Goal: Communication & Community: Answer question/provide support

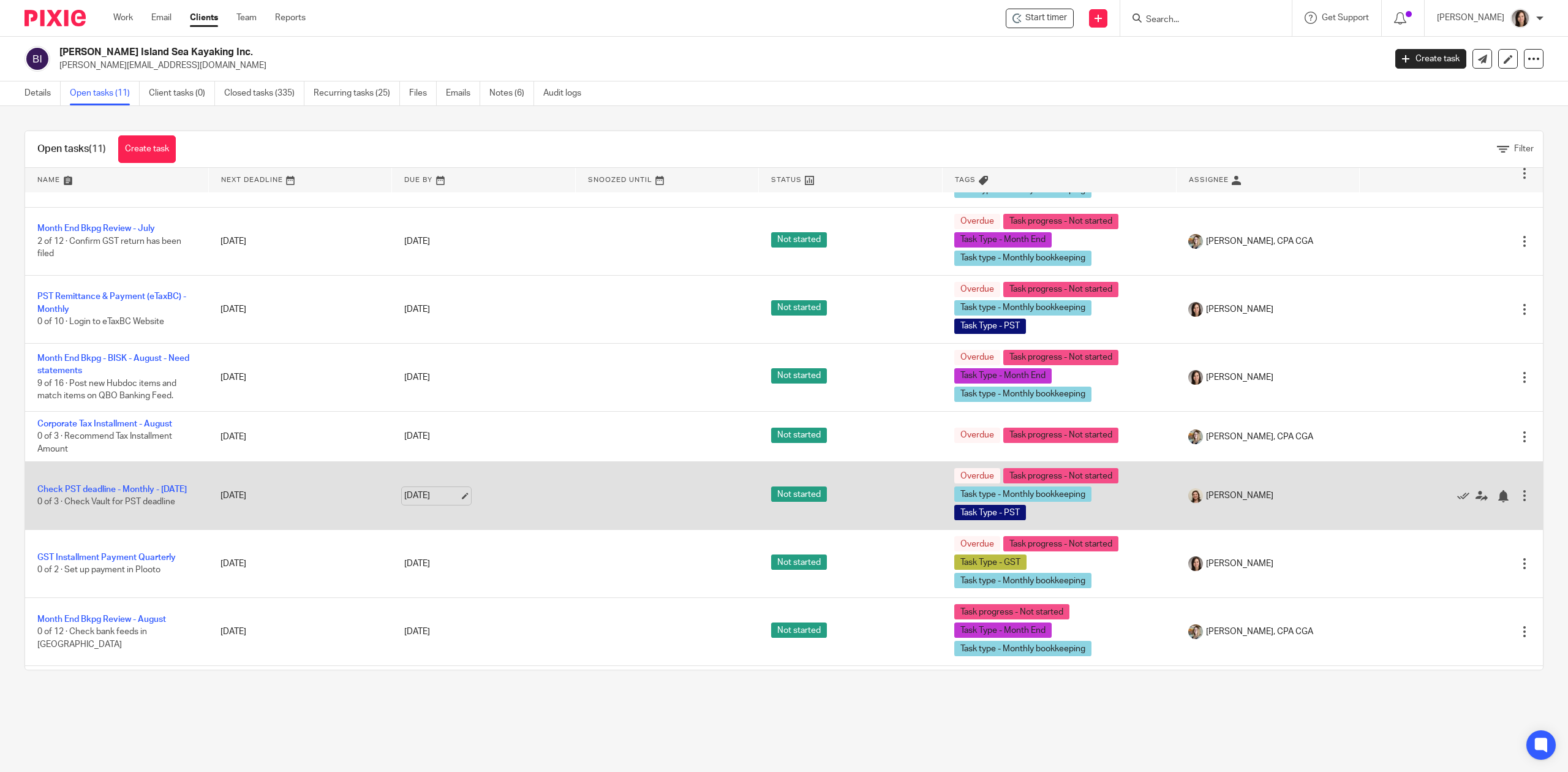
scroll to position [251, 0]
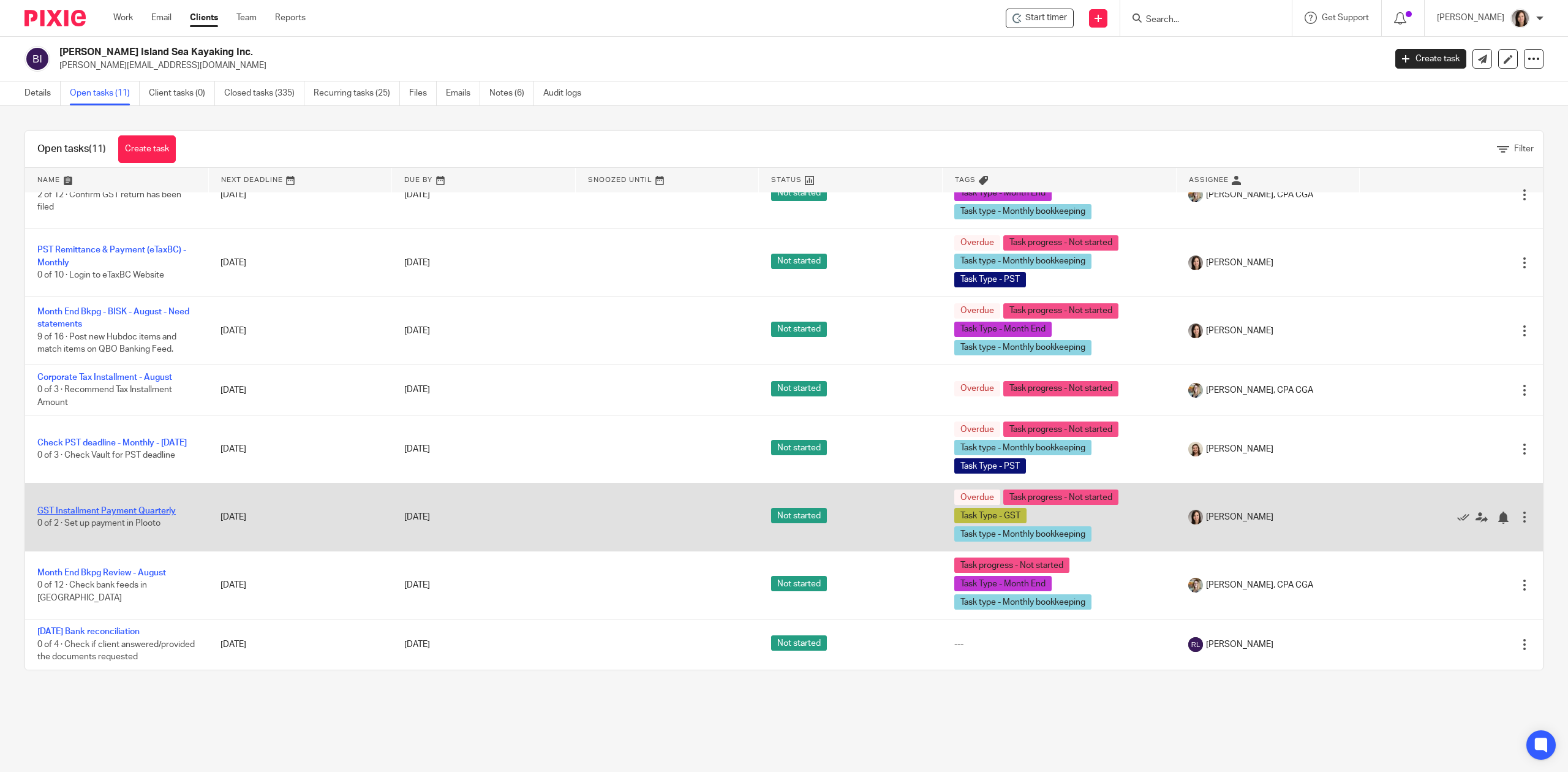
click at [121, 507] on link "GST Installment Payment Quarterly" at bounding box center [107, 511] width 139 height 8
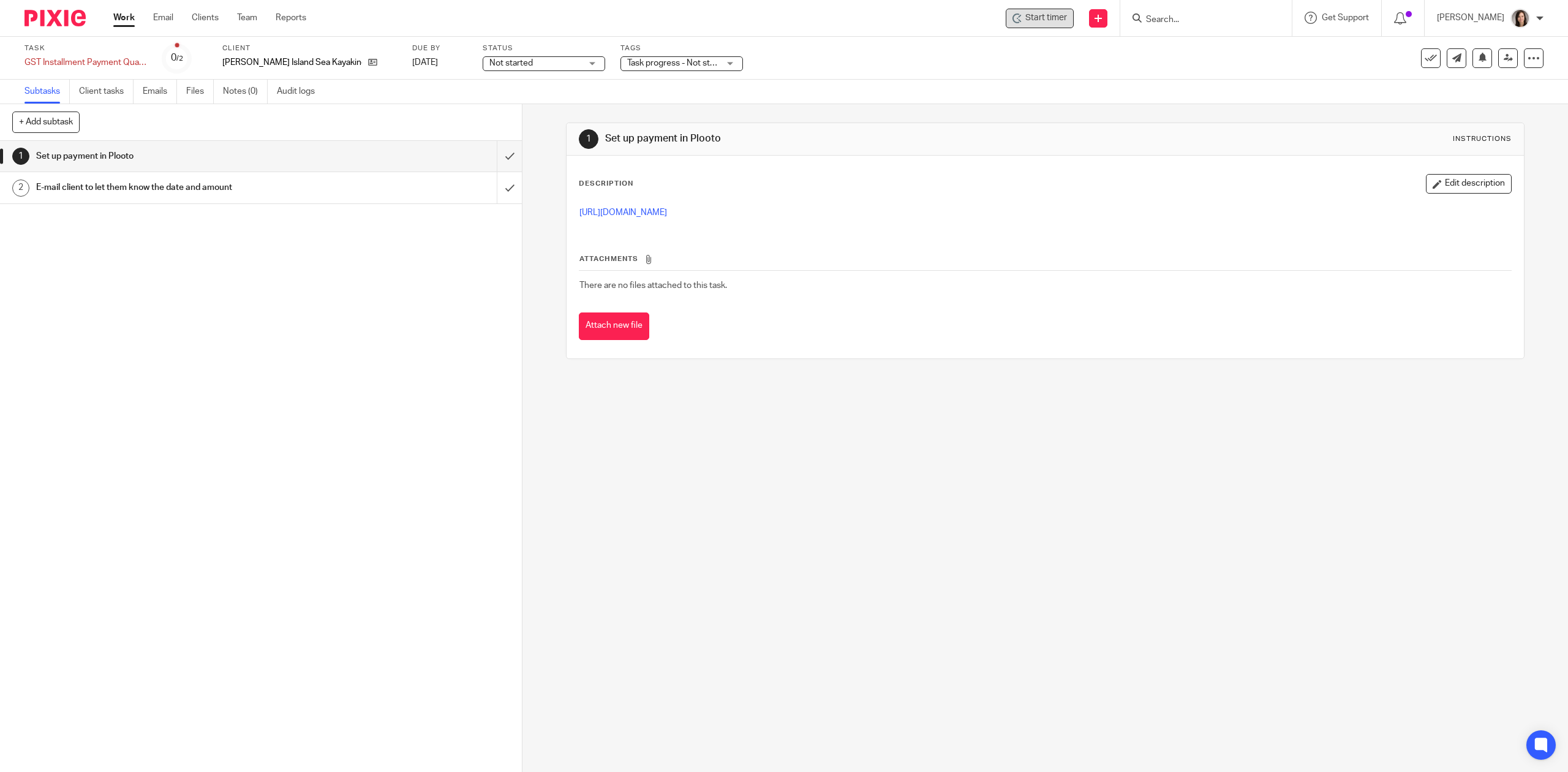
click at [1045, 18] on span "Start timer" at bounding box center [1046, 18] width 42 height 13
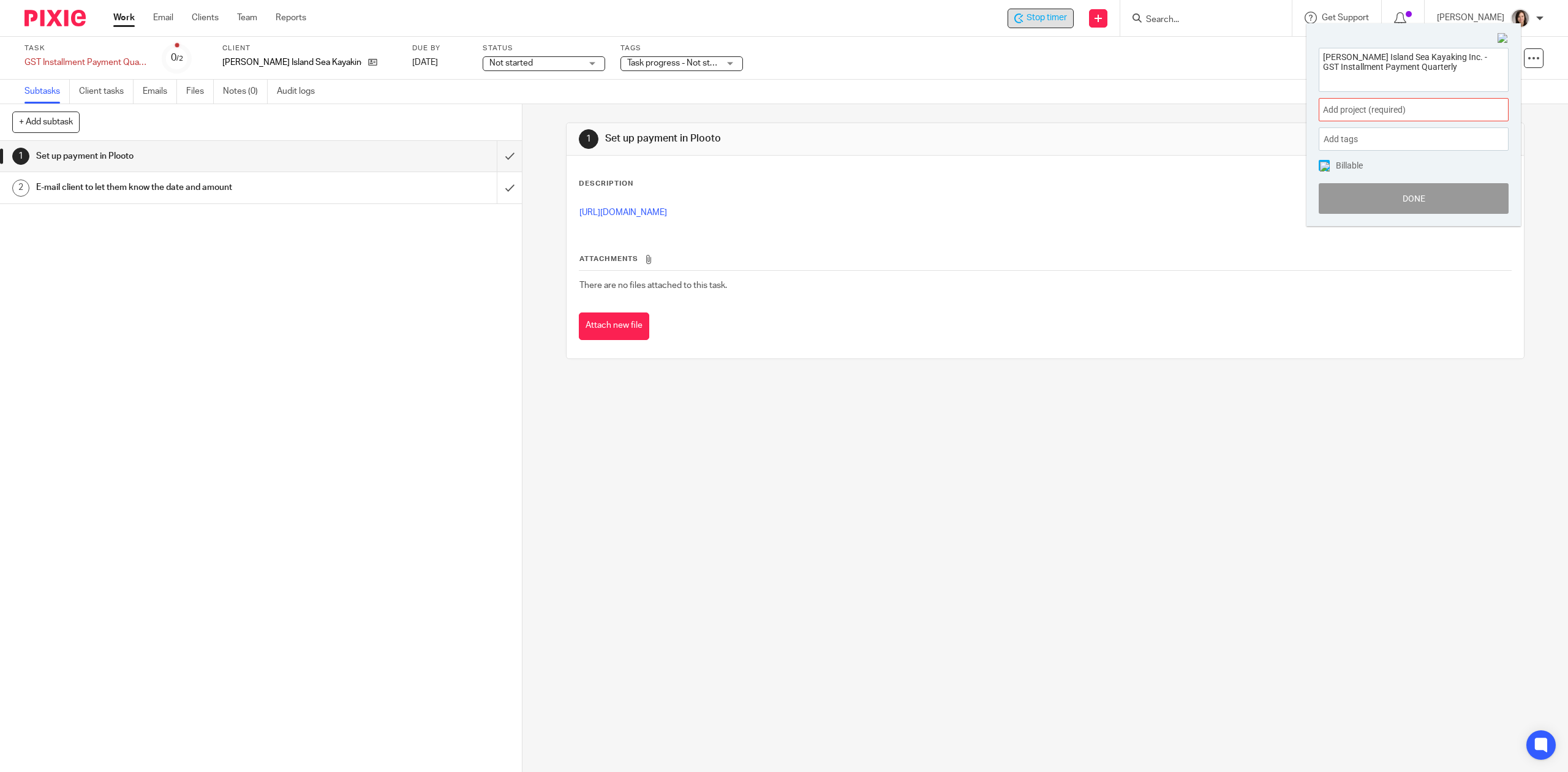
click at [1408, 108] on span "Add project (required) :" at bounding box center [1400, 110] width 154 height 13
type input "bowen"
click at [1419, 199] on li "Bowen Island Sea Kayaking" at bounding box center [1411, 200] width 160 height 13
click at [1419, 199] on button "Done" at bounding box center [1414, 198] width 190 height 30
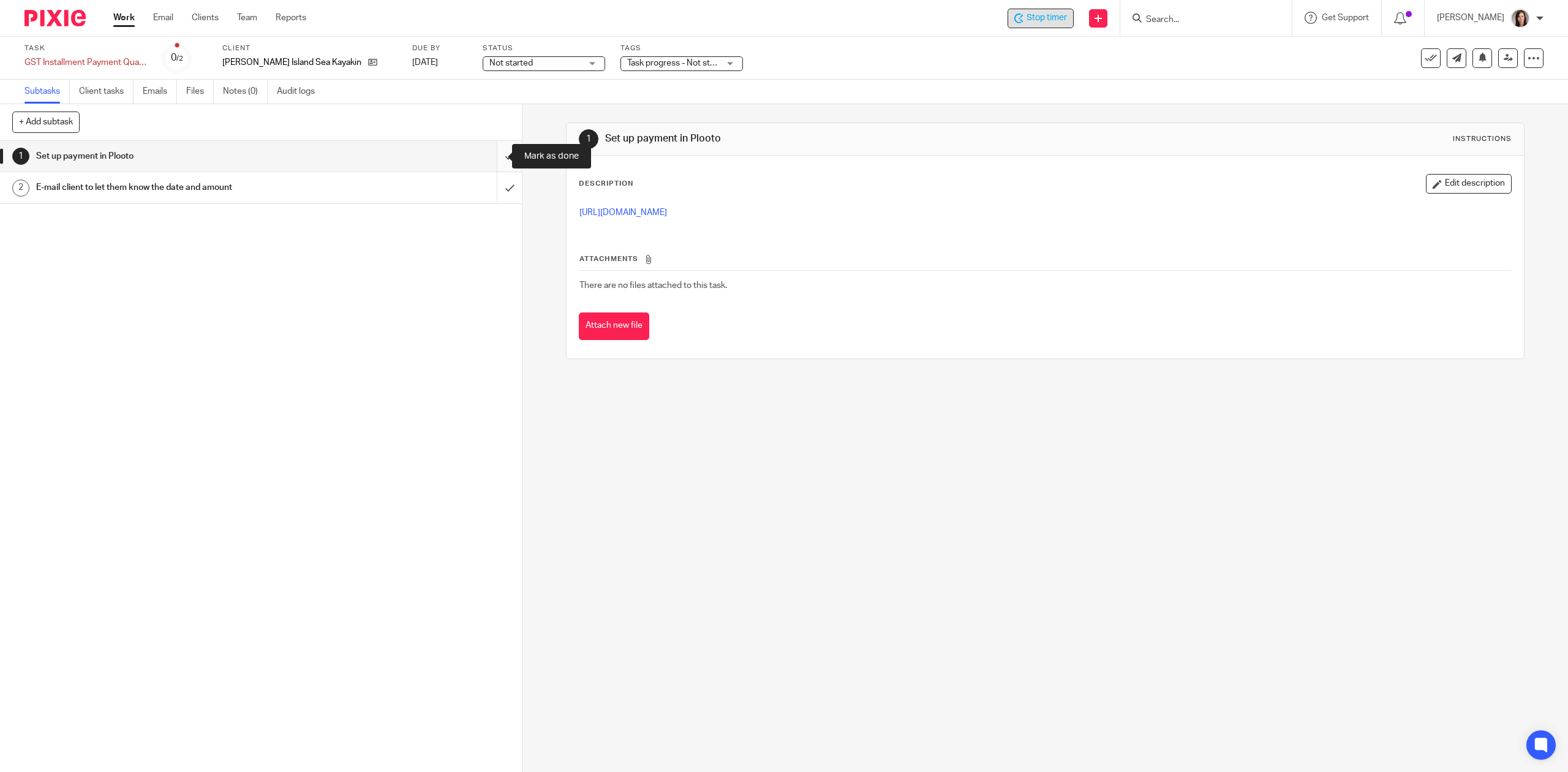
click at [493, 153] on input "submit" at bounding box center [261, 156] width 522 height 30
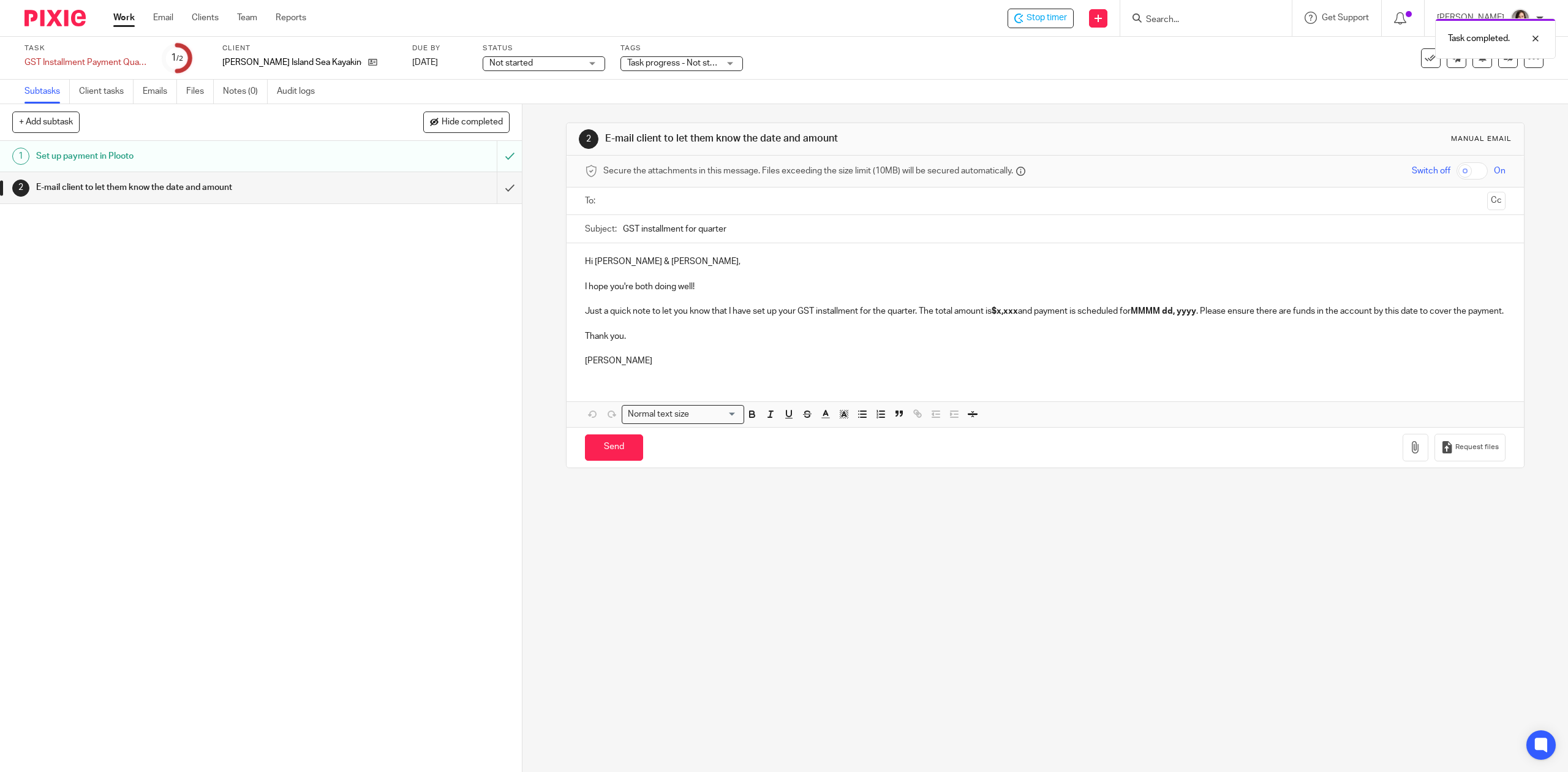
click at [757, 228] on input "GST installment for quarter" at bounding box center [1064, 229] width 882 height 28
click at [902, 313] on p "Just a quick note to let you know that I have set up your GST installment for t…" at bounding box center [1045, 311] width 920 height 12
click at [1014, 312] on strong "$x,xxx" at bounding box center [1005, 311] width 26 height 8
click at [1017, 312] on strong "$x,xxx" at bounding box center [1005, 311] width 26 height 8
click at [761, 234] on input "GST installment for quarter" at bounding box center [1064, 229] width 882 height 28
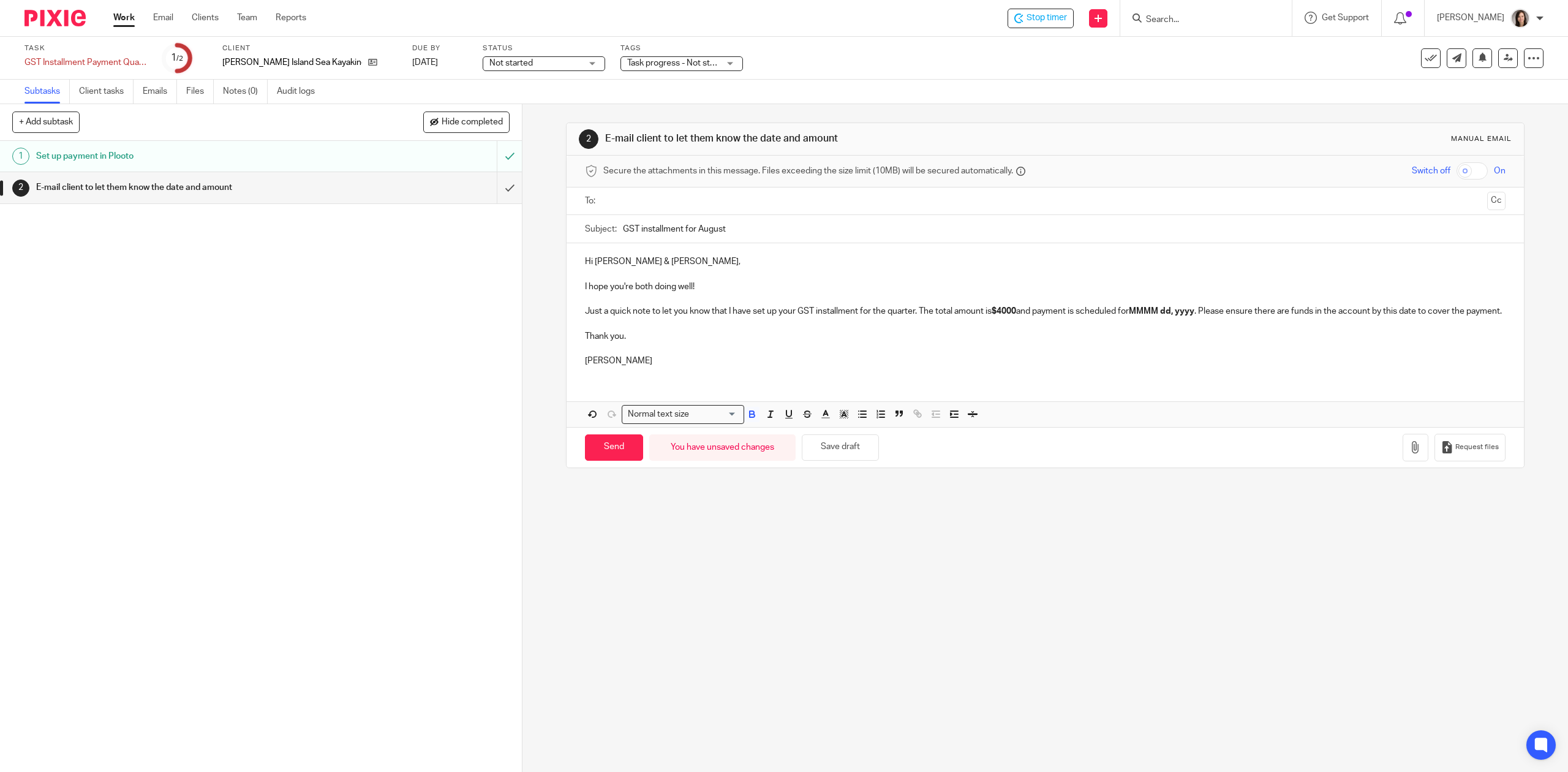
type input "GST installment for August"
click at [910, 314] on p "Just a quick note to let you know that I have set up your GST installment for t…" at bounding box center [1045, 311] width 920 height 12
click at [737, 231] on input "GST installment for August" at bounding box center [1064, 229] width 882 height 28
click at [1186, 312] on p "Just a quick note to let you know that I have set up your GST installment for A…" at bounding box center [1045, 311] width 920 height 12
click at [704, 331] on p at bounding box center [1045, 324] width 920 height 12
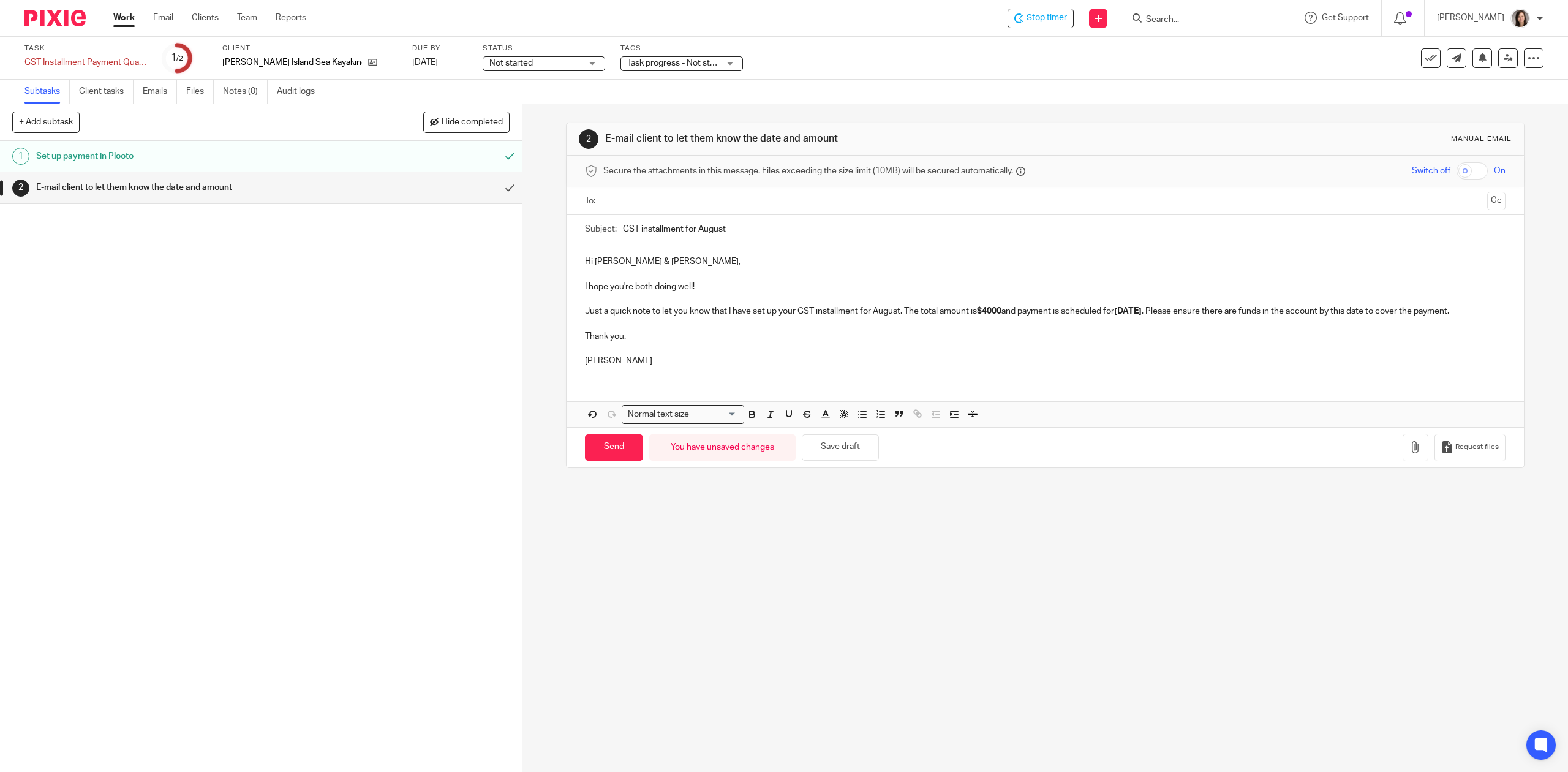
click at [655, 354] on p at bounding box center [1045, 349] width 920 height 12
click at [643, 343] on p "Thank you." at bounding box center [1045, 336] width 920 height 12
click at [620, 200] on input "text" at bounding box center [1045, 201] width 874 height 14
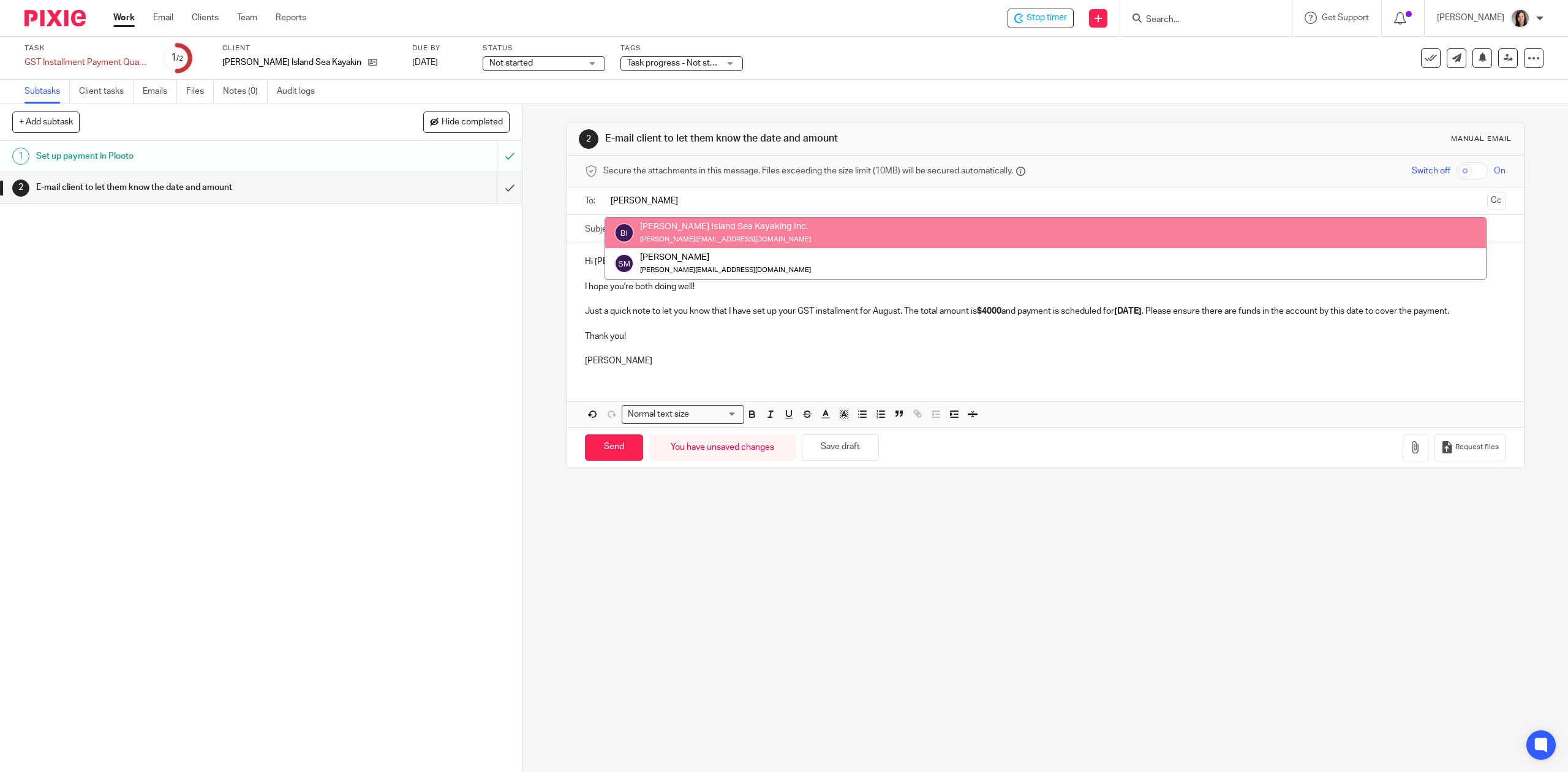
type input "steve"
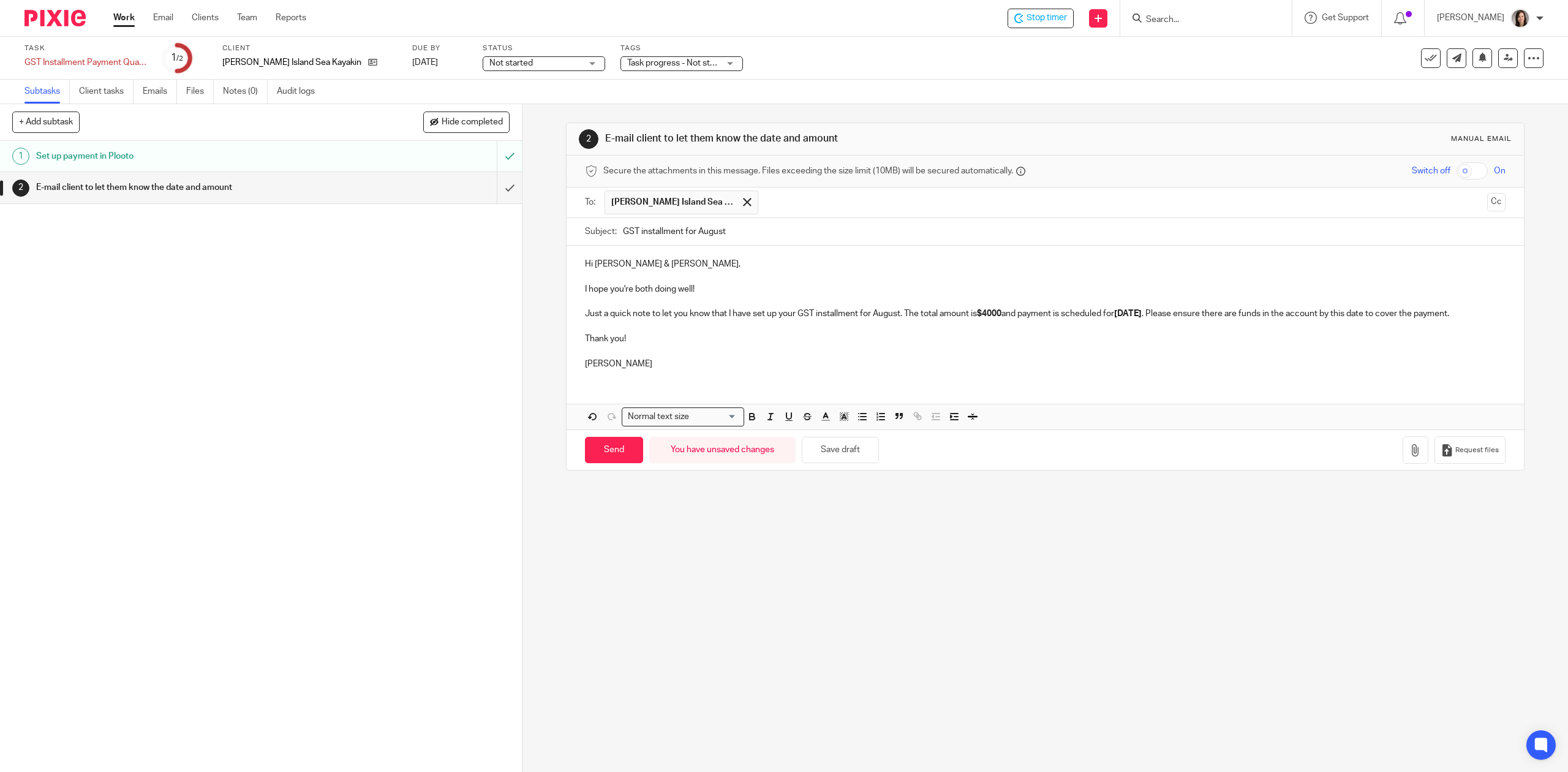
click at [788, 200] on input "text" at bounding box center [1123, 202] width 718 height 24
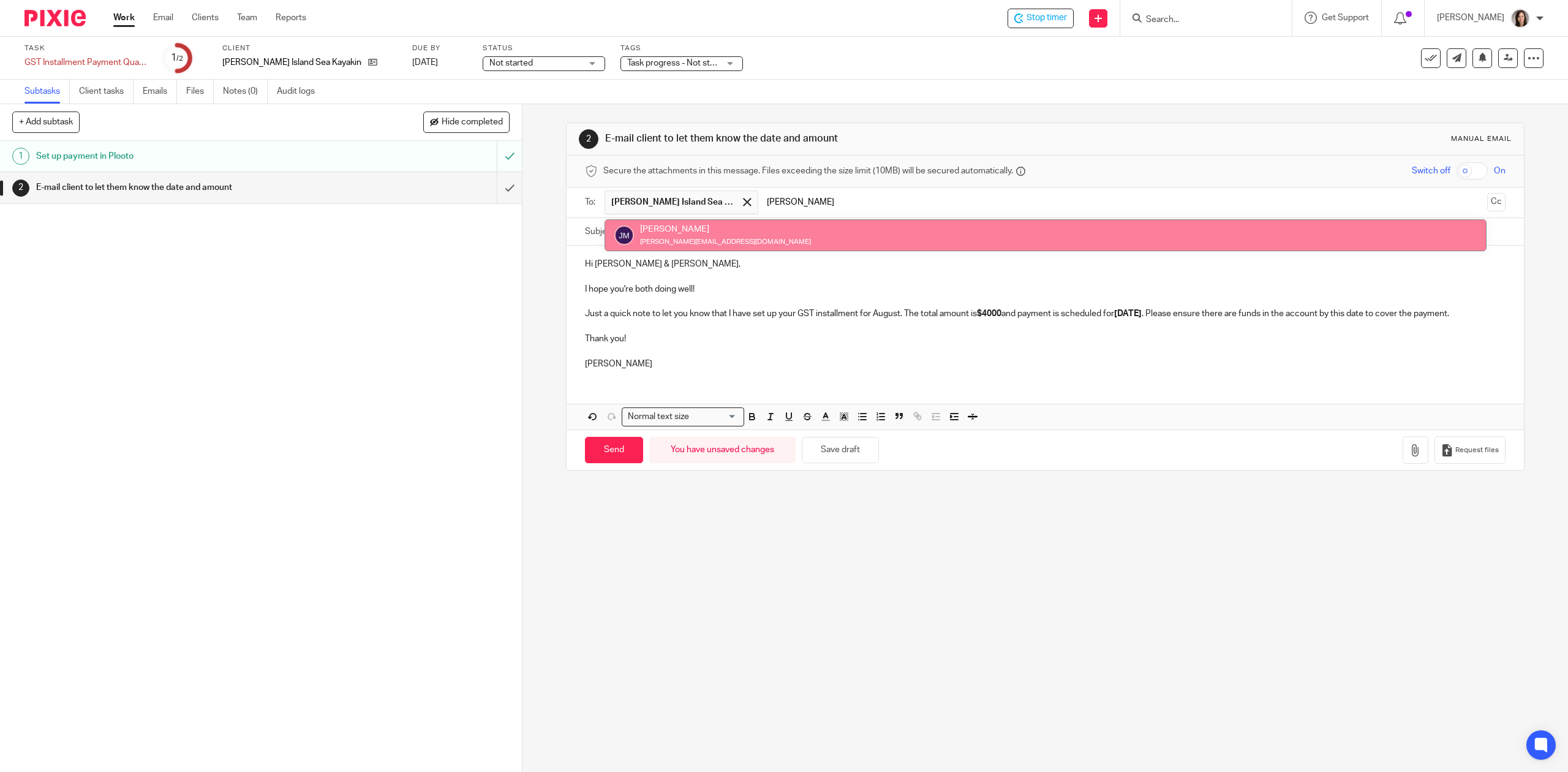
type input "josie"
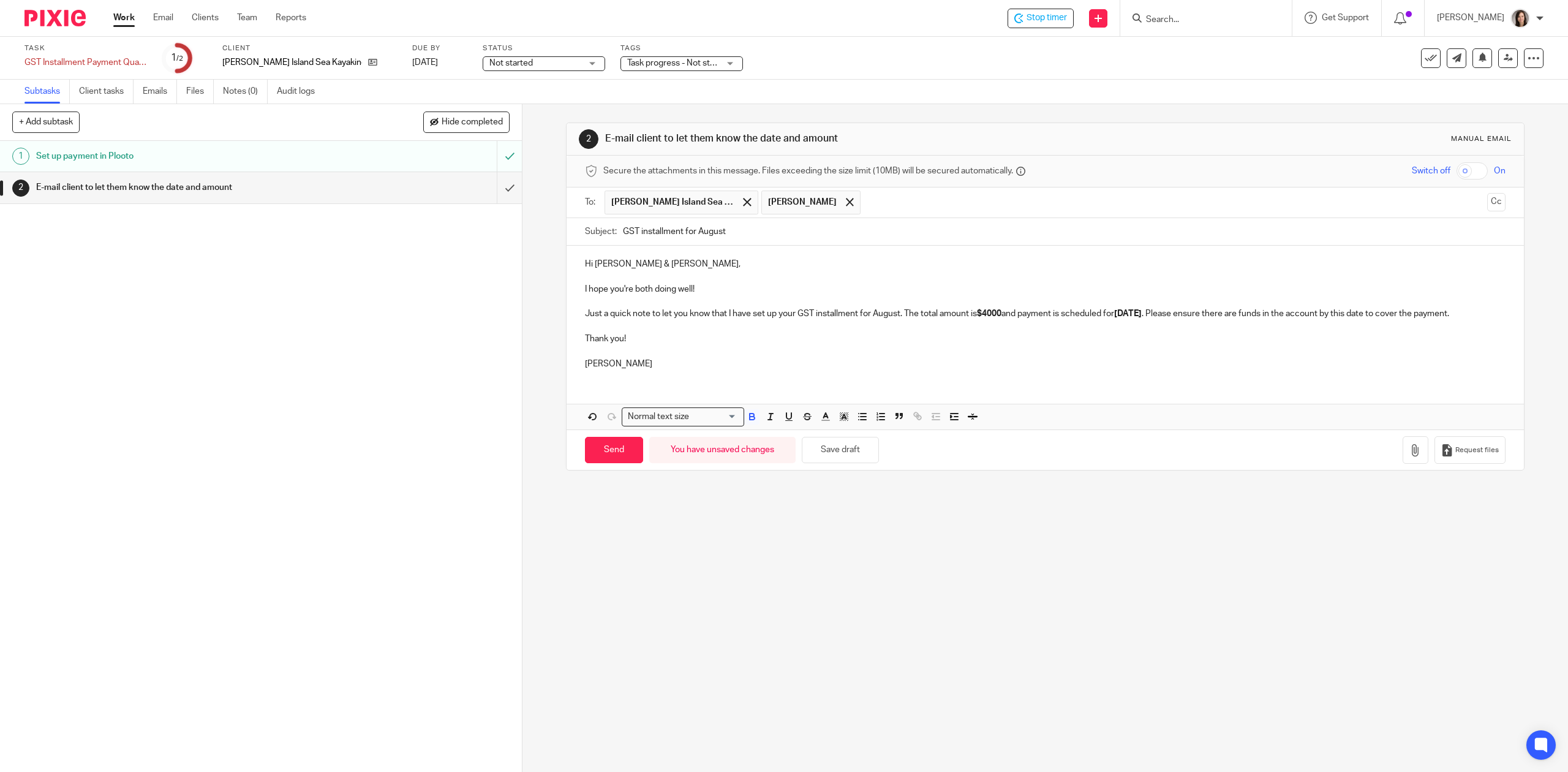
click at [1142, 311] on strong "September 19, 2025" at bounding box center [1128, 313] width 28 height 8
click at [1233, 320] on p "Just a quick note to let you know that I have set up your GST installment for A…" at bounding box center [1045, 313] width 920 height 12
drag, startPoint x: 1207, startPoint y: 315, endPoint x: 1235, endPoint y: 327, distance: 30.5
click at [1235, 320] on p "Just a quick note to let you know that I have set up your GST installment for A…" at bounding box center [1045, 313] width 920 height 12
click at [1338, 315] on p "Just a quick note to let you know that I have set up your GST installment for A…" at bounding box center [1045, 313] width 920 height 12
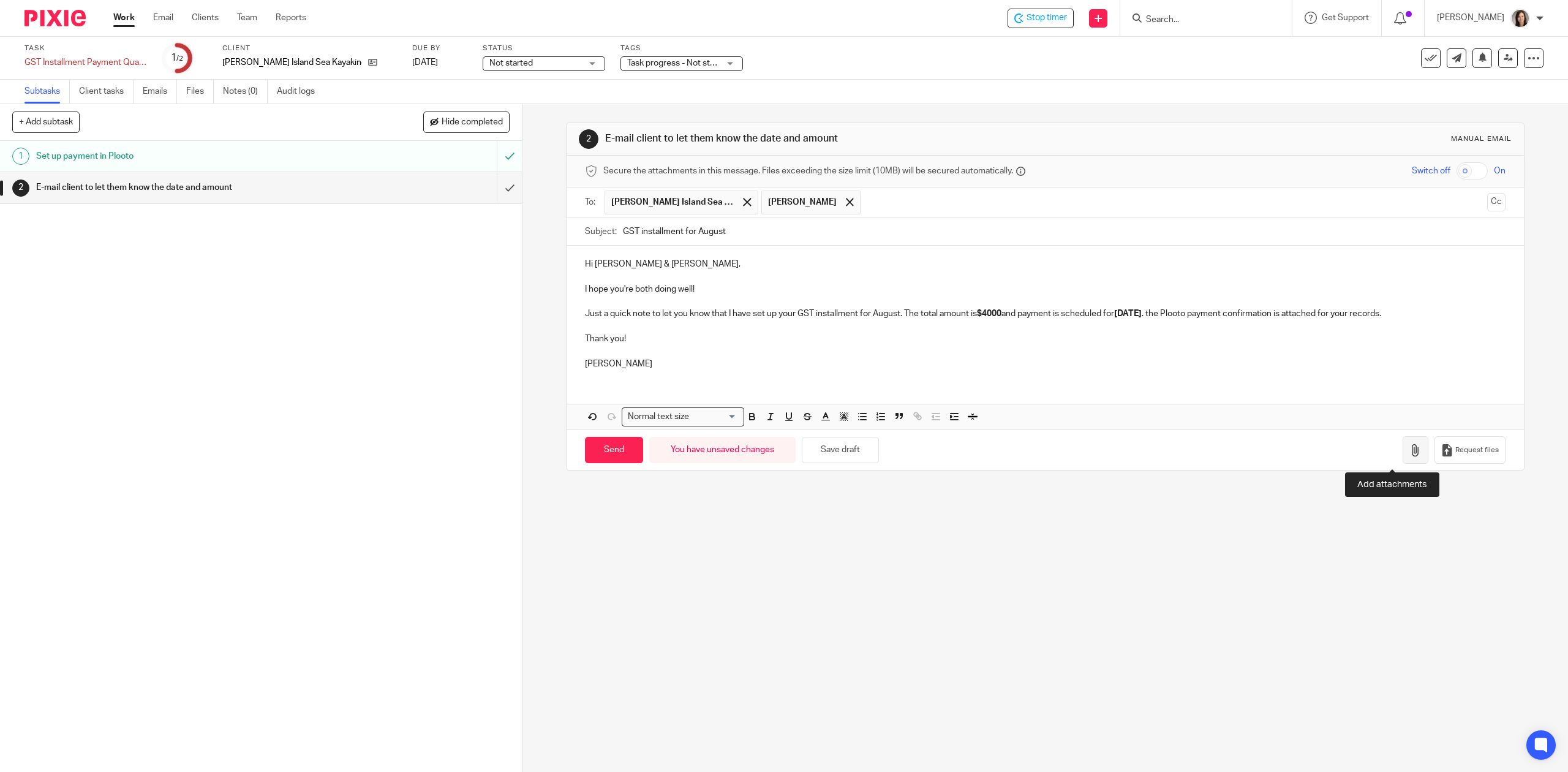
click at [1410, 456] on icon "button" at bounding box center [1415, 450] width 12 height 12
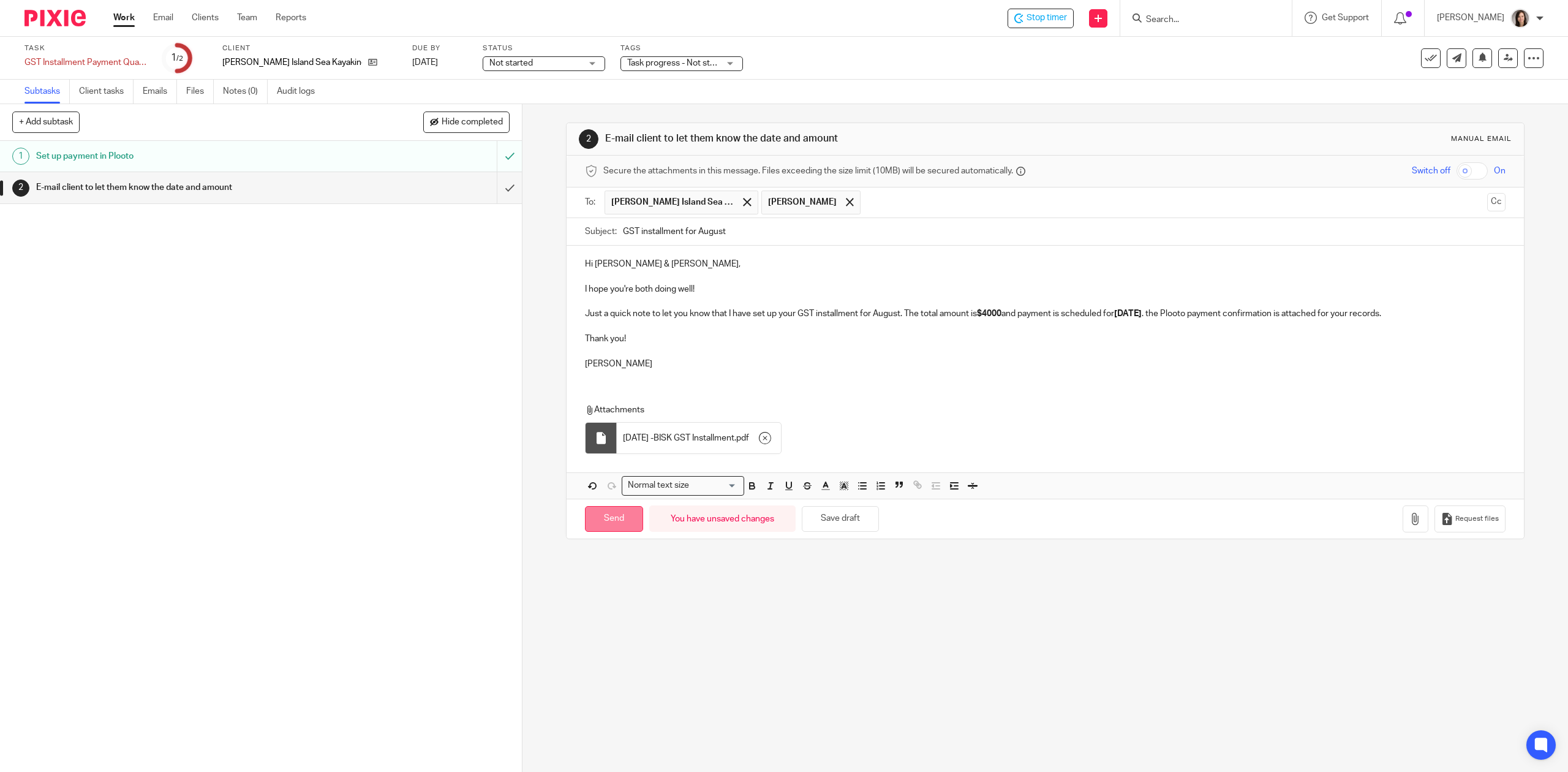
click at [607, 521] on input "Send" at bounding box center [613, 519] width 58 height 26
type input "Sent"
drag, startPoint x: 485, startPoint y: 186, endPoint x: 478, endPoint y: 185, distance: 7.1
click at [485, 186] on input "submit" at bounding box center [261, 187] width 522 height 30
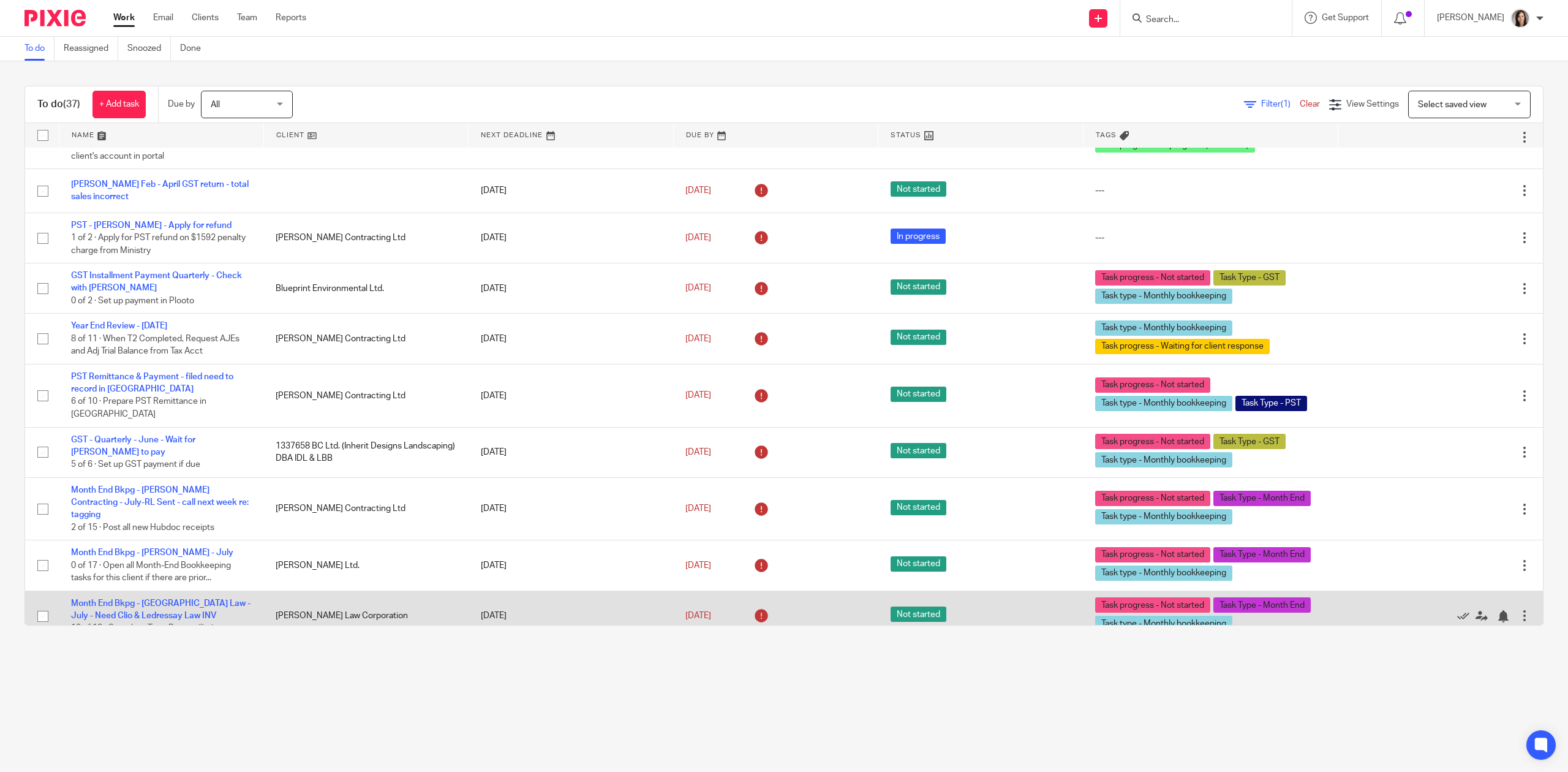
scroll to position [163, 0]
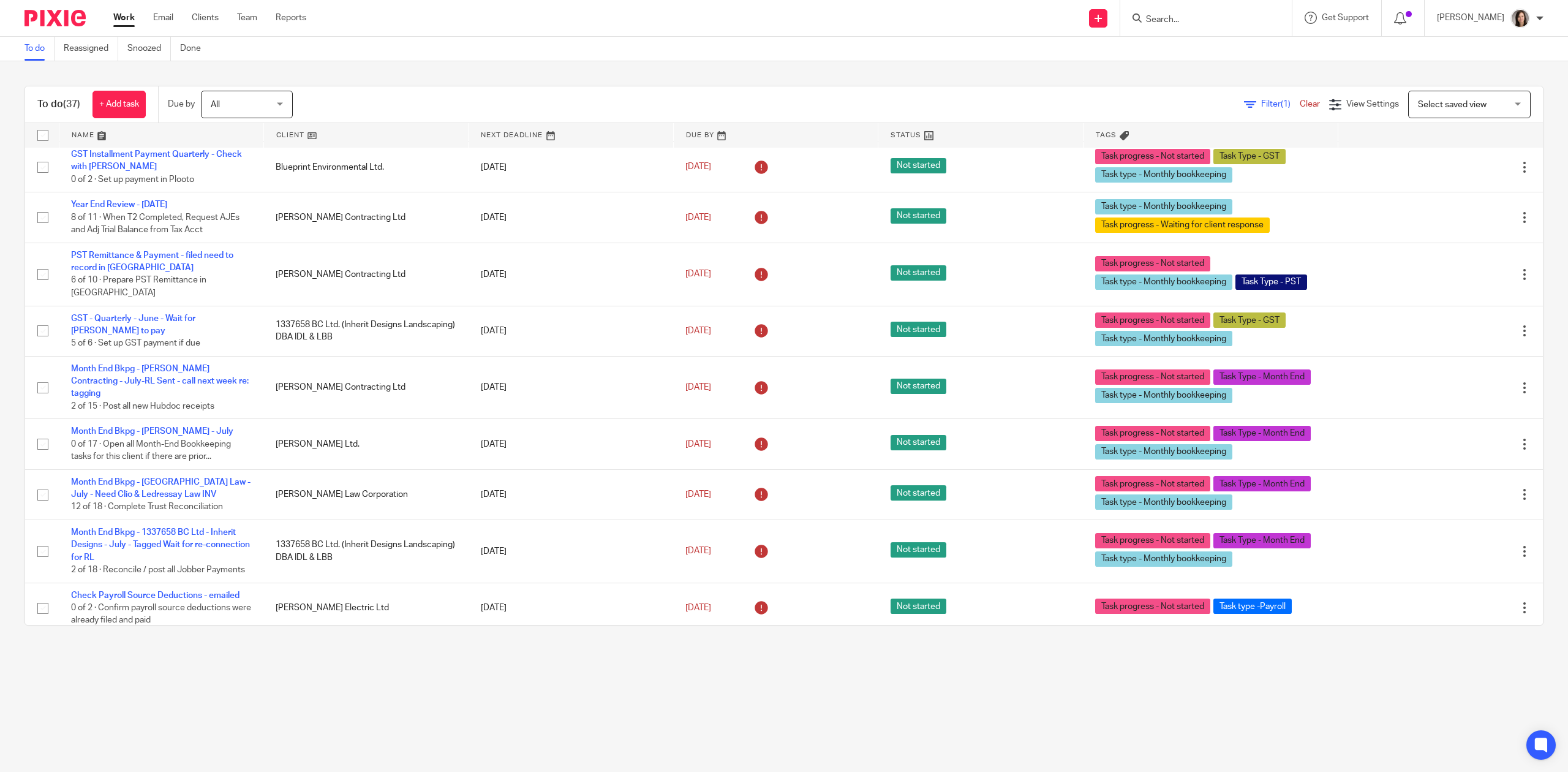
click at [1231, 21] on input "Search" at bounding box center [1200, 20] width 110 height 11
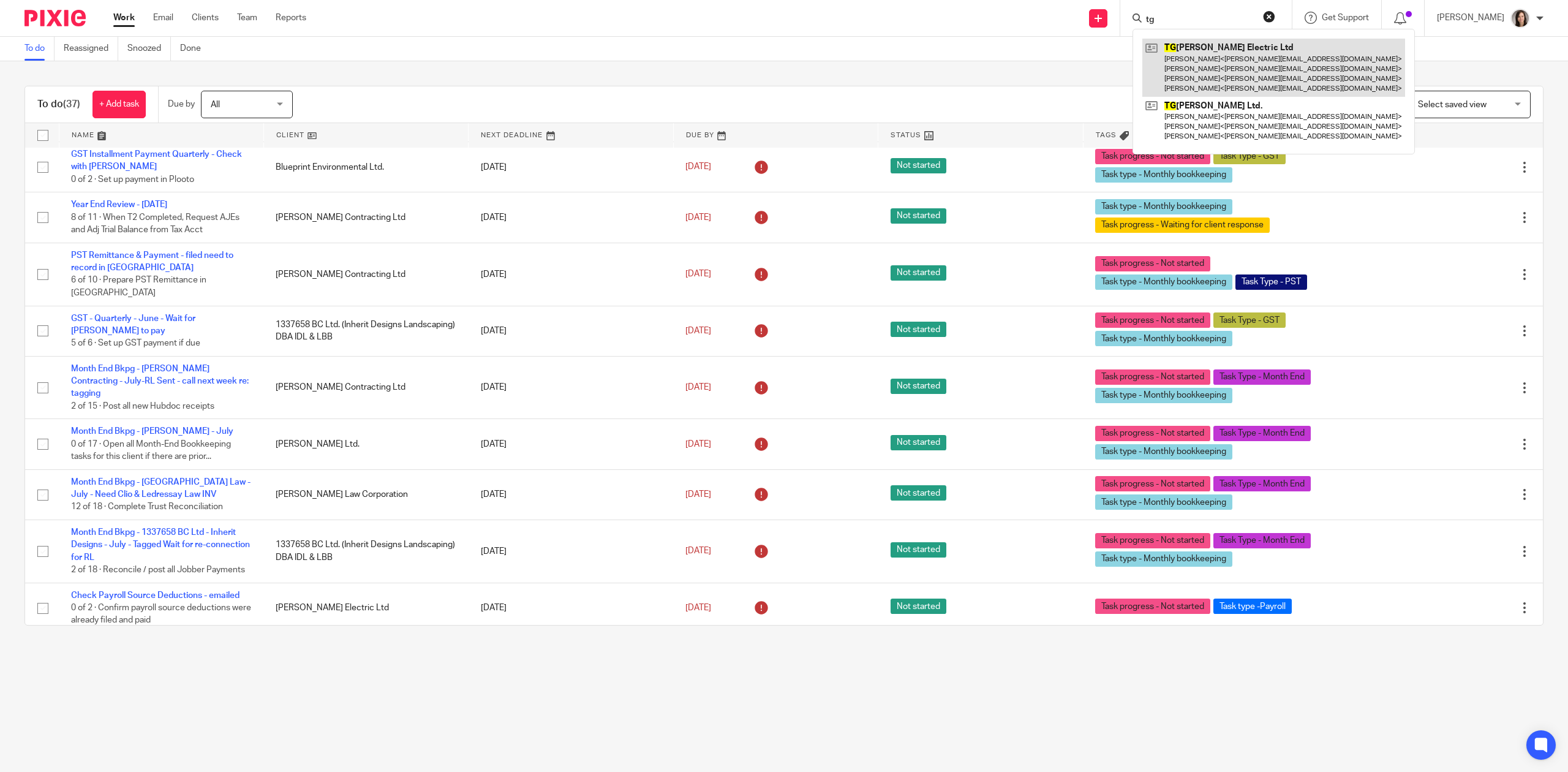
type input "tg"
click at [1225, 60] on link at bounding box center [1274, 67] width 262 height 58
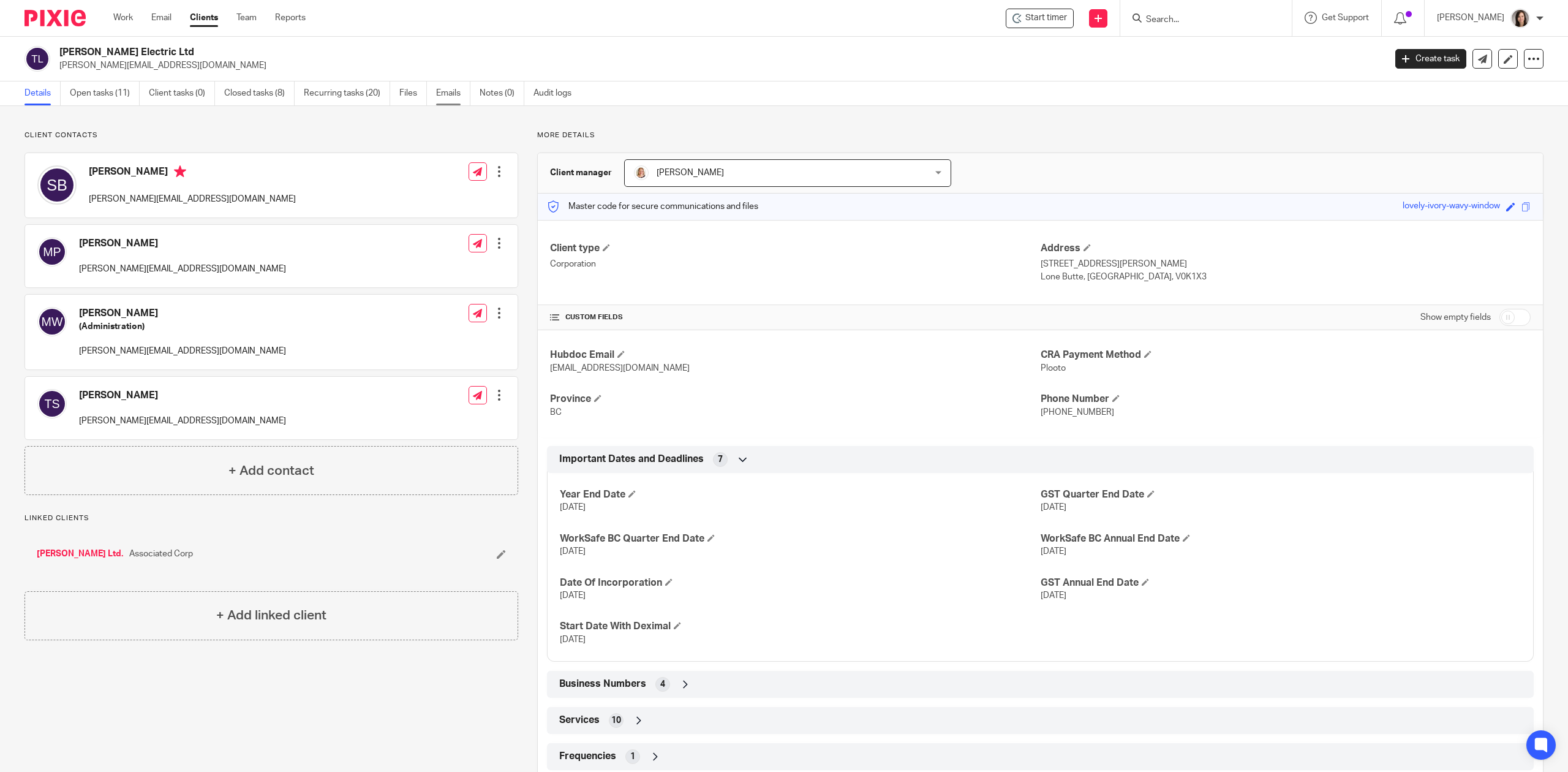
click at [442, 91] on link "Emails" at bounding box center [454, 93] width 34 height 24
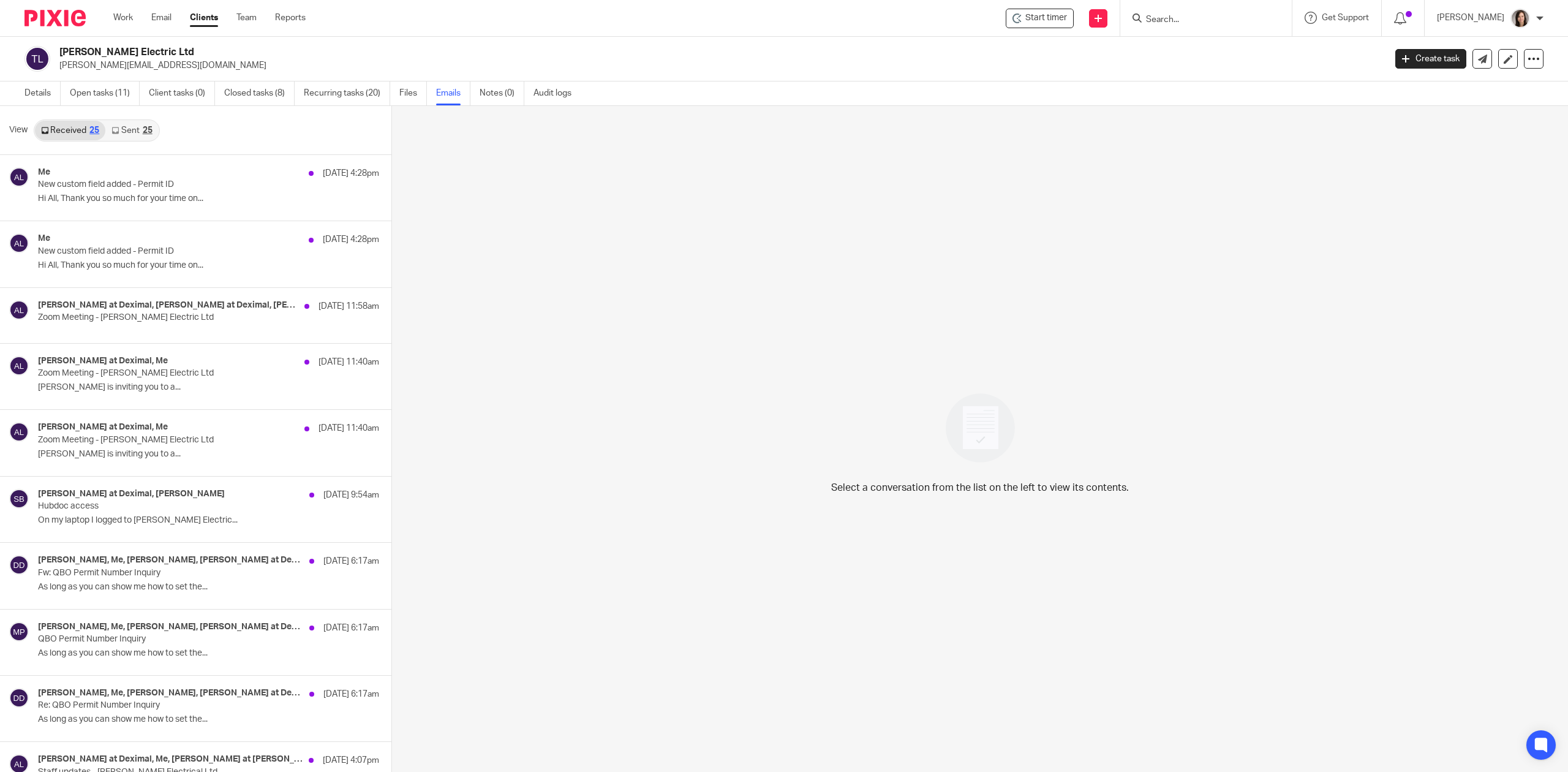
click at [125, 129] on link "Sent 25" at bounding box center [131, 130] width 52 height 20
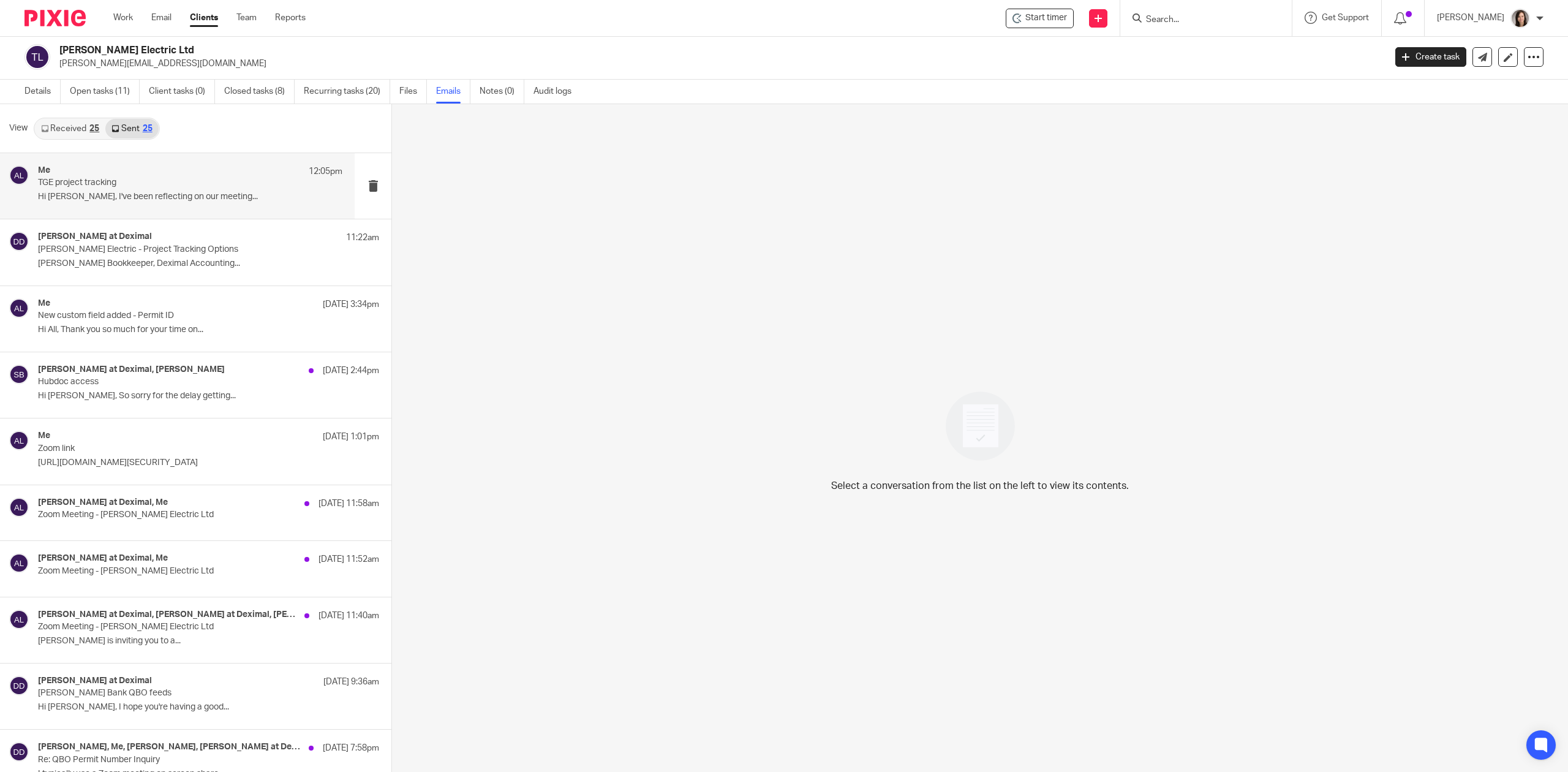
click at [96, 189] on div "Me 12:05pm TGE project tracking Hi Matt, I've been reflecting on our meeting..." at bounding box center [189, 186] width 304 height 41
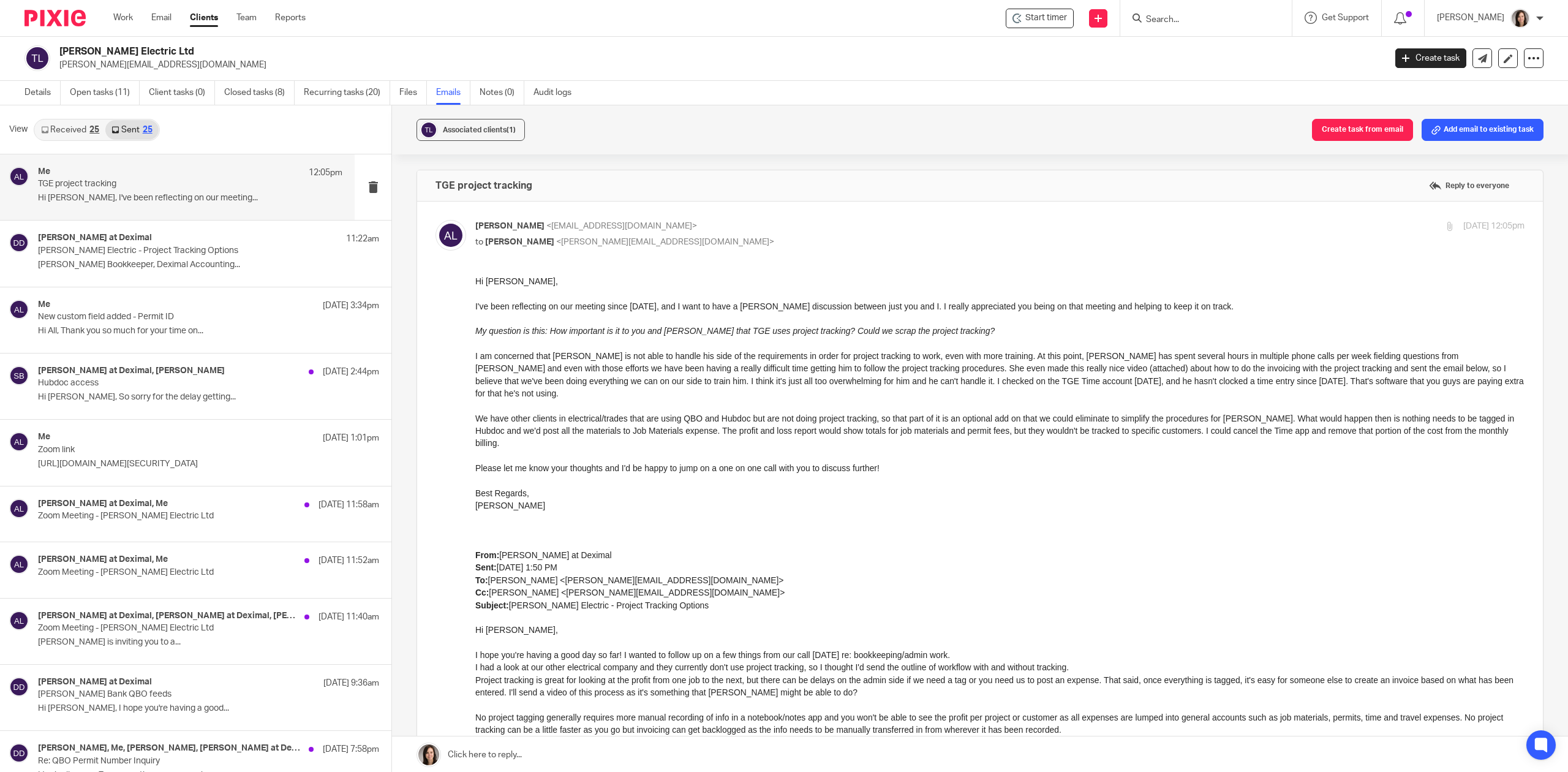
scroll to position [0, 0]
click at [60, 122] on link "Received 25" at bounding box center [71, 130] width 71 height 20
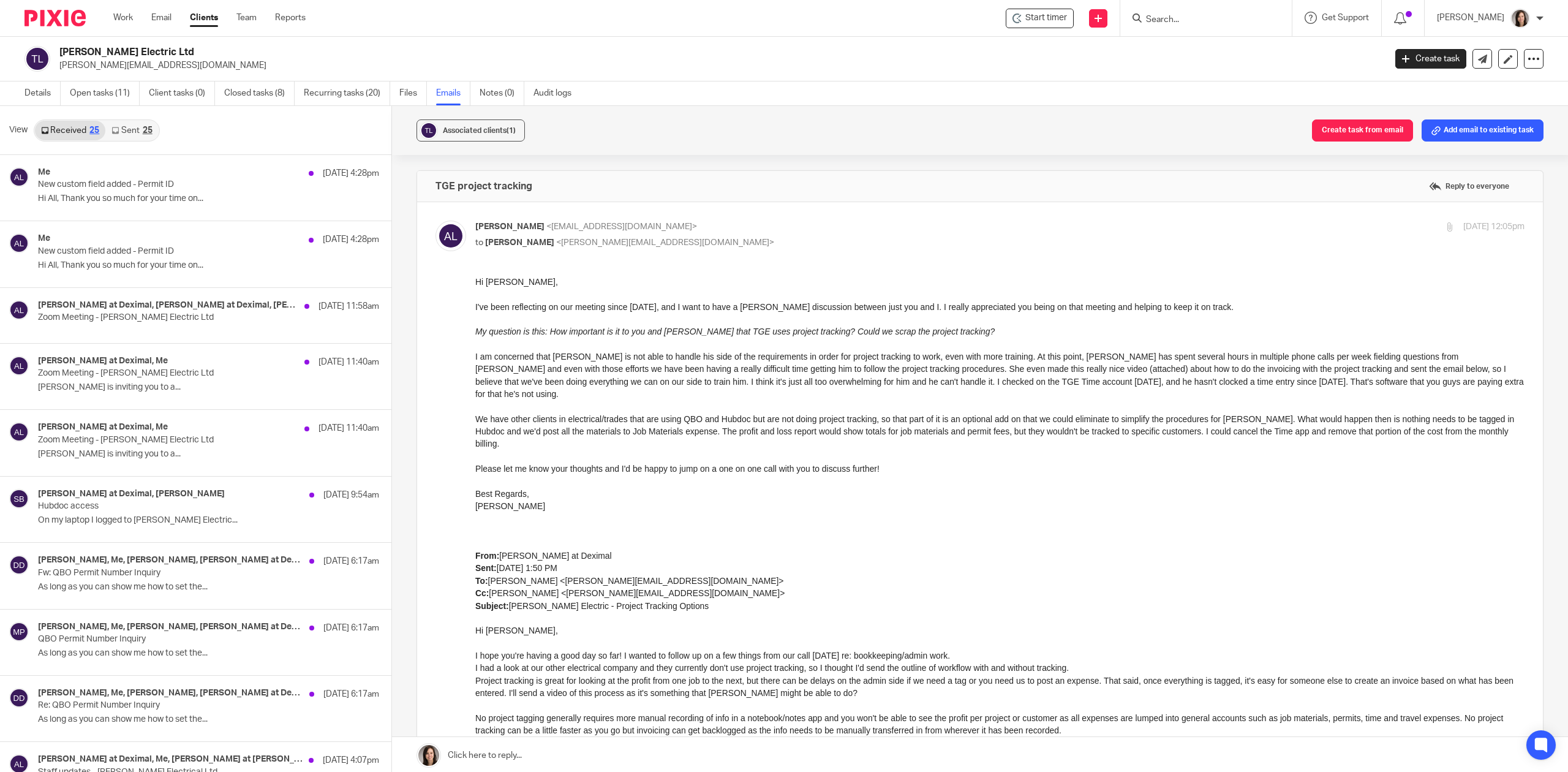
scroll to position [2, 0]
click at [124, 18] on link "Work" at bounding box center [123, 17] width 20 height 12
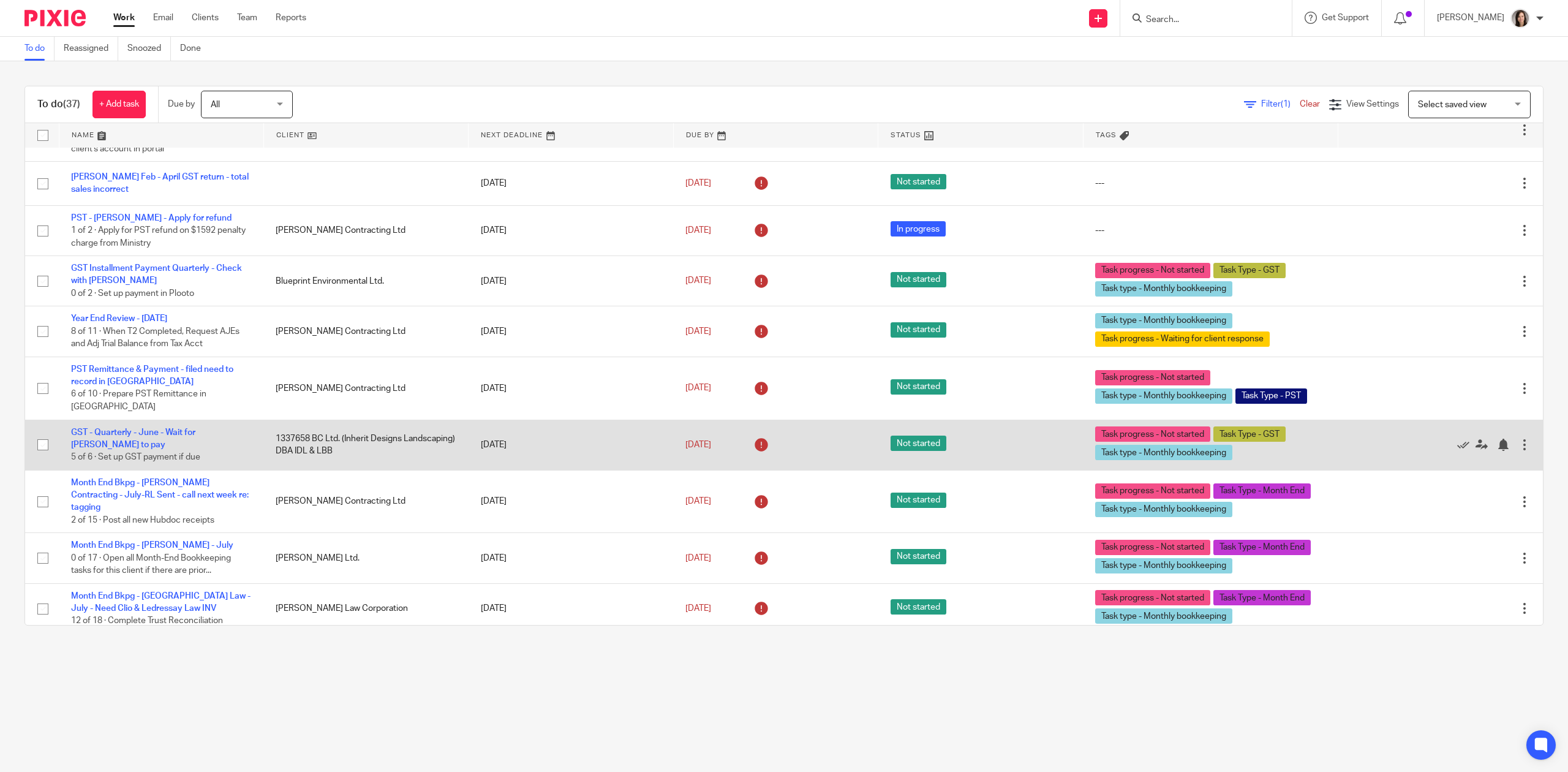
scroll to position [54, 0]
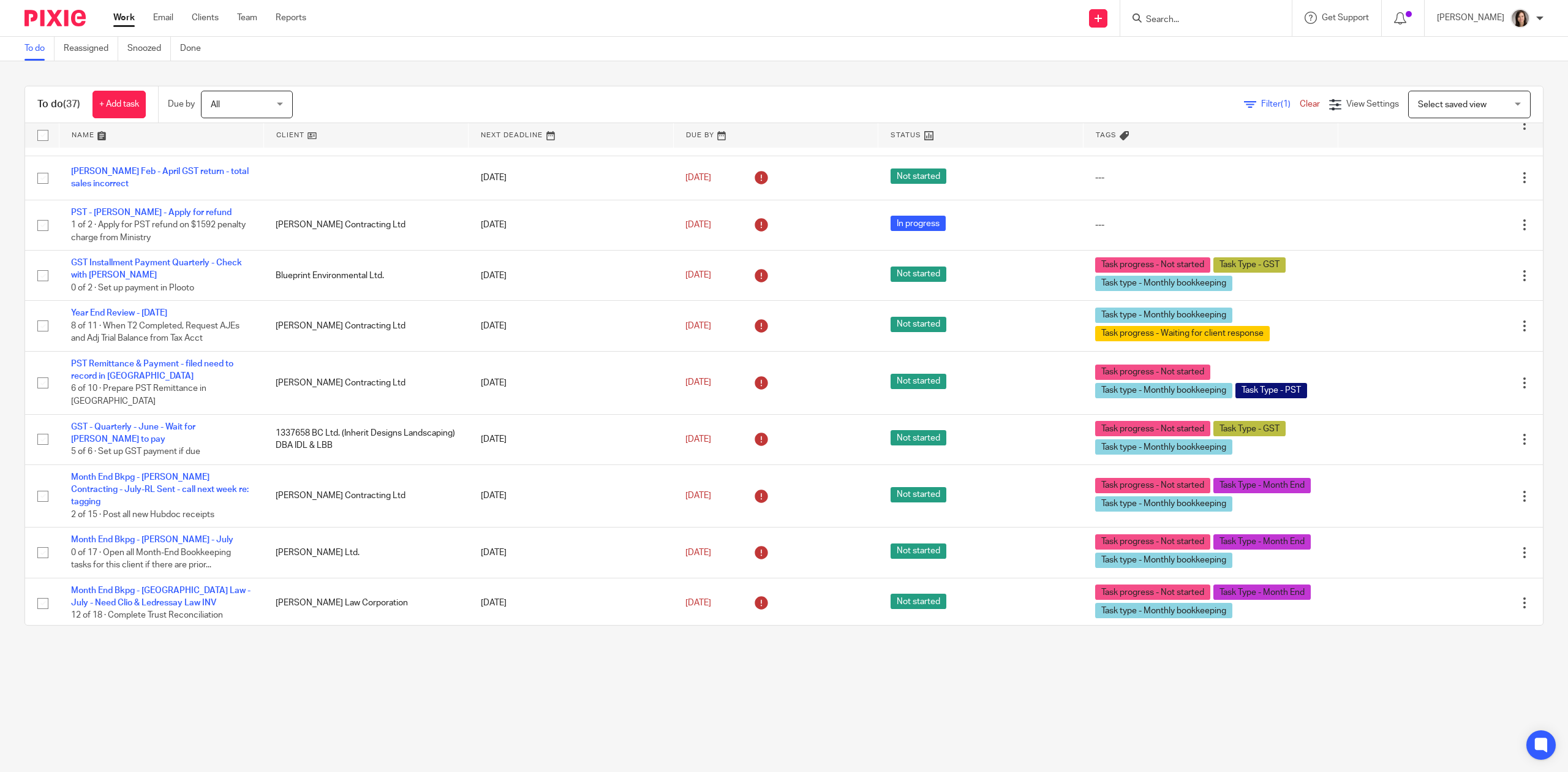
click at [86, 135] on link at bounding box center [161, 135] width 204 height 25
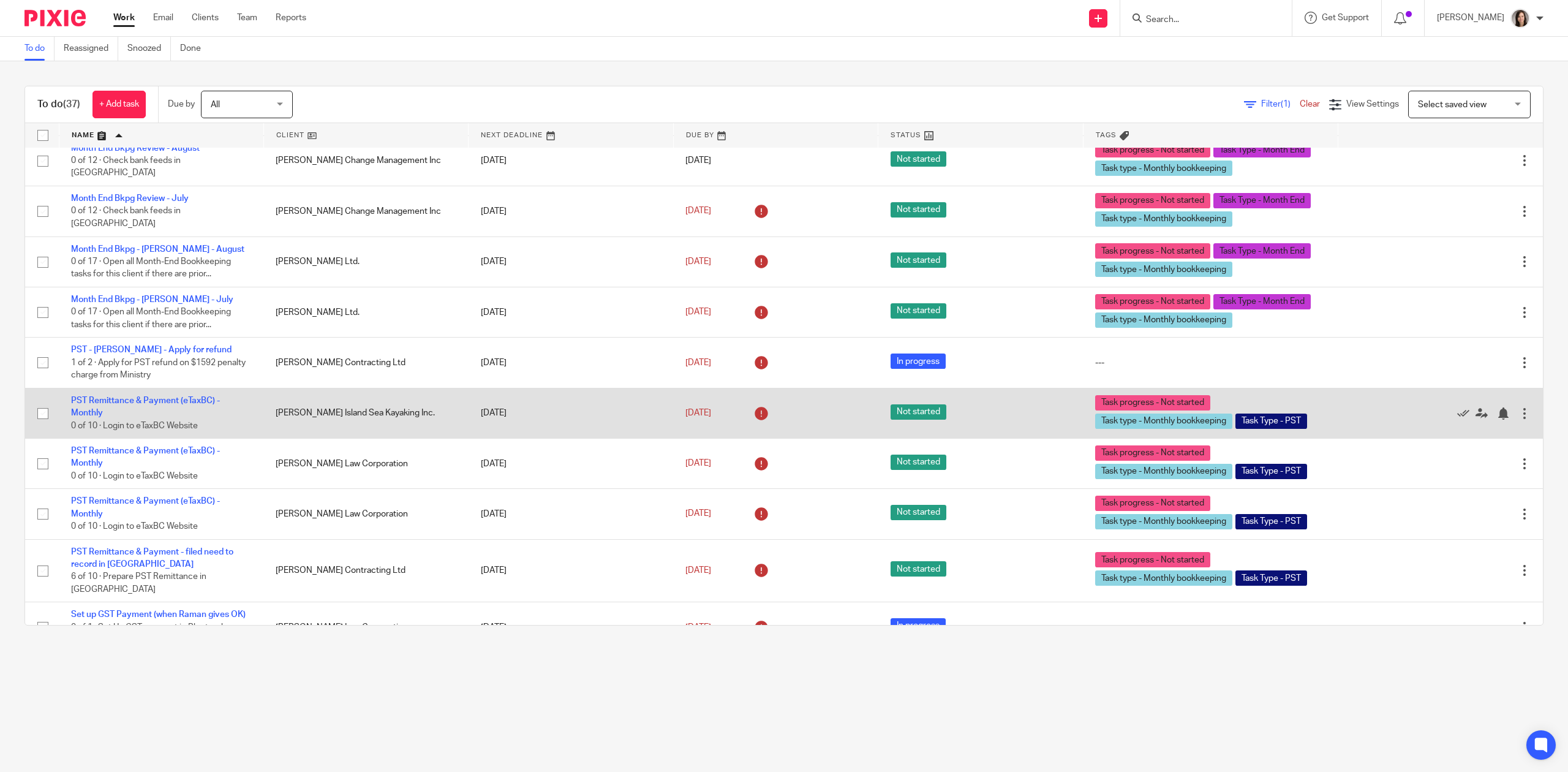
scroll to position [1312, 0]
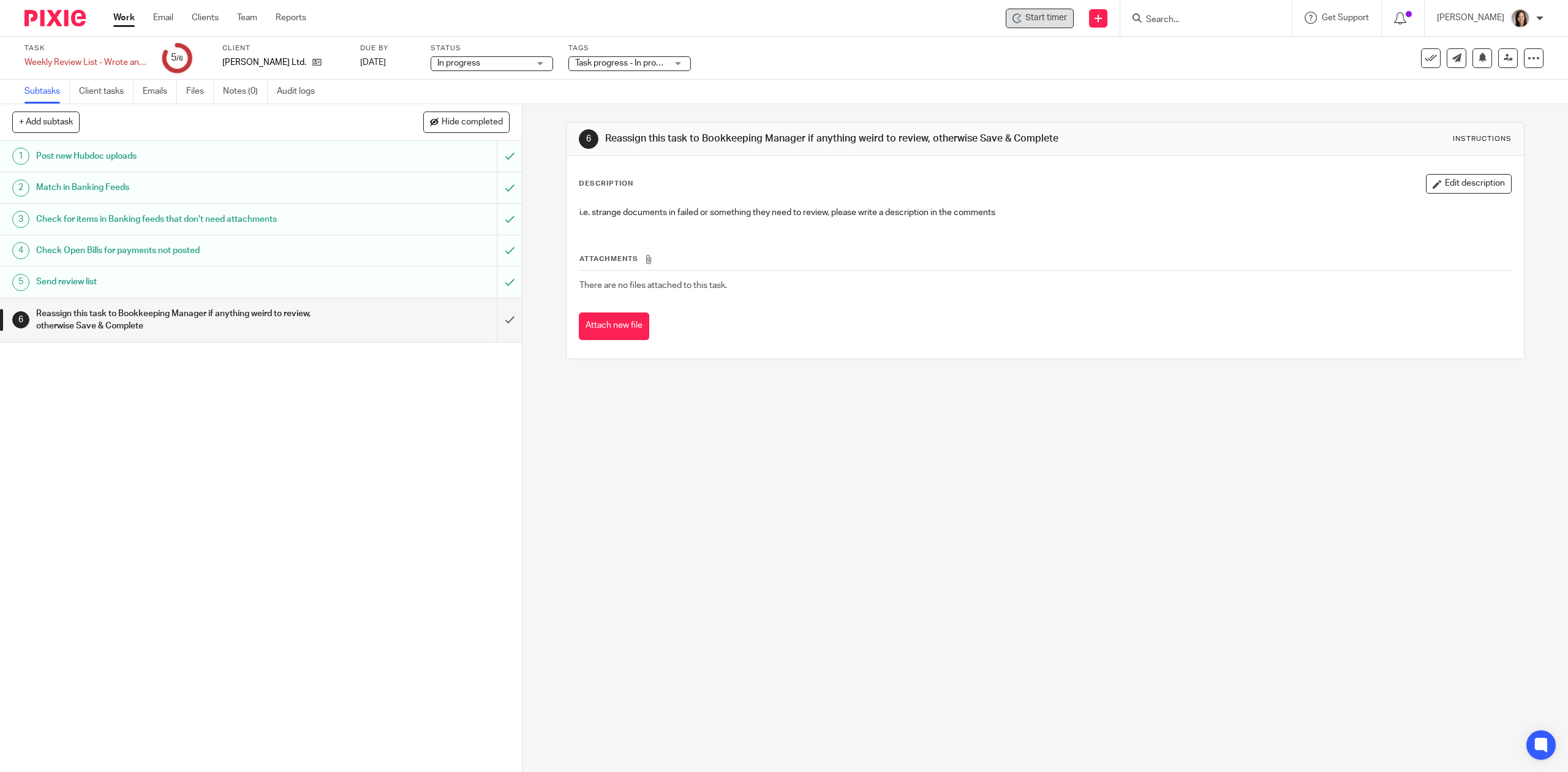
click at [1046, 25] on div "Start timer" at bounding box center [1040, 18] width 68 height 20
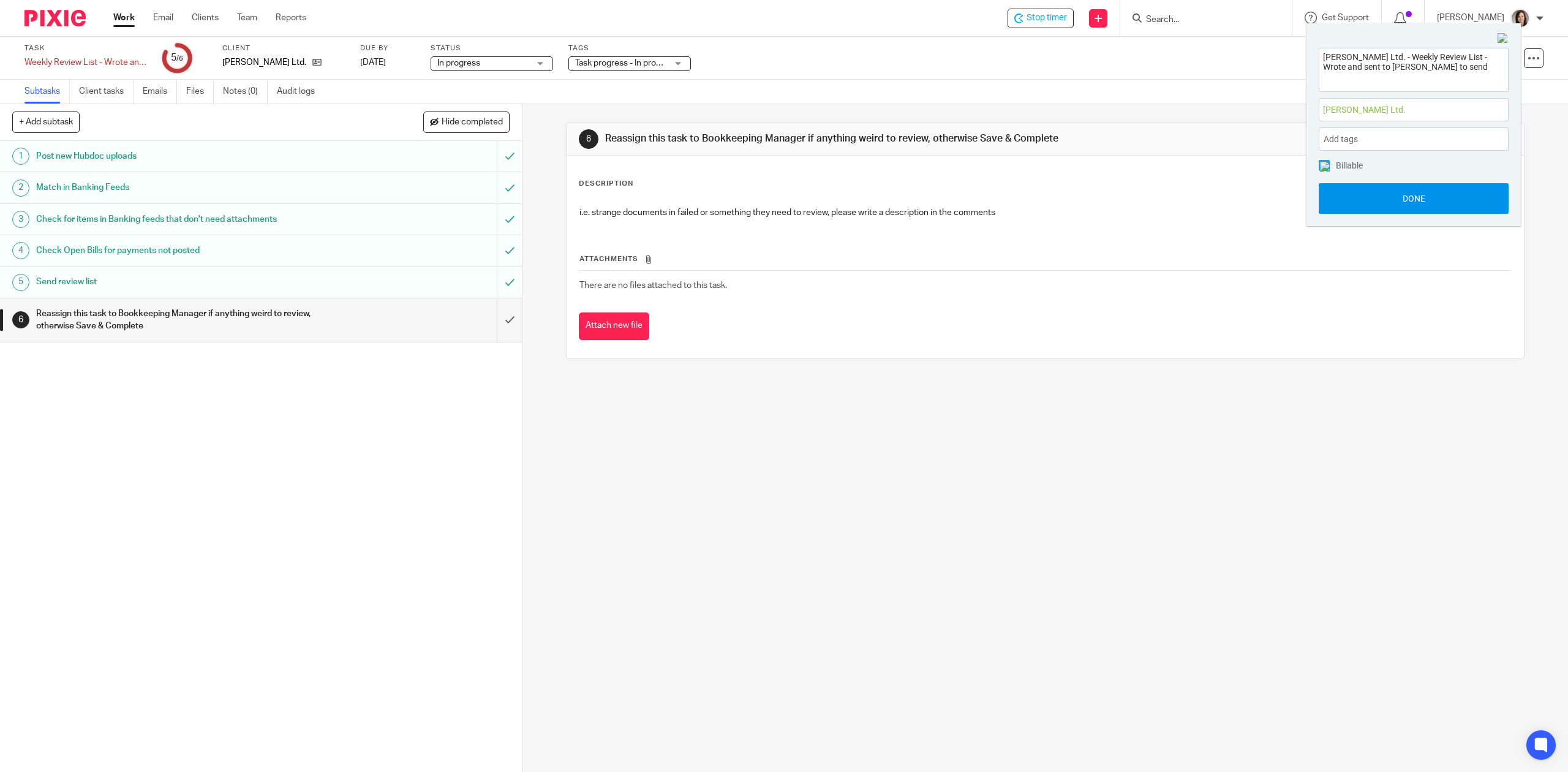
click at [1427, 194] on button "Done" at bounding box center [1414, 198] width 190 height 30
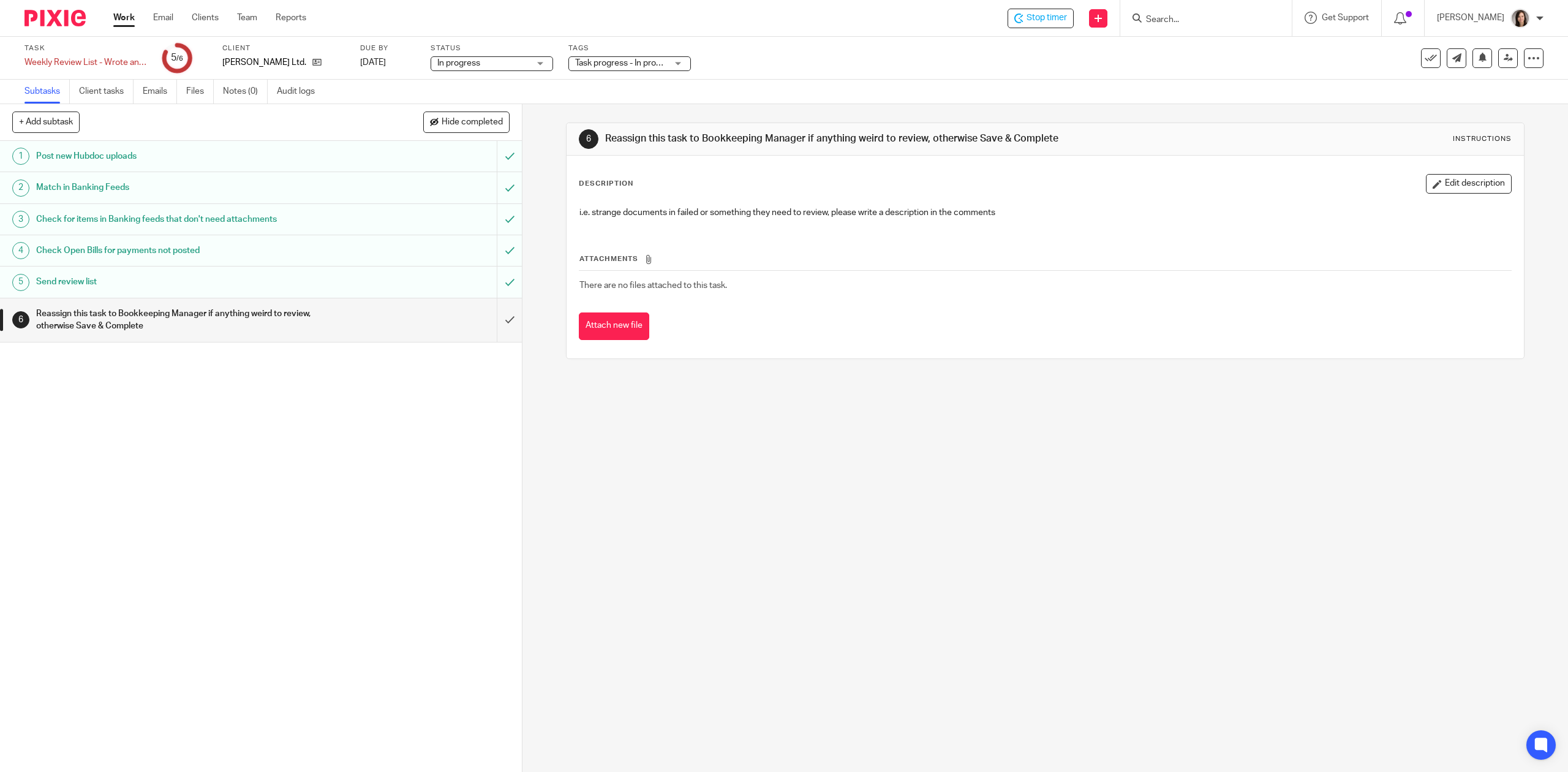
click at [224, 320] on h1 "Reassign this task to Bookkeeping Manager if anything weird to review, otherwis…" at bounding box center [185, 320] width 299 height 31
click at [143, 285] on h1 "Send review list" at bounding box center [185, 281] width 299 height 18
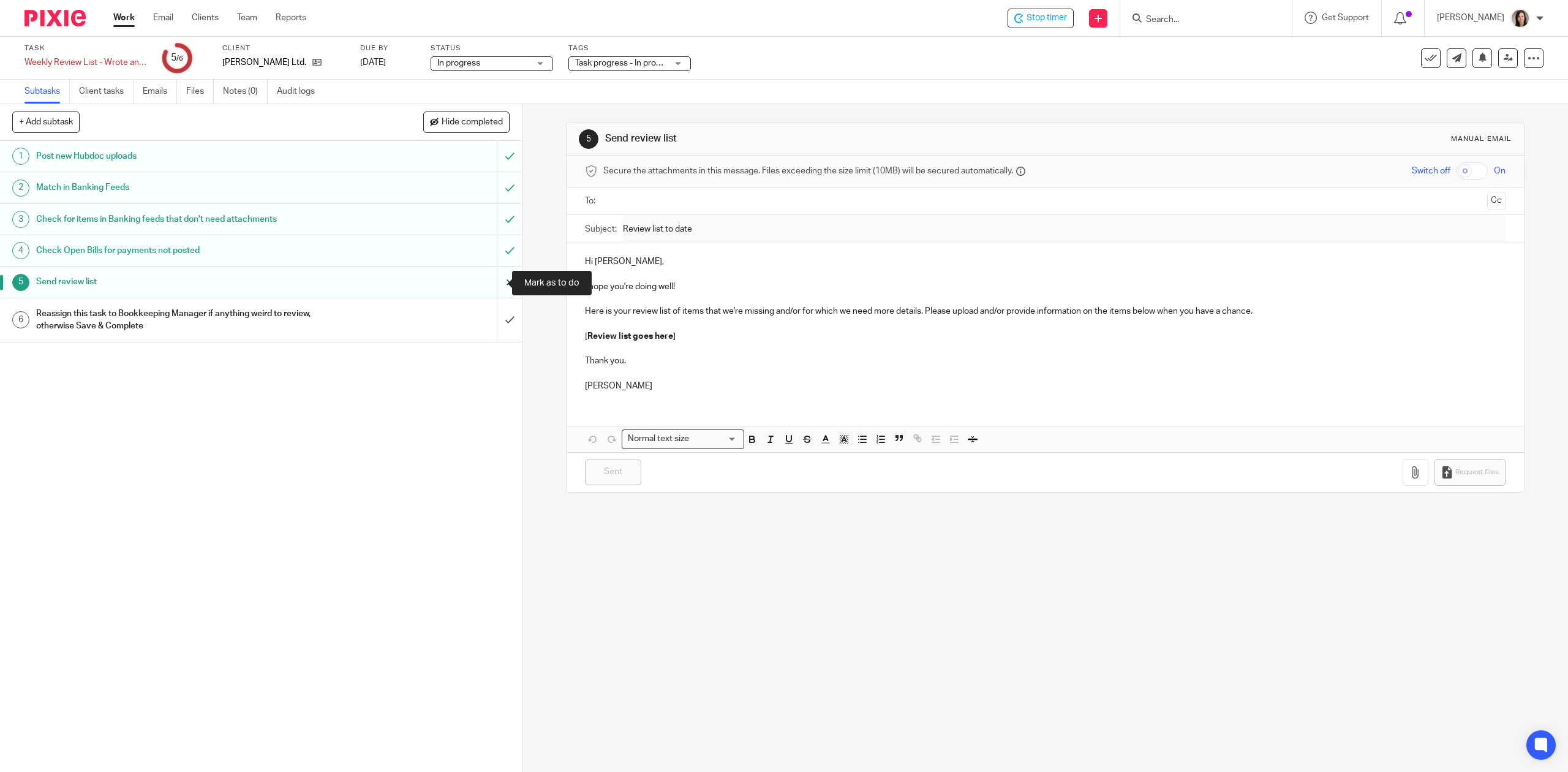
click at [499, 282] on input "submit" at bounding box center [261, 281] width 522 height 30
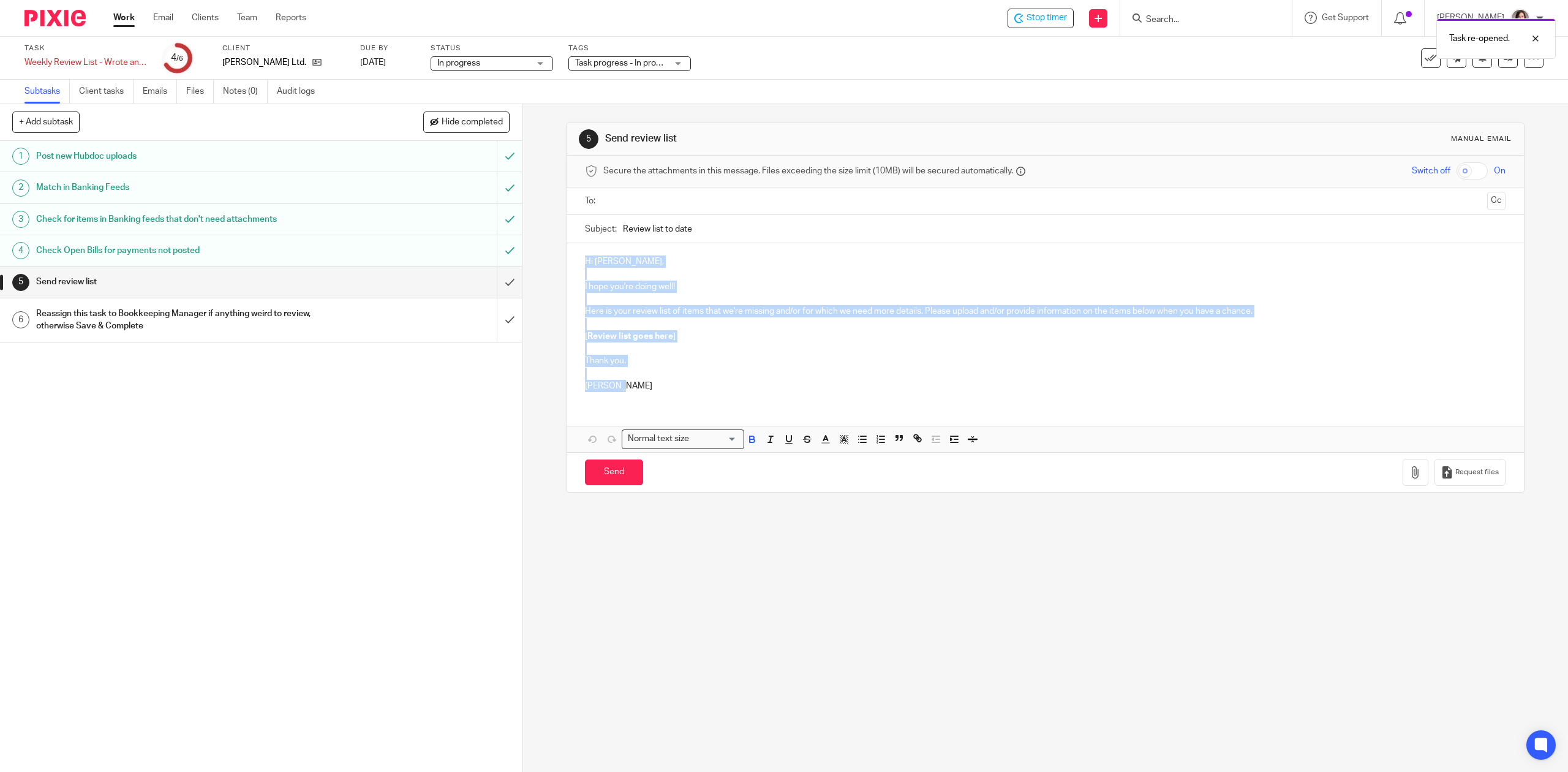
drag, startPoint x: 623, startPoint y: 389, endPoint x: 564, endPoint y: 256, distance: 145.5
click at [567, 256] on div "Hi [PERSON_NAME], I hope you're doing well! Here is your review list of items t…" at bounding box center [1045, 322] width 957 height 158
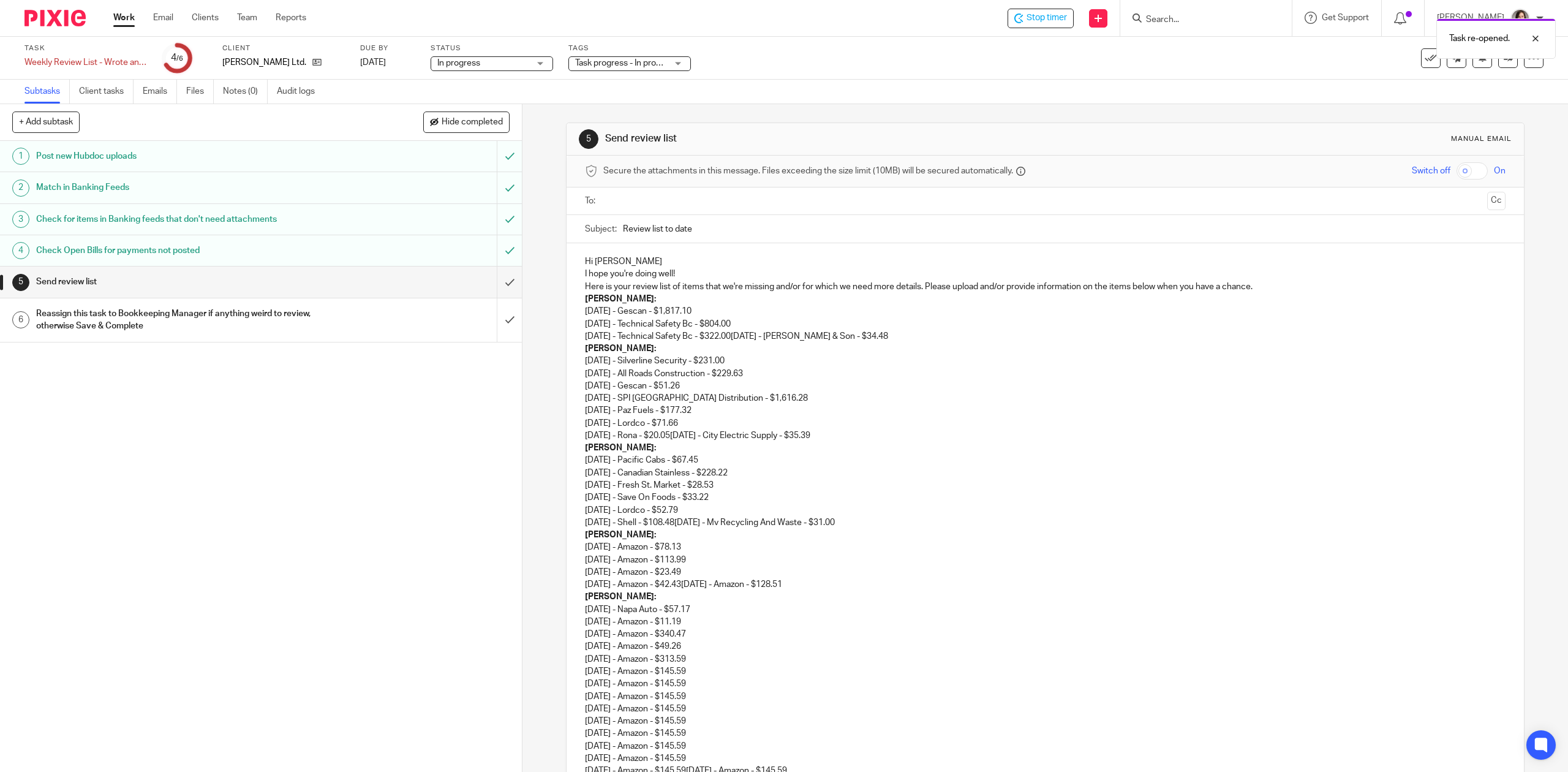
click at [652, 258] on p "Hi Monique" at bounding box center [1045, 261] width 920 height 12
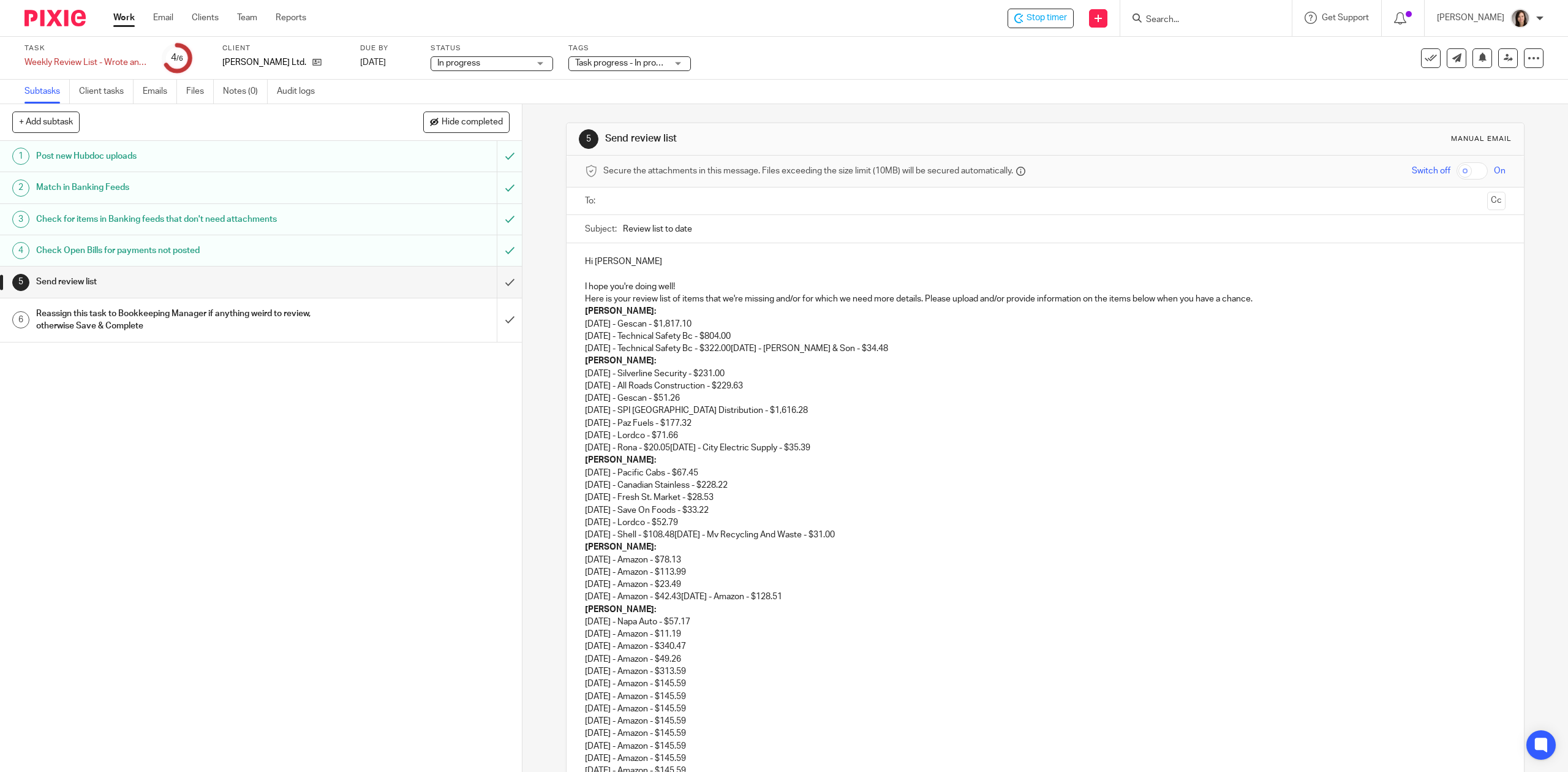
click at [734, 226] on input "Review list to date" at bounding box center [1064, 229] width 882 height 28
click at [691, 223] on input "Review list to date Sept 19 2025" at bounding box center [1064, 229] width 882 height 28
type input "Review list to date - Sept 19 2025"
click at [1294, 305] on p "Here is your review list of items that we're missing and/or for which we need m…" at bounding box center [1045, 299] width 920 height 12
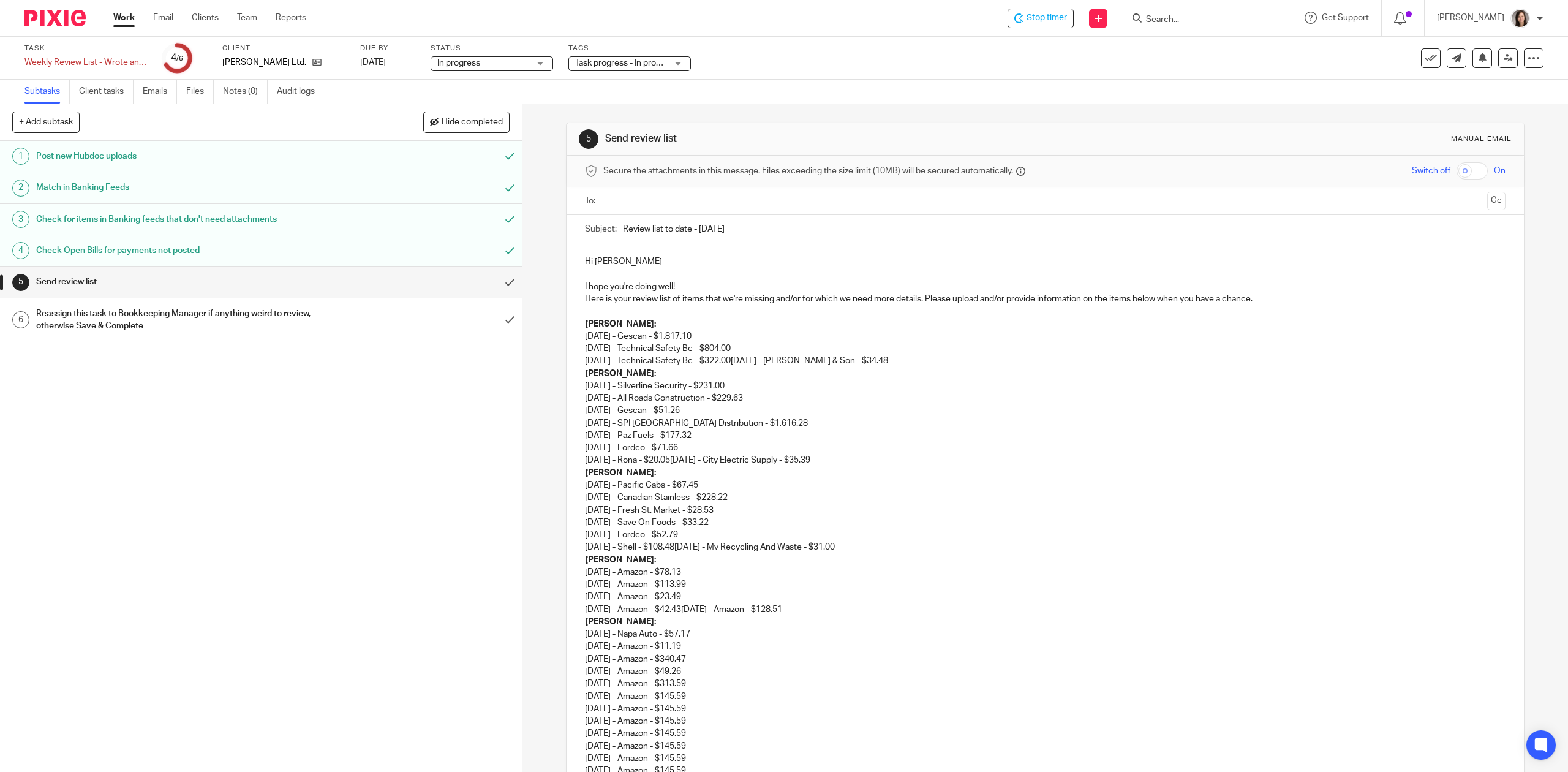
click at [926, 356] on p "07/07/2025 - Gescan - $1,817.10 07/23/2025 - Technical Safety Bc - $804.00 07/2…" at bounding box center [1045, 349] width 920 height 38
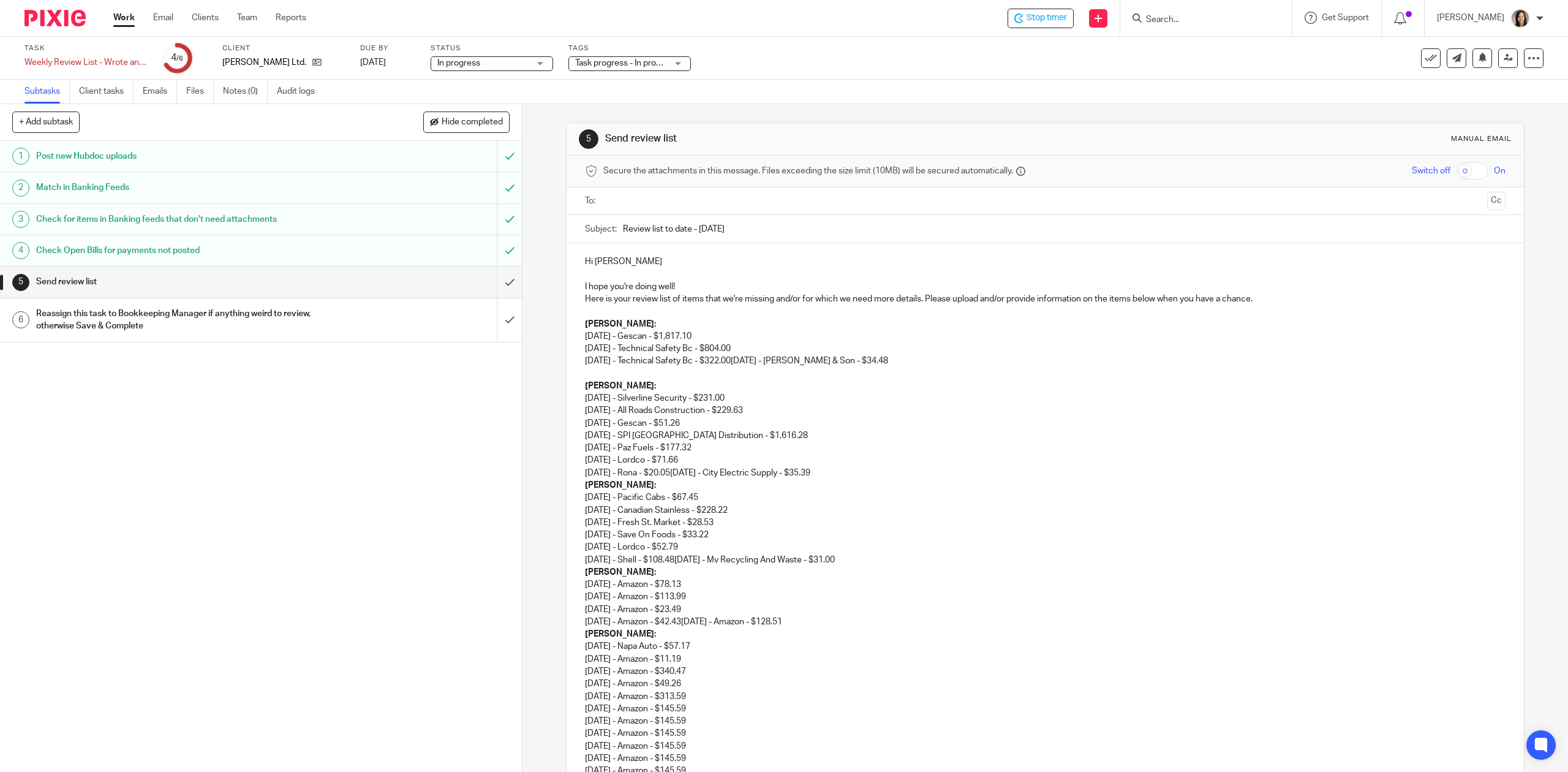
click at [858, 473] on p "07/14/2025 - Silverline Security - $231.00 08/26/2025 - All Roads Construction …" at bounding box center [1045, 436] width 920 height 87
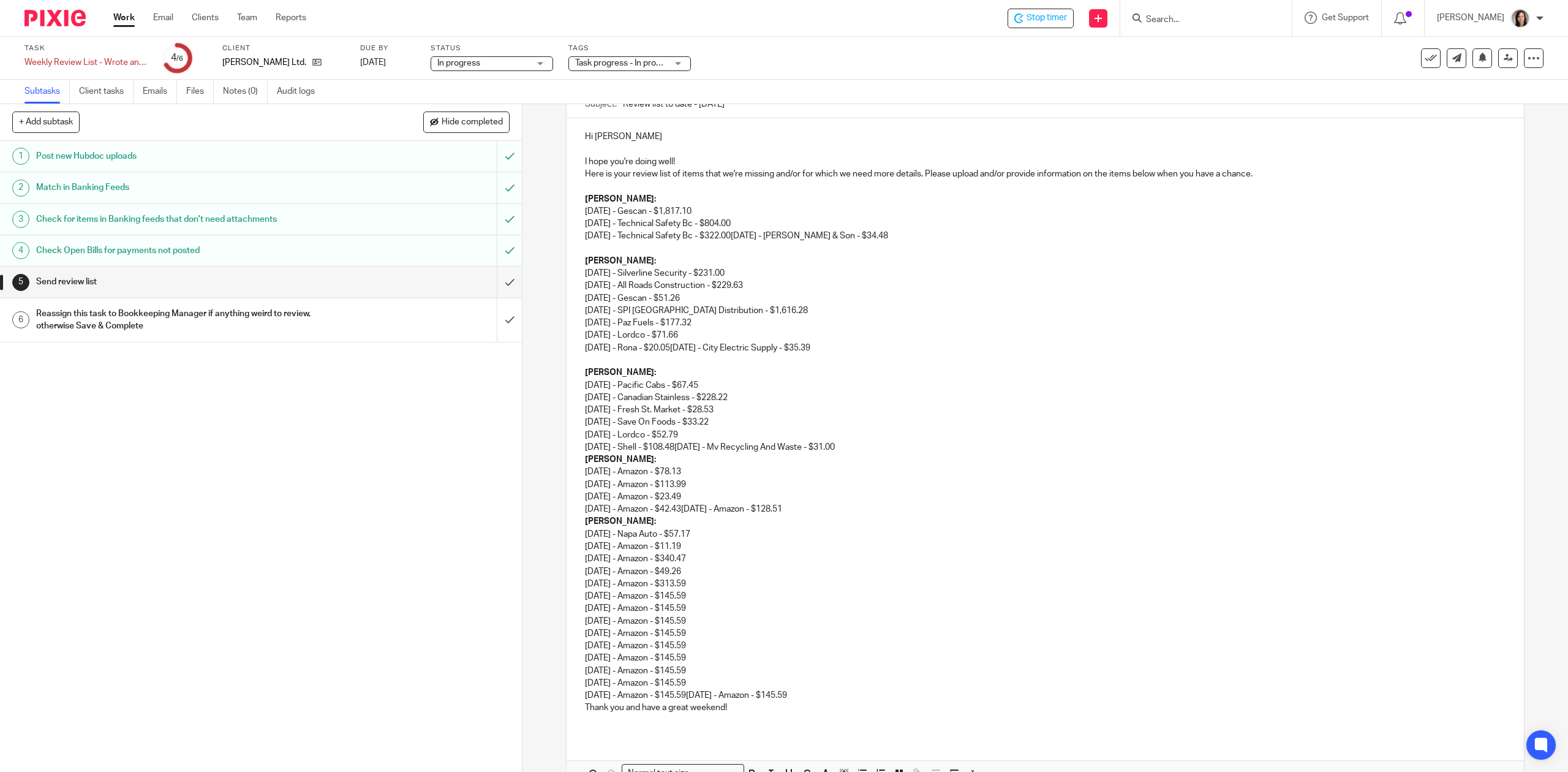
scroll to position [136, 0]
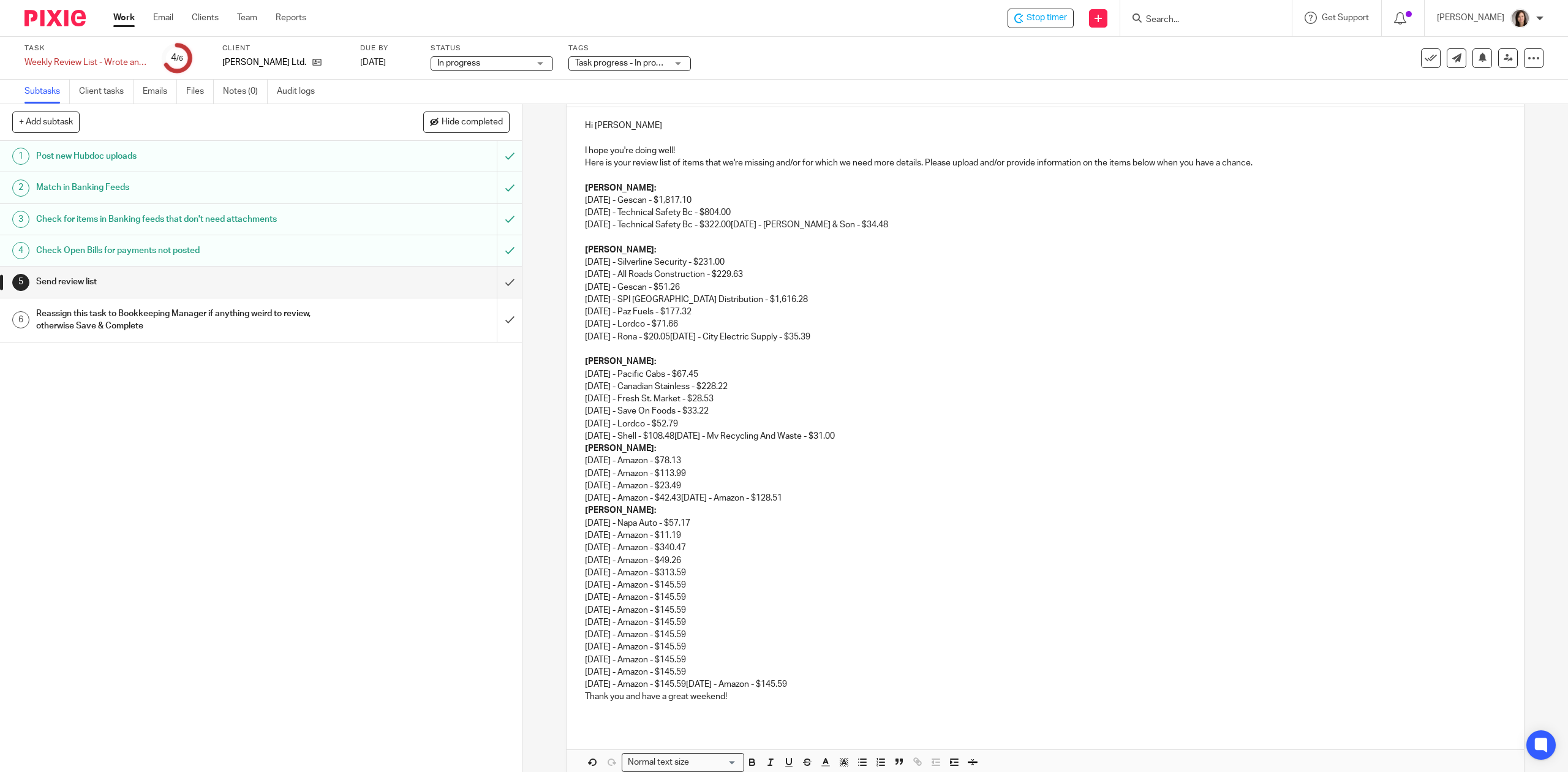
click at [897, 441] on p "07/14/2025 - Pacific Cabs - $67.45 07/16/2025 - Canadian Stainless - $228.22 08…" at bounding box center [1045, 405] width 920 height 75
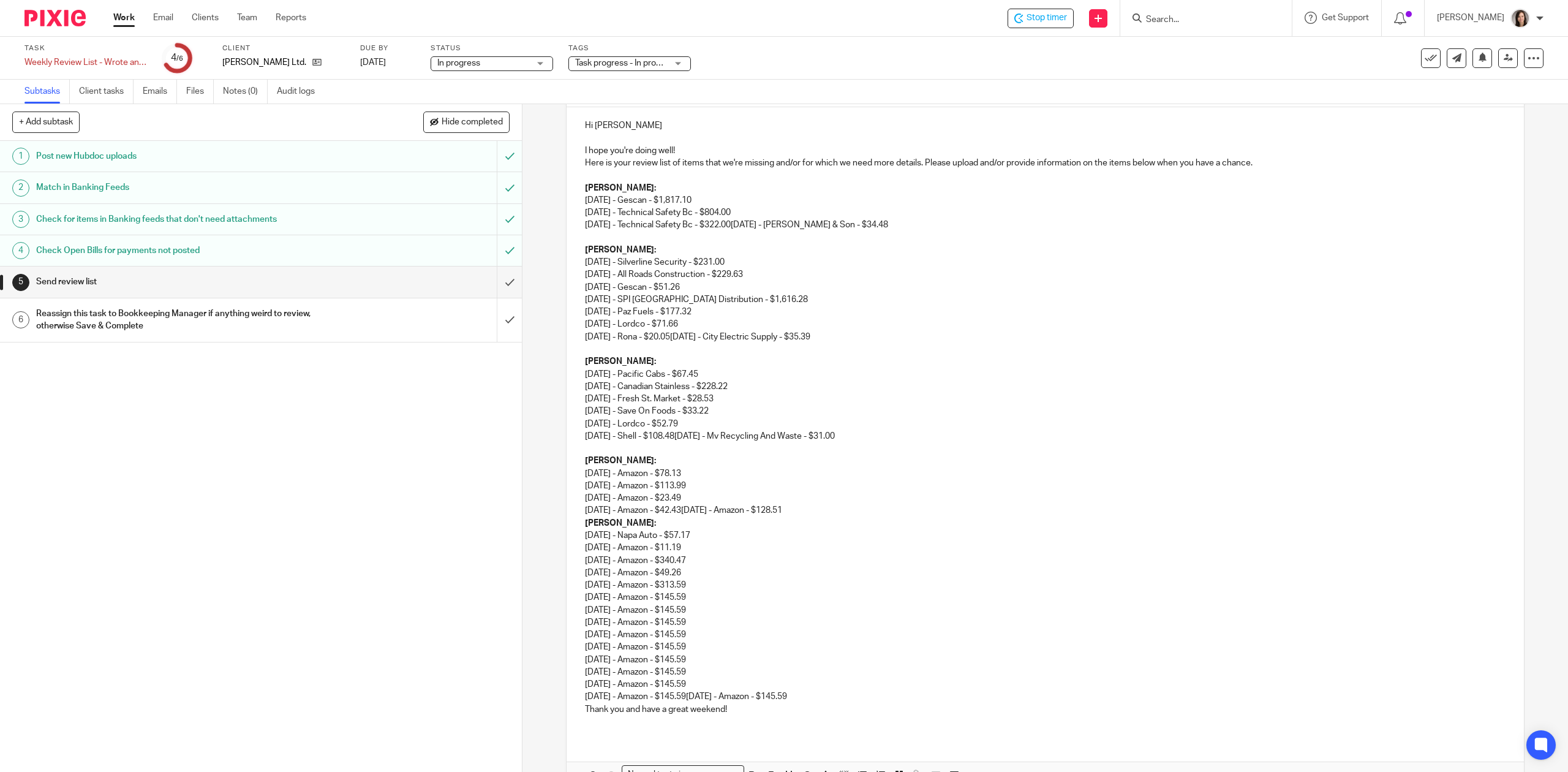
click at [839, 507] on p "07/14/2025 - Amazon - $78.13 07/14/2025 - Amazon - $113.99 08/25/2025 - Amazon …" at bounding box center [1045, 492] width 920 height 50
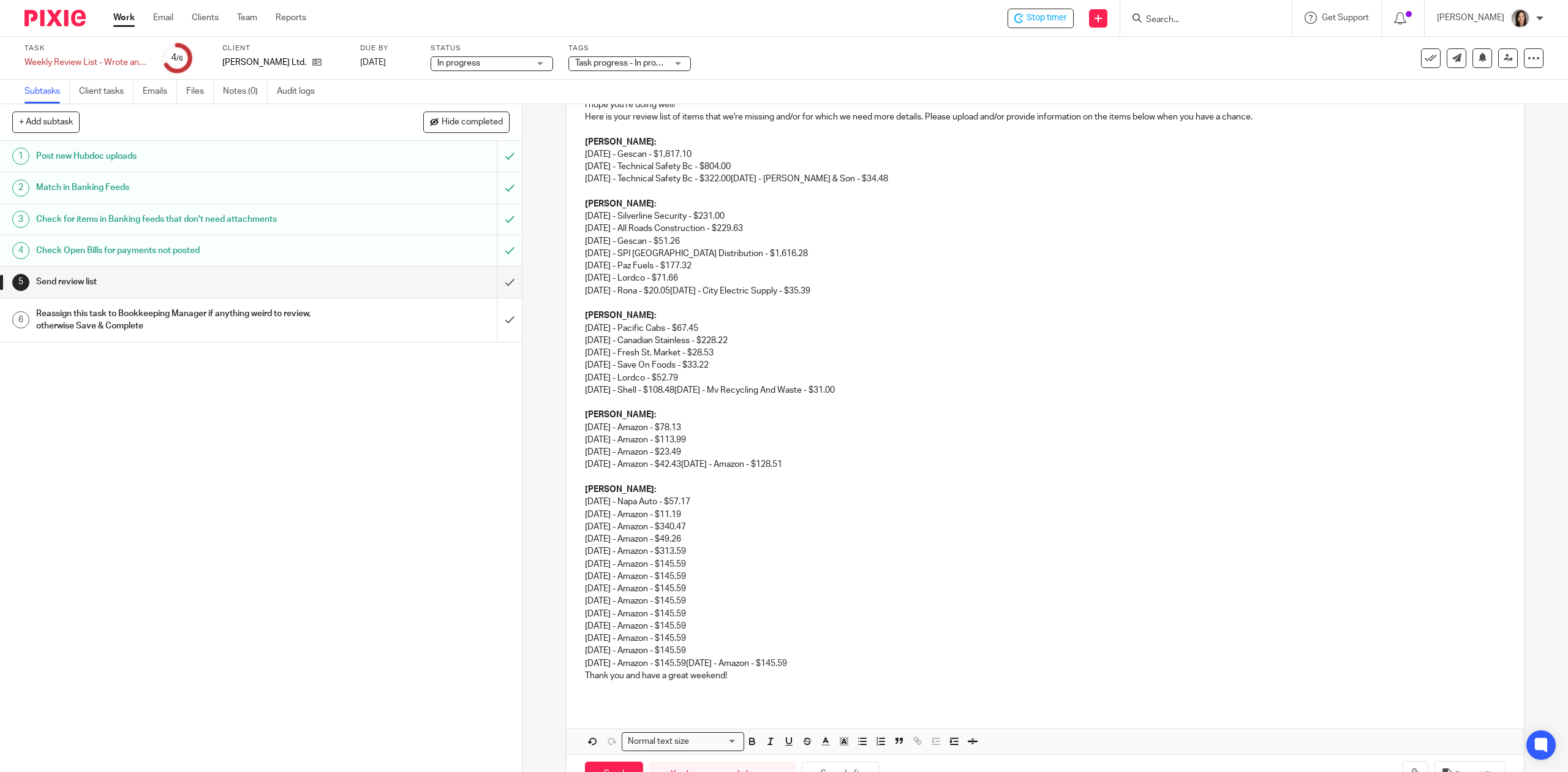
scroll to position [226, 0]
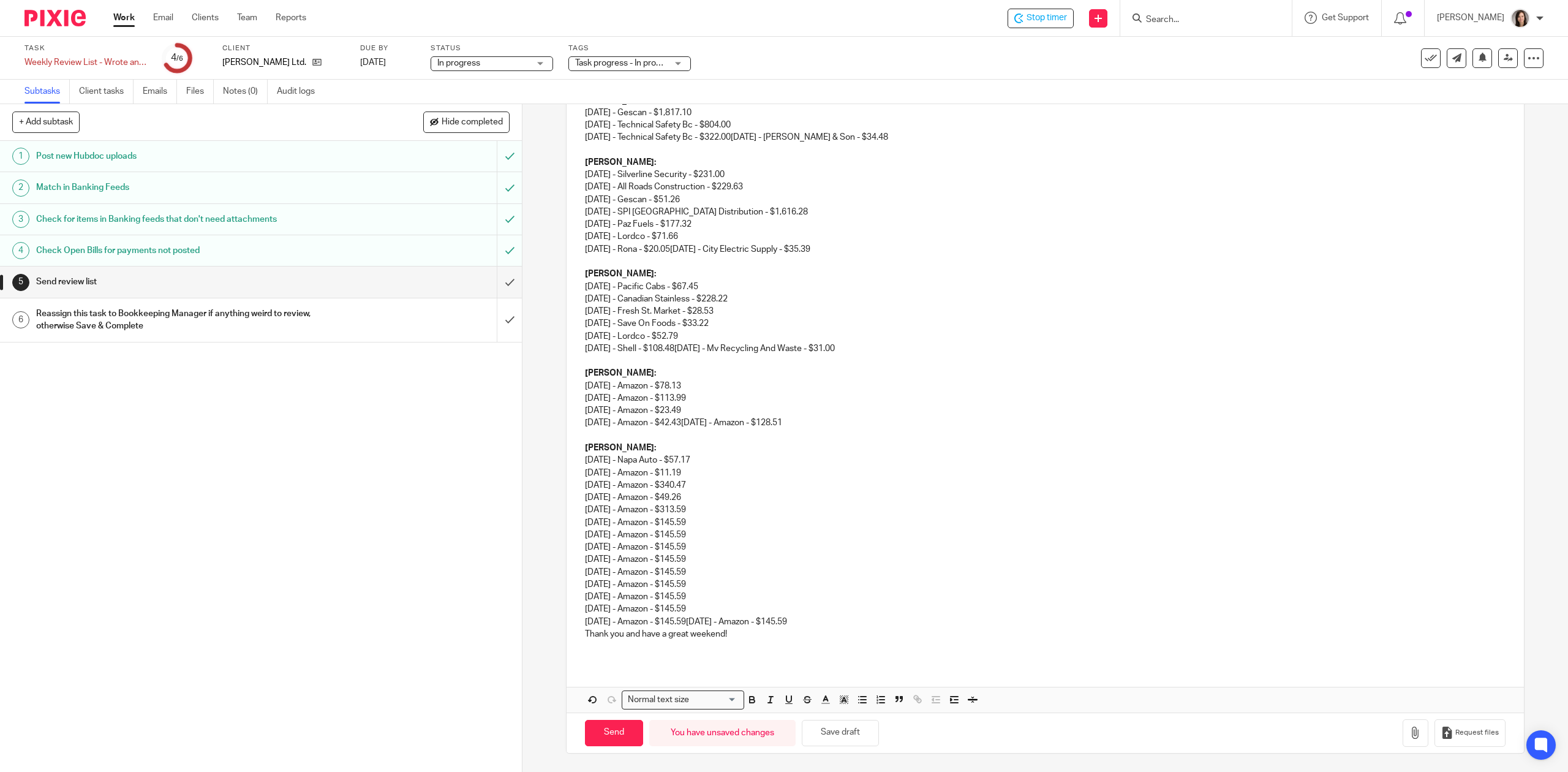
click at [846, 619] on p "08/26/2025 - Amazon - $11.19 09/15/2025 - Amazon - $340.47 09/17/2025 - Amazon …" at bounding box center [1045, 547] width 920 height 161
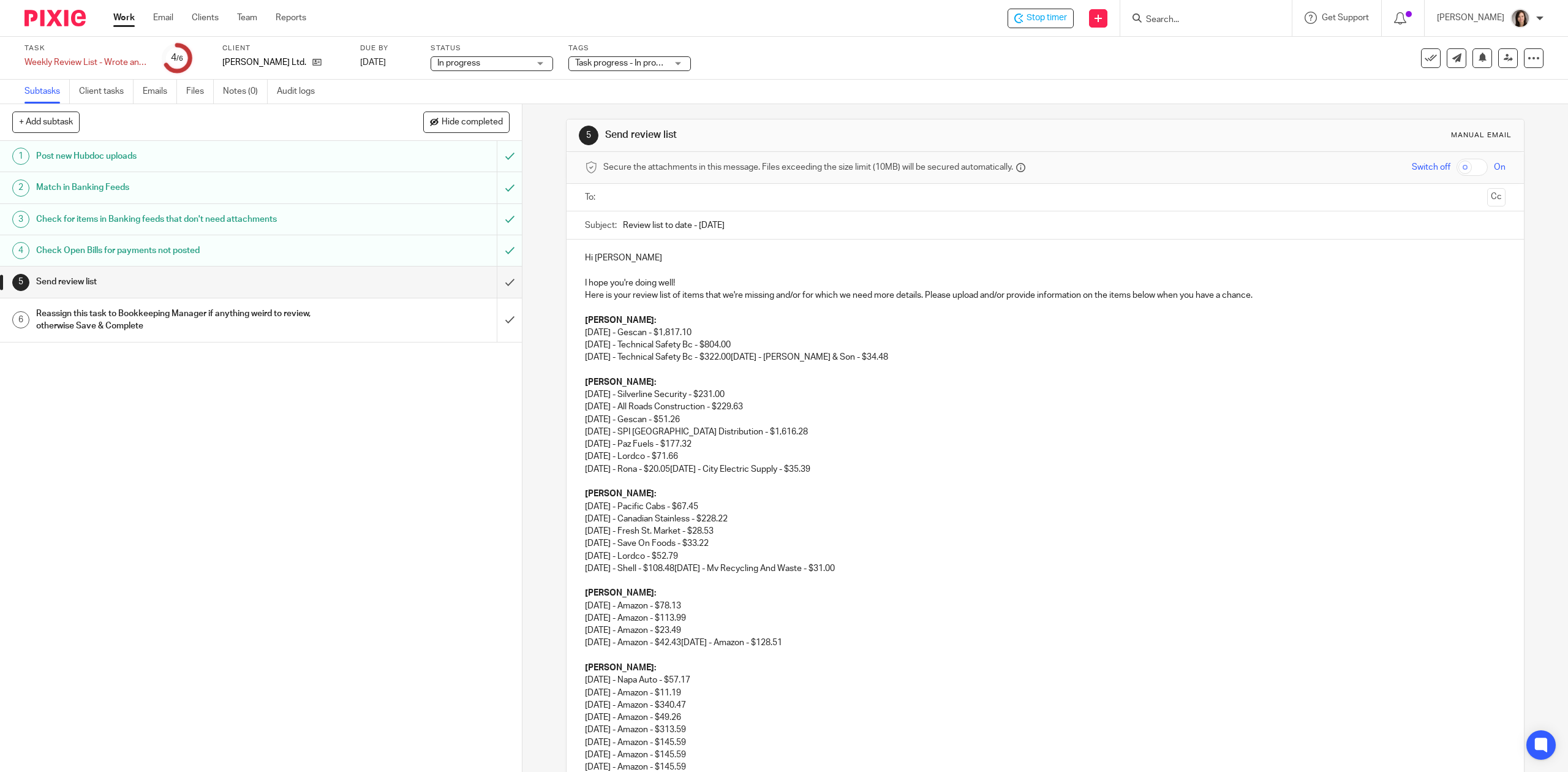
scroll to position [0, 0]
click at [921, 363] on p "07/07/2025 - Gescan - $1,817.10 07/23/2025 - Technical Safety Bc - $804.00 07/2…" at bounding box center [1045, 349] width 920 height 38
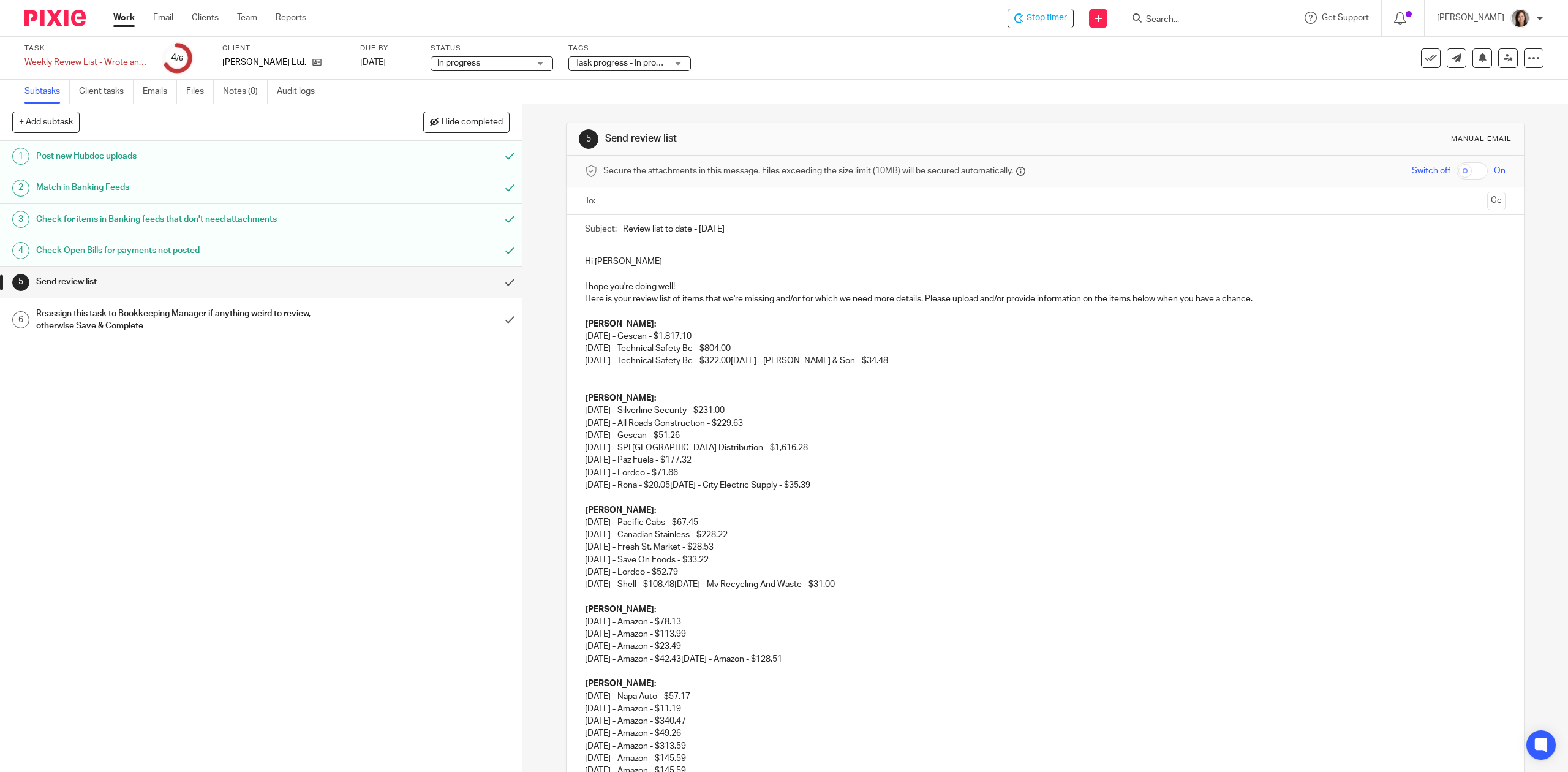
drag, startPoint x: 929, startPoint y: 365, endPoint x: 750, endPoint y: 359, distance: 179.1
click at [750, 359] on p "07/07/2025 - Gescan - $1,817.10 07/23/2025 - Technical Safety Bc - $804.00 07/2…" at bounding box center [1045, 349] width 920 height 38
click at [636, 365] on p "07/07/2025 - Gescan - $1,817.10 07/23/2025 - Technical Safety Bc - $804.00 07/2…" at bounding box center [1045, 349] width 920 height 38
drag, startPoint x: 610, startPoint y: 371, endPoint x: 593, endPoint y: 371, distance: 17.0
click at [602, 371] on p at bounding box center [1045, 373] width 920 height 12
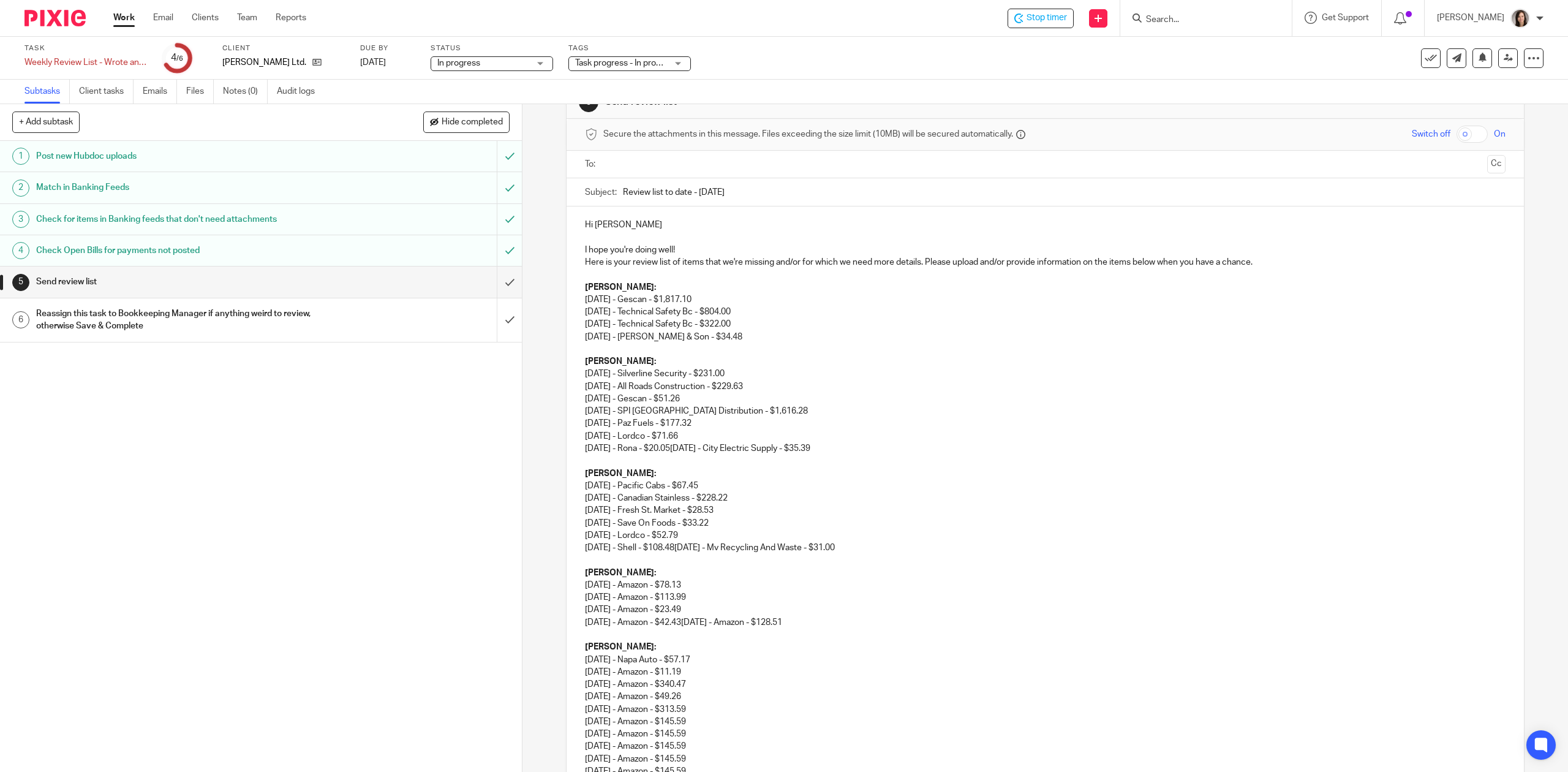
scroll to position [54, 0]
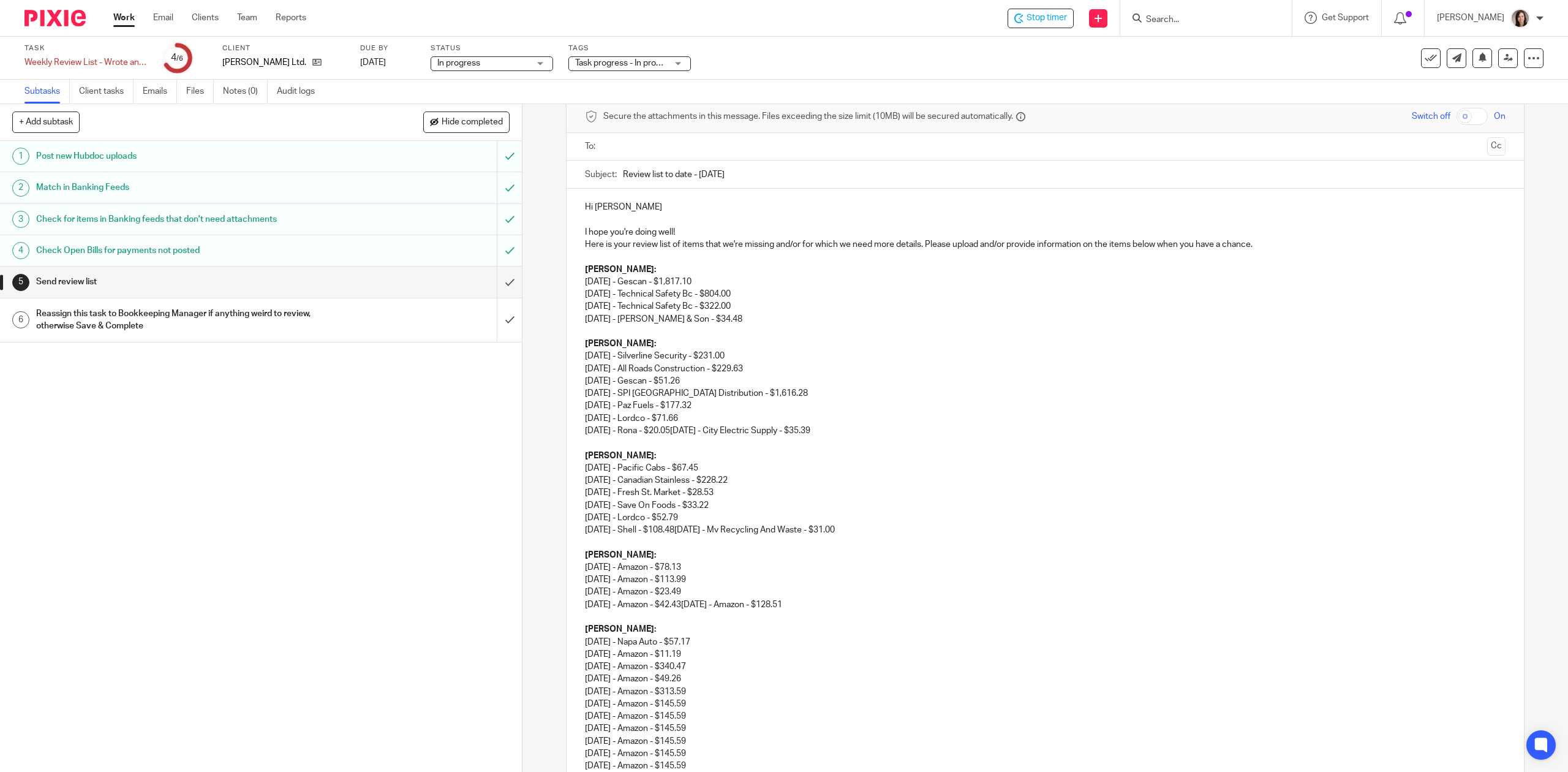
drag, startPoint x: 858, startPoint y: 432, endPoint x: 686, endPoint y: 430, distance: 172.0
click at [686, 430] on p "07/14/2025 - Silverline Security - $231.00 08/26/2025 - All Roads Construction …" at bounding box center [1045, 394] width 920 height 87
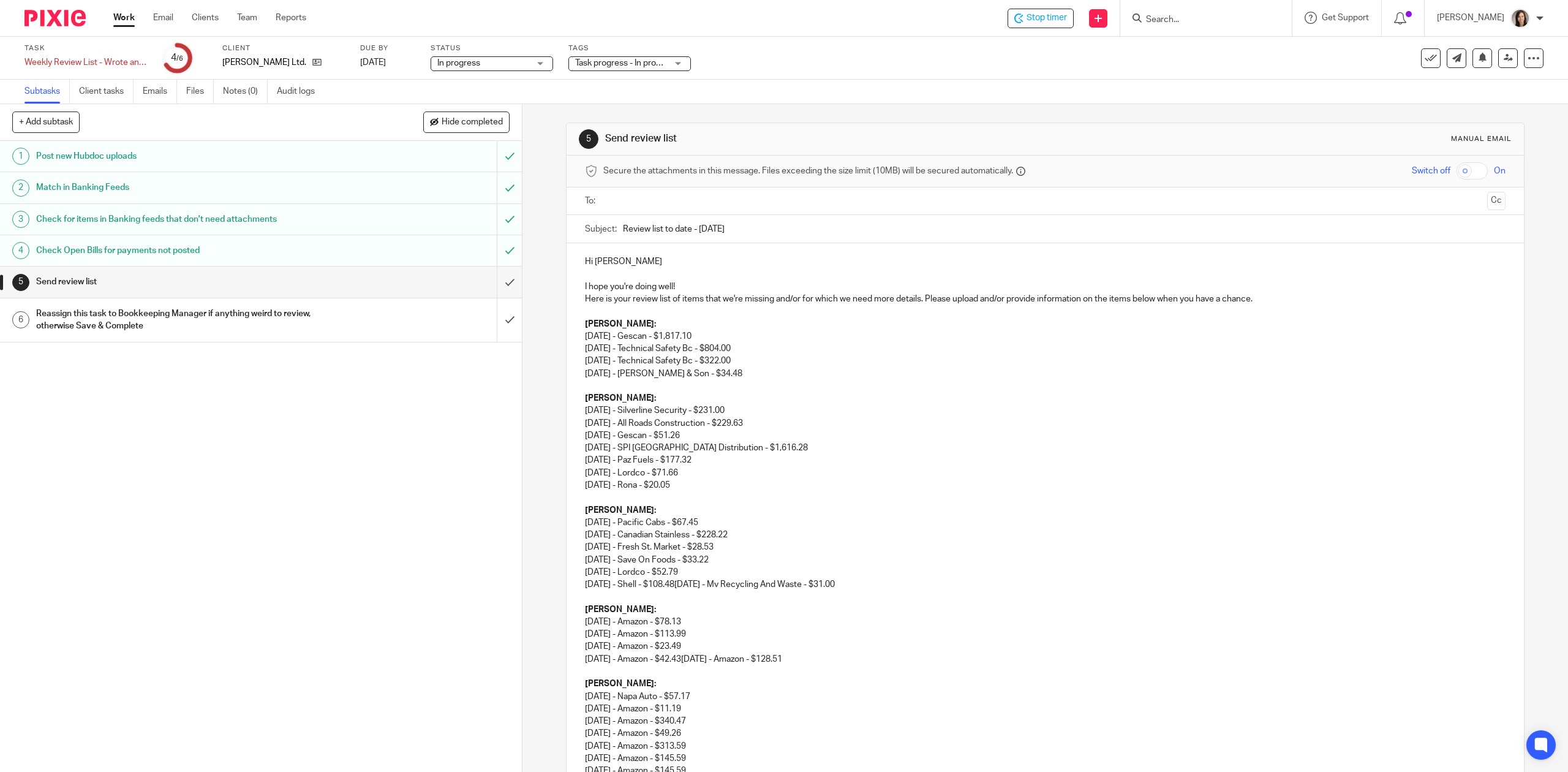
click at [590, 493] on p at bounding box center [1045, 497] width 920 height 12
click at [575, 511] on div "Hi Monique I hope you're doing well! Here is your review list of items that we'…" at bounding box center [1045, 577] width 957 height 667
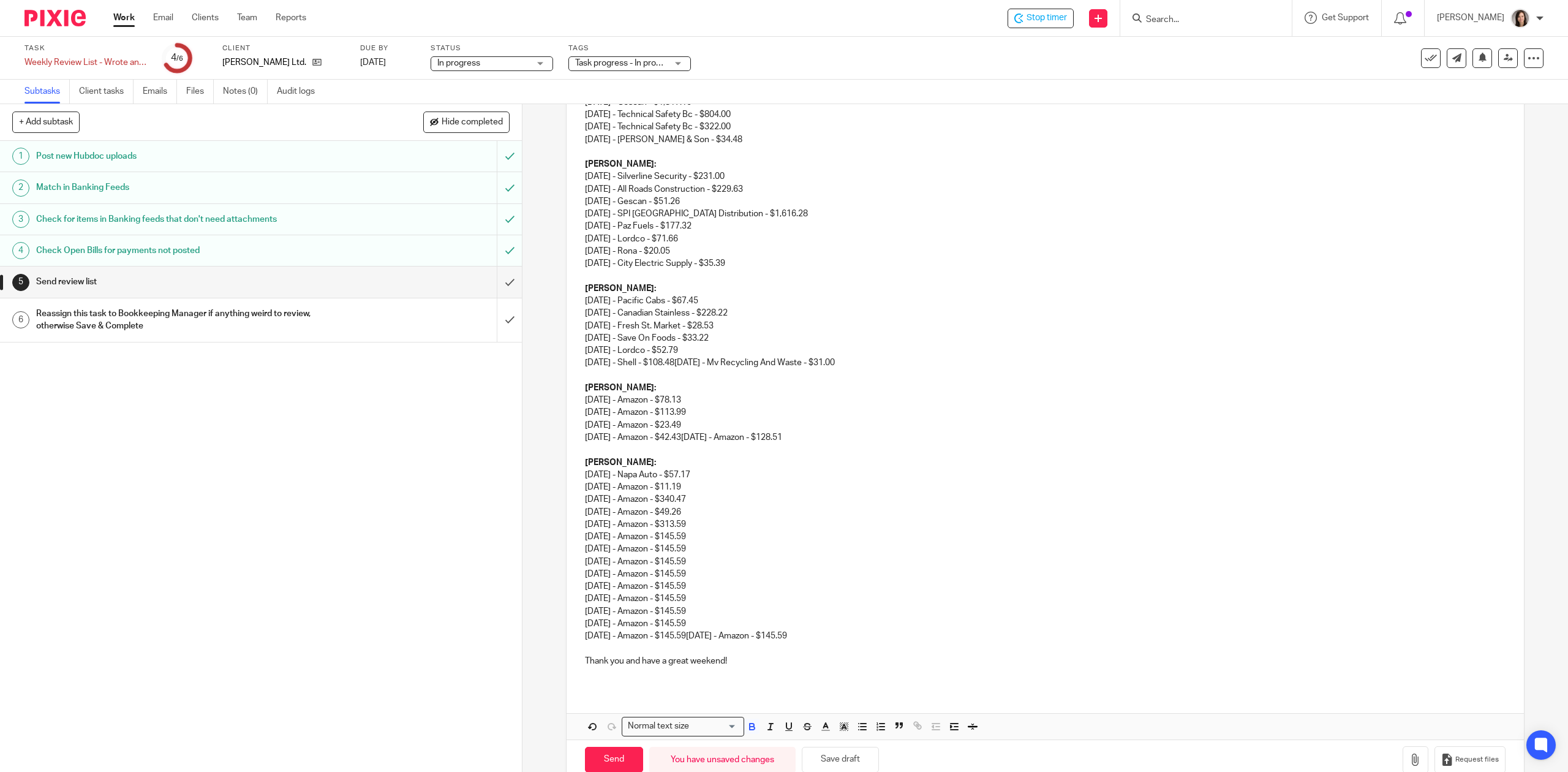
scroll to position [245, 0]
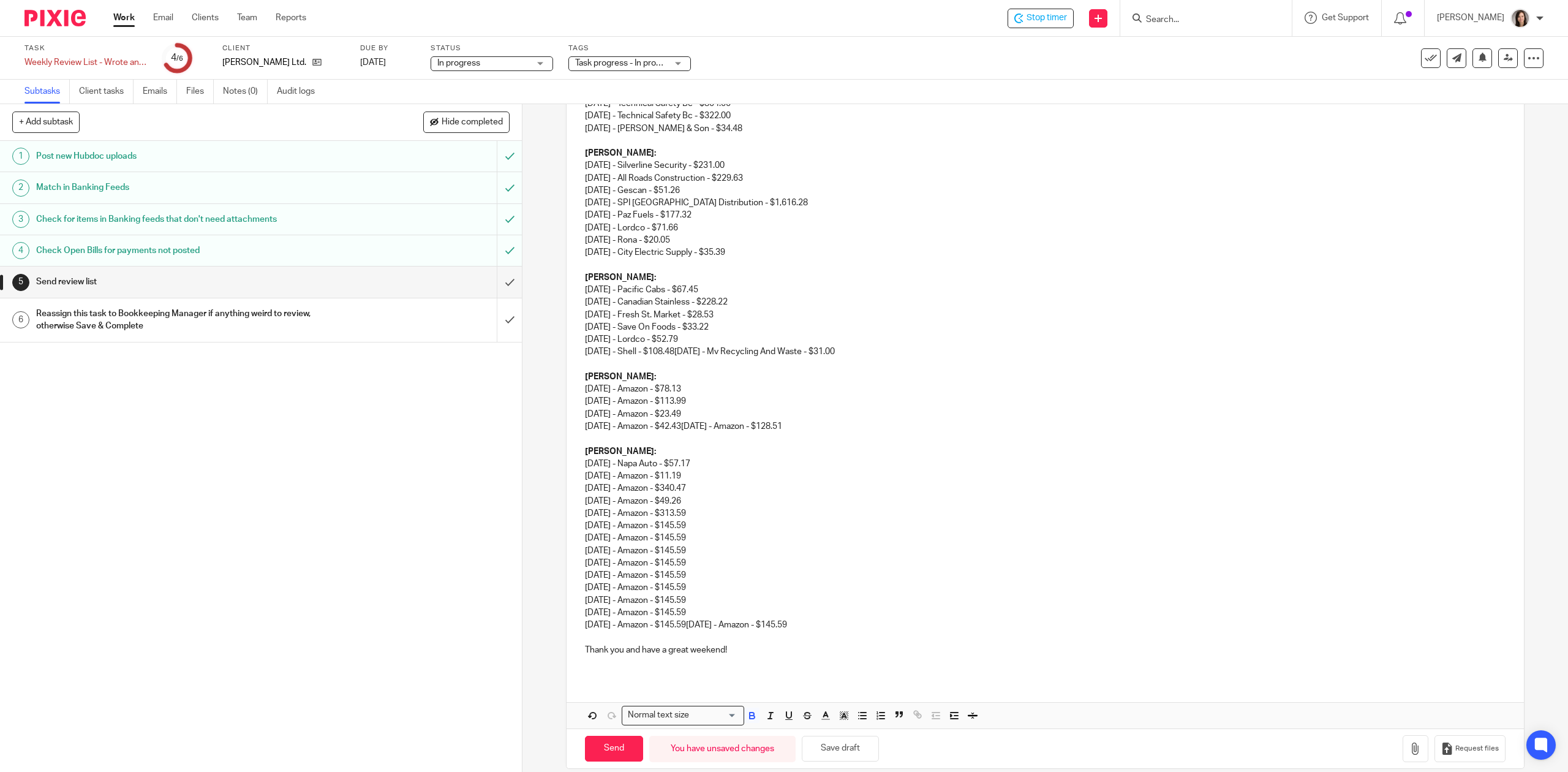
click at [567, 376] on div "Hi Monique I hope you're doing well! Here is your review list of items that we'…" at bounding box center [1045, 338] width 957 height 679
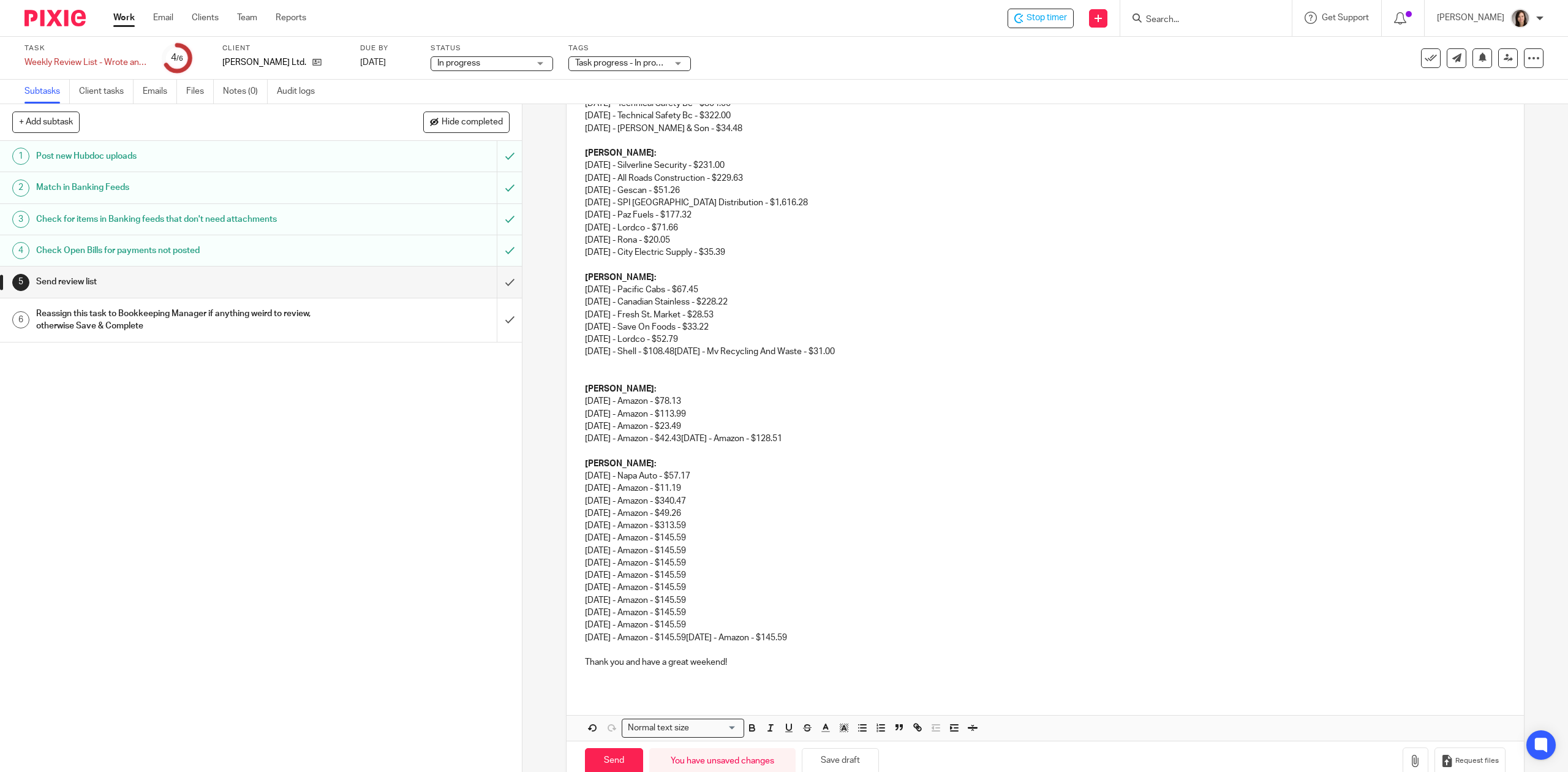
drag, startPoint x: 880, startPoint y: 349, endPoint x: 754, endPoint y: 345, distance: 126.1
click at [754, 345] on p "07/14/2025 - Pacific Cabs - $67.45 07/16/2025 - Canadian Stainless - $228.22 08…" at bounding box center [1045, 321] width 920 height 75
click at [799, 353] on p "07/14/2025 - Pacific Cabs - $67.45 07/16/2025 - Canadian Stainless - $228.22 08…" at bounding box center [1045, 321] width 920 height 75
drag, startPoint x: 875, startPoint y: 355, endPoint x: 694, endPoint y: 355, distance: 181.0
click at [694, 355] on p "07/14/2025 - Pacific Cabs - $67.45 07/16/2025 - Canadian Stainless - $228.22 08…" at bounding box center [1045, 321] width 920 height 75
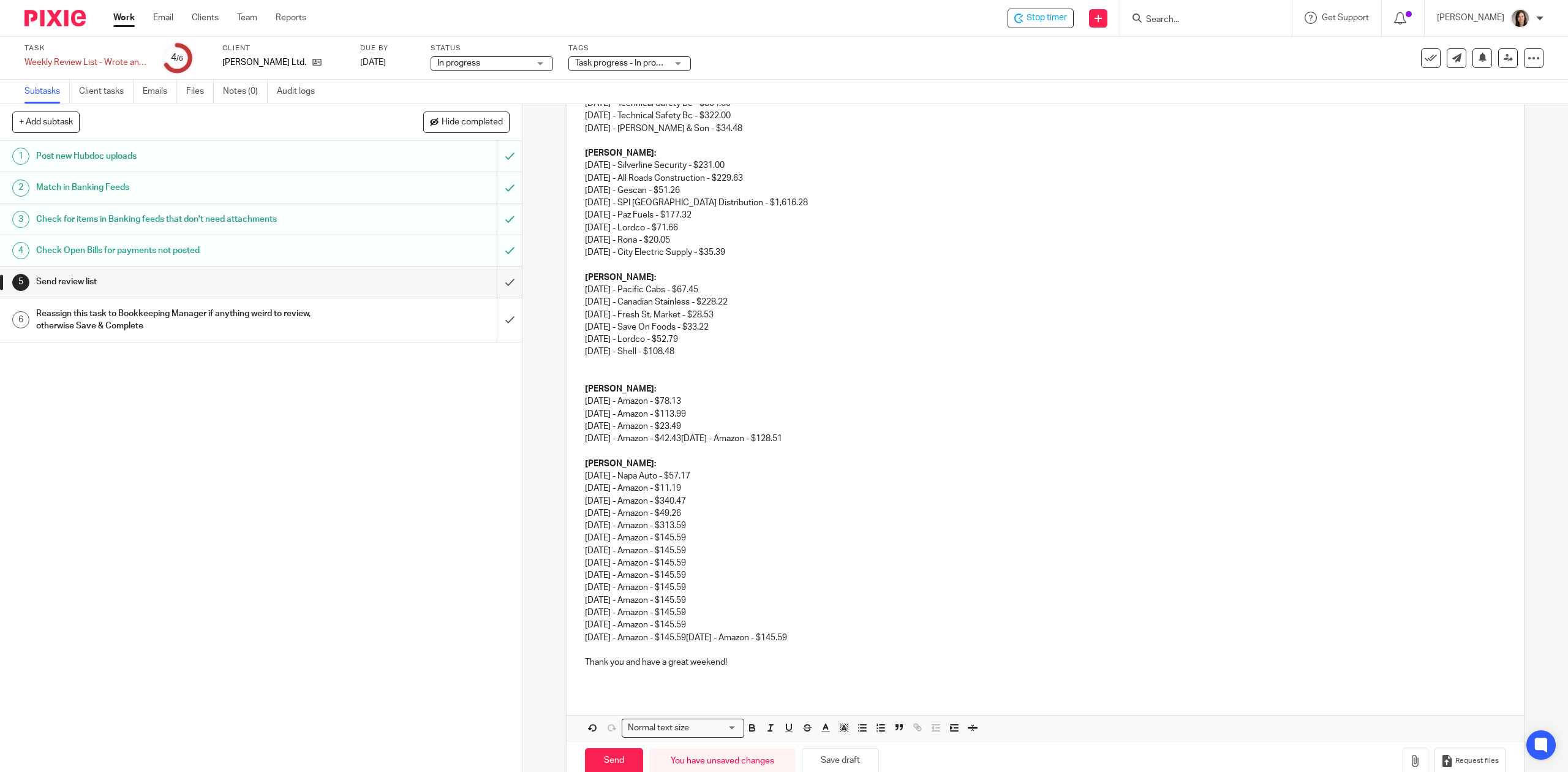
scroll to position [138, 0]
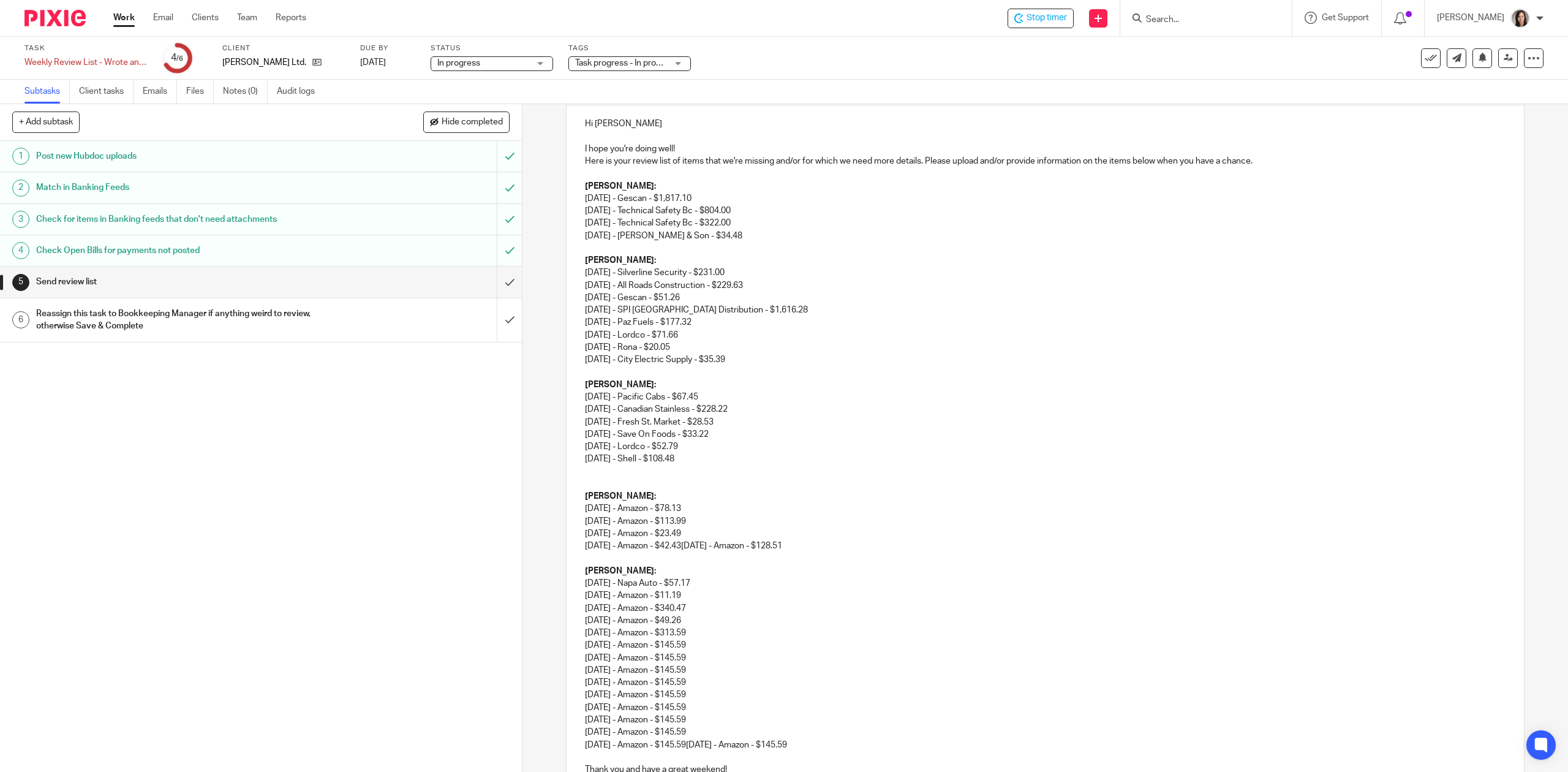
click at [599, 366] on p "09/17/2025 - City Electric Supply - $35.39" at bounding box center [1045, 359] width 920 height 12
click at [592, 368] on div "Hi Monique I hope you're doing well! Here is your review list of items that we'…" at bounding box center [1045, 450] width 957 height 692
click at [585, 368] on p at bounding box center [1045, 372] width 920 height 12
click at [578, 388] on div "Hi Monique I hope you're doing well! Here is your review list of items that we'…" at bounding box center [1045, 450] width 957 height 692
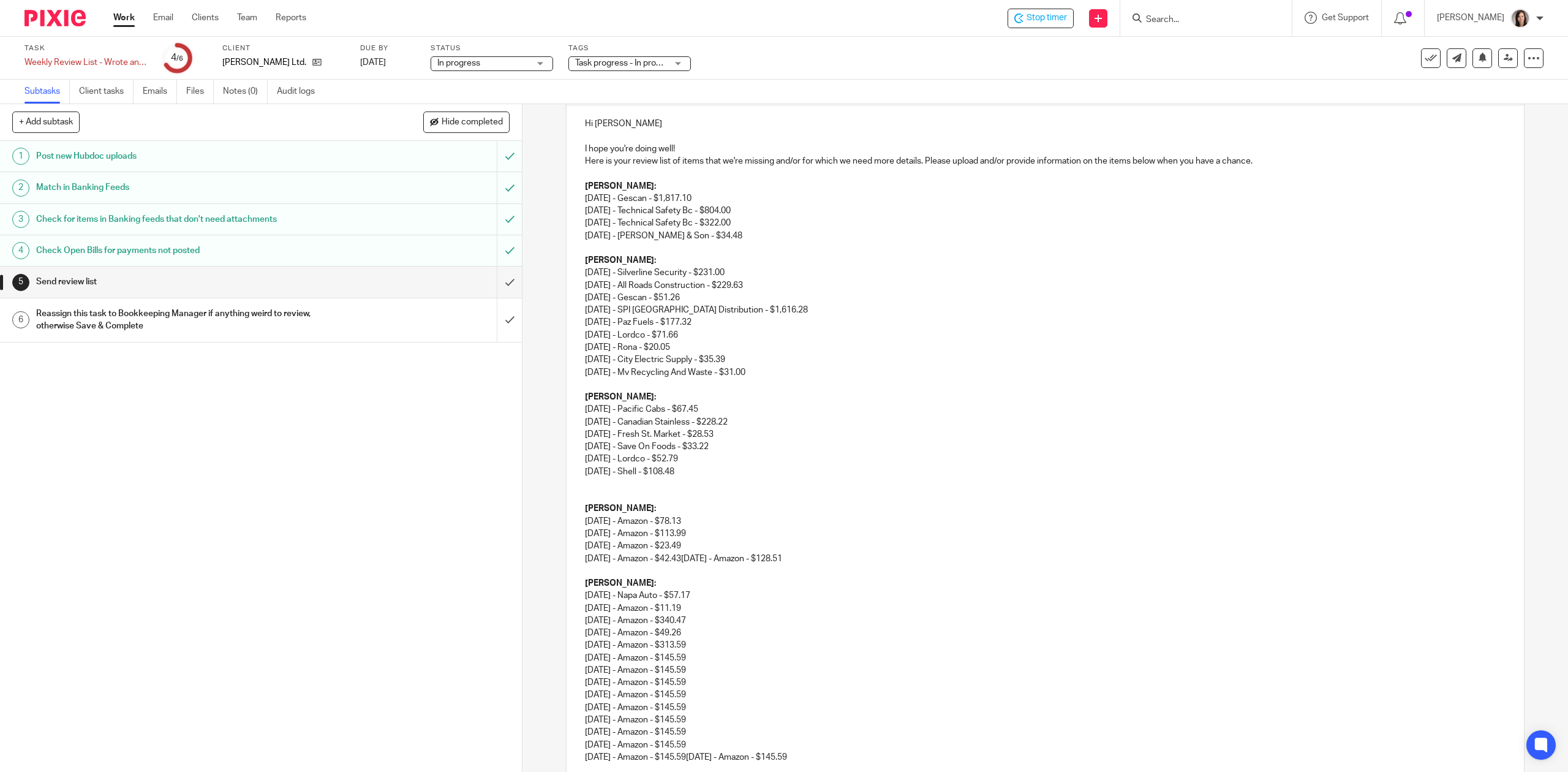
scroll to position [165, 0]
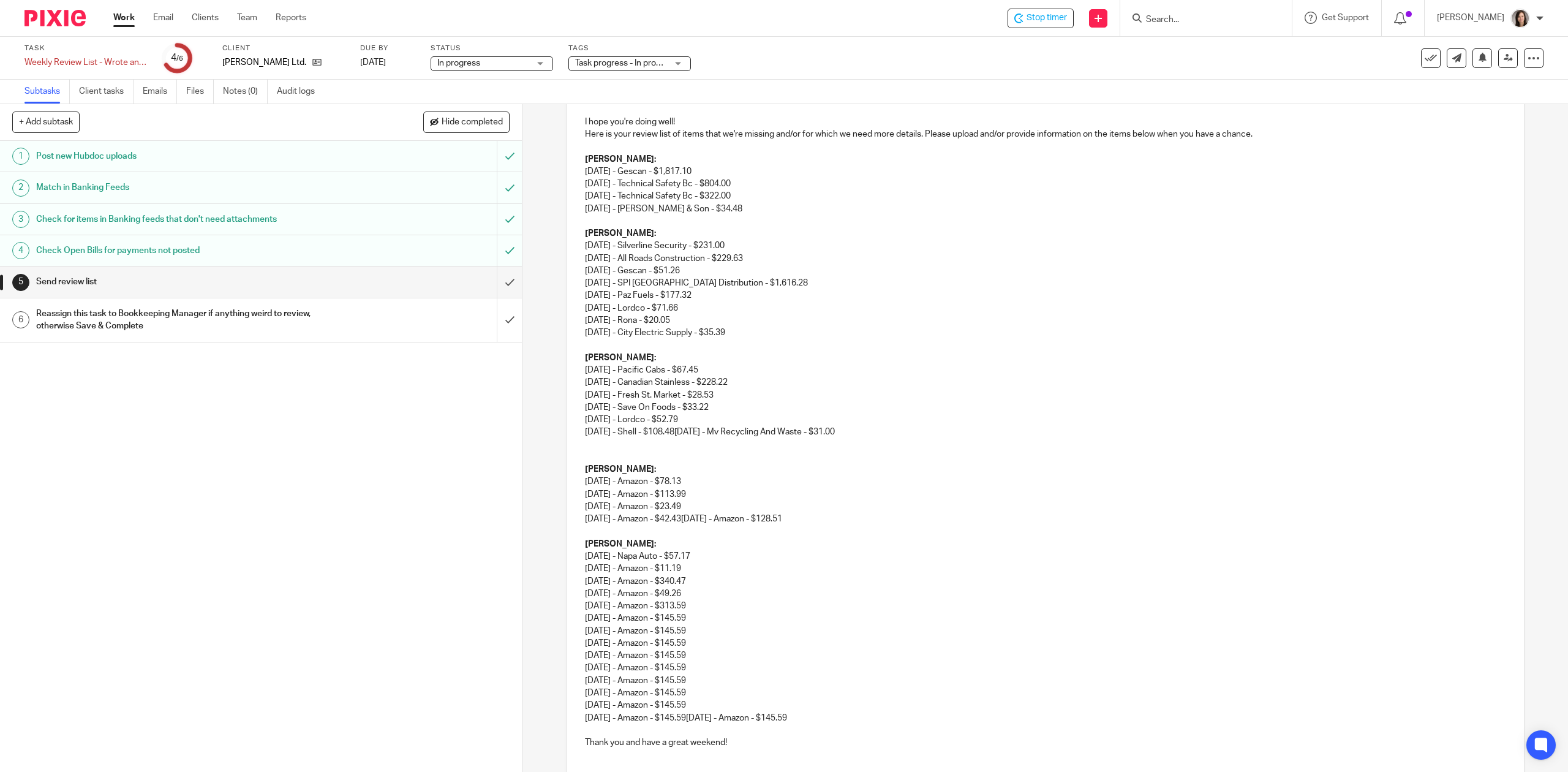
click at [600, 451] on p at bounding box center [1045, 445] width 920 height 12
drag, startPoint x: 873, startPoint y: 435, endPoint x: 691, endPoint y: 430, distance: 182.1
click at [691, 430] on p "07/14/2025 - Pacific Cabs - $67.45 07/16/2025 - Canadian Stainless - $228.22 08…" at bounding box center [1045, 401] width 920 height 75
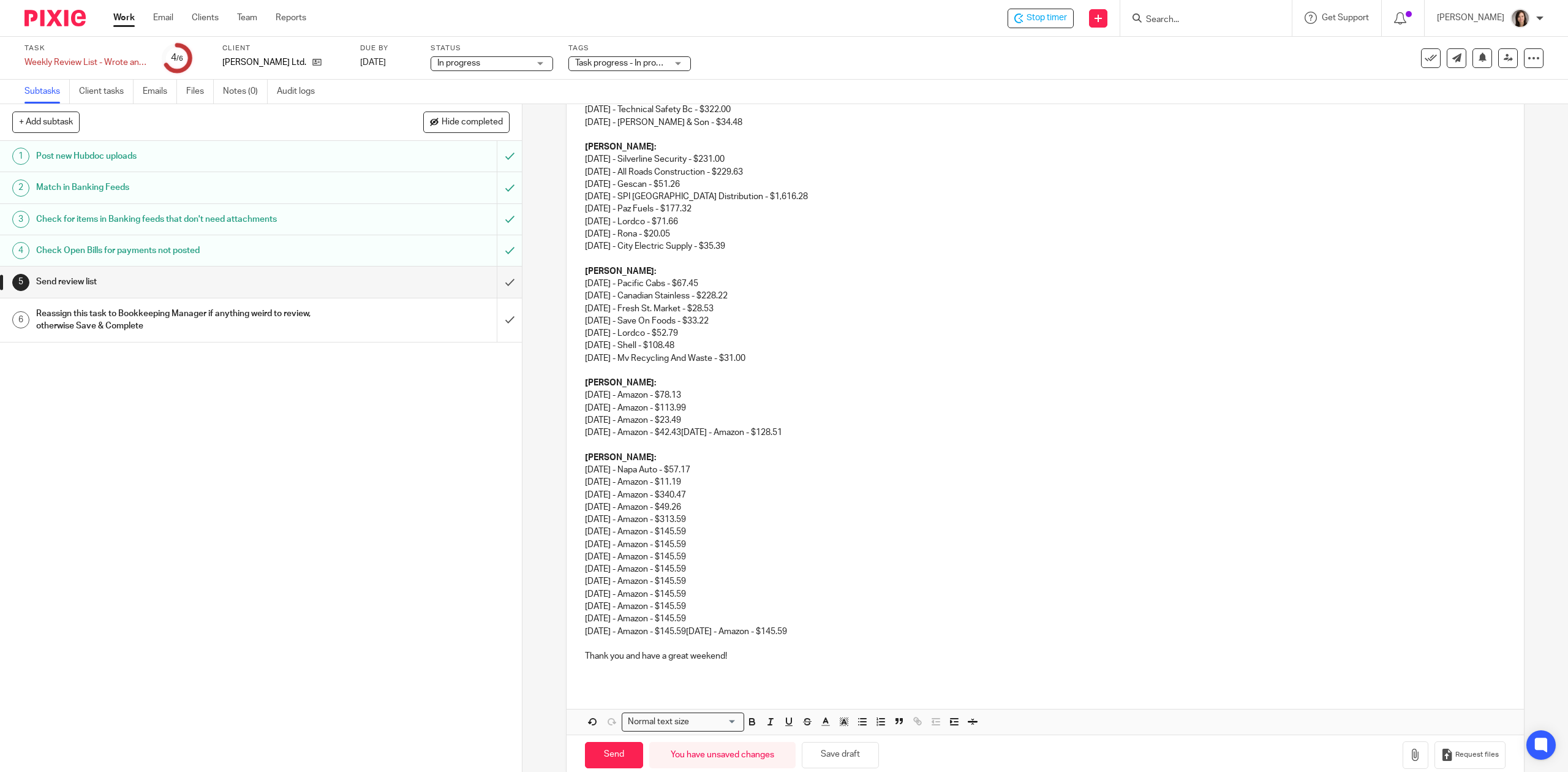
scroll to position [275, 0]
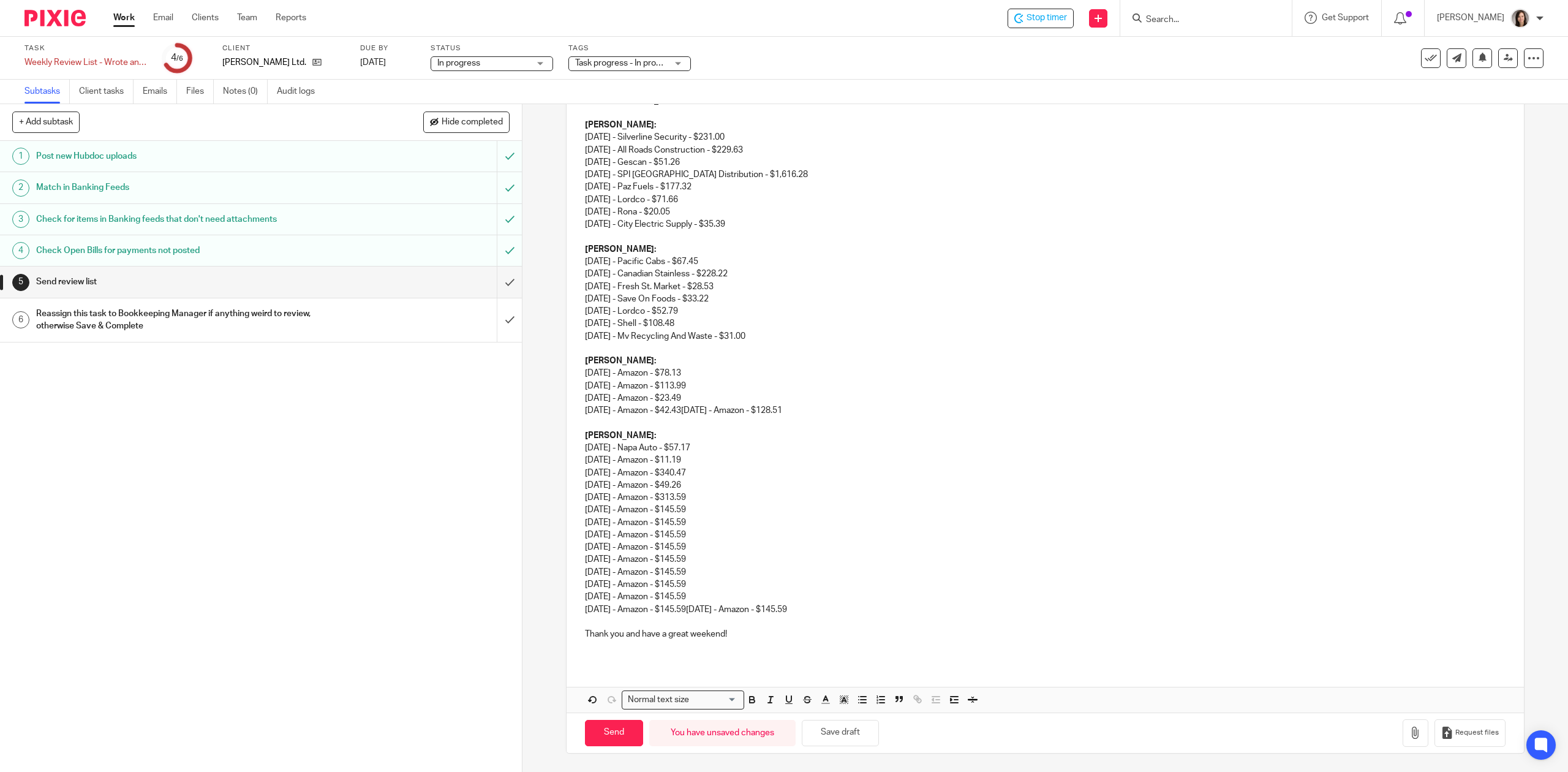
click at [585, 413] on p "07/14/2025 - Amazon - $78.13 07/14/2025 - Amazon - $113.99 08/25/2025 - Amazon …" at bounding box center [1045, 391] width 920 height 50
click at [849, 409] on p "07/14/2025 - Amazon - $78.13 07/14/2025 - Amazon - $113.99 08/25/2025 - Amazon …" at bounding box center [1045, 391] width 920 height 50
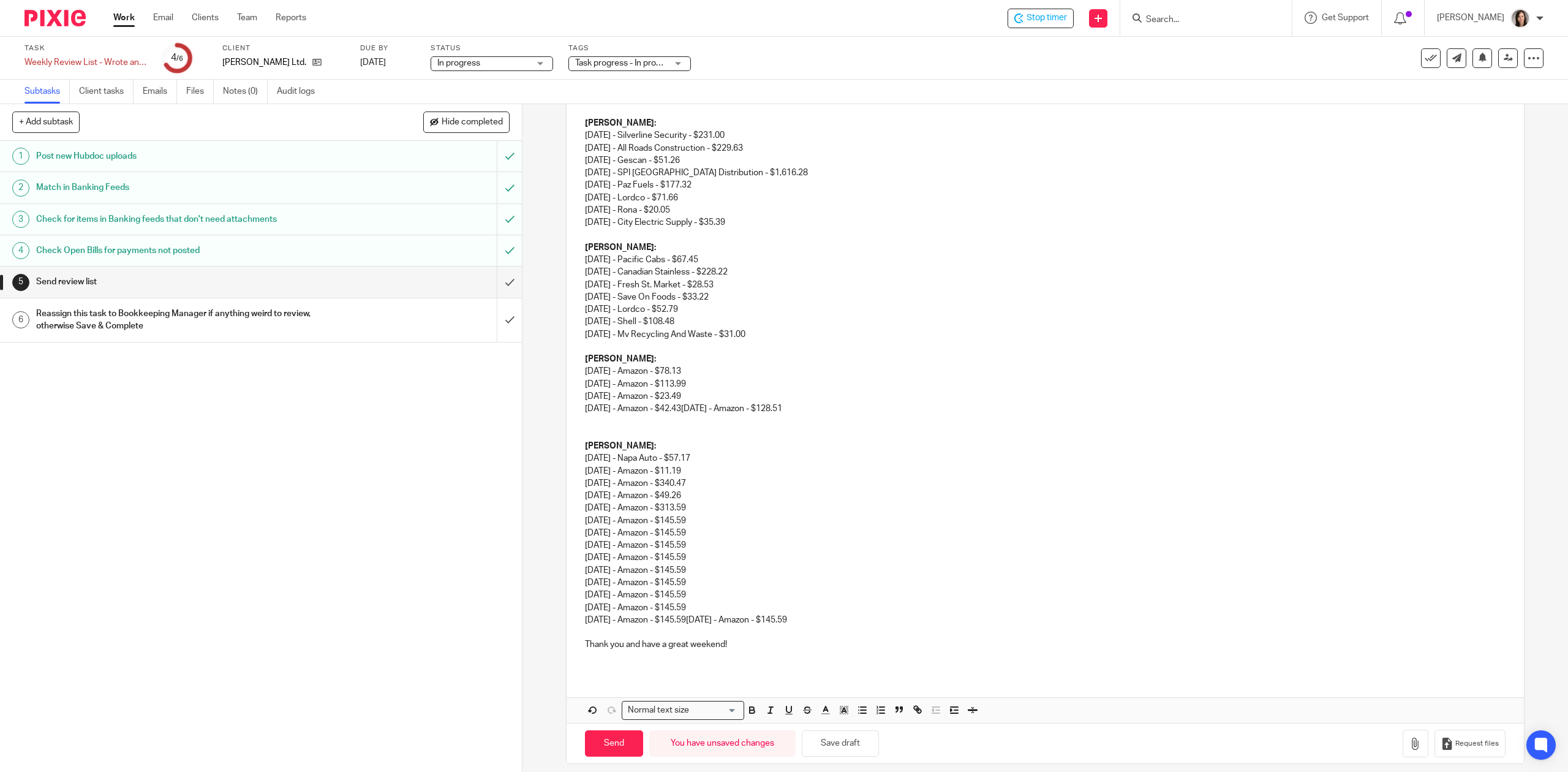
drag, startPoint x: 831, startPoint y: 407, endPoint x: 740, endPoint y: 404, distance: 91.0
click at [740, 404] on p "07/14/2025 - Amazon - $78.13 07/14/2025 - Amazon - $113.99 08/25/2025 - Amazon …" at bounding box center [1045, 390] width 920 height 50
click at [734, 405] on p "07/14/2025 - Amazon - $78.13 07/14/2025 - Amazon - $113.99 08/25/2025 - Amazon …" at bounding box center [1045, 390] width 920 height 50
click at [701, 412] on p "07/14/2025 - Amazon - $78.13 07/14/2025 - Amazon - $113.99 08/25/2025 - Amazon …" at bounding box center [1045, 390] width 920 height 50
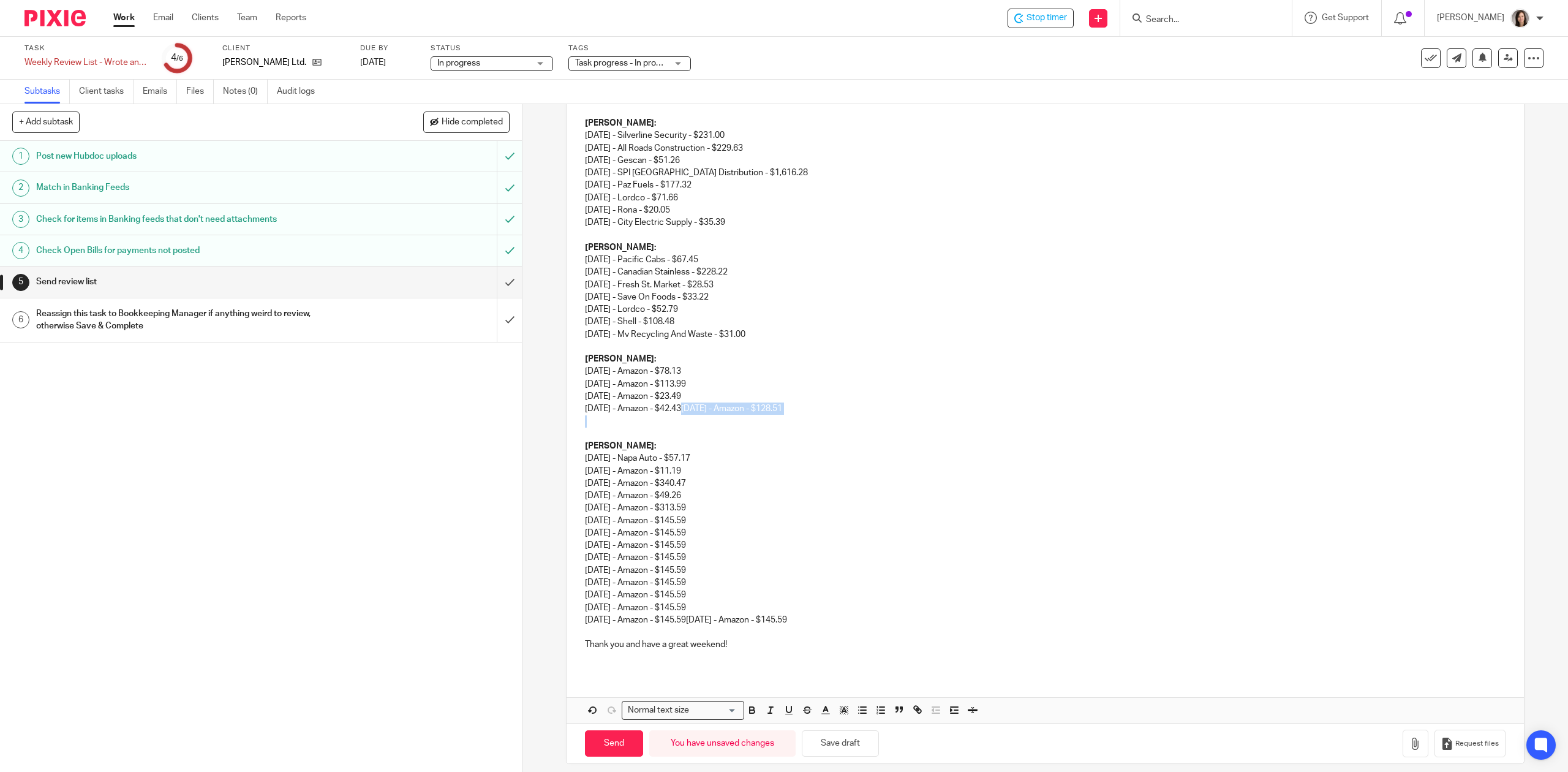
drag, startPoint x: 699, startPoint y: 412, endPoint x: 827, endPoint y: 415, distance: 128.0
click at [827, 415] on div "Hi Monique I hope you're doing well! Here is your review list of items that we'…" at bounding box center [1045, 320] width 957 height 705
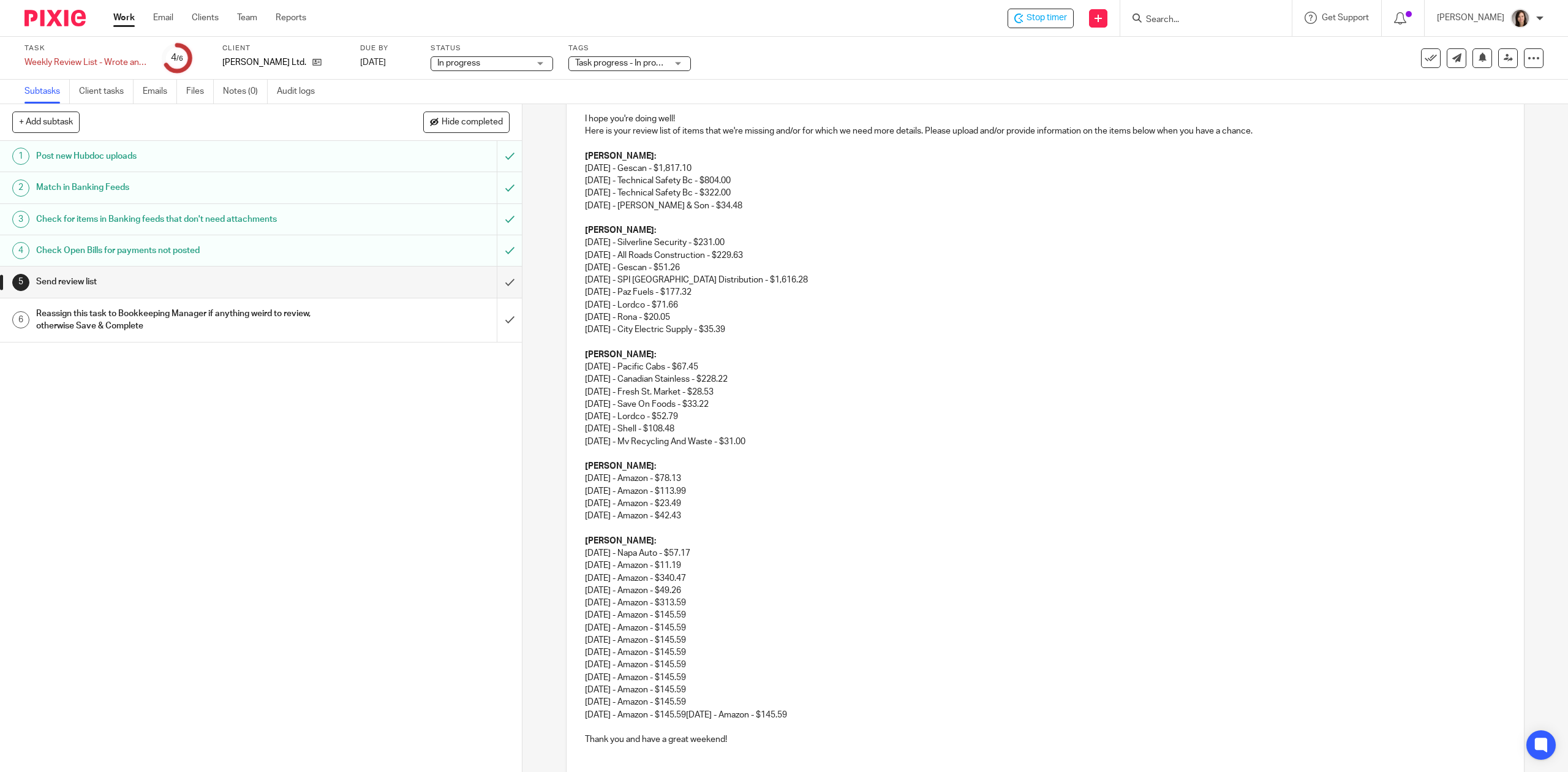
click at [620, 522] on p "07/14/2025 - Amazon - $78.13 07/14/2025 - Amazon - $113.99 08/25/2025 - Amazon …" at bounding box center [1045, 497] width 920 height 50
click at [596, 524] on p at bounding box center [1045, 528] width 920 height 12
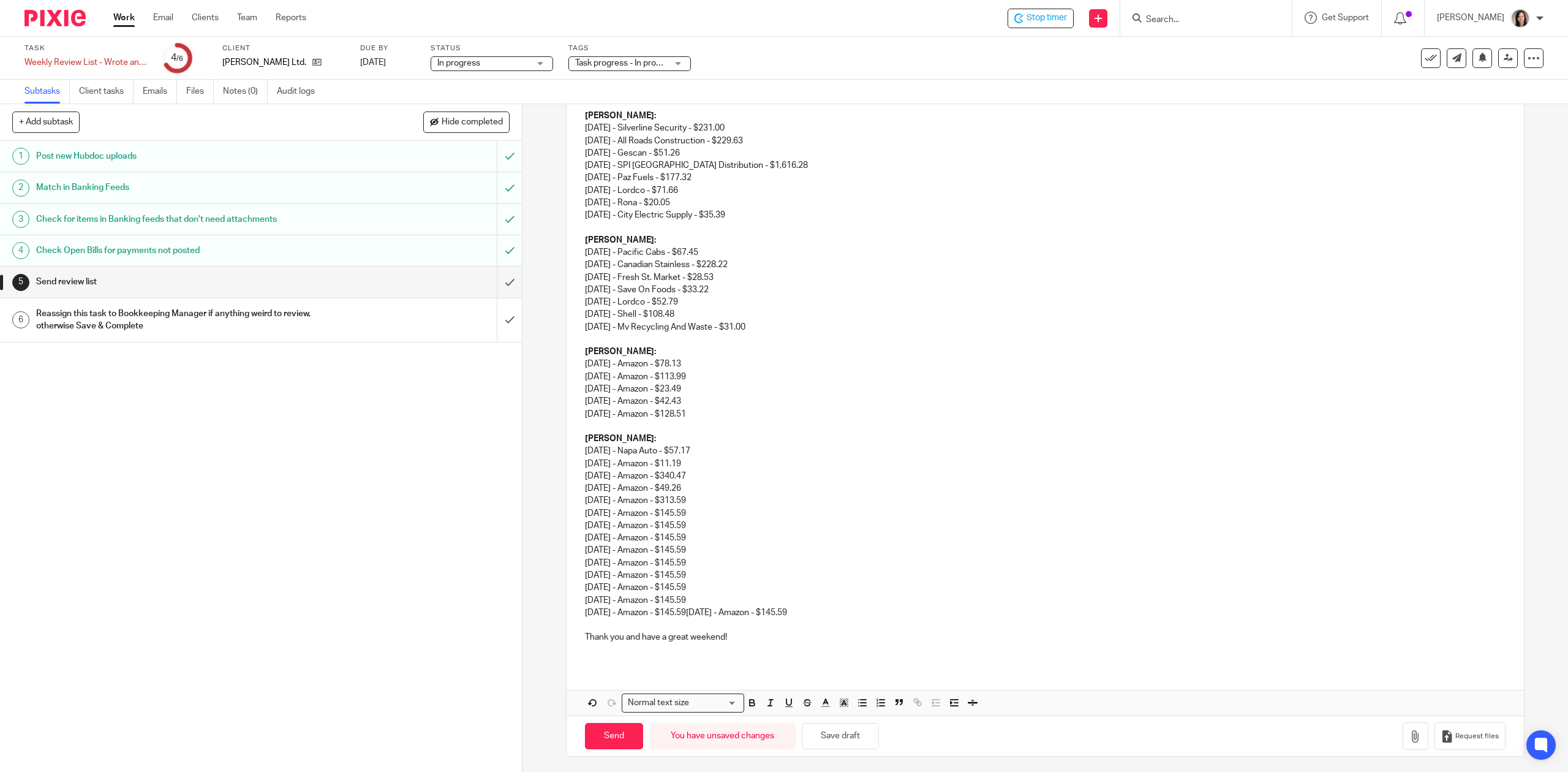
scroll to position [287, 0]
click at [577, 614] on div "Hi Monique I hope you're doing well! Here is your review list of items that we'…" at bounding box center [1045, 309] width 957 height 705
click at [586, 635] on p "Thank you and have a great weekend!" at bounding box center [1045, 634] width 920 height 12
click at [577, 635] on div "Hi Monique I hope you're doing well! Here is your review list of items that we'…" at bounding box center [1045, 309] width 957 height 705
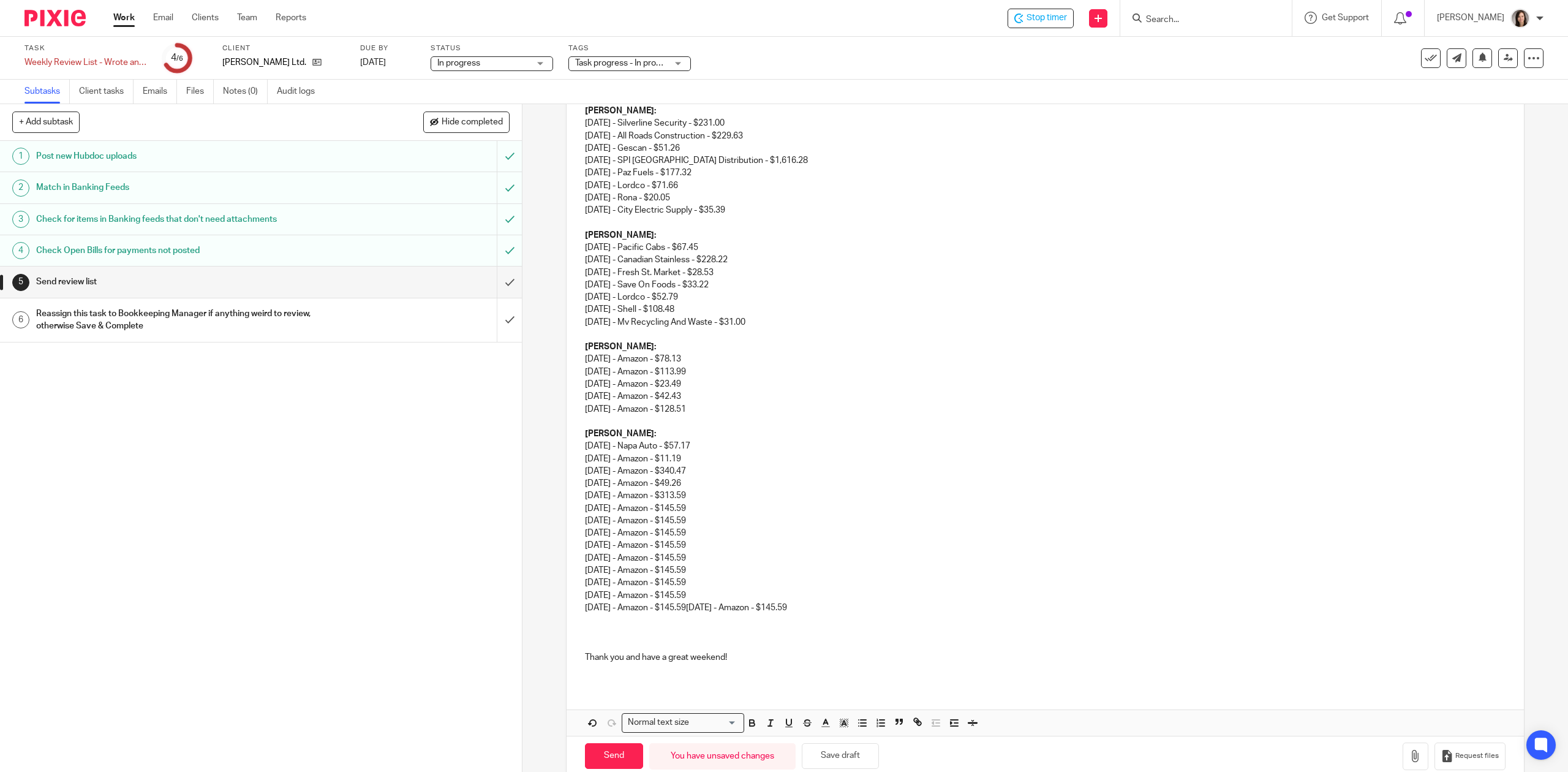
drag, startPoint x: 841, startPoint y: 609, endPoint x: 747, endPoint y: 600, distance: 94.4
click at [747, 600] on p "08/26/2025 - Amazon - $11.19 09/15/2025 - Amazon - $340.47 09/17/2025 - Amazon …" at bounding box center [1045, 533] width 920 height 161
click at [748, 601] on p "08/26/2025 - Amazon - $11.19 09/15/2025 - Amazon - $340.47 09/17/2025 - Amazon …" at bounding box center [1045, 533] width 920 height 161
drag, startPoint x: 704, startPoint y: 611, endPoint x: 826, endPoint y: 614, distance: 122.0
click at [826, 614] on p "08/26/2025 - Amazon - $11.19 09/15/2025 - Amazon - $340.47 09/17/2025 - Amazon …" at bounding box center [1045, 533] width 920 height 161
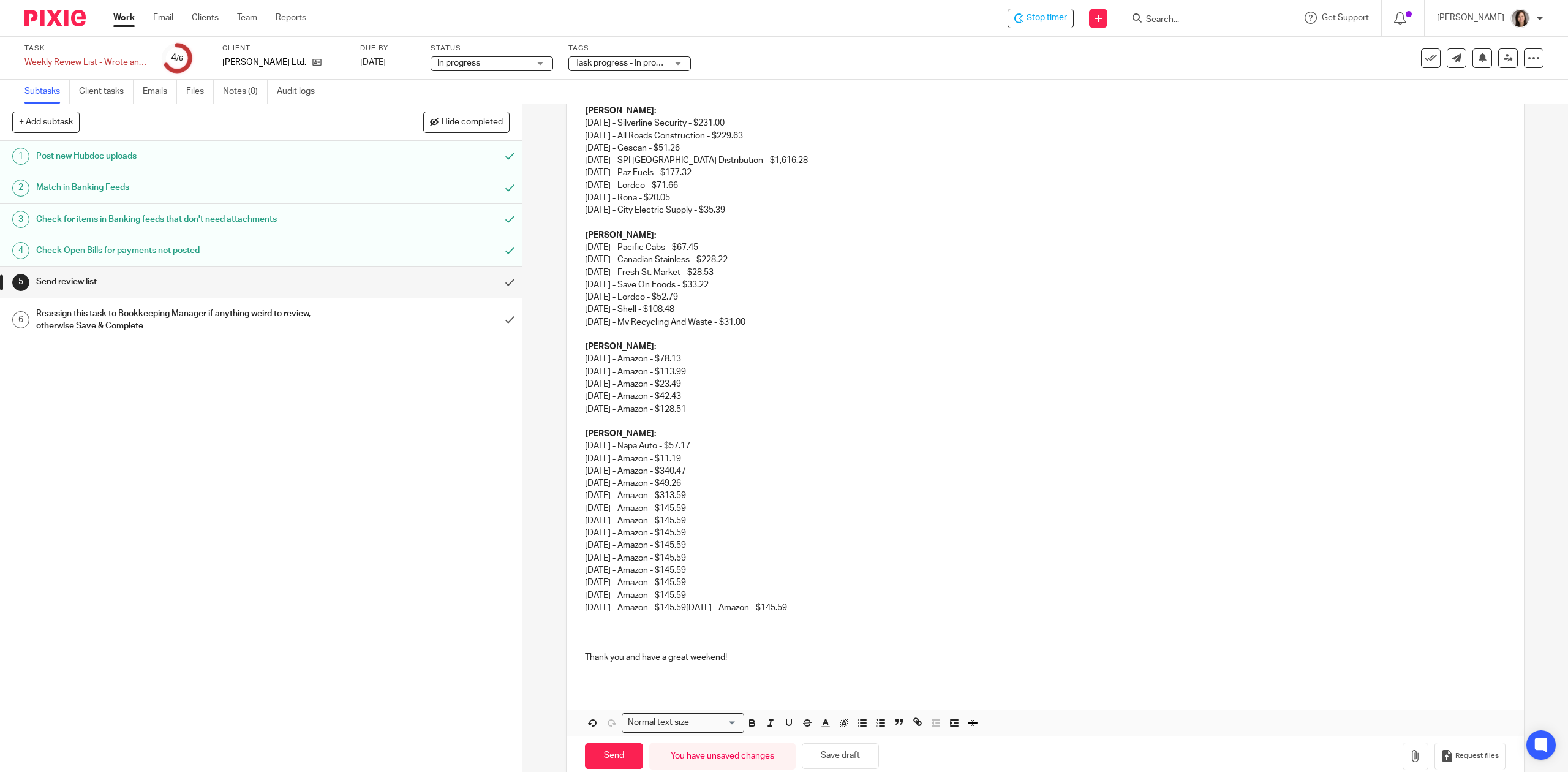
scroll to position [180, 0]
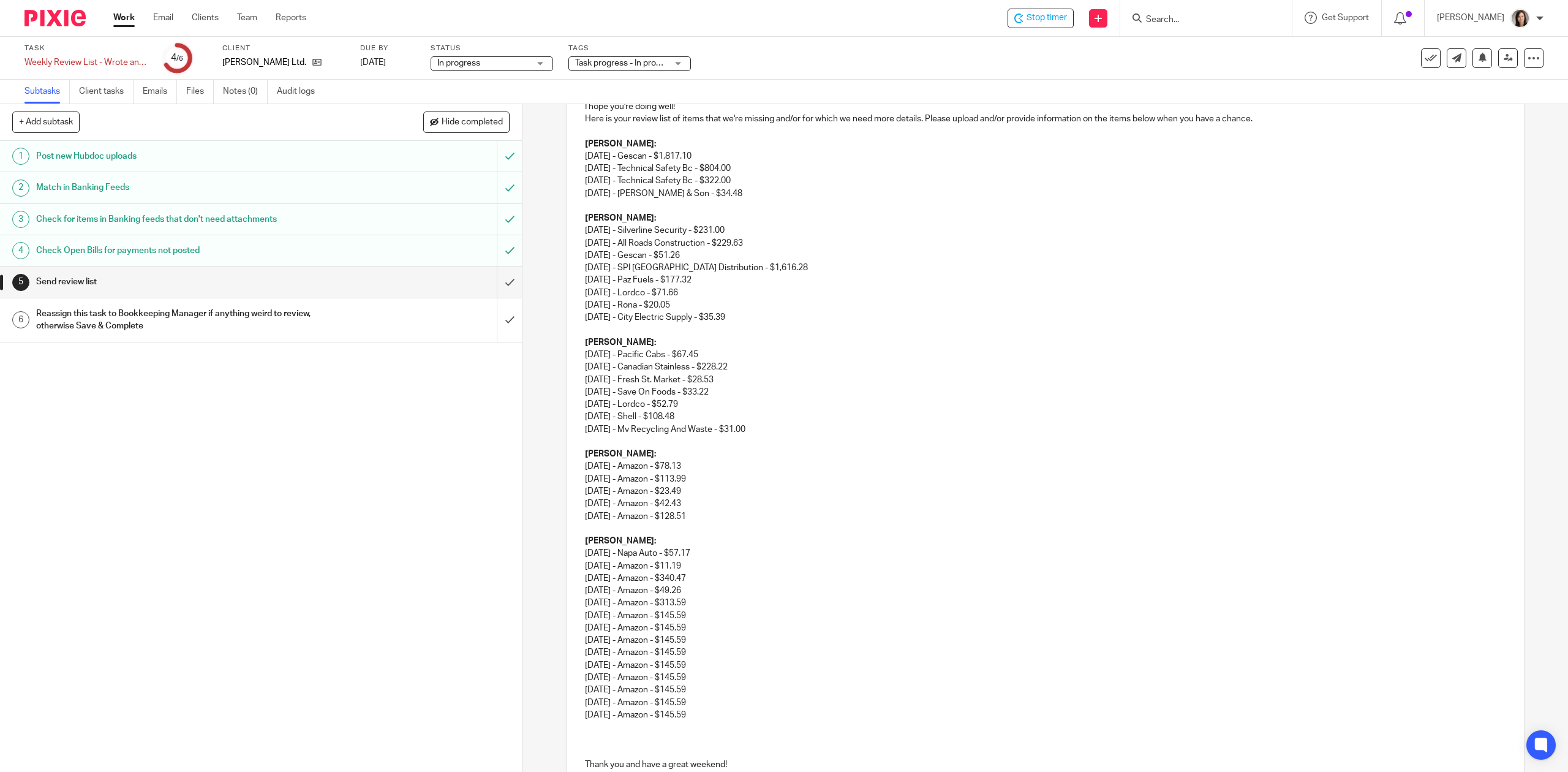
click at [636, 729] on p at bounding box center [1045, 727] width 920 height 12
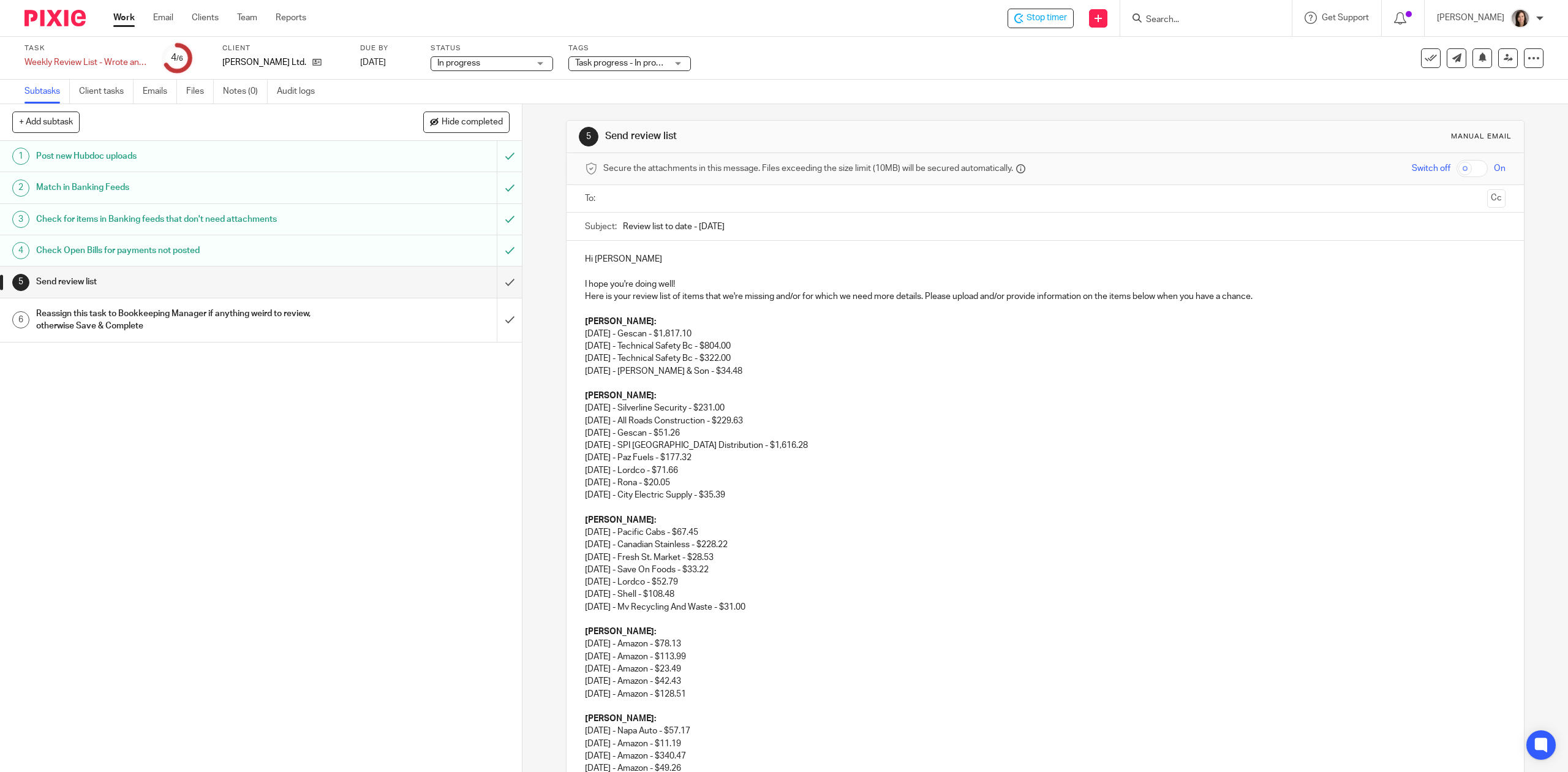
scroll to position [0, 0]
click at [695, 285] on p "I hope you're doing well!" at bounding box center [1045, 286] width 920 height 12
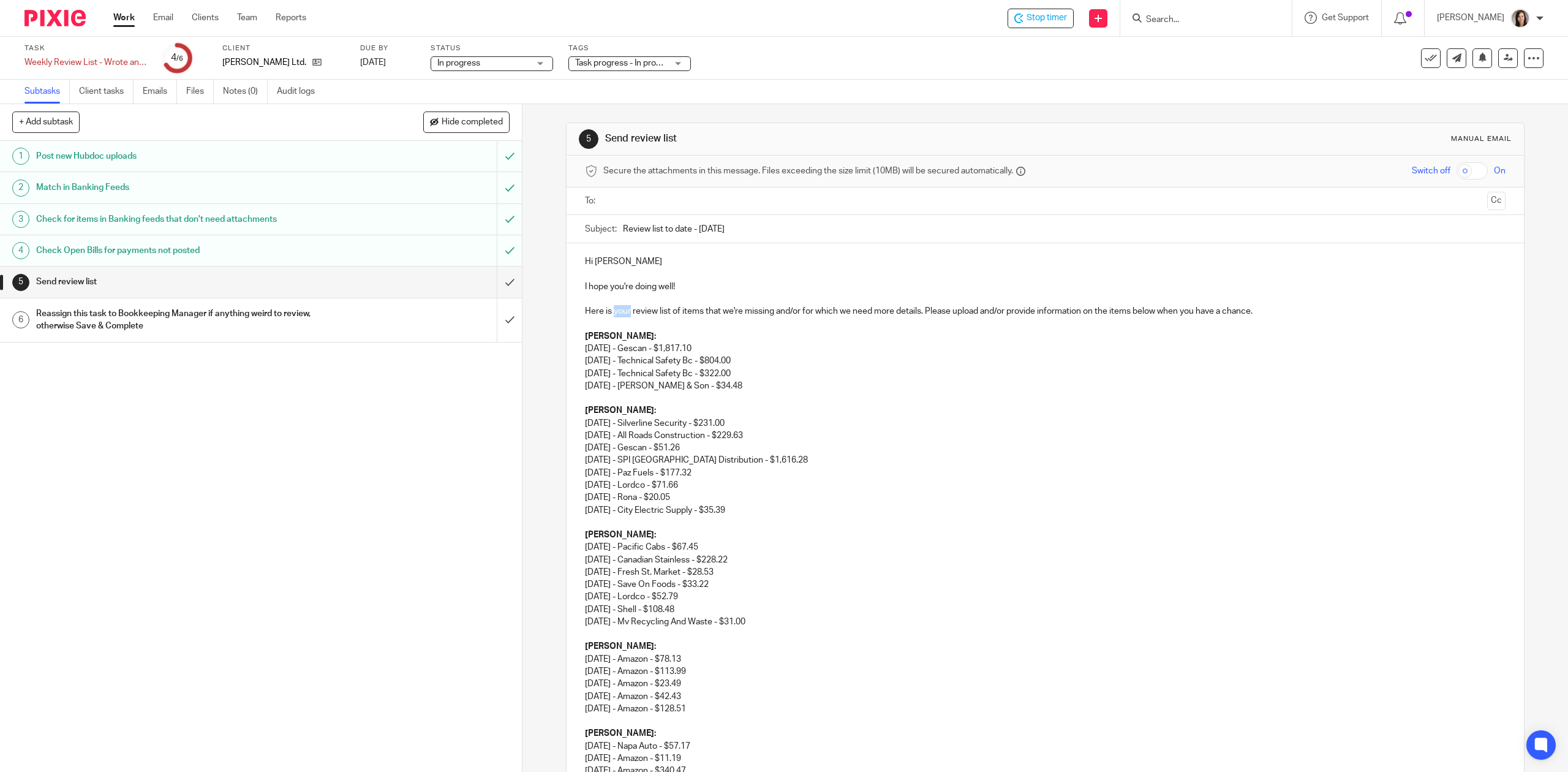
drag, startPoint x: 627, startPoint y: 311, endPoint x: 611, endPoint y: 311, distance: 16.0
click at [1294, 313] on p "Here is TG Schulz's review list of items that we're missing and/or for which we…" at bounding box center [1045, 311] width 920 height 12
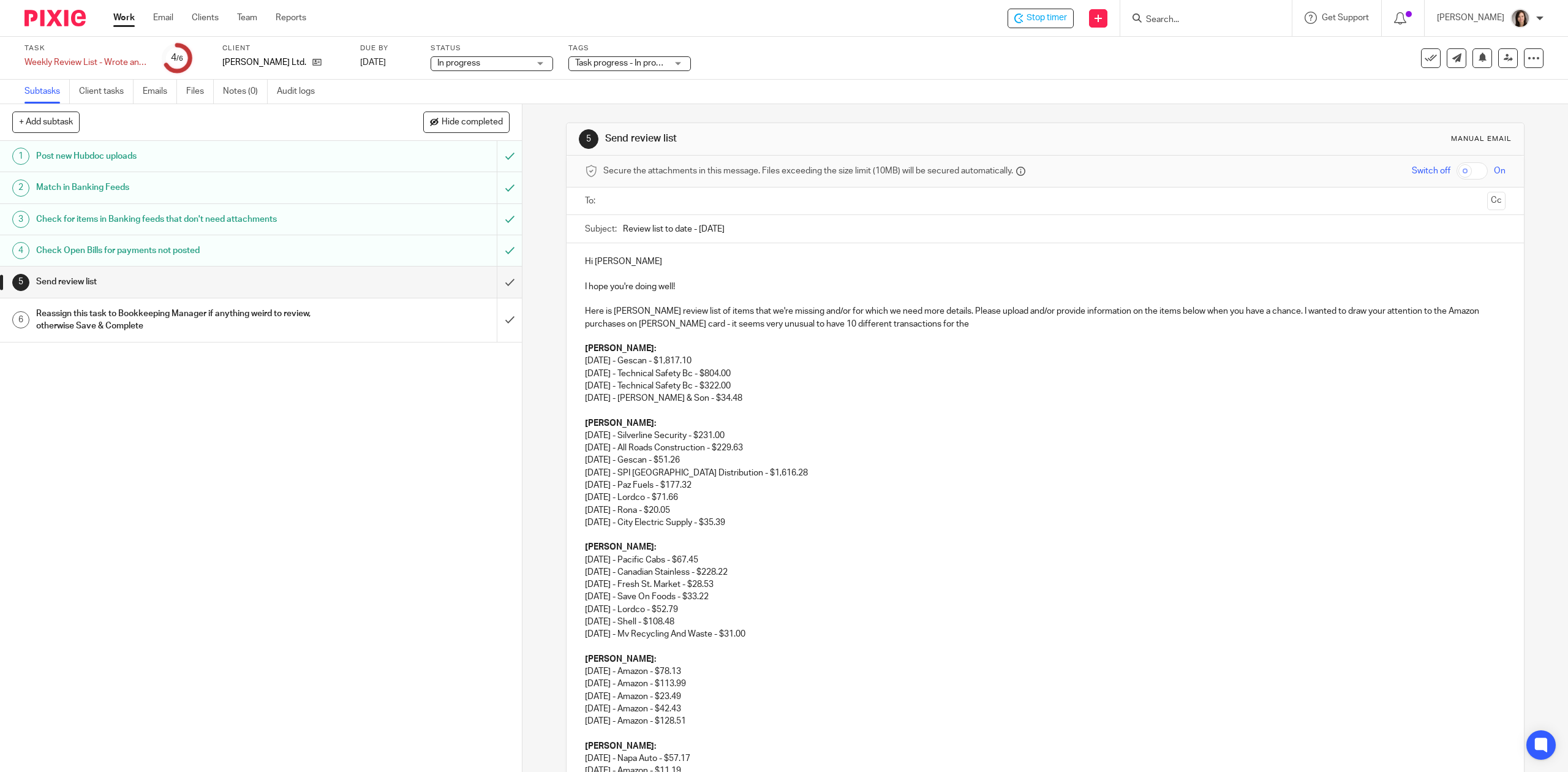
click at [954, 323] on p "Here is TG Schulz's review list of items that we're missing and/or for which we…" at bounding box center [1045, 317] width 920 height 25
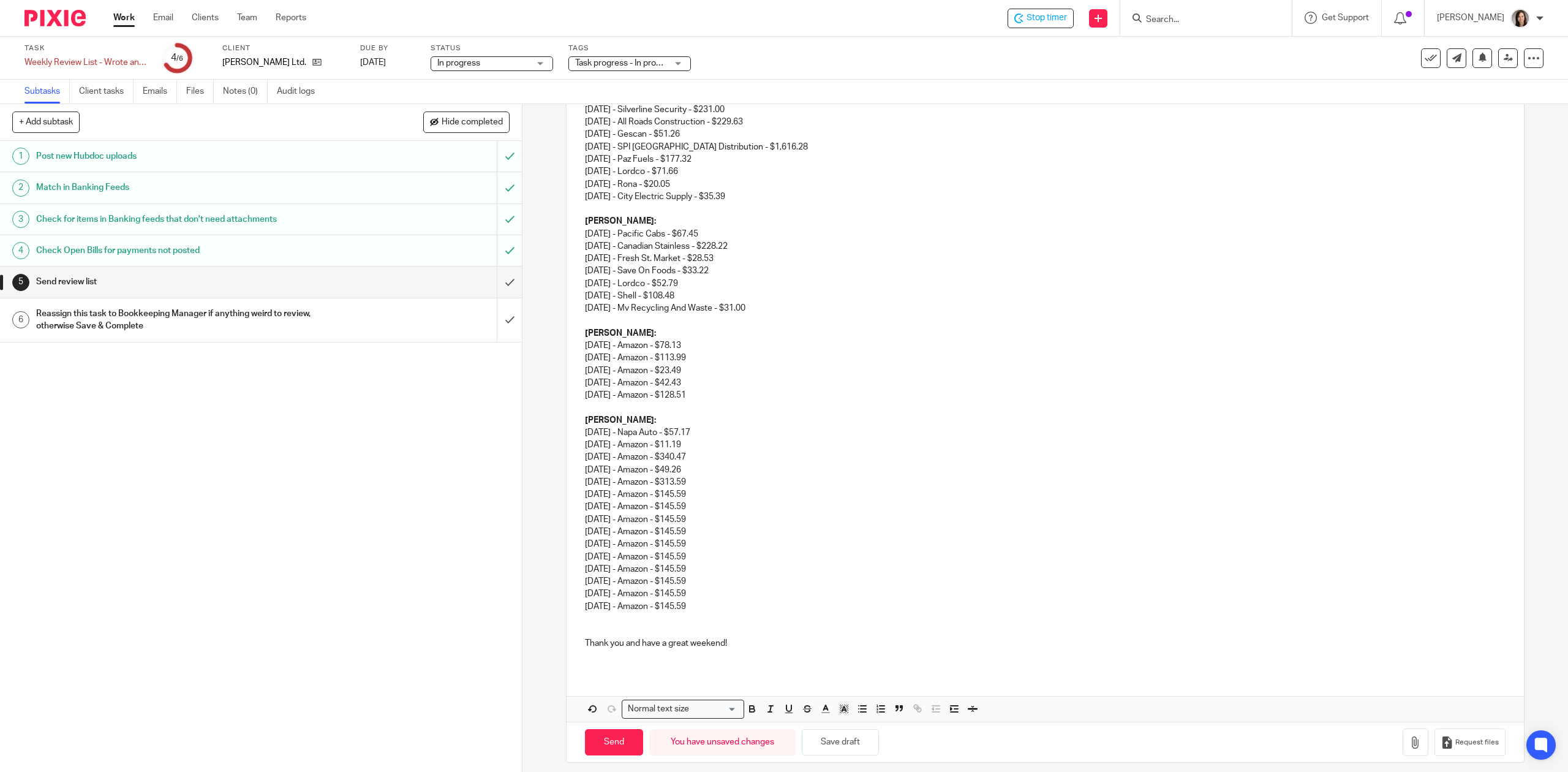
scroll to position [337, 0]
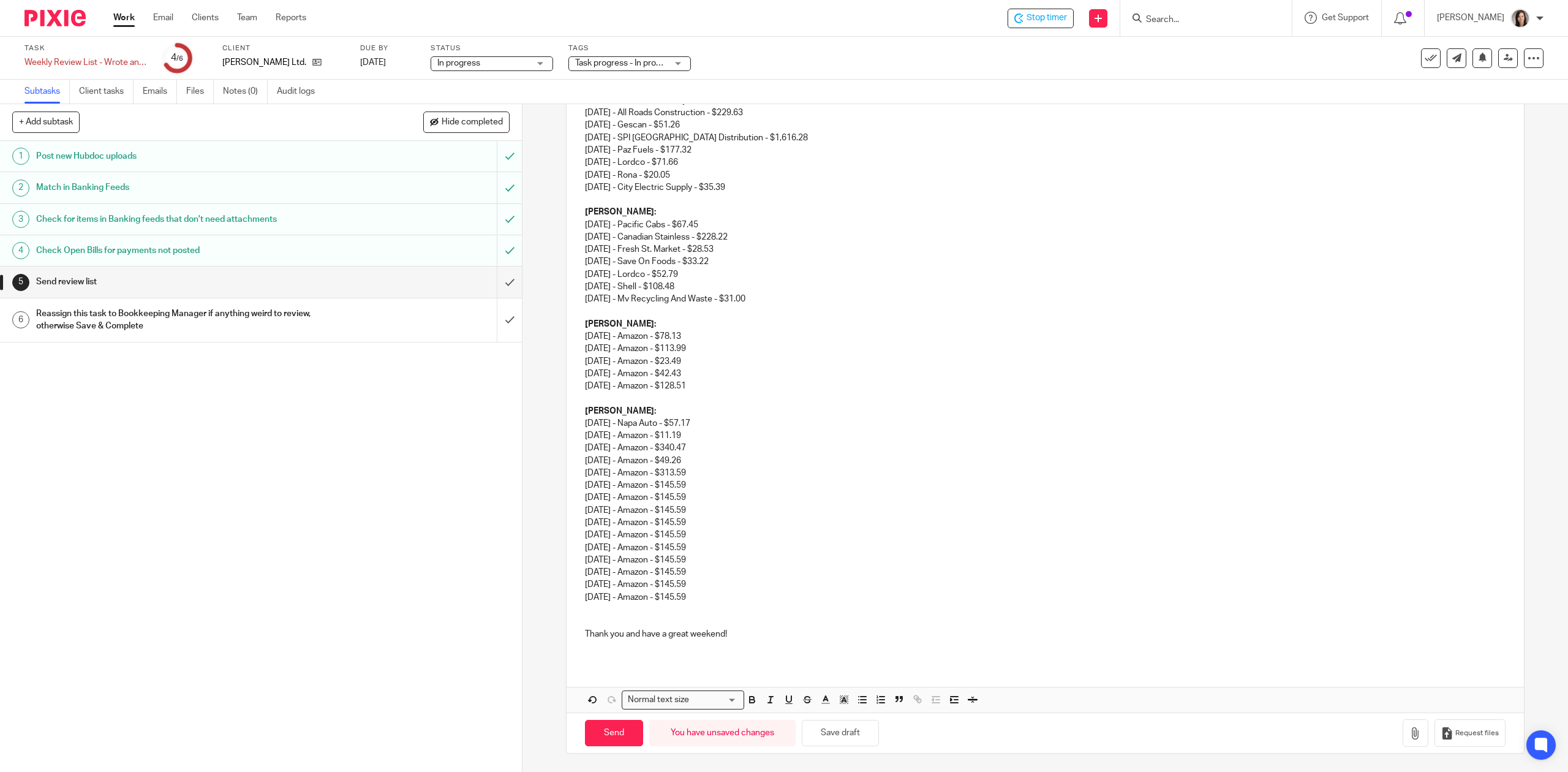
click at [721, 648] on p at bounding box center [1045, 646] width 920 height 12
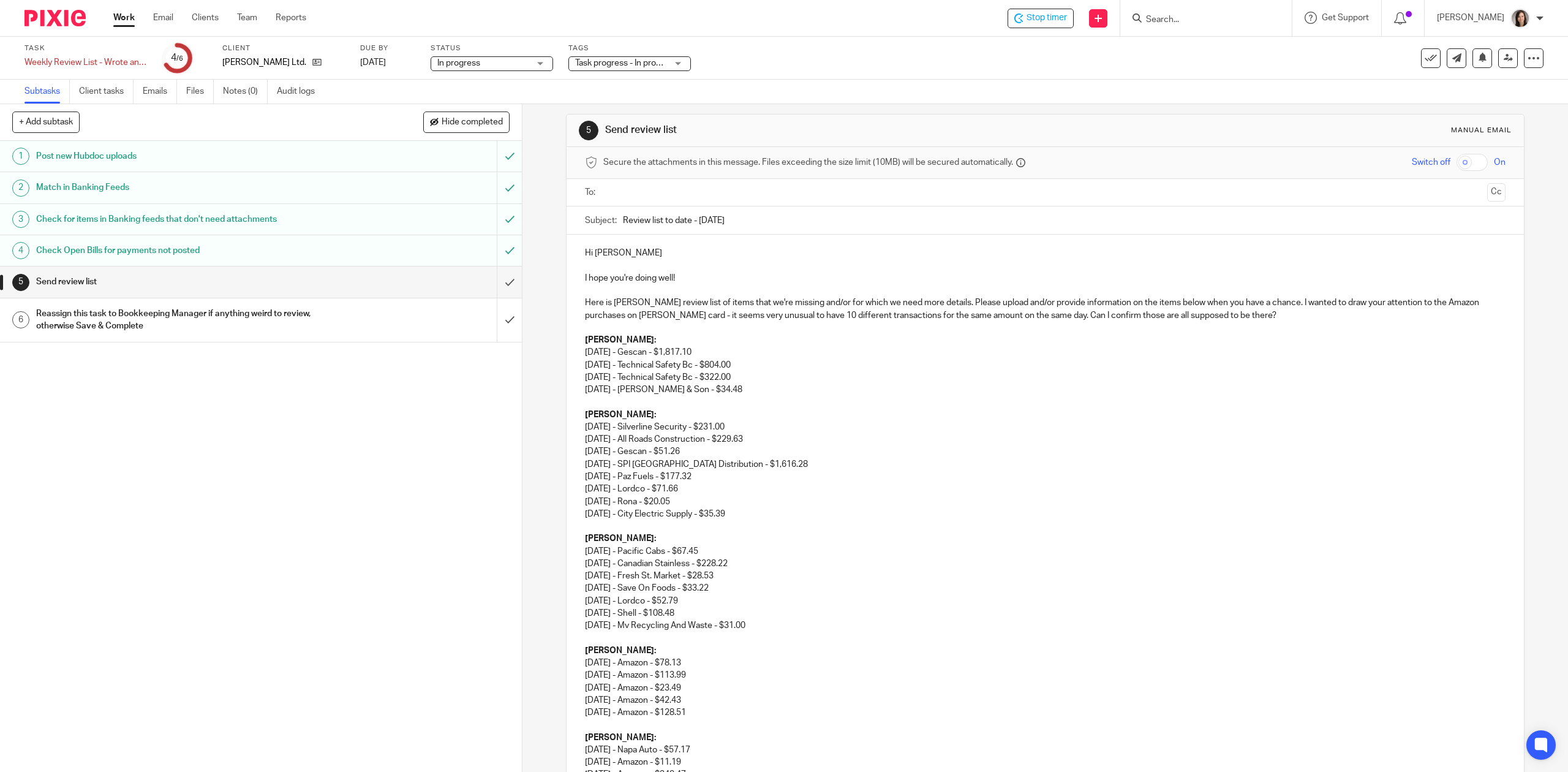
scroll to position [0, 0]
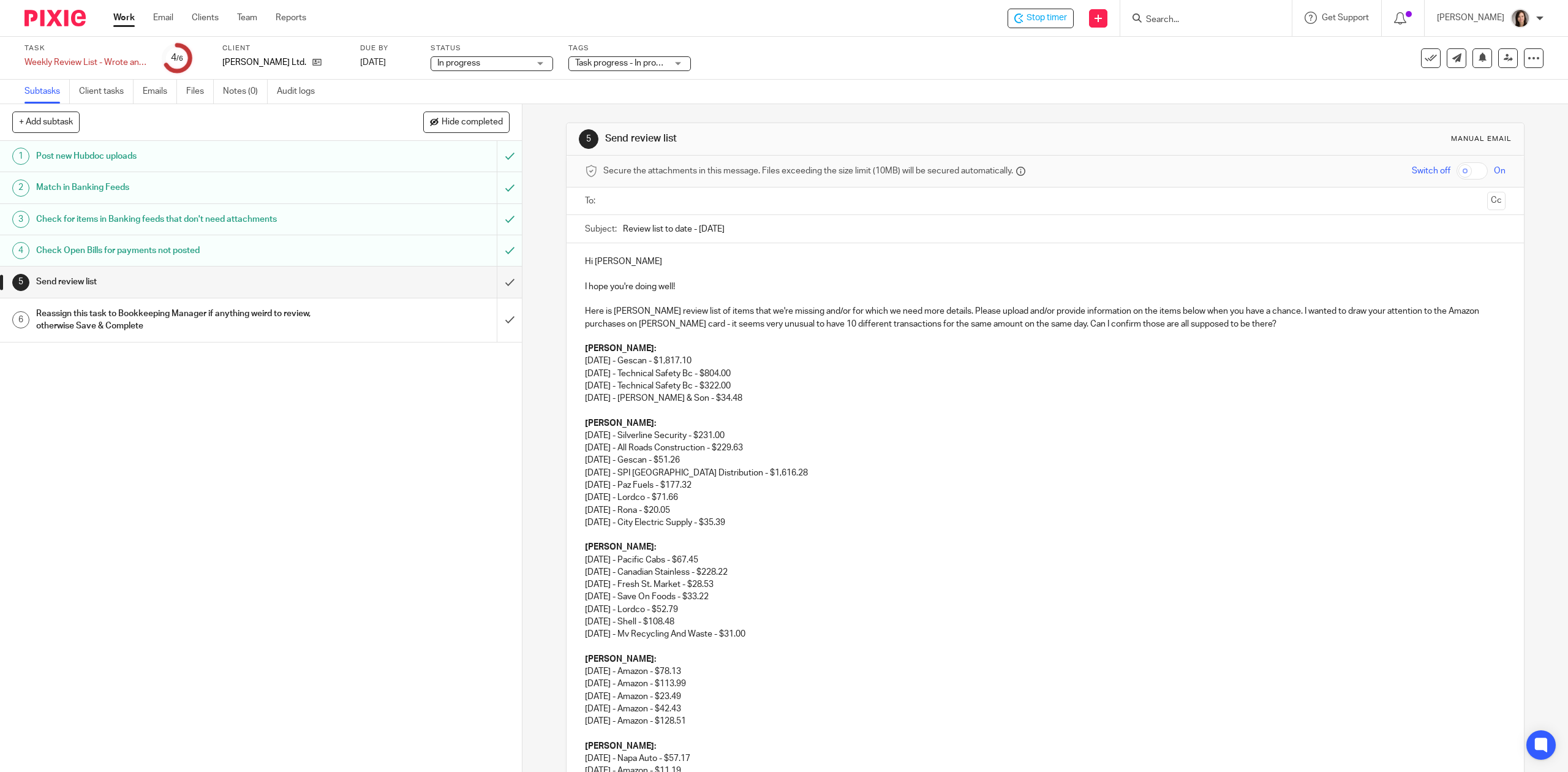
click at [706, 200] on input "text" at bounding box center [1045, 201] width 874 height 14
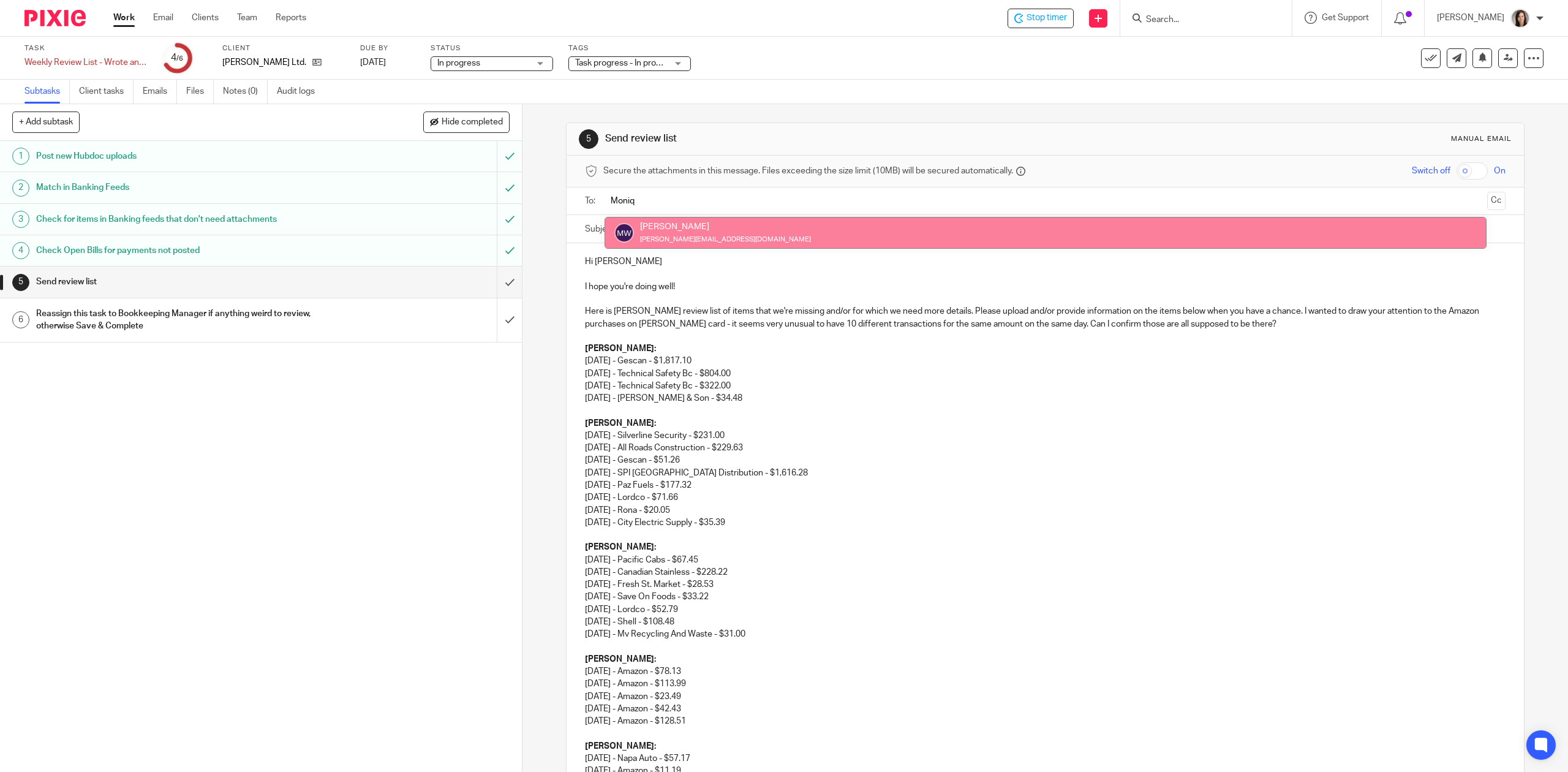
type input "Moniq"
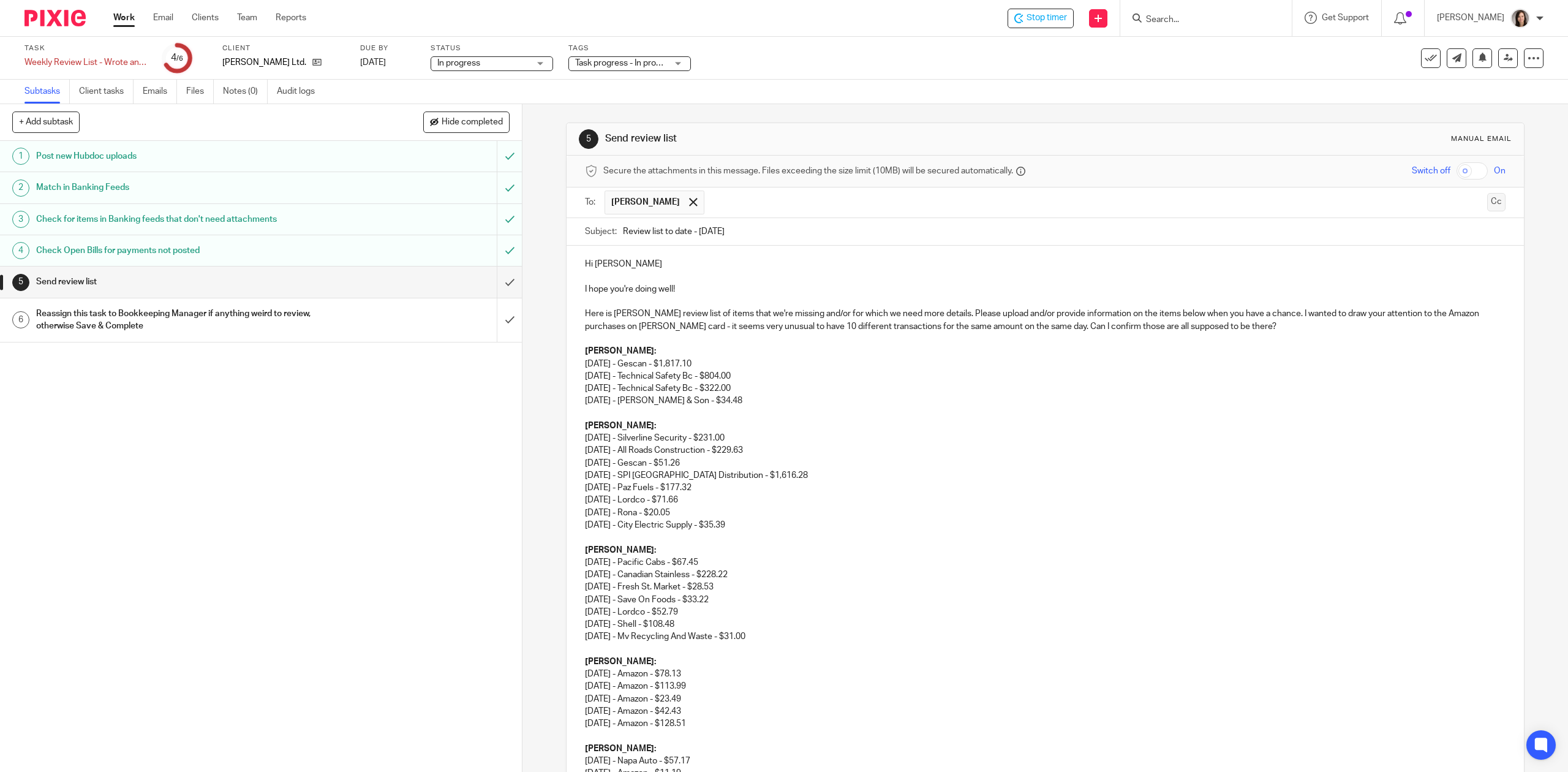
click at [1488, 203] on button "Cc" at bounding box center [1497, 202] width 18 height 18
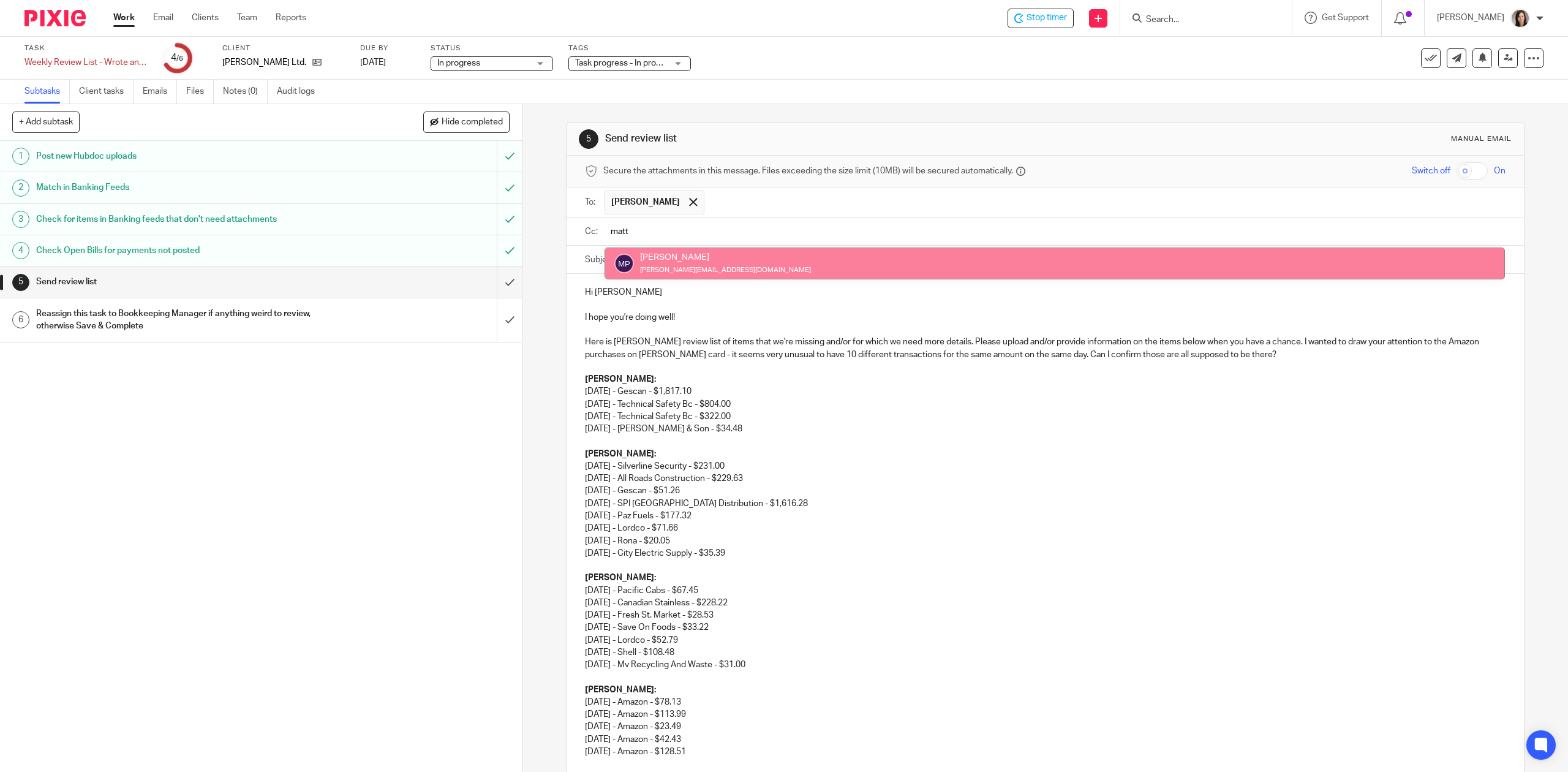
type input "matt"
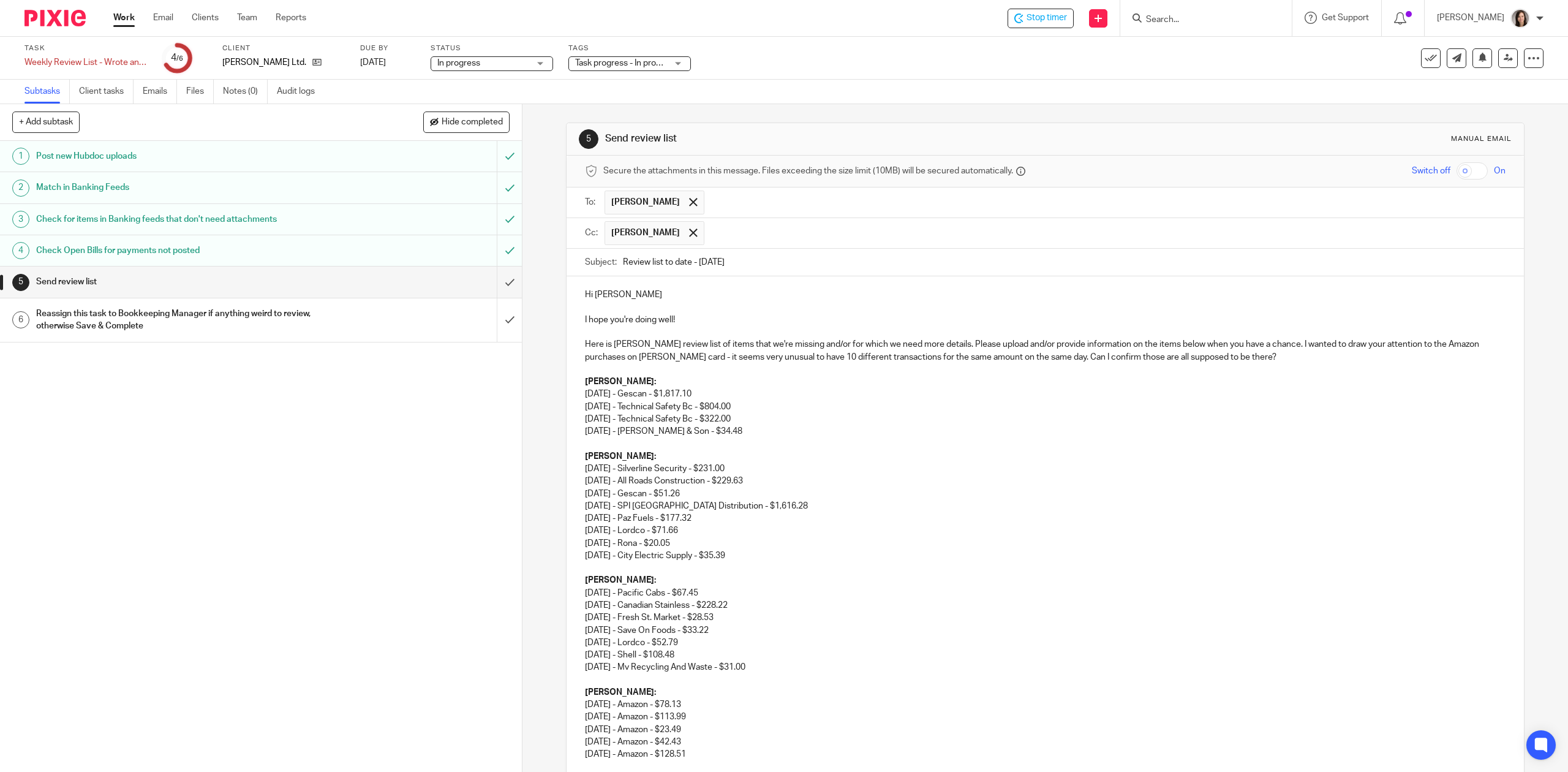
click at [727, 238] on input "text" at bounding box center [1105, 233] width 791 height 24
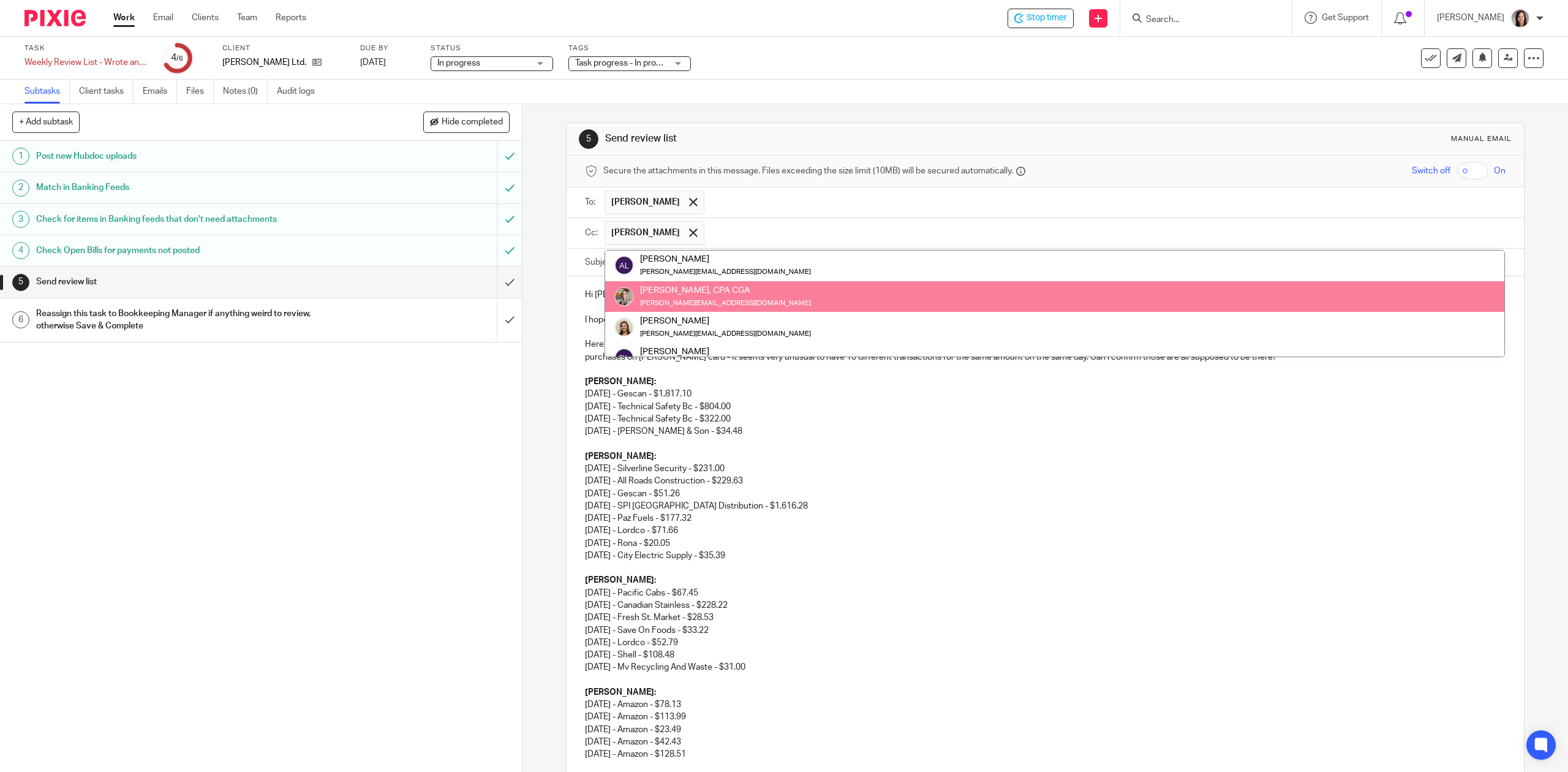
scroll to position [122, 0]
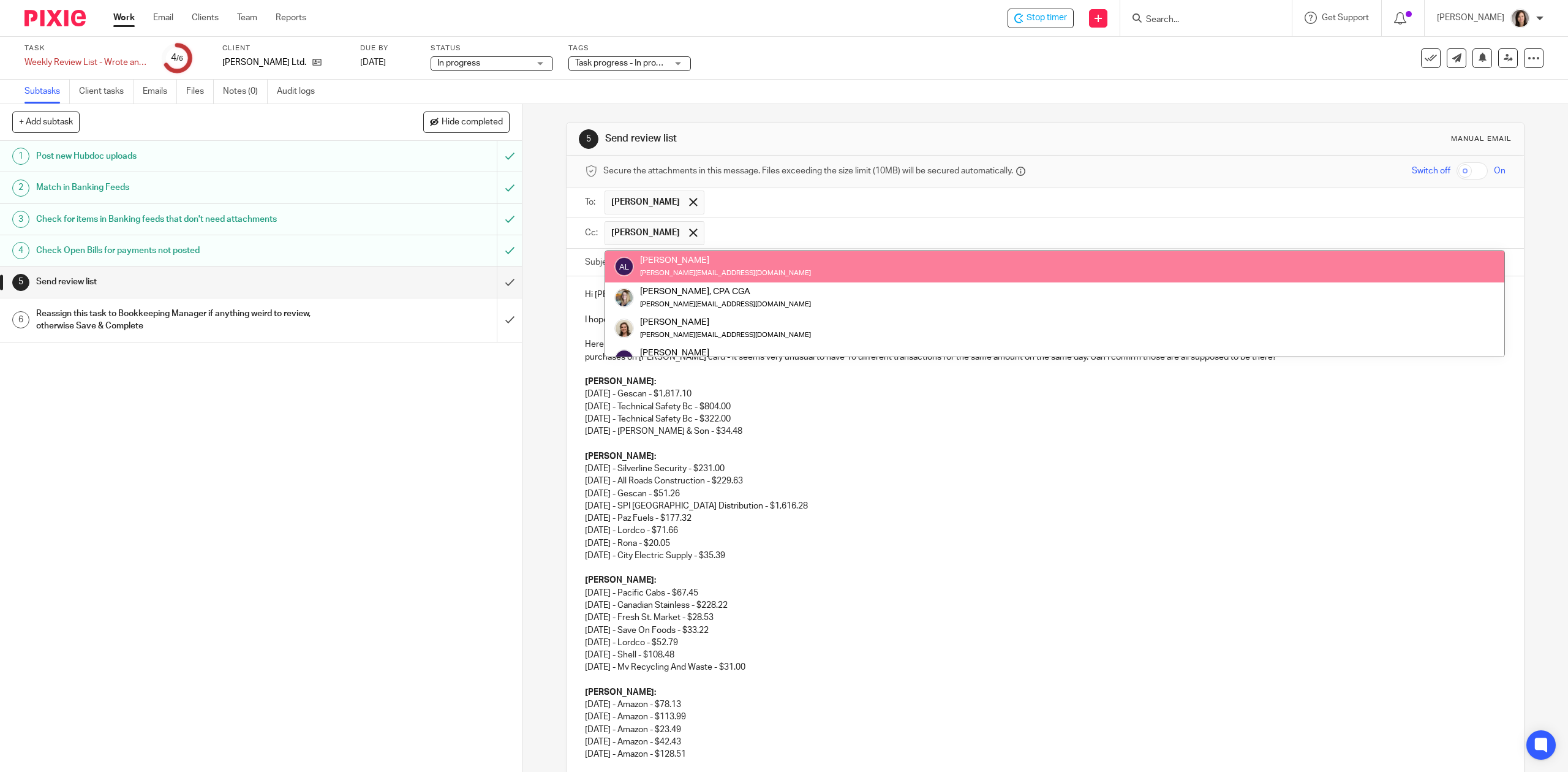
click at [729, 226] on input "text" at bounding box center [1105, 233] width 791 height 24
click at [773, 226] on input "text" at bounding box center [1105, 233] width 791 height 24
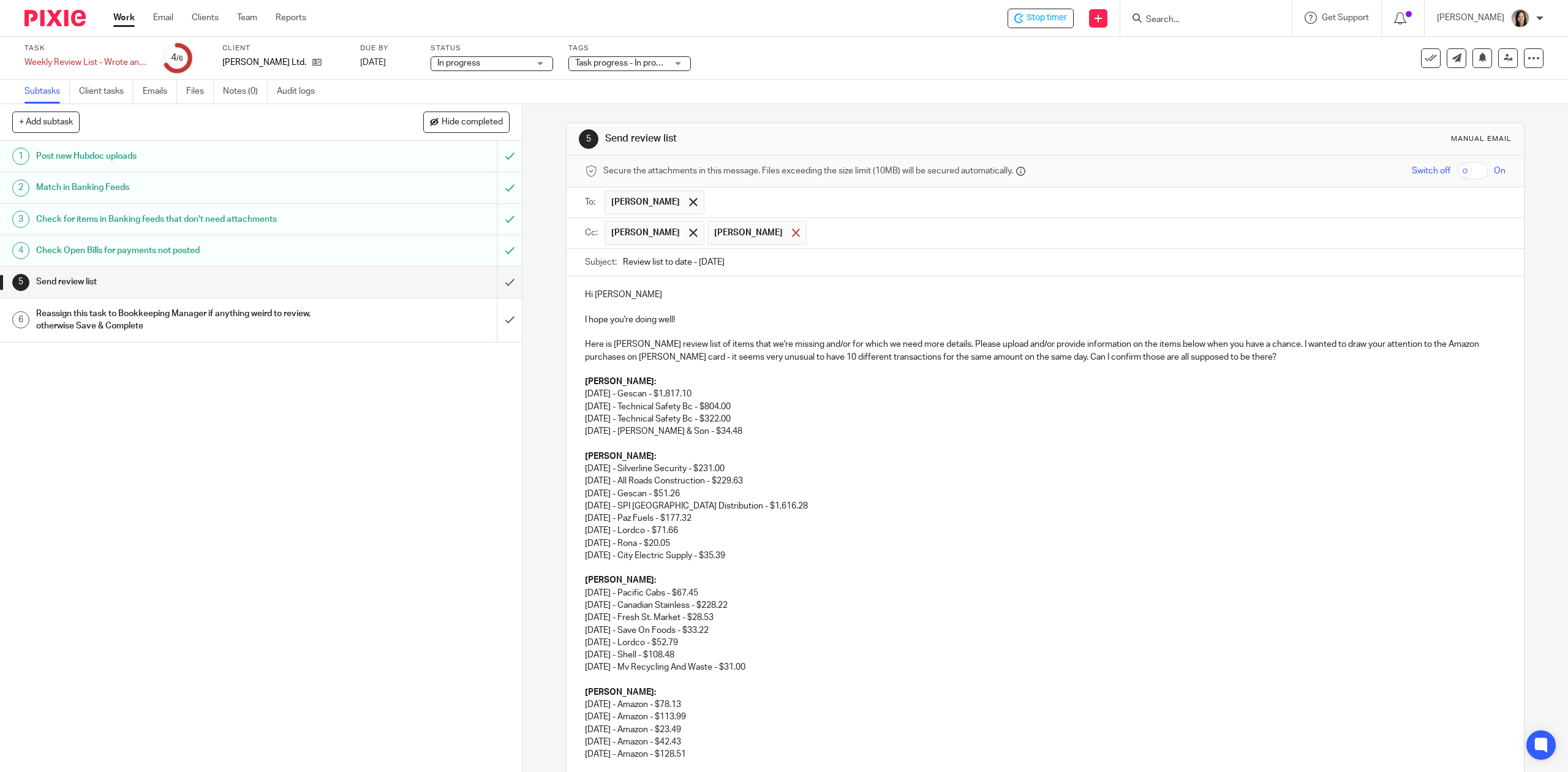
click at [789, 234] on div at bounding box center [795, 233] width 14 height 18
click at [734, 233] on input "text" at bounding box center [1105, 233] width 791 height 24
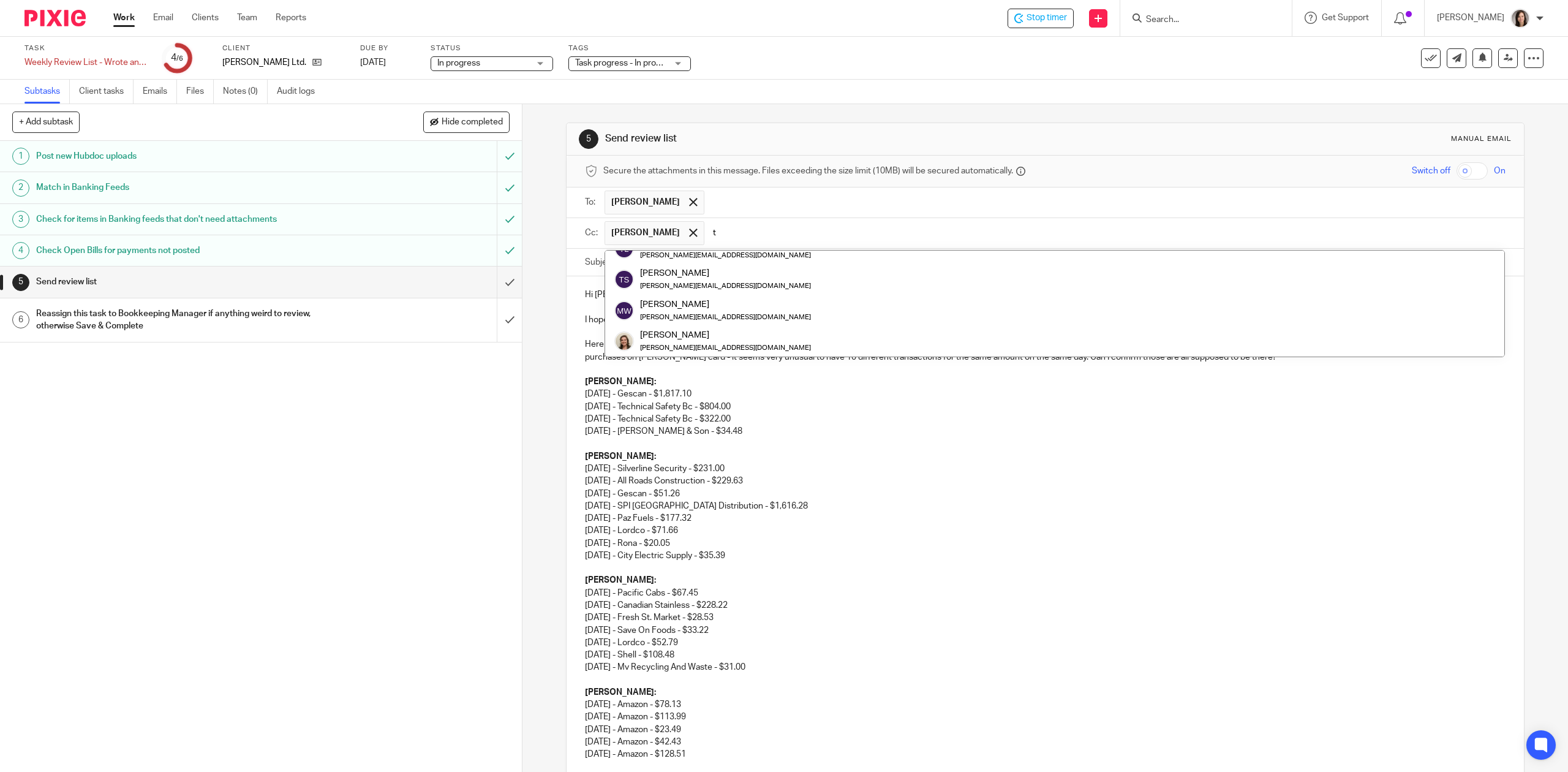
scroll to position [0, 0]
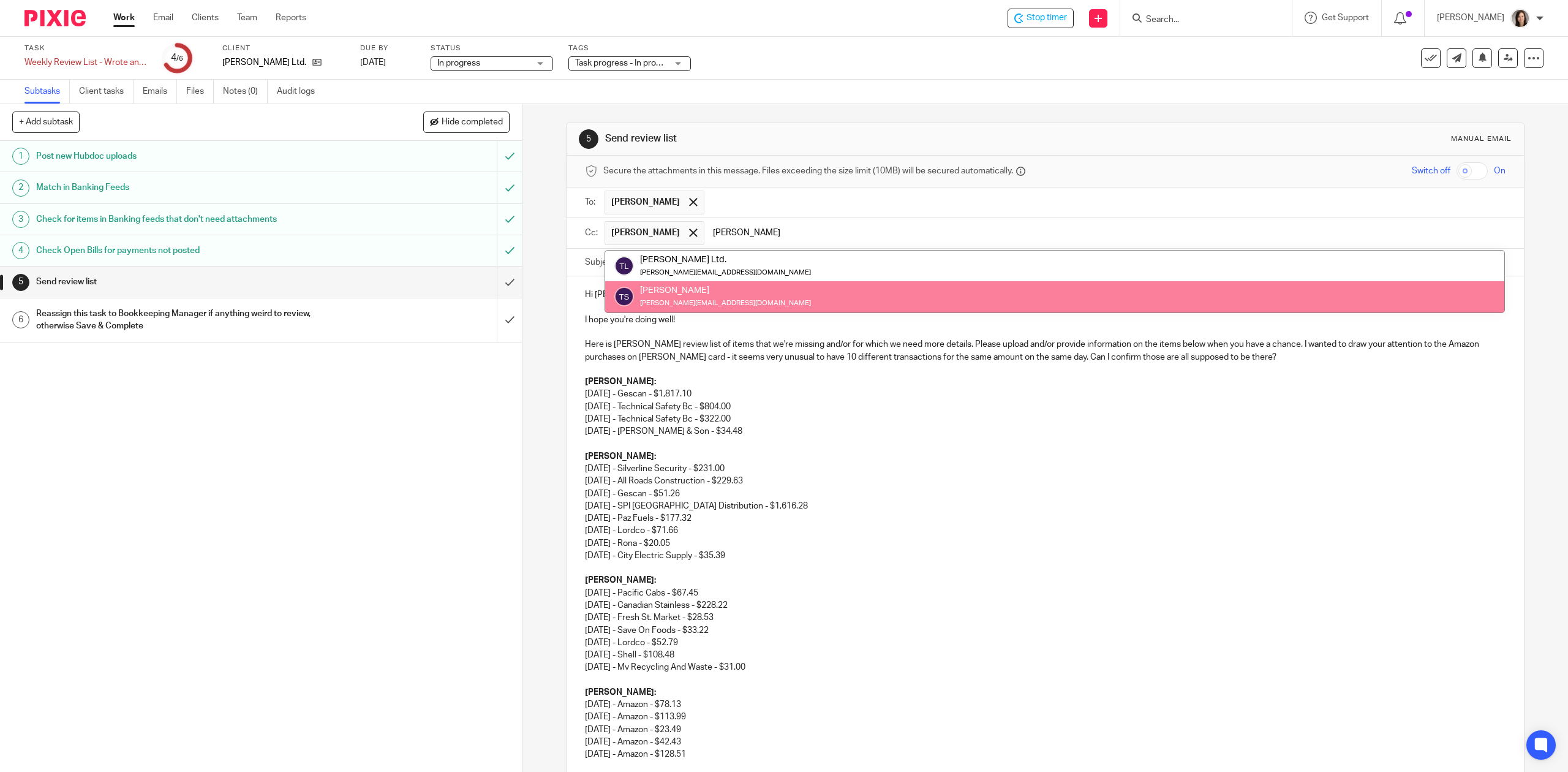
type input "terry"
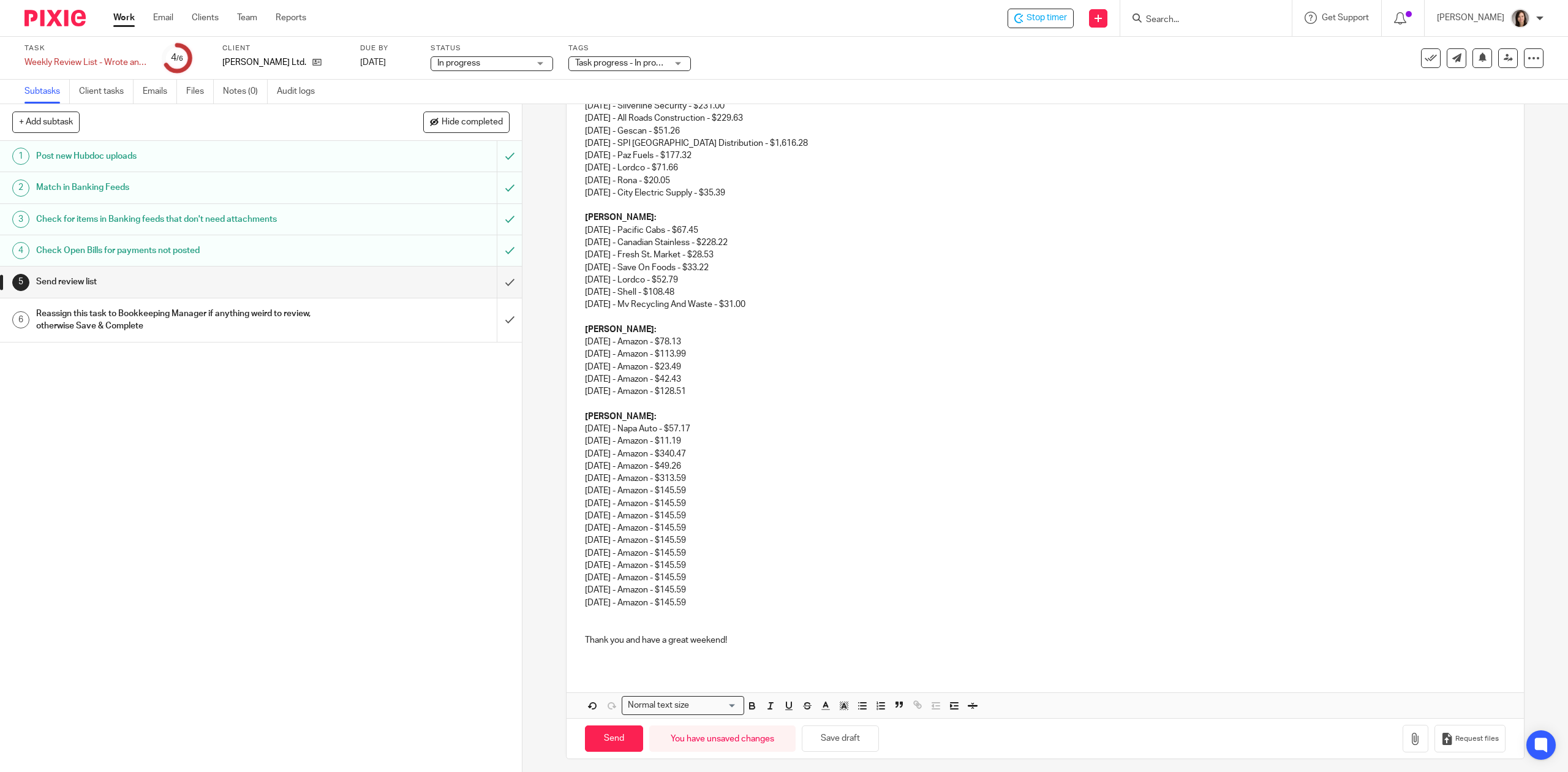
scroll to position [371, 0]
click at [613, 741] on input "Send" at bounding box center [613, 733] width 58 height 26
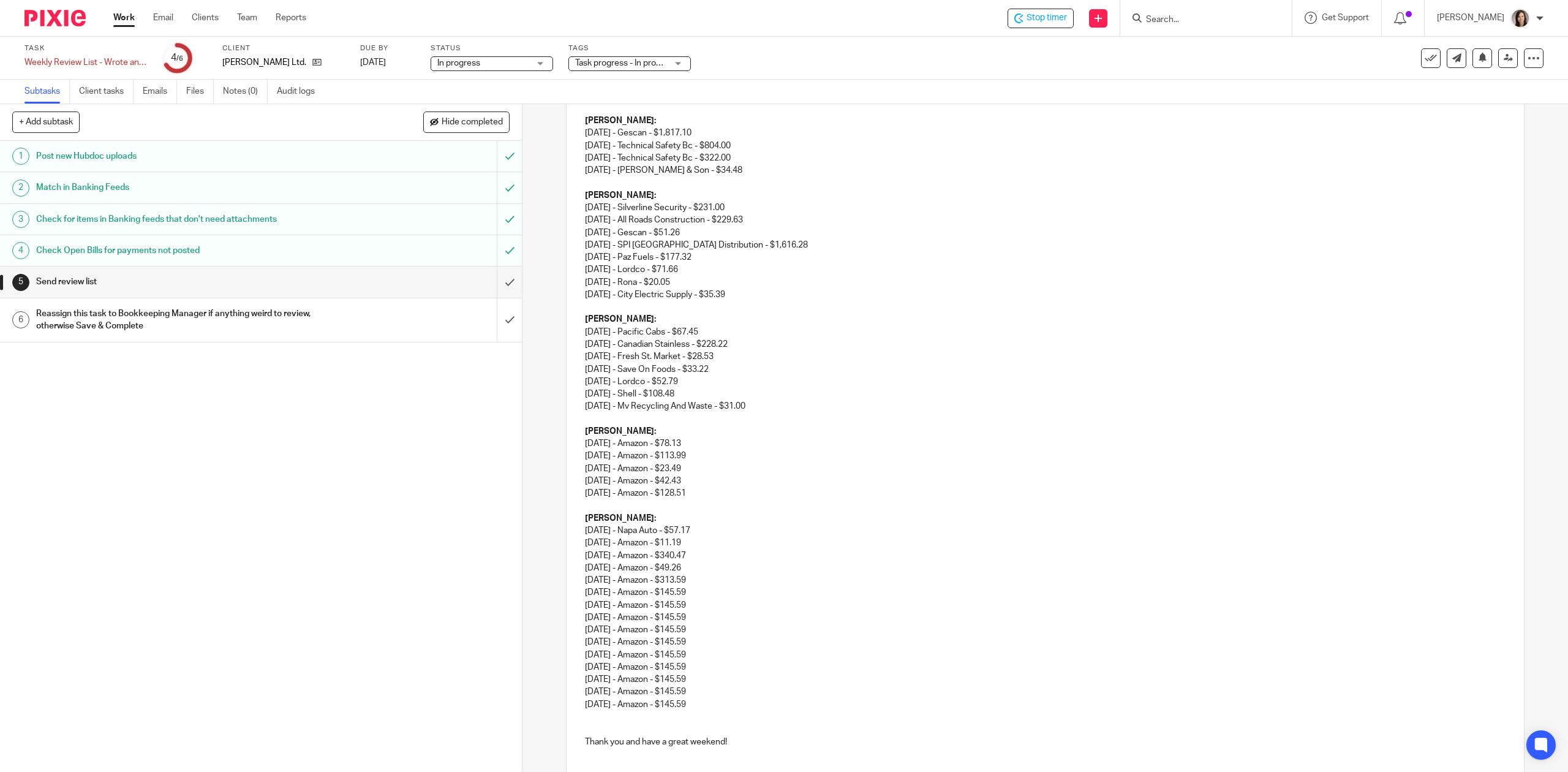
type input "Sent"
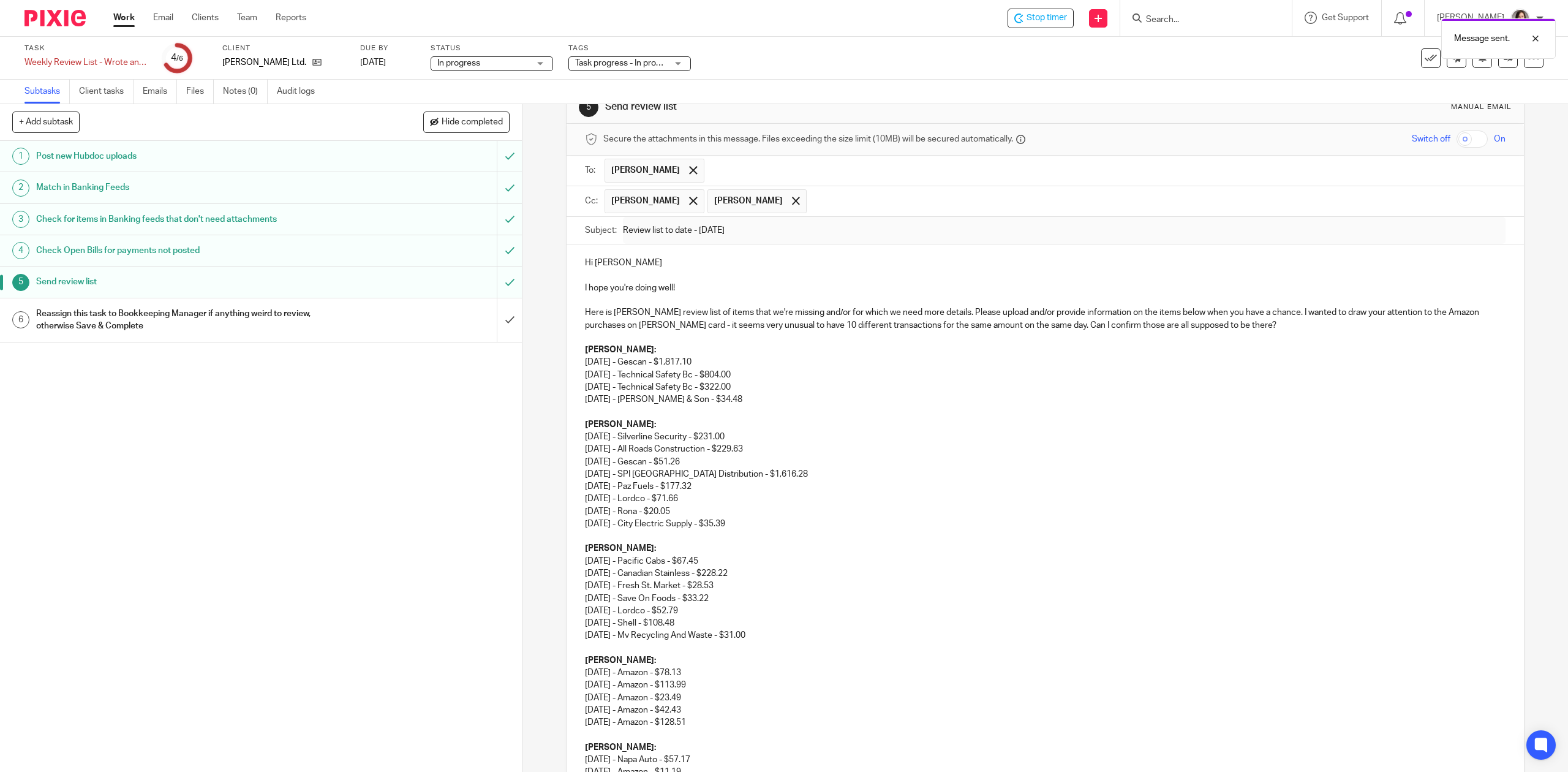
scroll to position [0, 0]
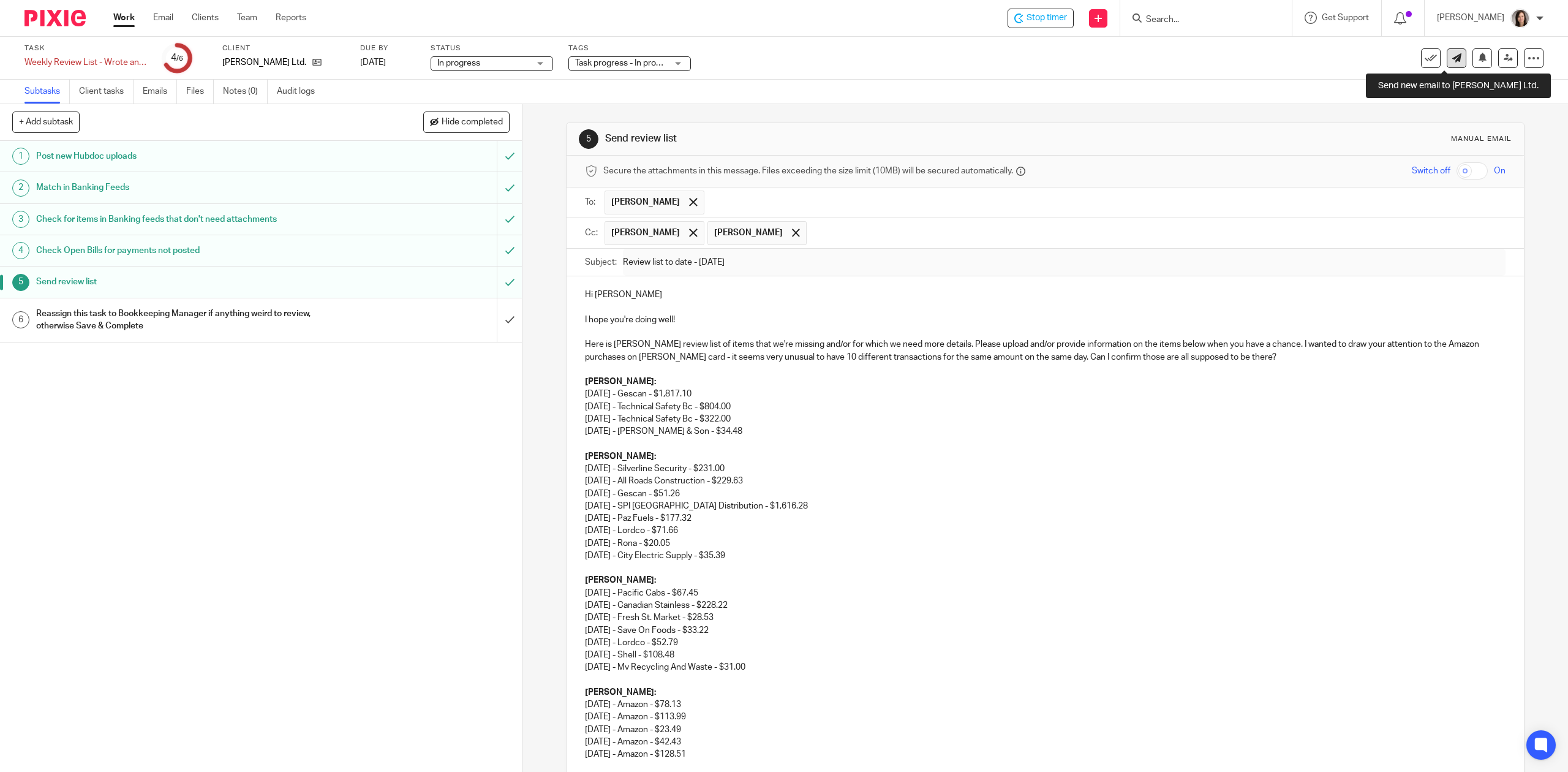
click at [1451, 62] on link at bounding box center [1456, 58] width 20 height 20
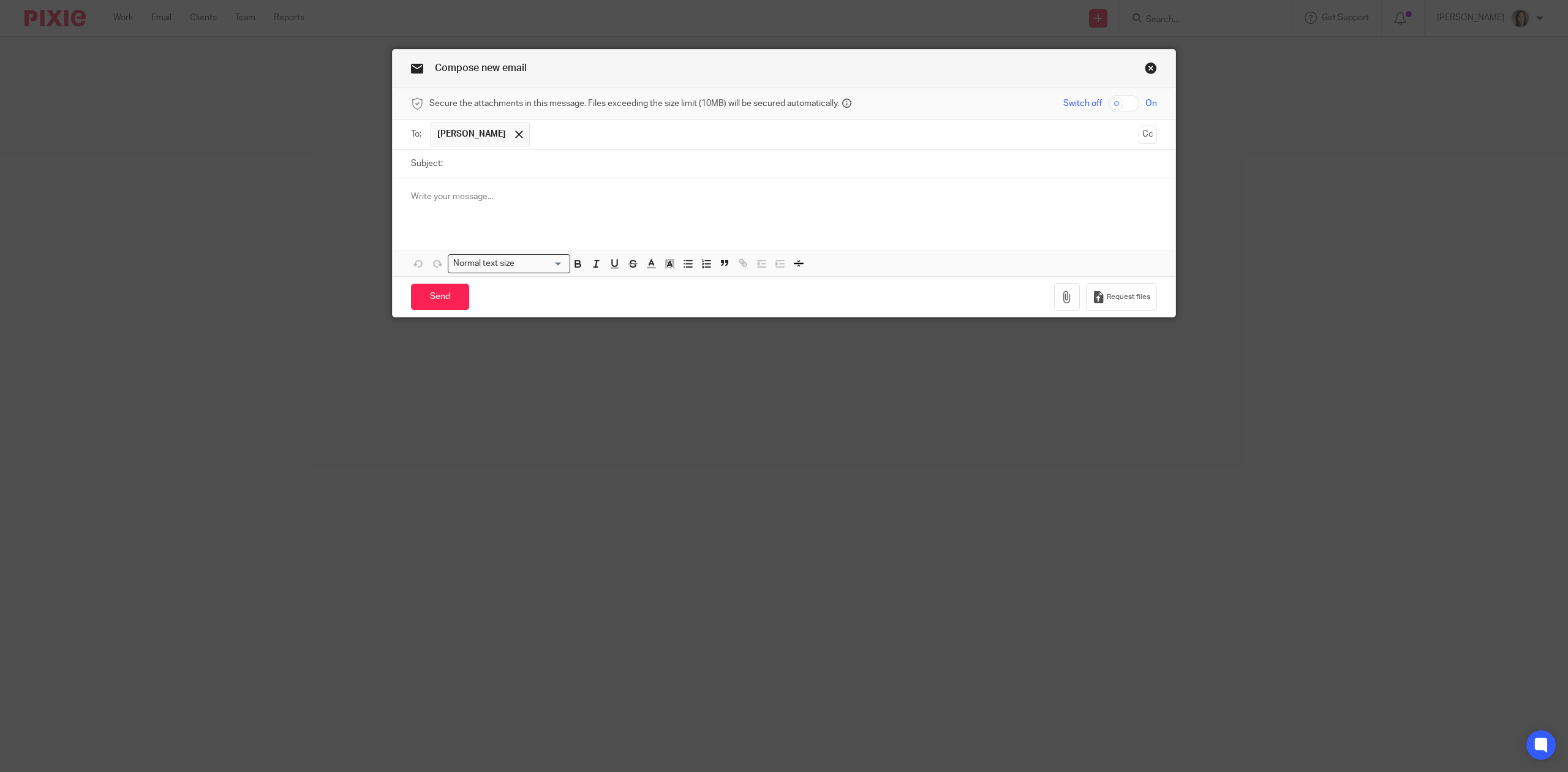
click at [473, 161] on input "Subject:" at bounding box center [804, 164] width 709 height 28
click at [536, 135] on input "text" at bounding box center [835, 134] width 597 height 24
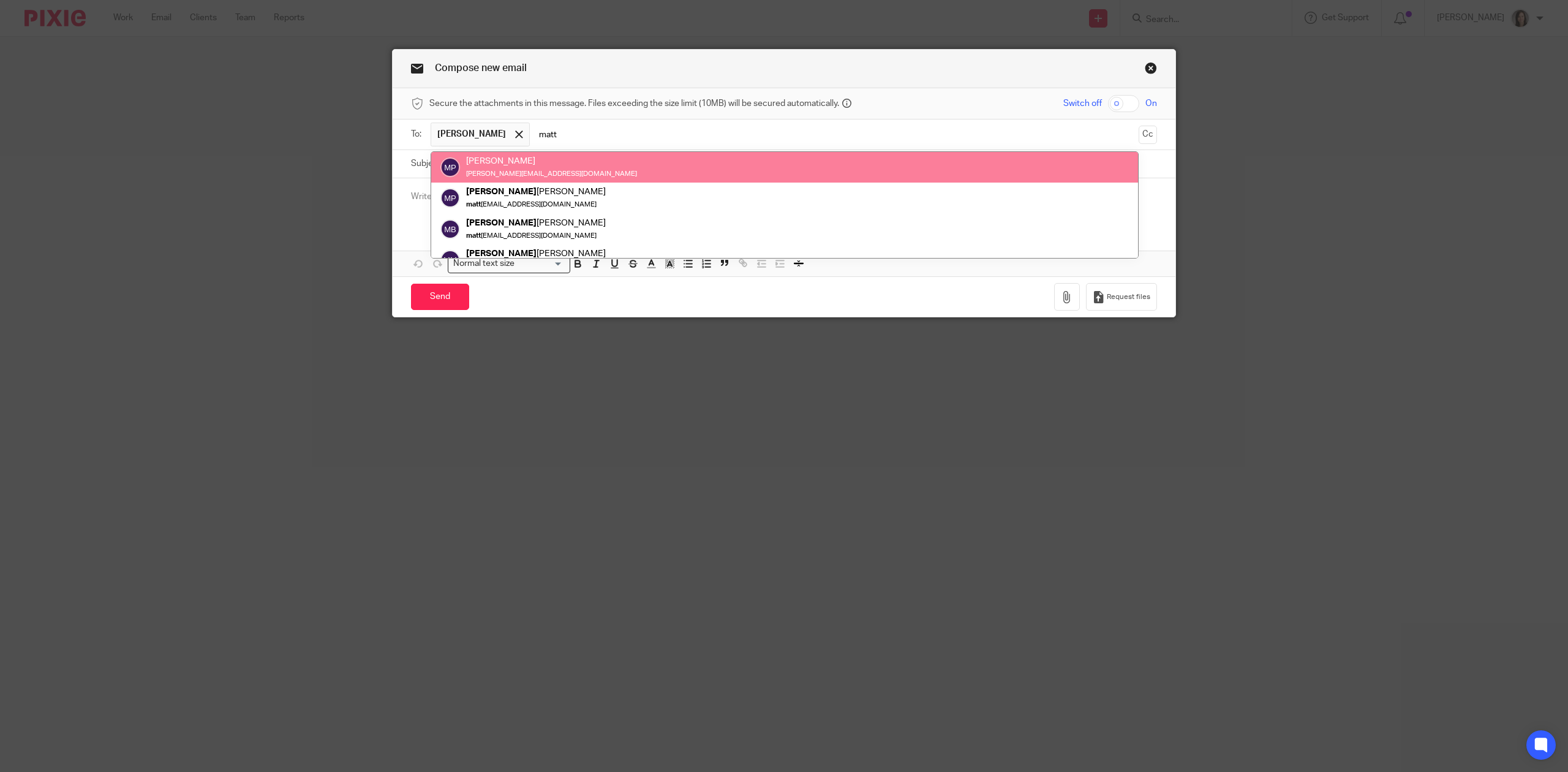
type input "matt"
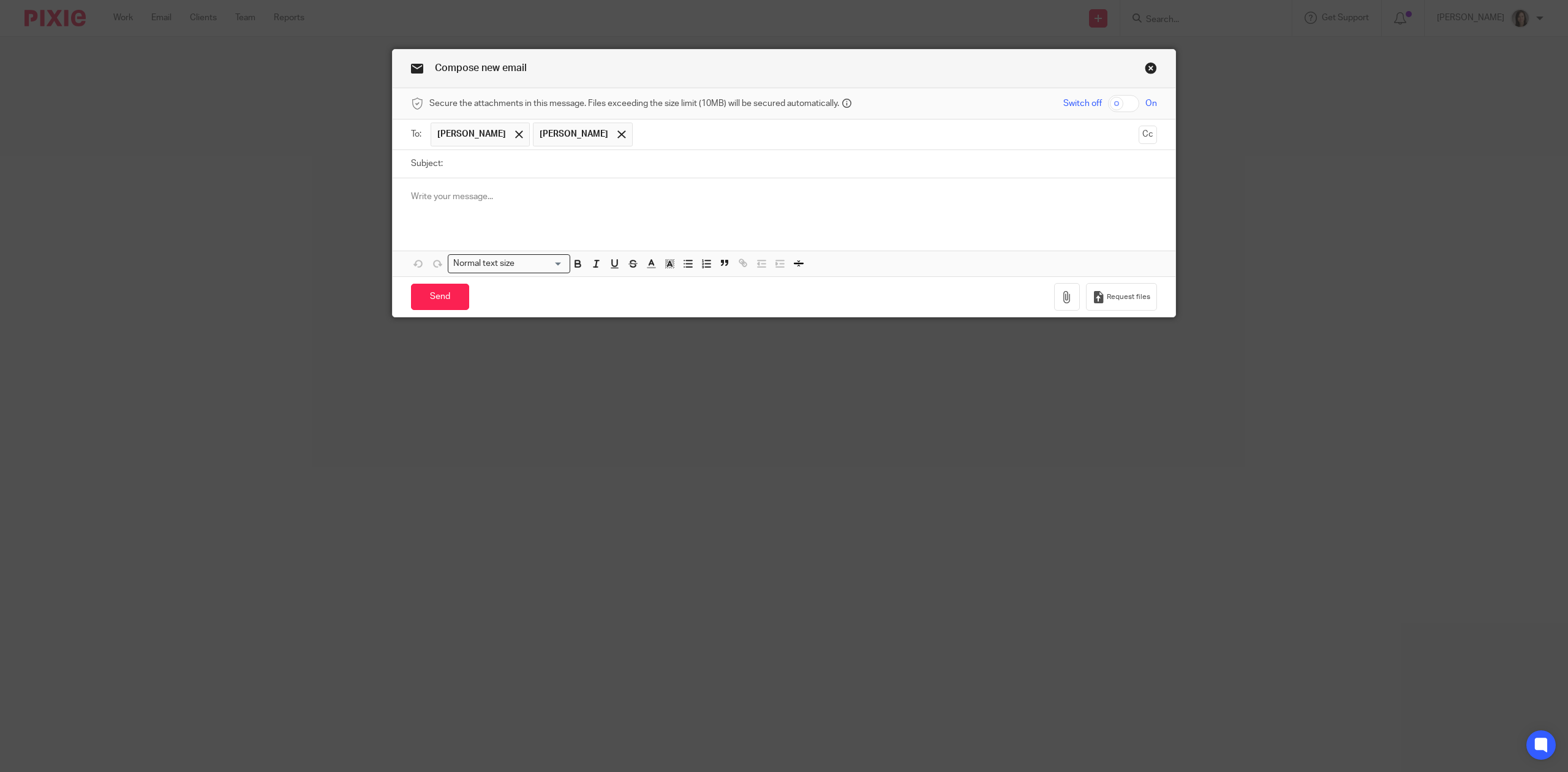
click at [538, 160] on input "Subject:" at bounding box center [804, 164] width 709 height 28
type input "T"
type input "W"
click at [478, 203] on p at bounding box center [784, 196] width 746 height 12
click at [461, 203] on p at bounding box center [784, 196] width 746 height 12
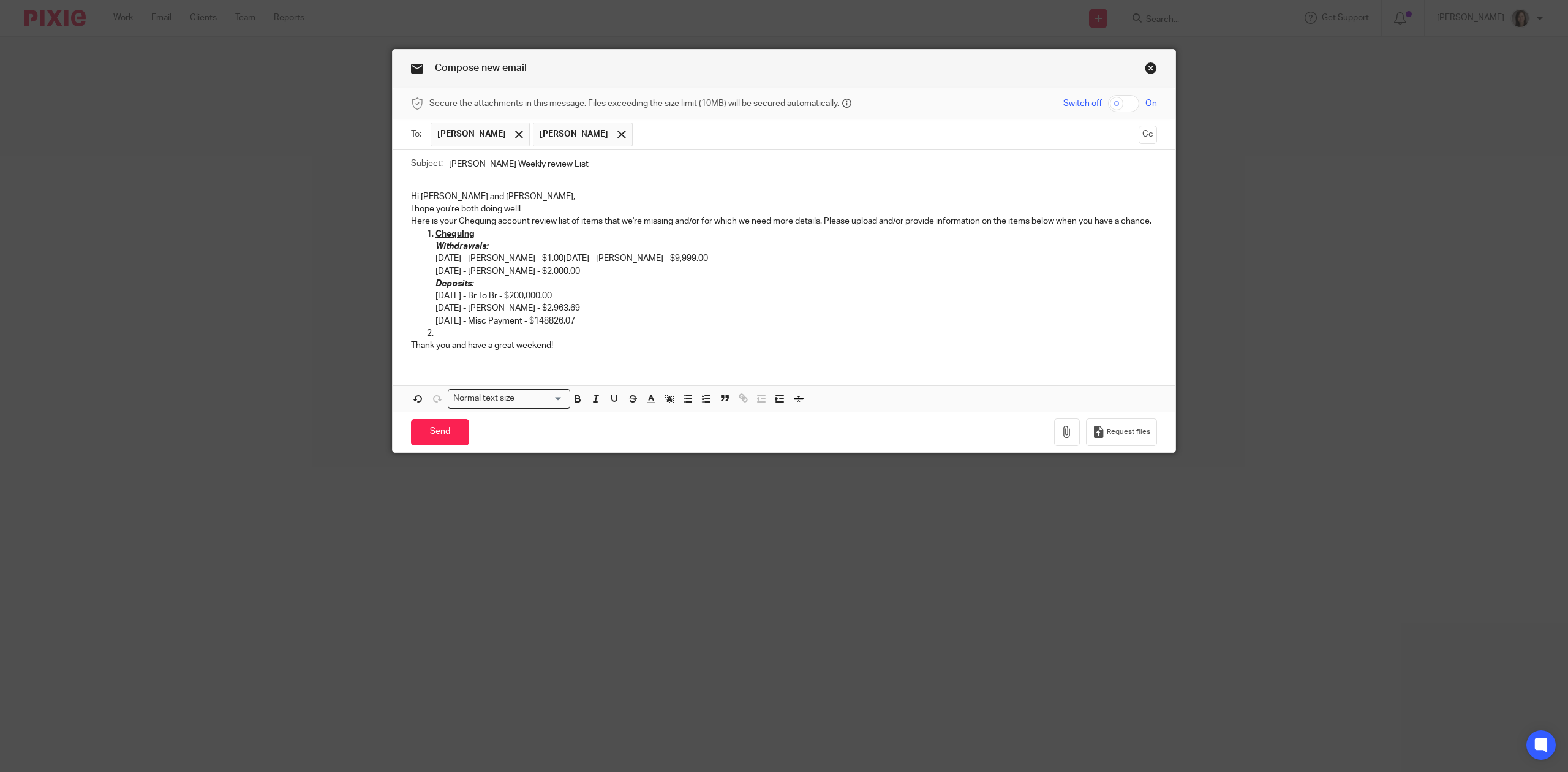
click at [1152, 219] on div "Hi [PERSON_NAME] and [PERSON_NAME], I hope you're both doing well! Here is your…" at bounding box center [784, 269] width 783 height 183
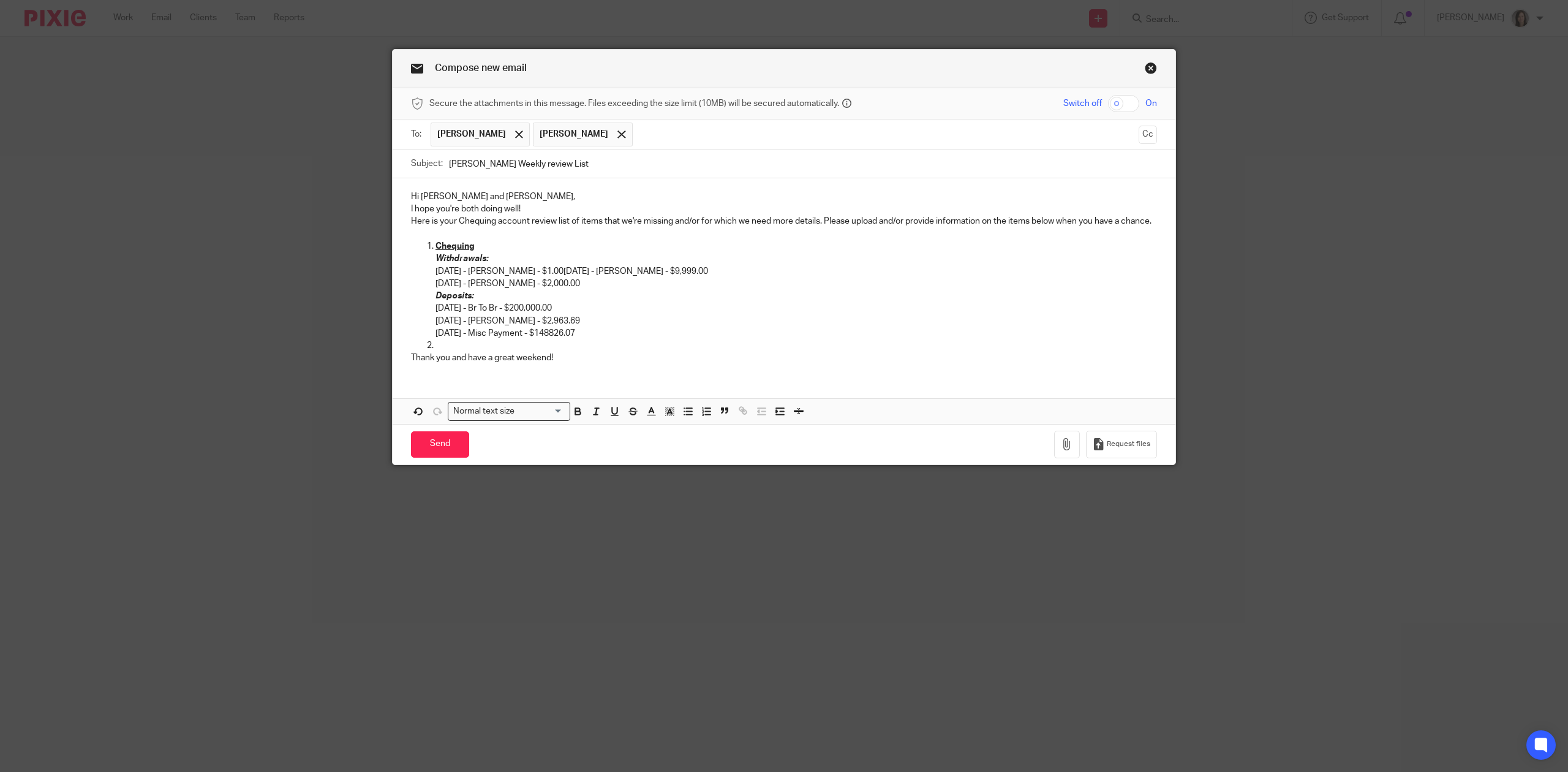
click at [435, 350] on p at bounding box center [796, 345] width 722 height 12
drag, startPoint x: 596, startPoint y: 172, endPoint x: 610, endPoint y: 172, distance: 14.0
click at [597, 172] on input "[PERSON_NAME] Weekly review List" at bounding box center [804, 164] width 709 height 28
type input "[PERSON_NAME] Weekly review List - [DATE]"
click at [493, 199] on p "Hi [PERSON_NAME] and [PERSON_NAME]," at bounding box center [784, 196] width 746 height 12
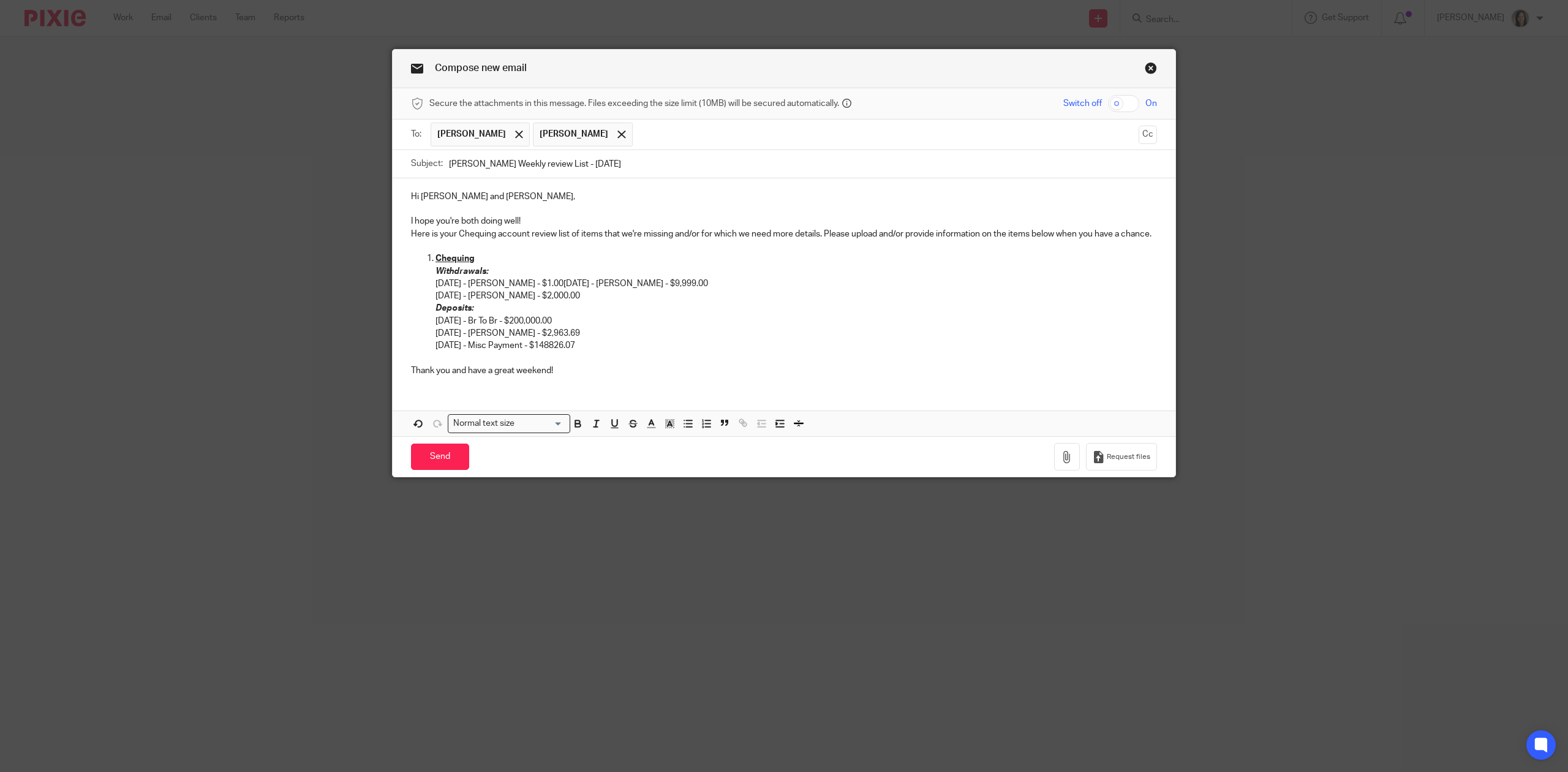
click at [540, 215] on p at bounding box center [784, 208] width 746 height 12
click at [538, 226] on p "I hope you're both doing well!" at bounding box center [784, 221] width 746 height 12
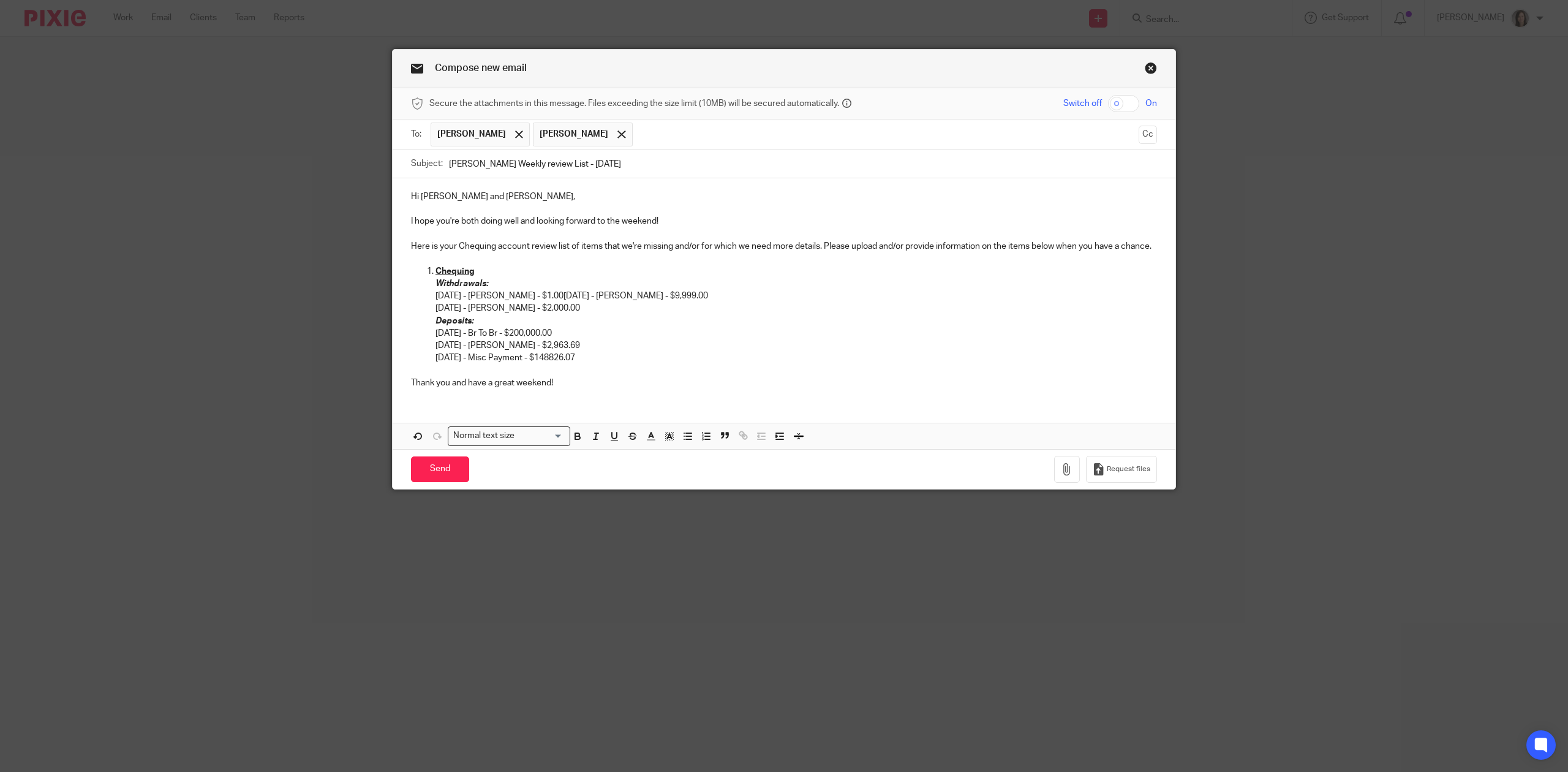
click at [435, 267] on li "Chequin g Withdrawals: [DATE] - [PERSON_NAME] - $1.00 [DATE] - [PERSON_NAME] - …" at bounding box center [796, 321] width 722 height 112
click at [402, 277] on div "Hi [PERSON_NAME] and [PERSON_NAME], I hope you're both doing well and looking f…" at bounding box center [784, 288] width 783 height 220
click at [435, 285] on em "Withdrawals:" at bounding box center [462, 284] width 52 height 8
click at [435, 308] on p "[DATE] - [PERSON_NAME] - $2,000.00" at bounding box center [796, 308] width 722 height 12
click at [435, 320] on em "Deposits:" at bounding box center [454, 321] width 38 height 8
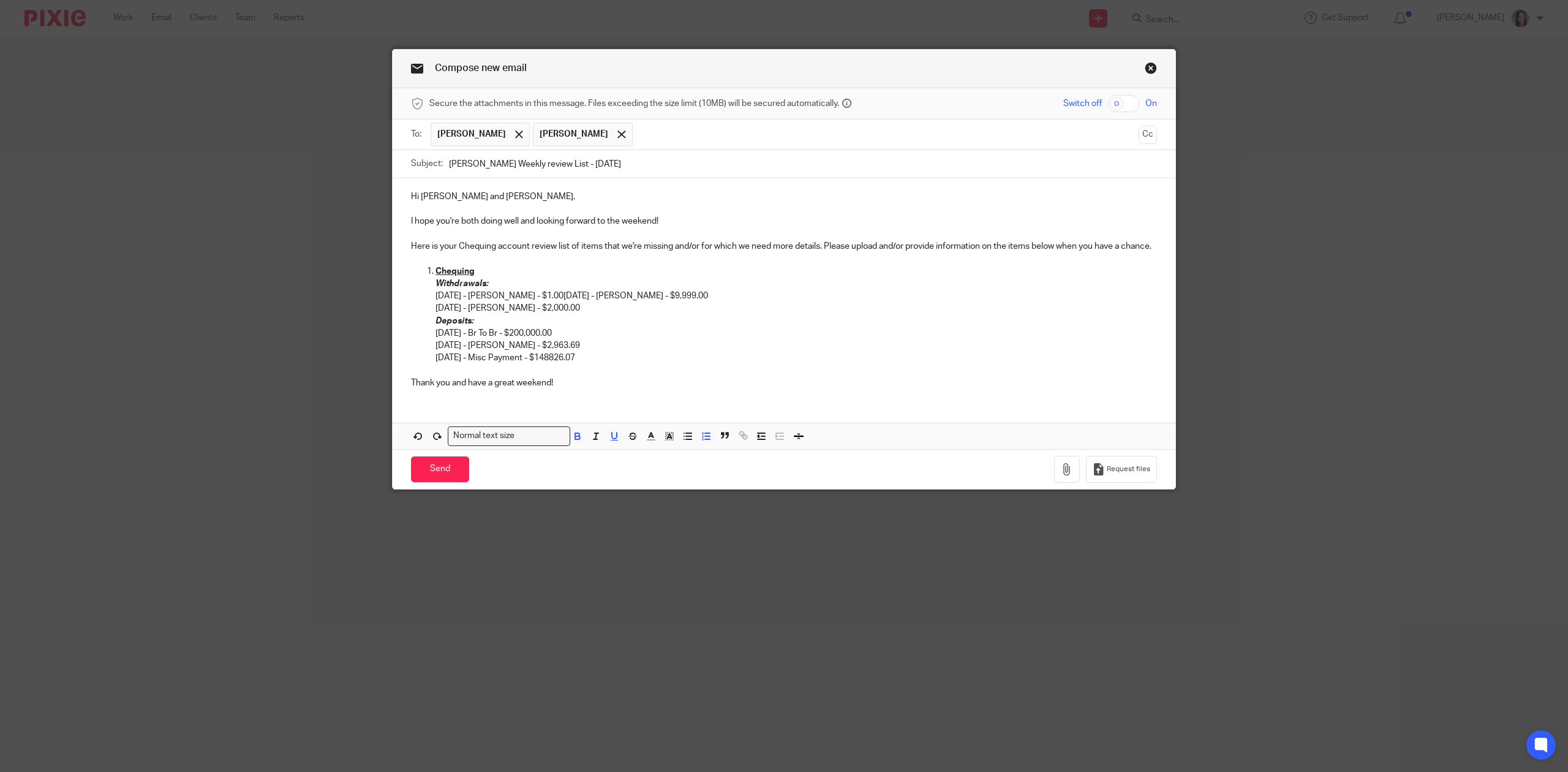
click at [732, 340] on p "[DATE] - Br To Br - $200,000.00" at bounding box center [796, 333] width 722 height 12
click at [561, 295] on p "Withdrawals: [DATE] - [PERSON_NAME] - $1.00 [DATE] - [PERSON_NAME] Tacoma - $9,…" at bounding box center [796, 290] width 722 height 25
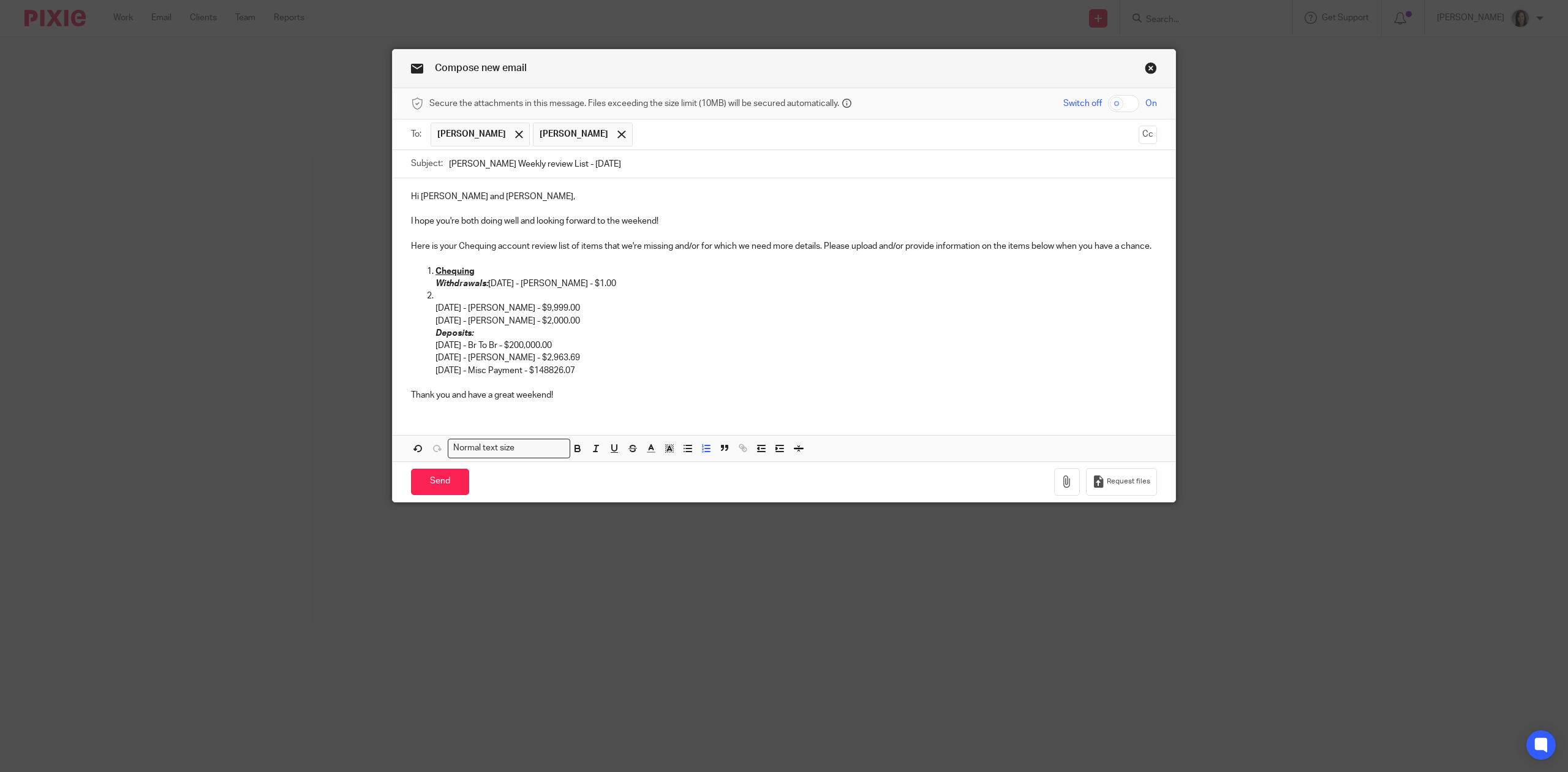
click at [427, 308] on ol "Chequin g Withdrawals: [DATE] - [PERSON_NAME] - $1.00 [DATE] - [PERSON_NAME] - …" at bounding box center [784, 327] width 746 height 125
click at [483, 285] on p "Withdrawals: [DATE] - [PERSON_NAME] - $1.00" at bounding box center [796, 283] width 722 height 12
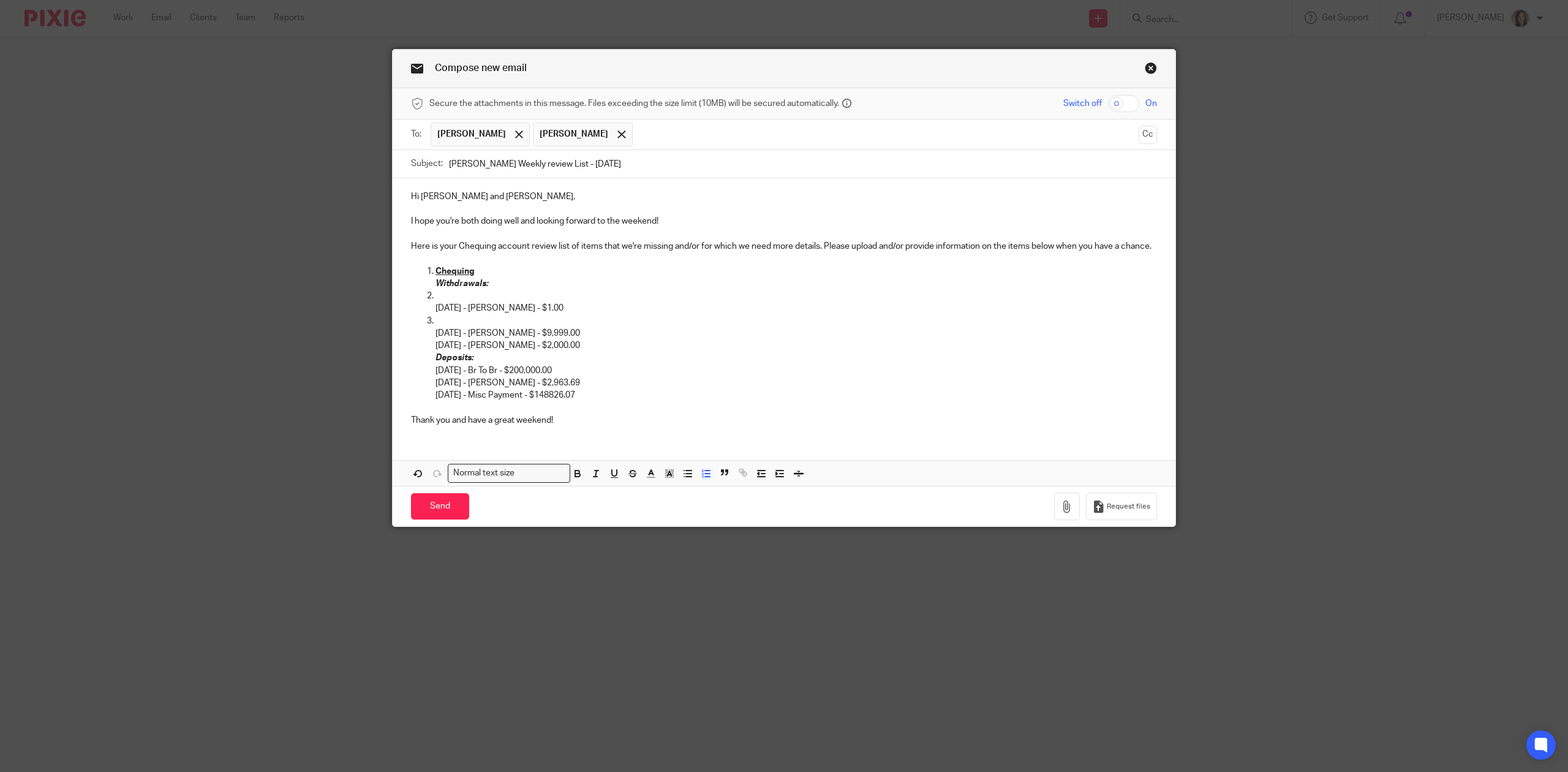
click at [435, 334] on p "[DATE] - [PERSON_NAME] - $9,999.00" at bounding box center [796, 327] width 722 height 25
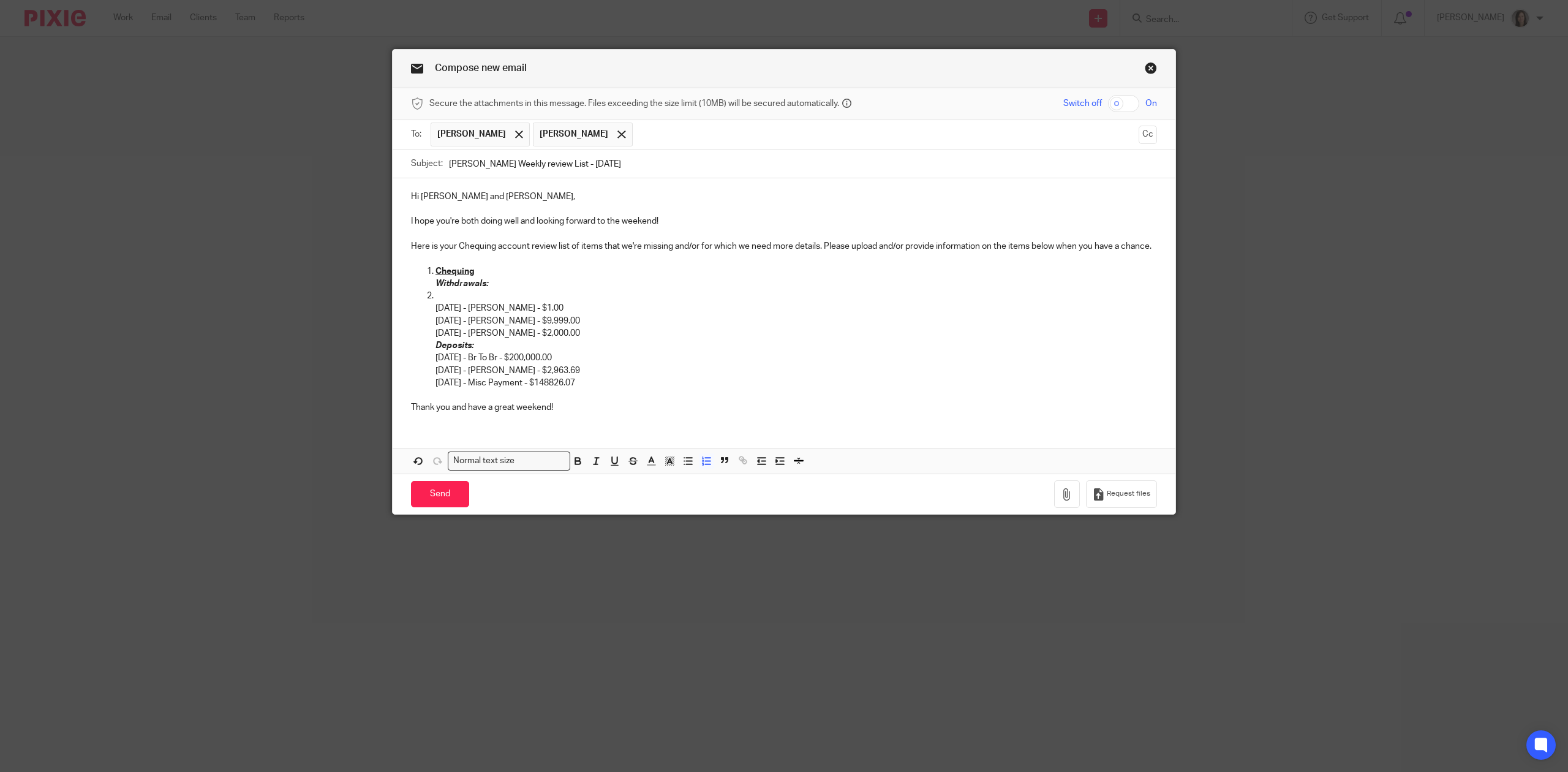
click at [435, 307] on p "[DATE] - [PERSON_NAME] - $1.00" at bounding box center [796, 302] width 722 height 25
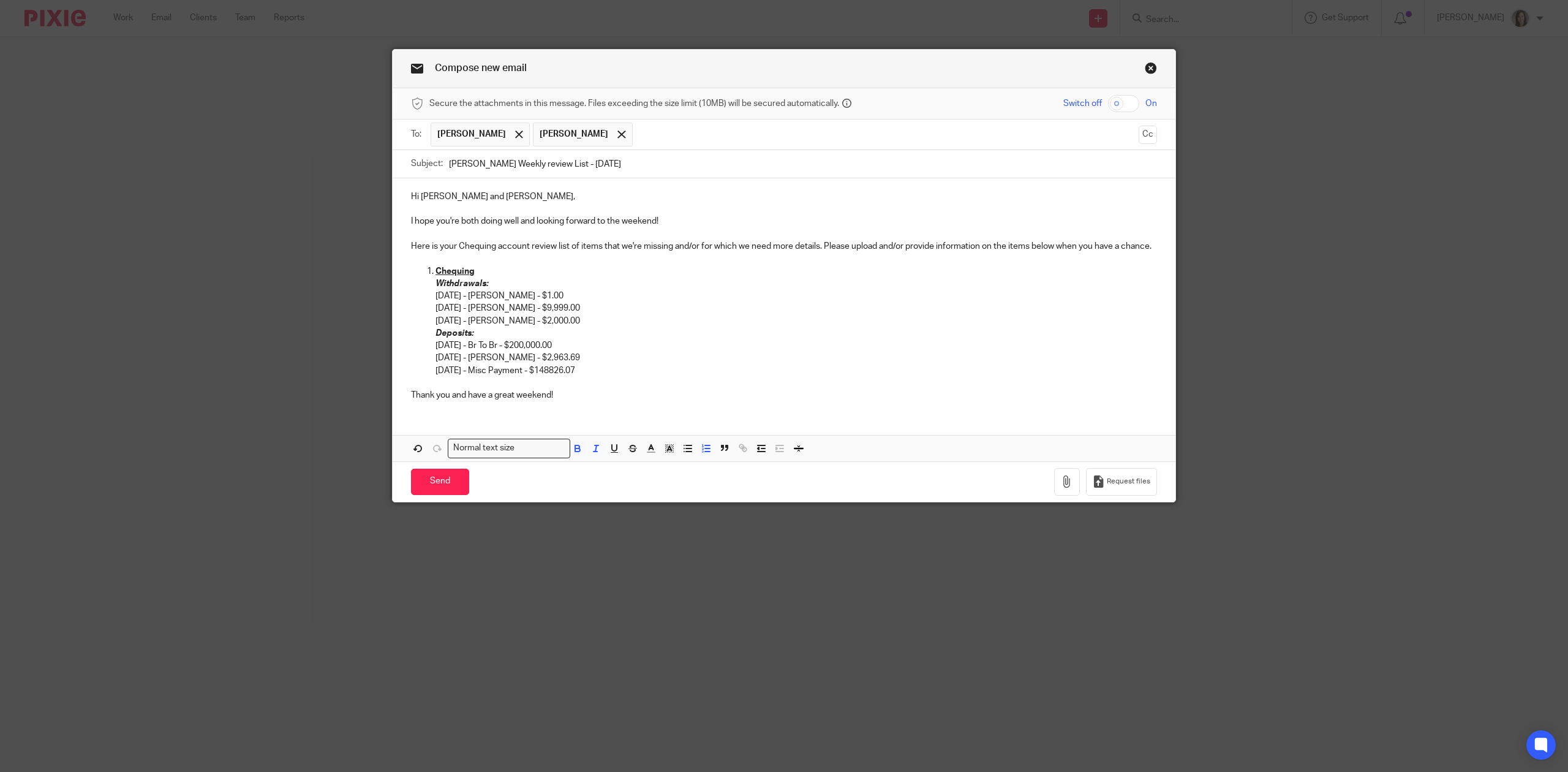
click at [422, 331] on ol "Chequin g Withdrawals: [DATE] - [PERSON_NAME] - $1.00 [DATE] - [PERSON_NAME] - …" at bounding box center [784, 327] width 746 height 125
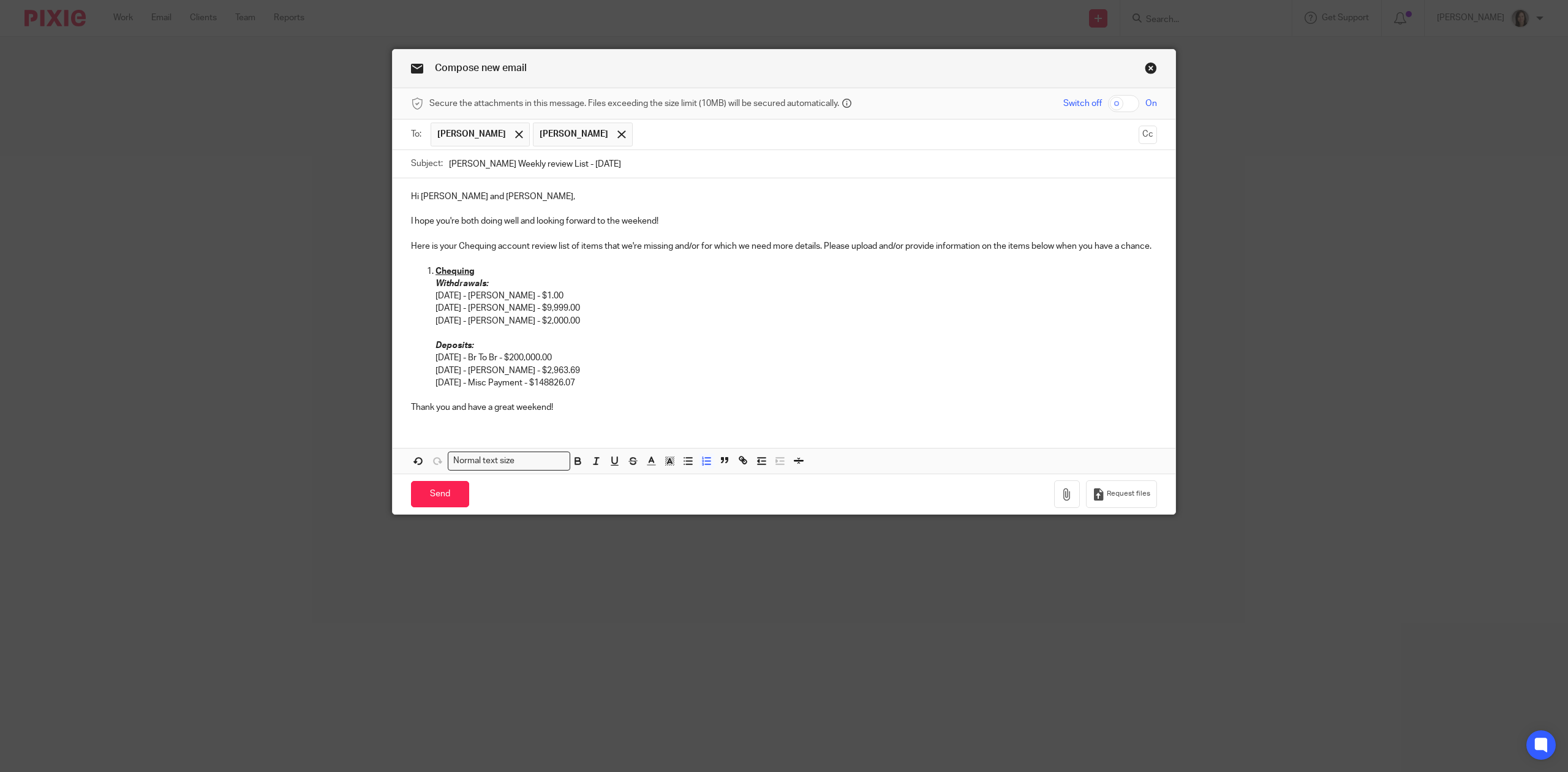
drag, startPoint x: 611, startPoint y: 378, endPoint x: 410, endPoint y: 386, distance: 201.2
click at [412, 386] on ol "Chequin g Withdrawals: [DATE] - [PERSON_NAME] - $1.00 [DATE] - [PERSON_NAME] - …" at bounding box center [784, 333] width 746 height 137
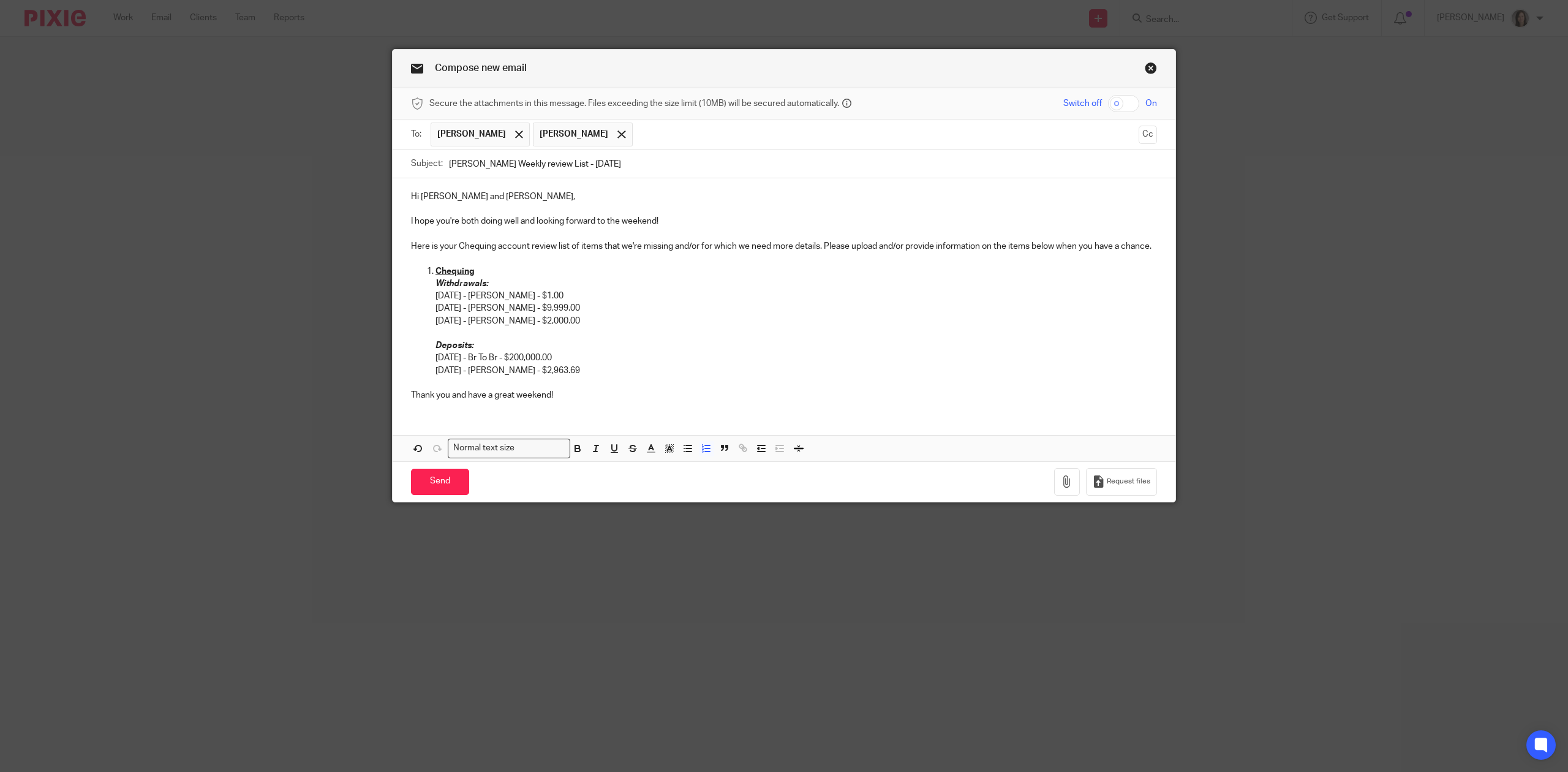
click at [570, 221] on p "I hope you're both doing well and looking forward to the weekend!" at bounding box center [784, 221] width 746 height 12
click at [653, 222] on p "I hope you're both doing well and looking forward to the weekend!" at bounding box center [784, 221] width 746 height 12
click at [437, 481] on input "Send" at bounding box center [440, 482] width 58 height 26
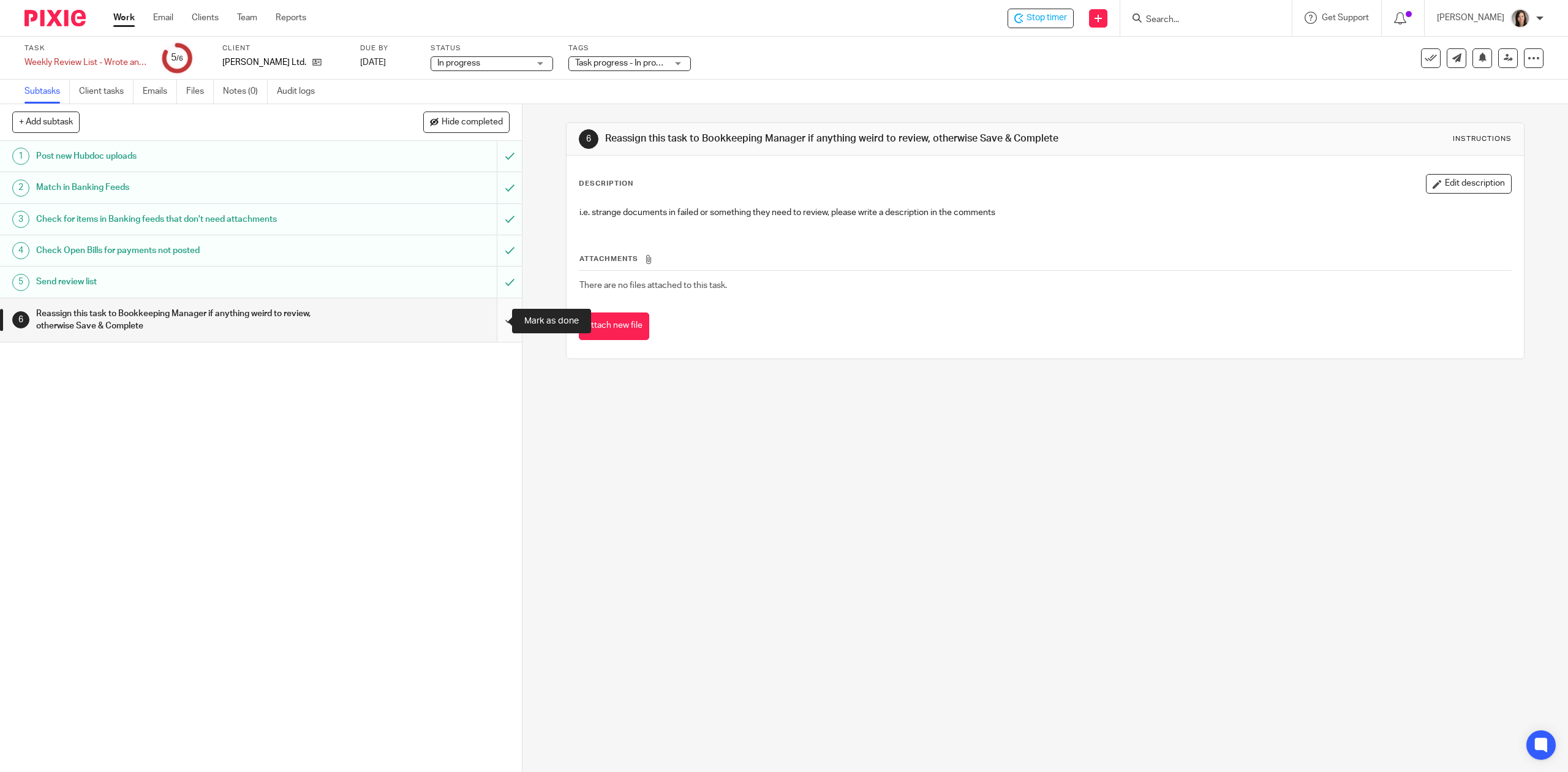
click at [485, 325] on input "submit" at bounding box center [261, 320] width 522 height 43
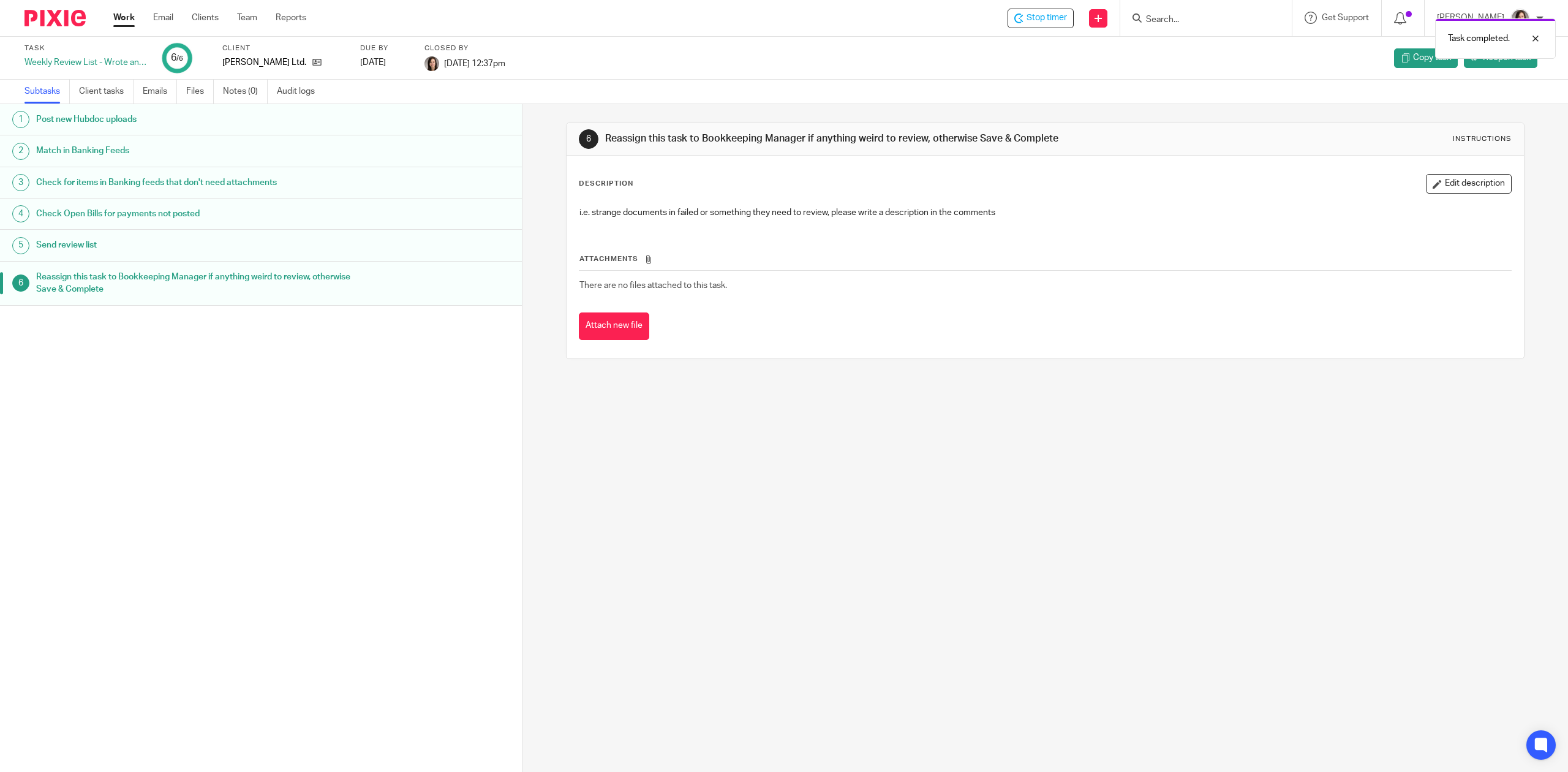
click at [128, 20] on link "Work" at bounding box center [124, 17] width 21 height 12
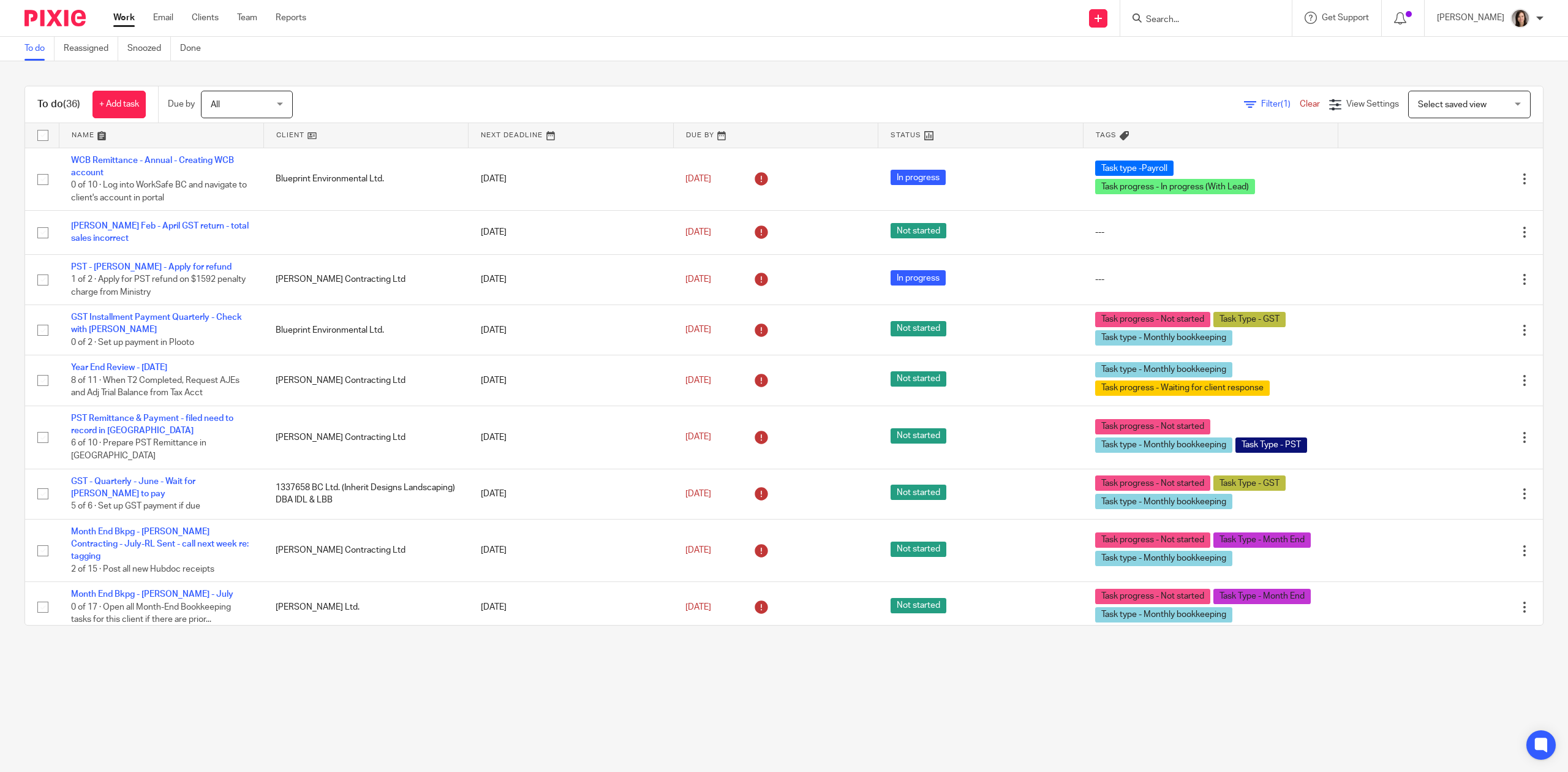
click at [79, 132] on link at bounding box center [161, 135] width 204 height 25
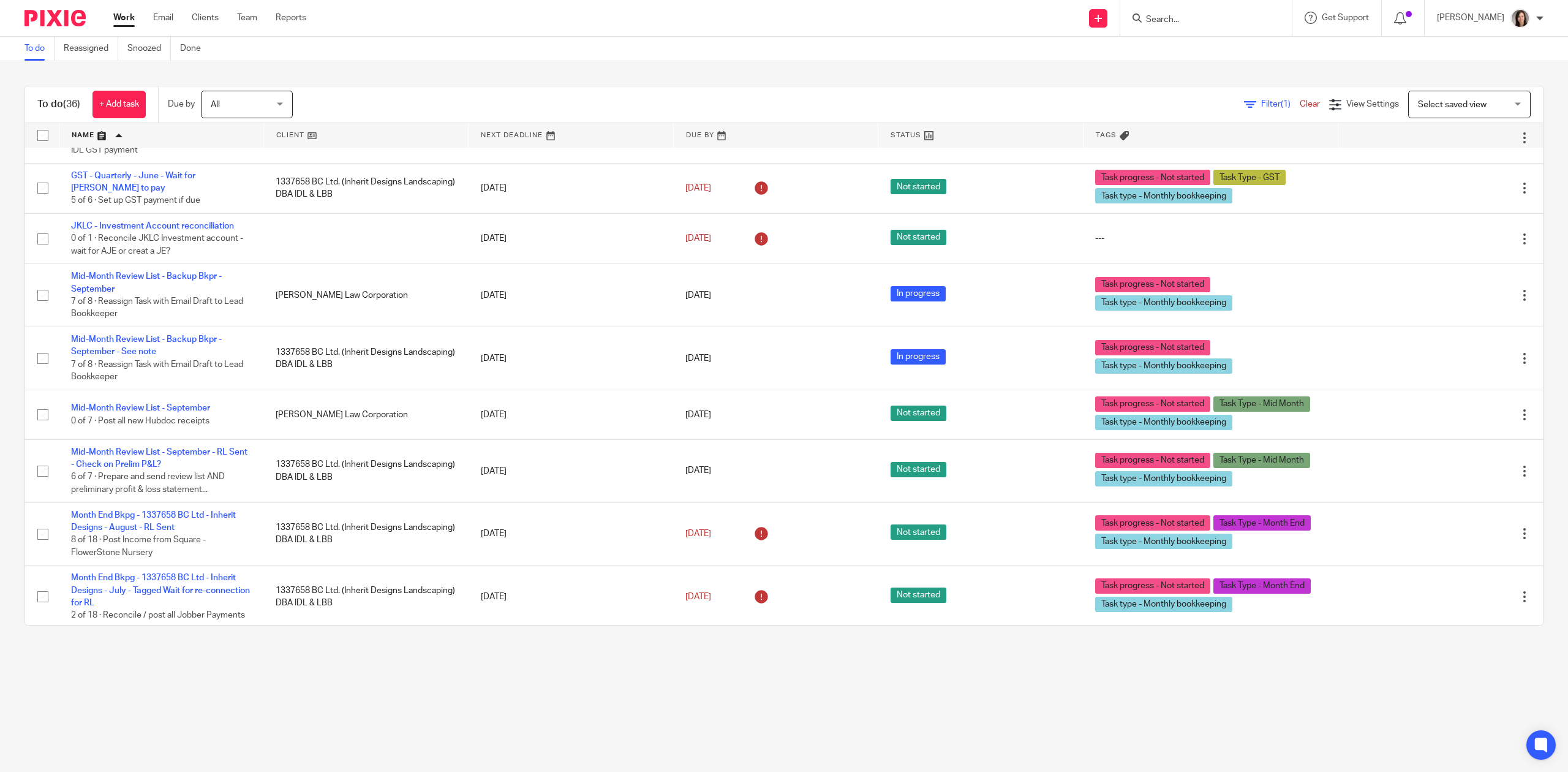
scroll to position [381, 0]
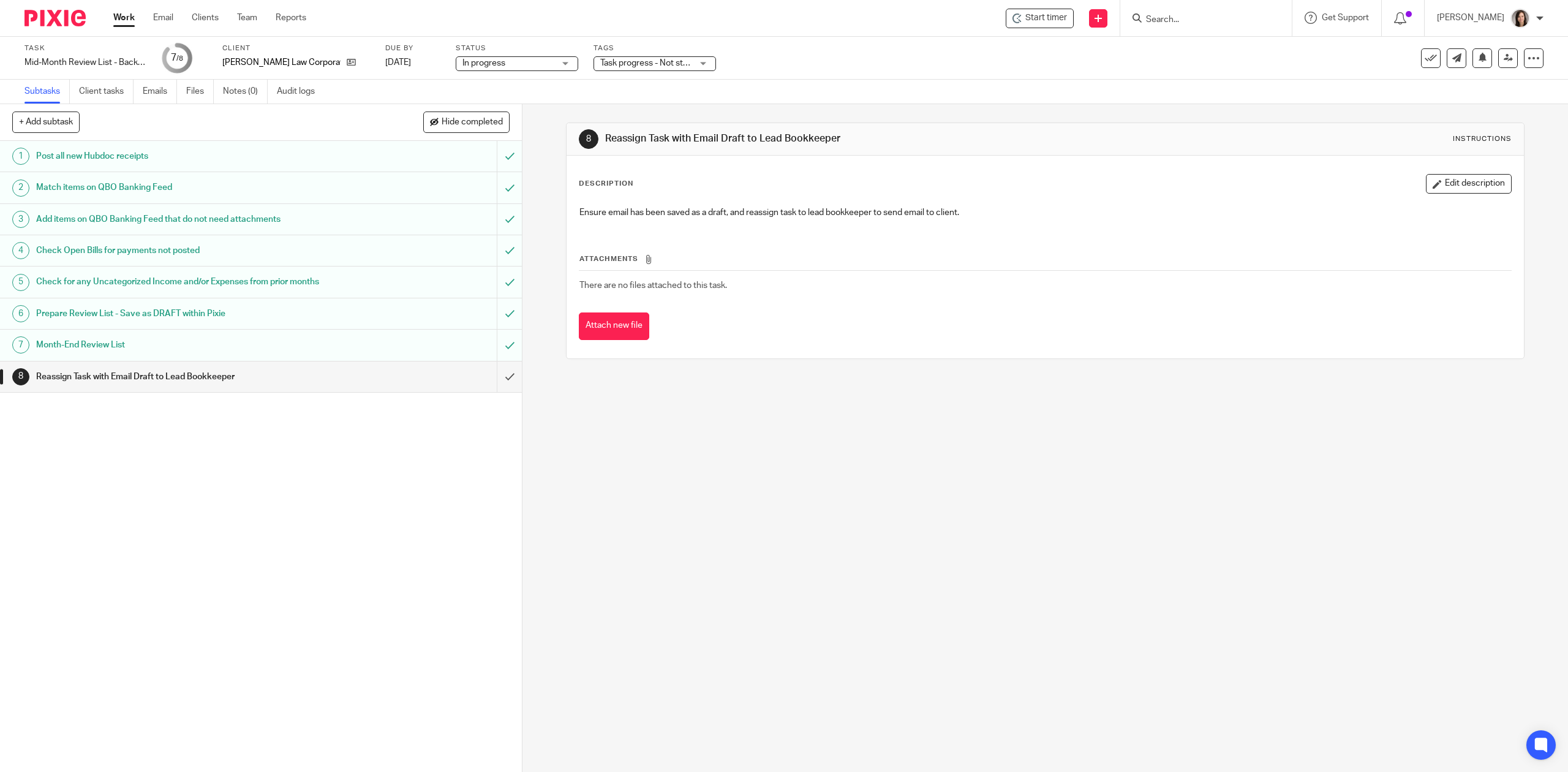
click at [130, 339] on h1 "Month-End Review List" at bounding box center [185, 345] width 299 height 18
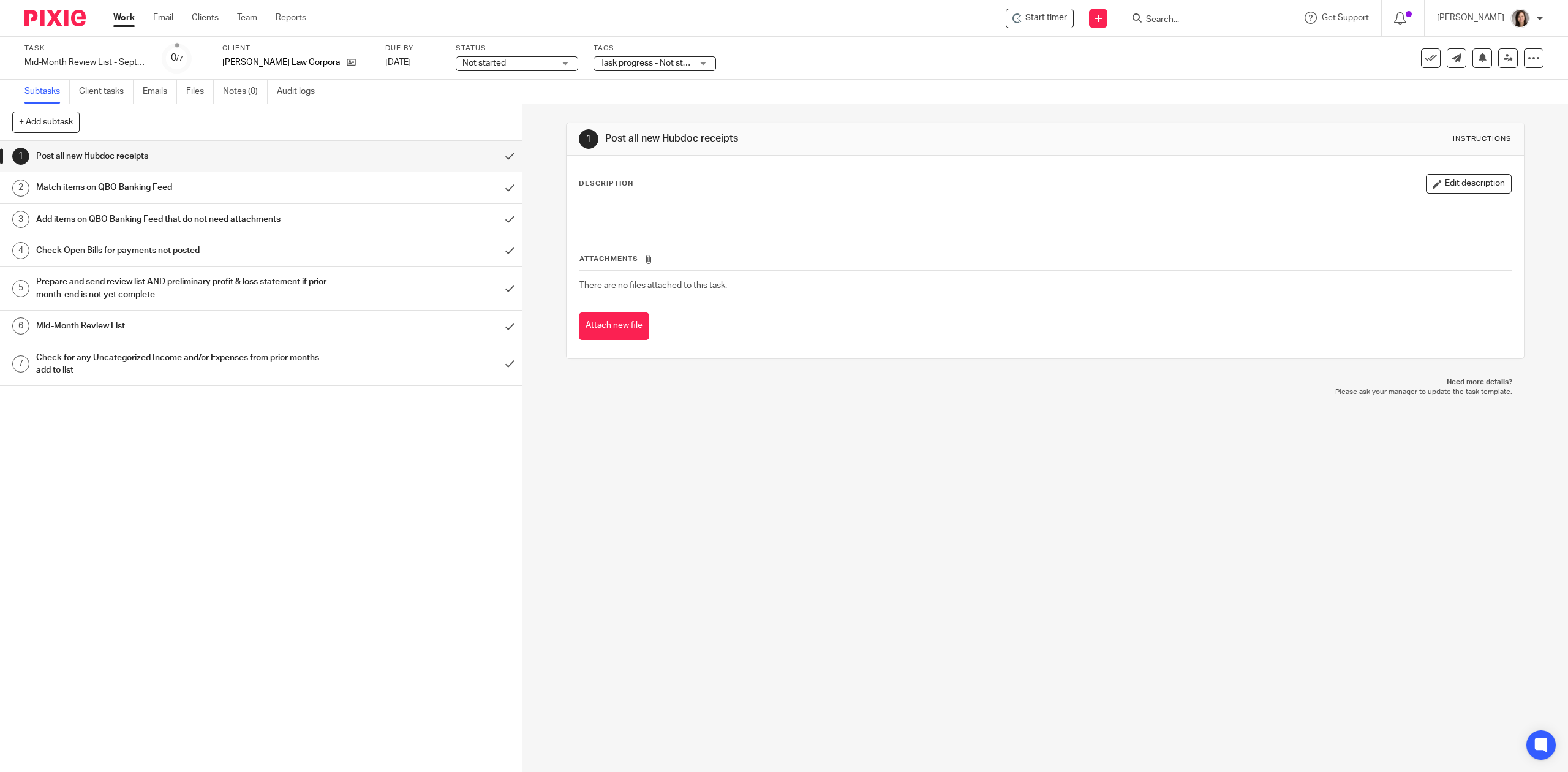
click at [115, 319] on h1 "Mid-Month Review List" at bounding box center [185, 326] width 299 height 18
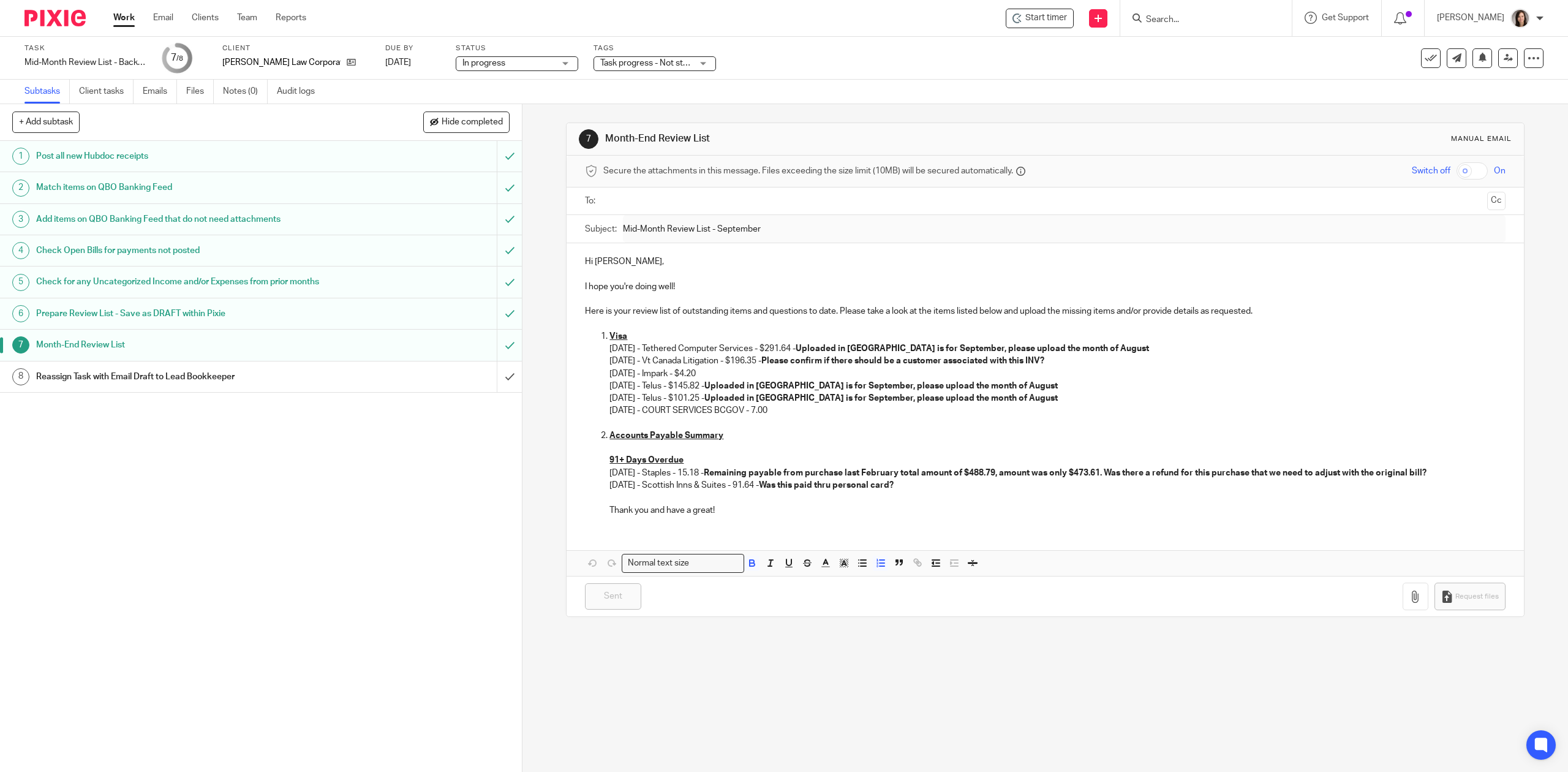
click at [850, 349] on strong "Uploaded in [GEOGRAPHIC_DATA] is for September, please upload the month of Augu…" at bounding box center [972, 349] width 353 height 8
click at [500, 386] on input "submit" at bounding box center [261, 377] width 522 height 30
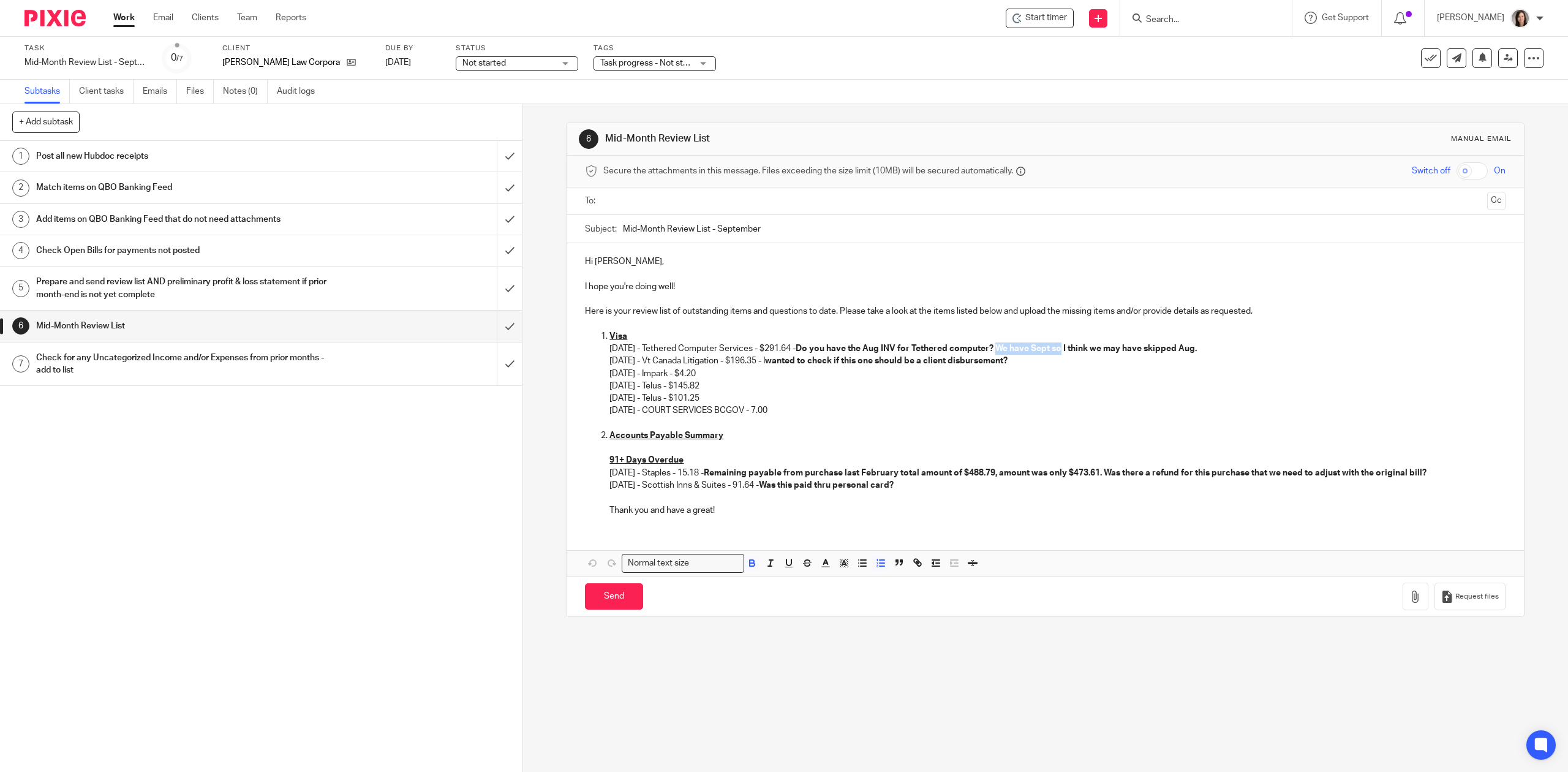
drag, startPoint x: 1078, startPoint y: 346, endPoint x: 1015, endPoint y: 347, distance: 63.0
click at [1015, 347] on strong "Do you have the Aug INV for Tethered computer? We have Sept so I think we may h…" at bounding box center [996, 349] width 401 height 8
click at [769, 414] on p "09/09/2025 - COURT SERVICES BCGOV - 7.00" at bounding box center [1057, 410] width 896 height 12
click at [886, 488] on strong "Was this paid thru personal card?" at bounding box center [827, 485] width 134 height 8
drag, startPoint x: 917, startPoint y: 488, endPoint x: 779, endPoint y: 489, distance: 138.0
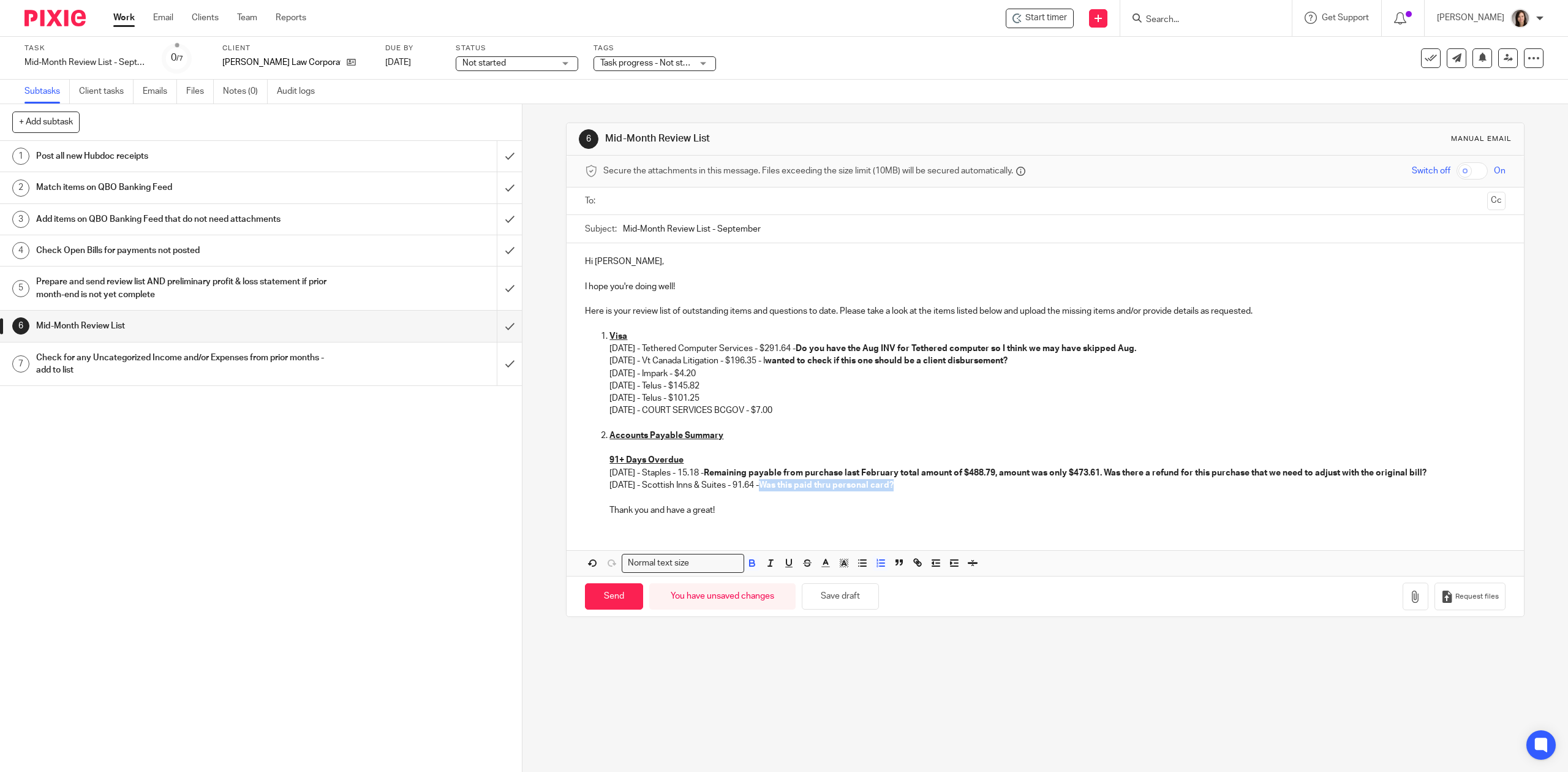
click at [779, 489] on p "01/06/2025 - Scottish Inns & Suites - 91.64 - Was this paid thru personal card?" at bounding box center [1057, 485] width 896 height 12
click at [749, 486] on p "01/06/2025 - Scottish Inns & Suites - 91.64 - Can I confirm this was paid?" at bounding box center [1057, 485] width 896 height 12
click at [918, 486] on p "01/06/2025 - Scottish Inns & Suites - $91.64 - Can I confirm this was paid?" at bounding box center [1057, 485] width 896 height 12
click at [931, 486] on p "01/06/2025 - Scottish Inns & Suites - $91.64 - Can I confirm this was paid? The" at bounding box center [1057, 485] width 896 height 12
drag, startPoint x: 925, startPoint y: 486, endPoint x: 900, endPoint y: 486, distance: 25.0
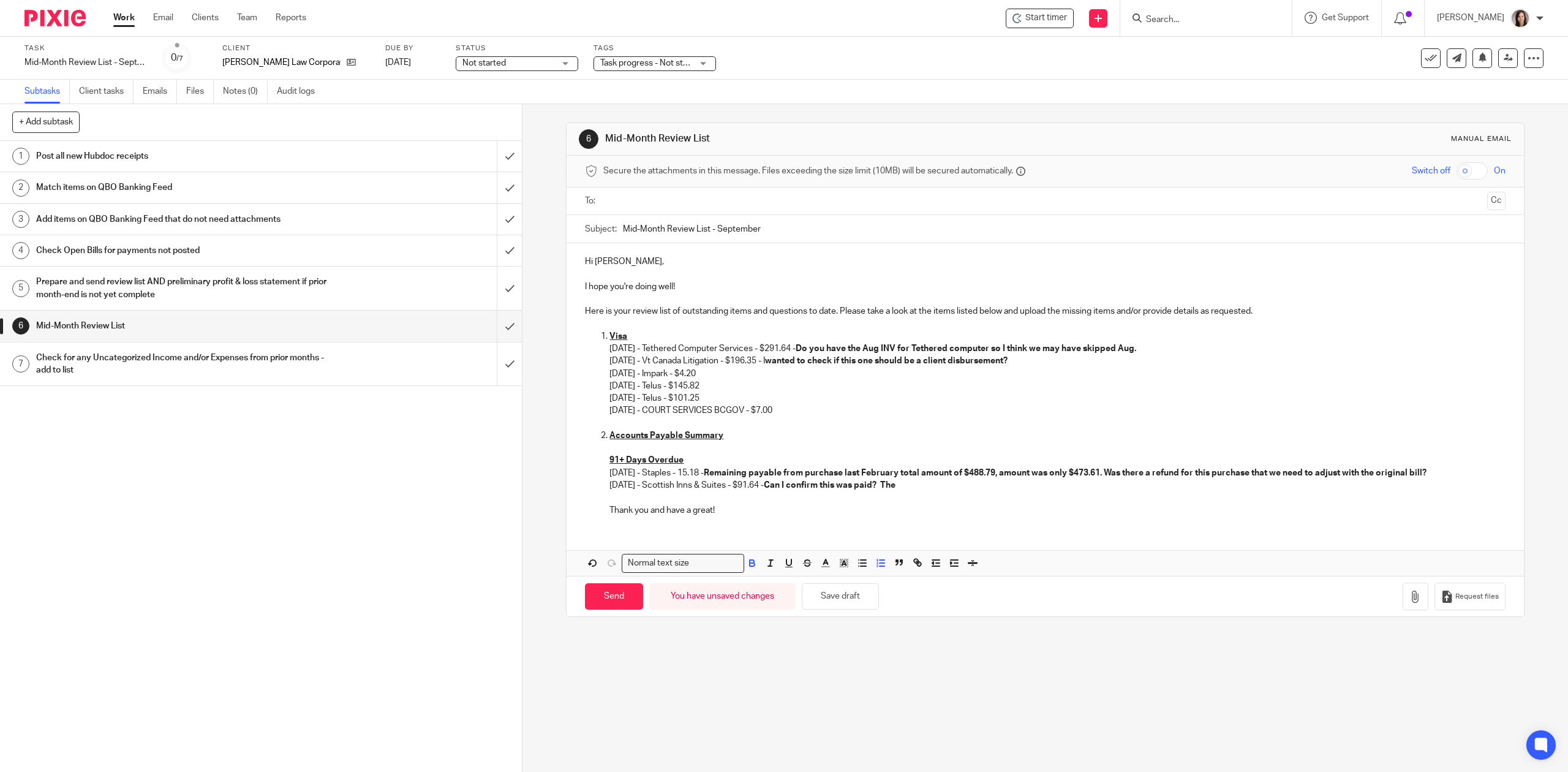
click at [900, 486] on p "01/06/2025 - Scottish Inns & Suites - $91.64 - Can I confirm this was paid? The" at bounding box center [1057, 485] width 896 height 12
click at [699, 473] on p "02/18/2025 - Staples - 15.18 - Remaining payable from purchase last February to…" at bounding box center [1057, 473] width 896 height 12
click at [697, 474] on p "02/18/2025 - Staples - 15.18 - Remaining payable from purchase last February to…" at bounding box center [1057, 473] width 896 height 12
drag, startPoint x: 758, startPoint y: 410, endPoint x: 660, endPoint y: 410, distance: 98.0
click at [660, 410] on p "09/09/2025 - COURT SERVICES BCGOV - $7.00" at bounding box center [1057, 410] width 896 height 12
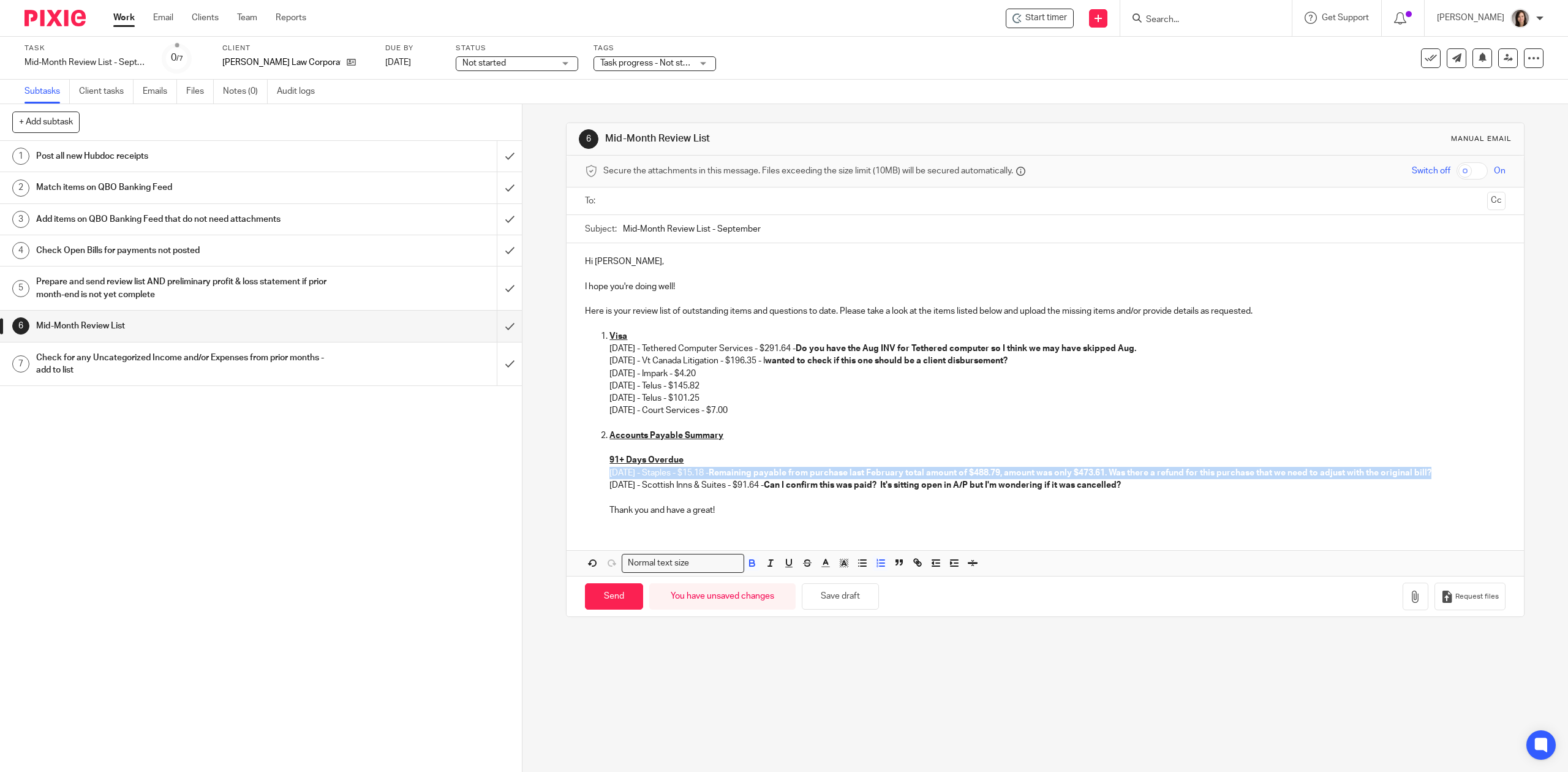
drag, startPoint x: 1463, startPoint y: 469, endPoint x: 604, endPoint y: 471, distance: 859.0
click at [604, 471] on ol "Visa 08/05/2025 - Tethered Computer Services - $291.64 - Do you have the Aug IN…" at bounding box center [1045, 423] width 920 height 186
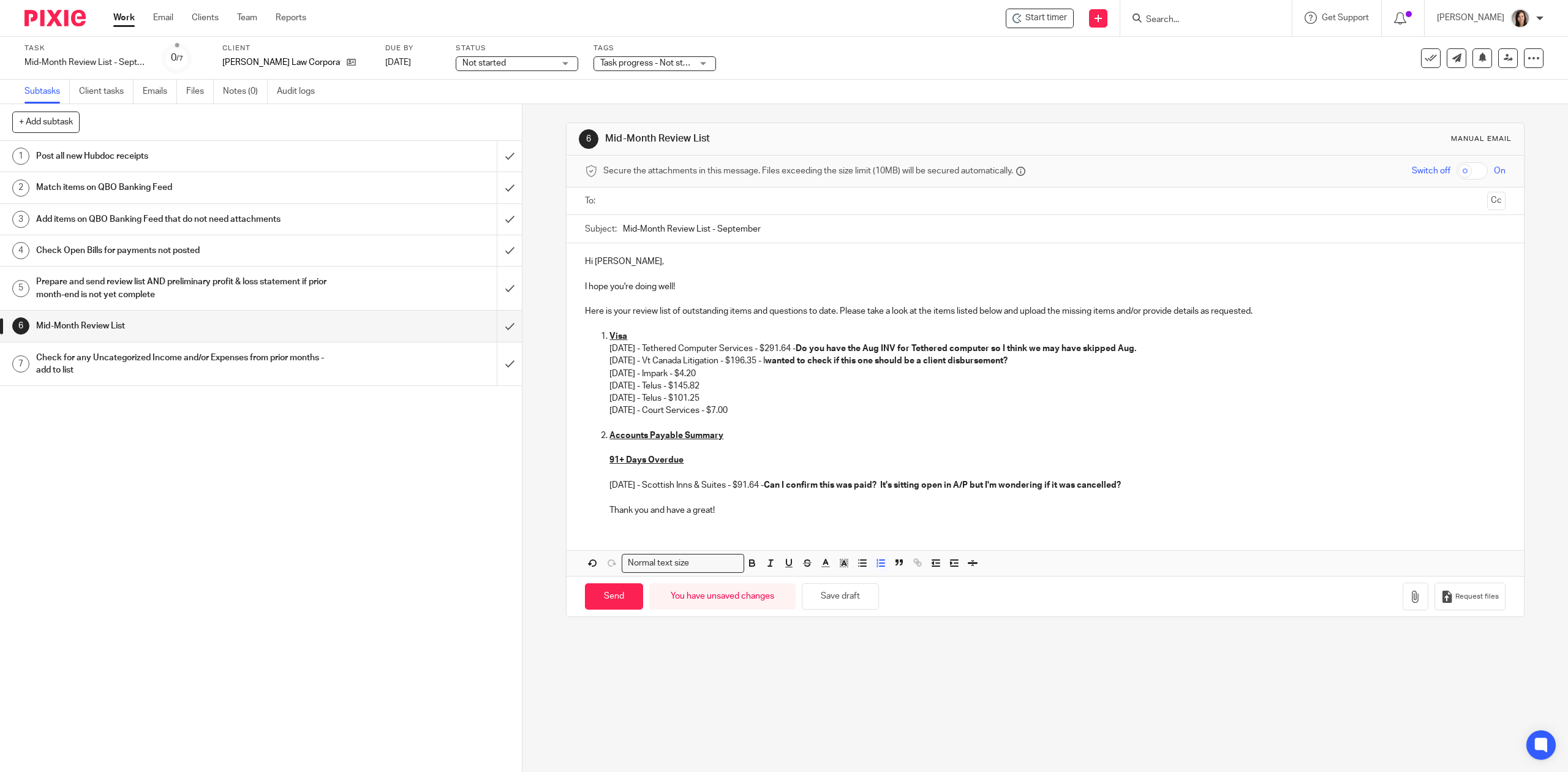
click at [601, 484] on ol "Visa 08/05/2025 - Tethered Computer Services - $291.64 - Do you have the Aug IN…" at bounding box center [1045, 423] width 920 height 186
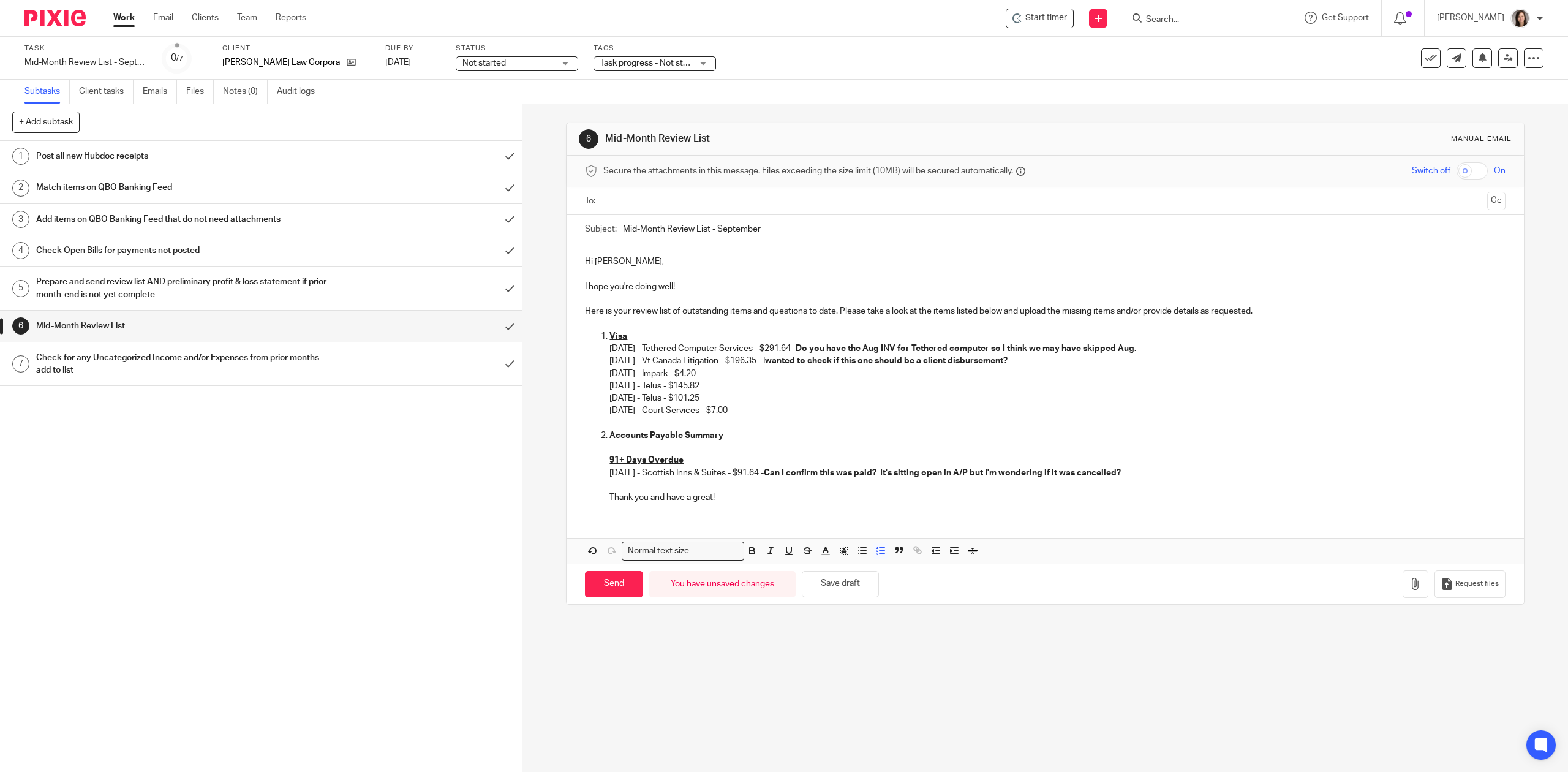
click at [680, 202] on input "text" at bounding box center [1045, 201] width 874 height 14
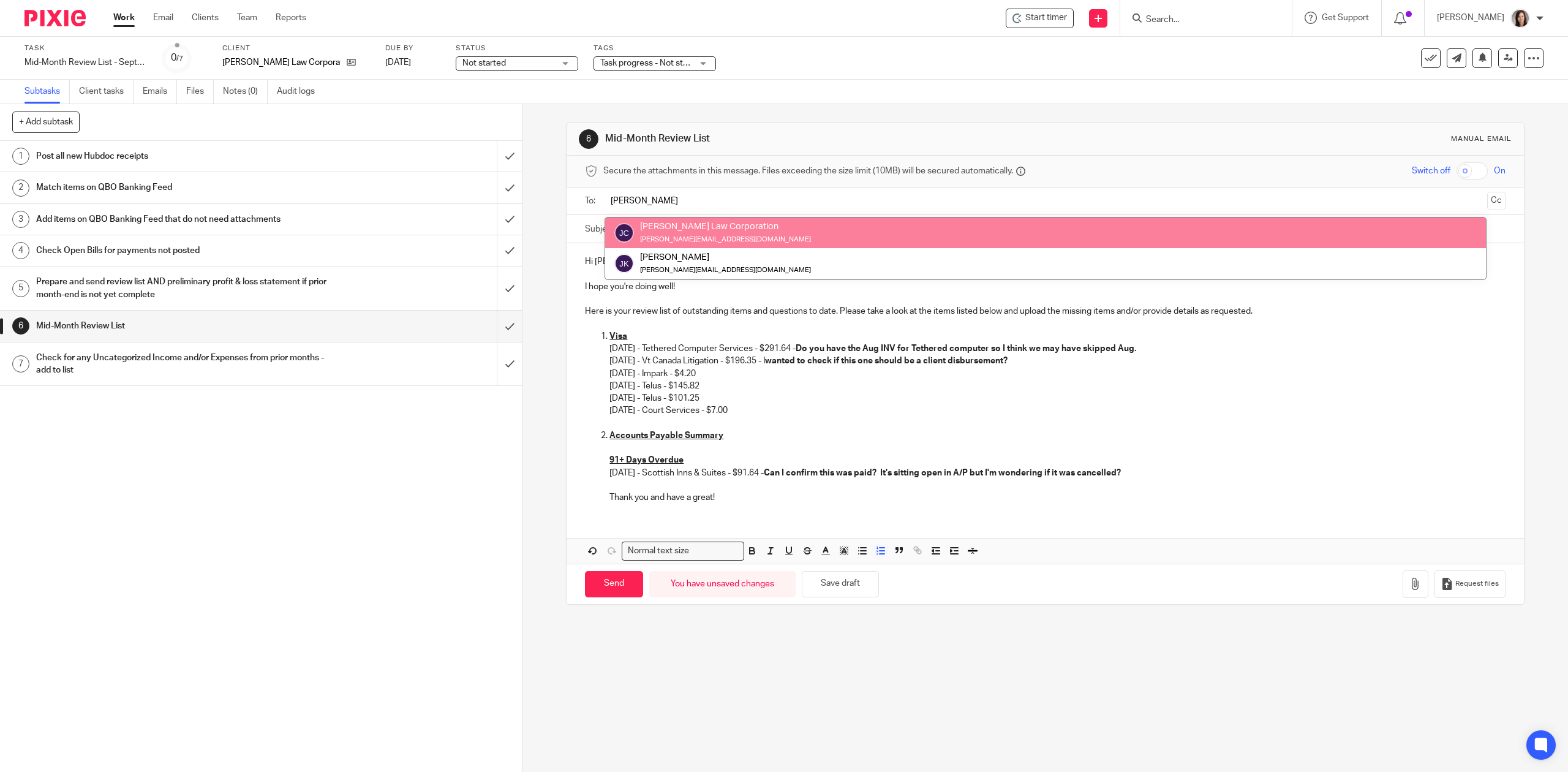
type input "Joshua"
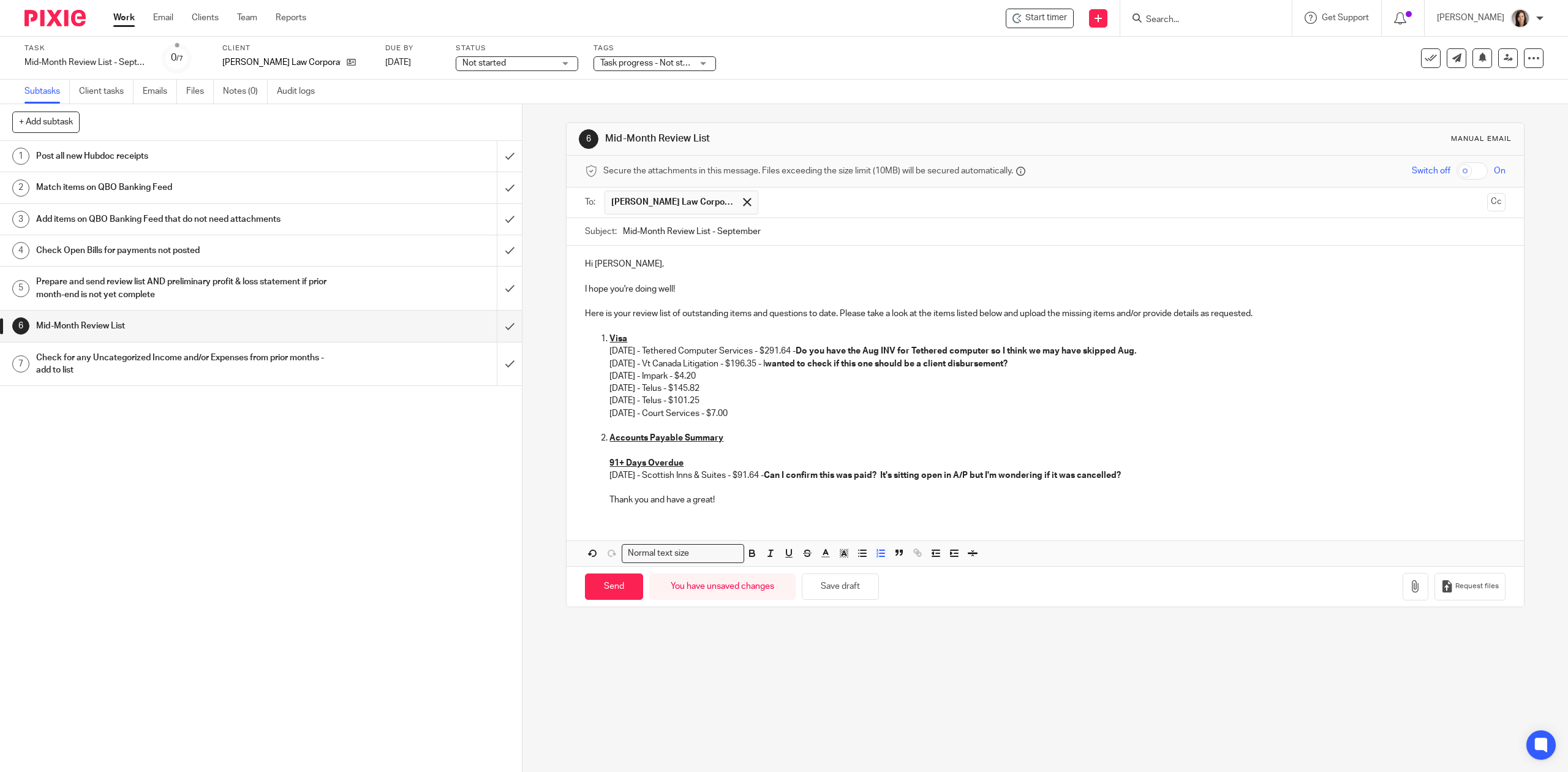
click at [1020, 349] on strong "Do you have the Aug INV for Tethered computer so I think we may have skipped Au…" at bounding box center [965, 351] width 340 height 8
click at [786, 365] on strong "wanted to check if this one should be a client disbursement?" at bounding box center [887, 363] width 243 height 8
click at [763, 368] on strong "I" at bounding box center [762, 363] width 2 height 8
click at [1119, 351] on strong "Do you have the Aug INV for Tethered computer? We have Sept in Hubdoc so I thin…" at bounding box center [1046, 351] width 500 height 8
click at [732, 496] on p "Thank you and have a great!" at bounding box center [1057, 500] width 896 height 12
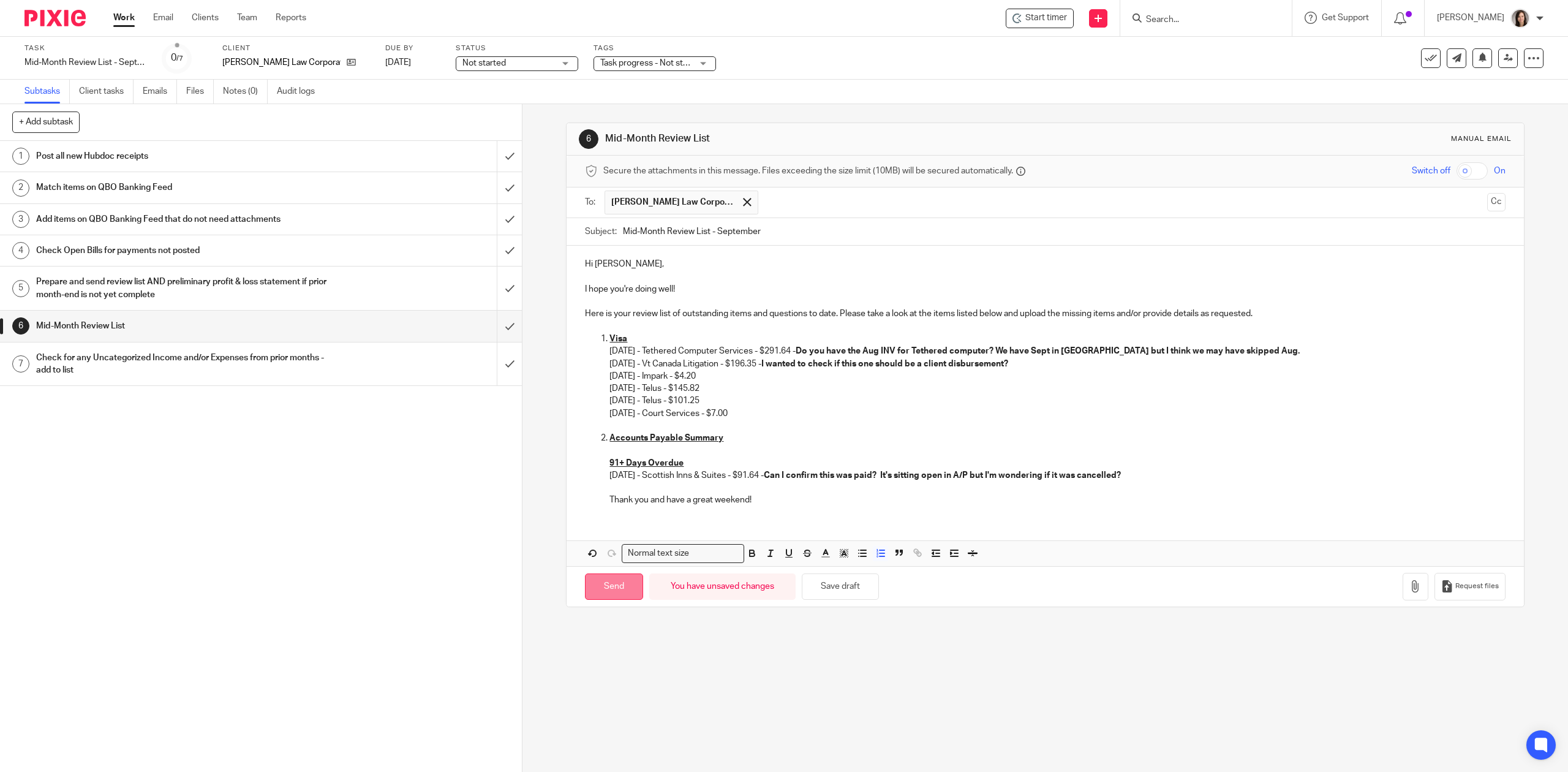
click at [615, 592] on input "Send" at bounding box center [613, 587] width 58 height 26
type input "Sent"
click at [491, 155] on input "submit" at bounding box center [261, 156] width 522 height 30
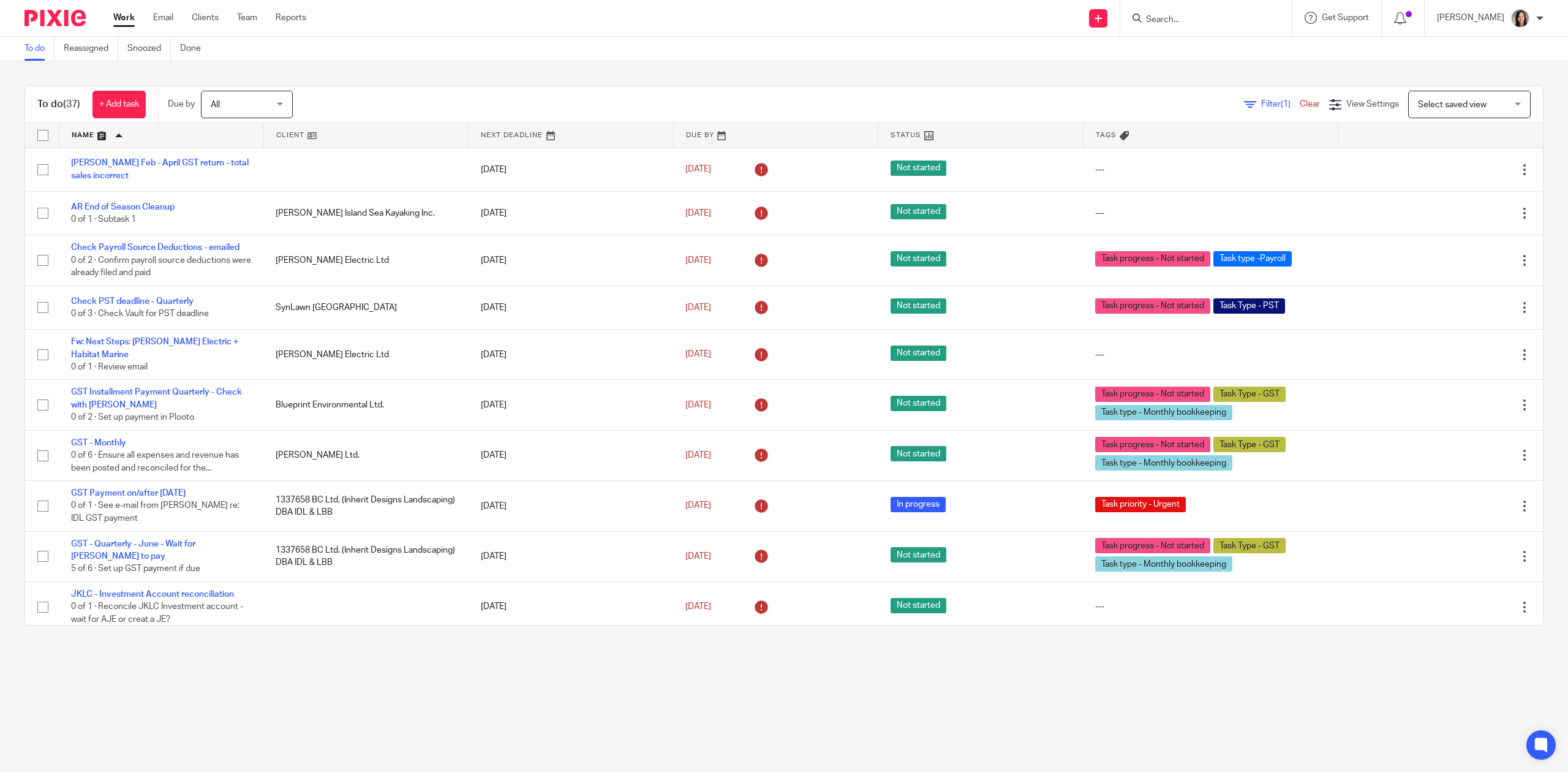
scroll to position [1312, 0]
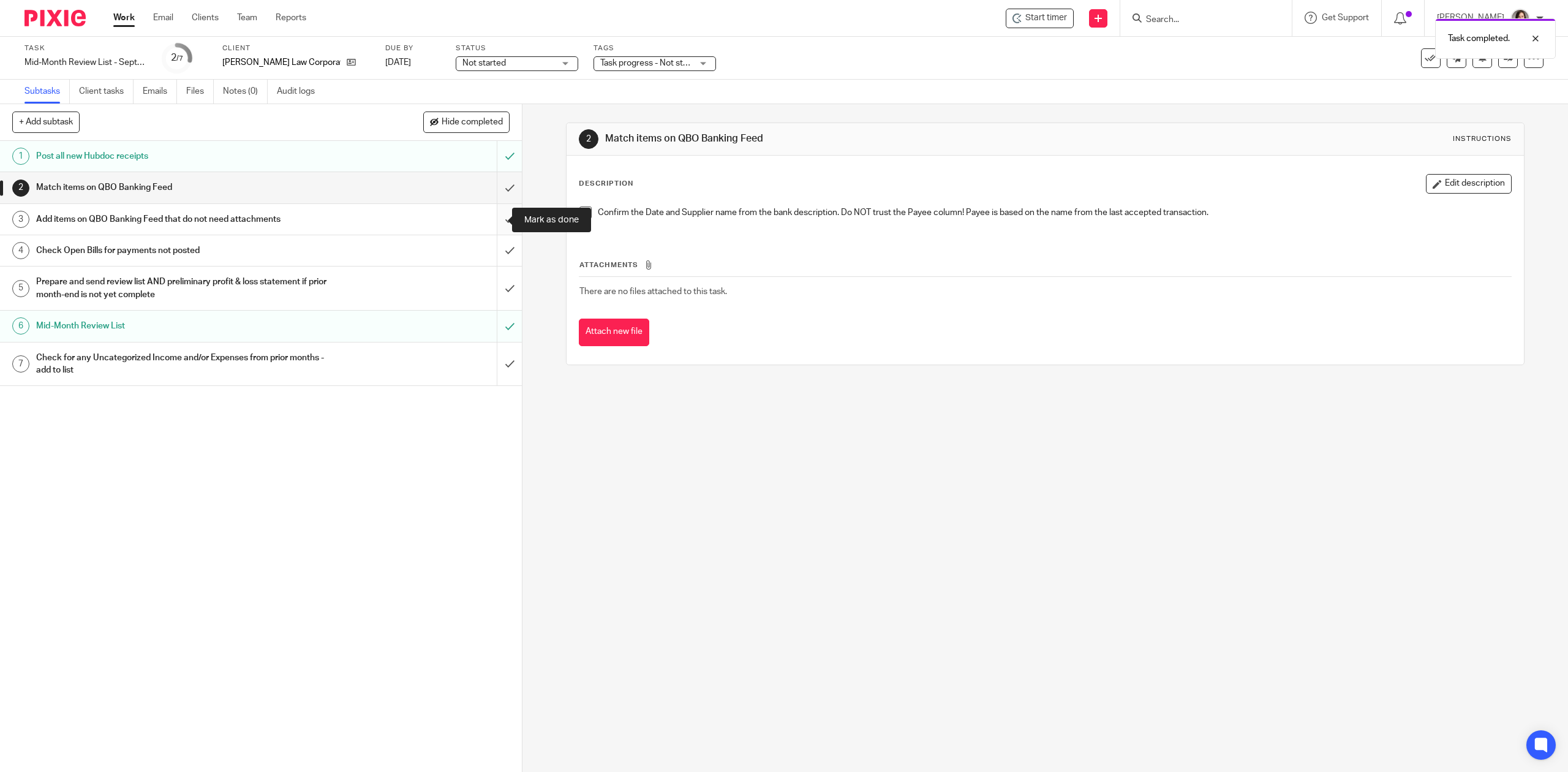
click at [493, 223] on input "submit" at bounding box center [261, 219] width 522 height 30
click at [490, 190] on input "submit" at bounding box center [261, 187] width 522 height 30
click at [493, 254] on input "submit" at bounding box center [261, 250] width 522 height 30
click at [494, 282] on input "submit" at bounding box center [261, 288] width 522 height 43
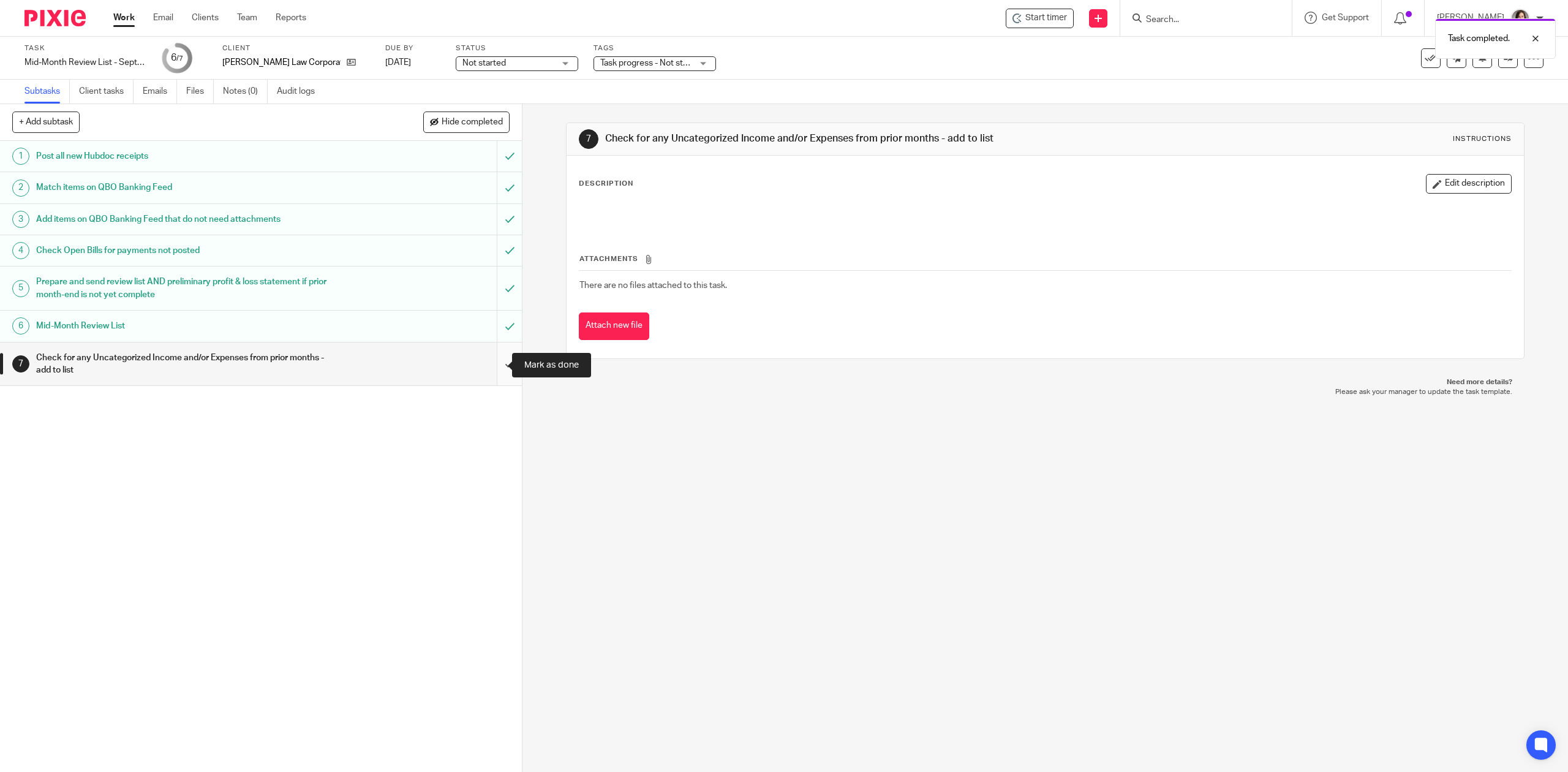
click at [494, 363] on input "submit" at bounding box center [261, 364] width 522 height 43
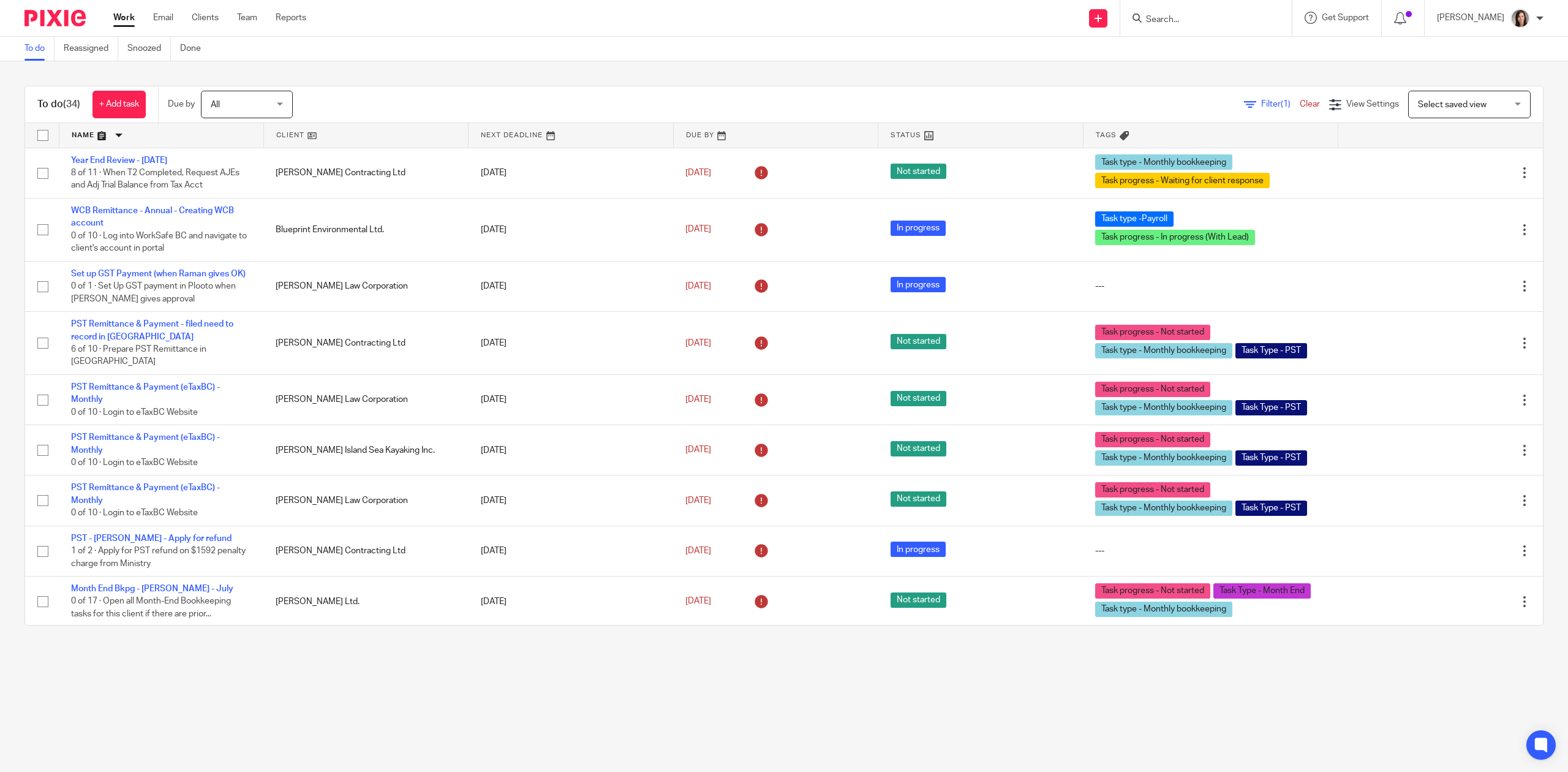
click at [115, 130] on link at bounding box center [161, 135] width 204 height 25
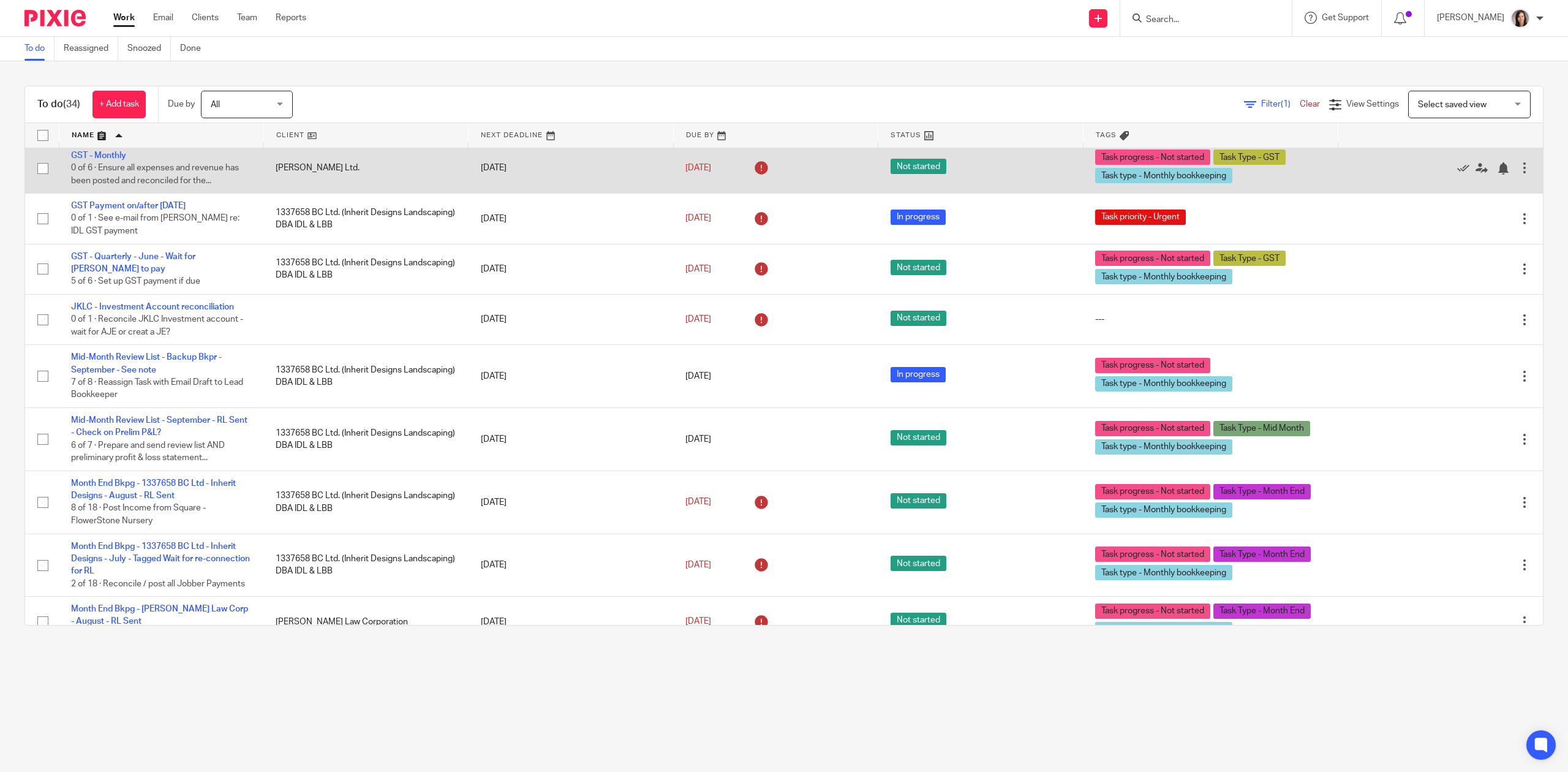
scroll to position [299, 0]
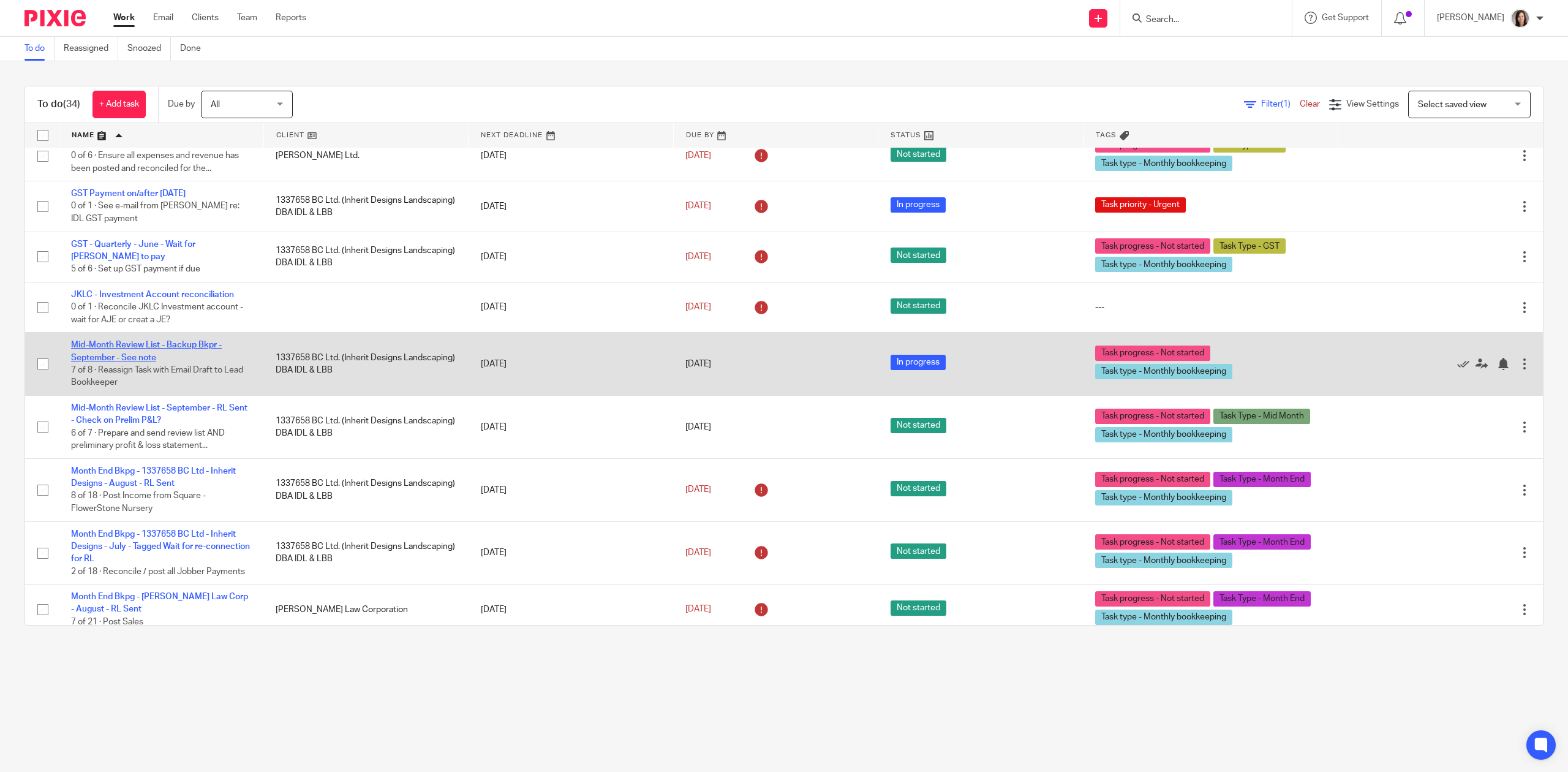
click at [174, 348] on link "Mid-Month Review List - Backup Bkpr - September - See note" at bounding box center [147, 350] width 151 height 21
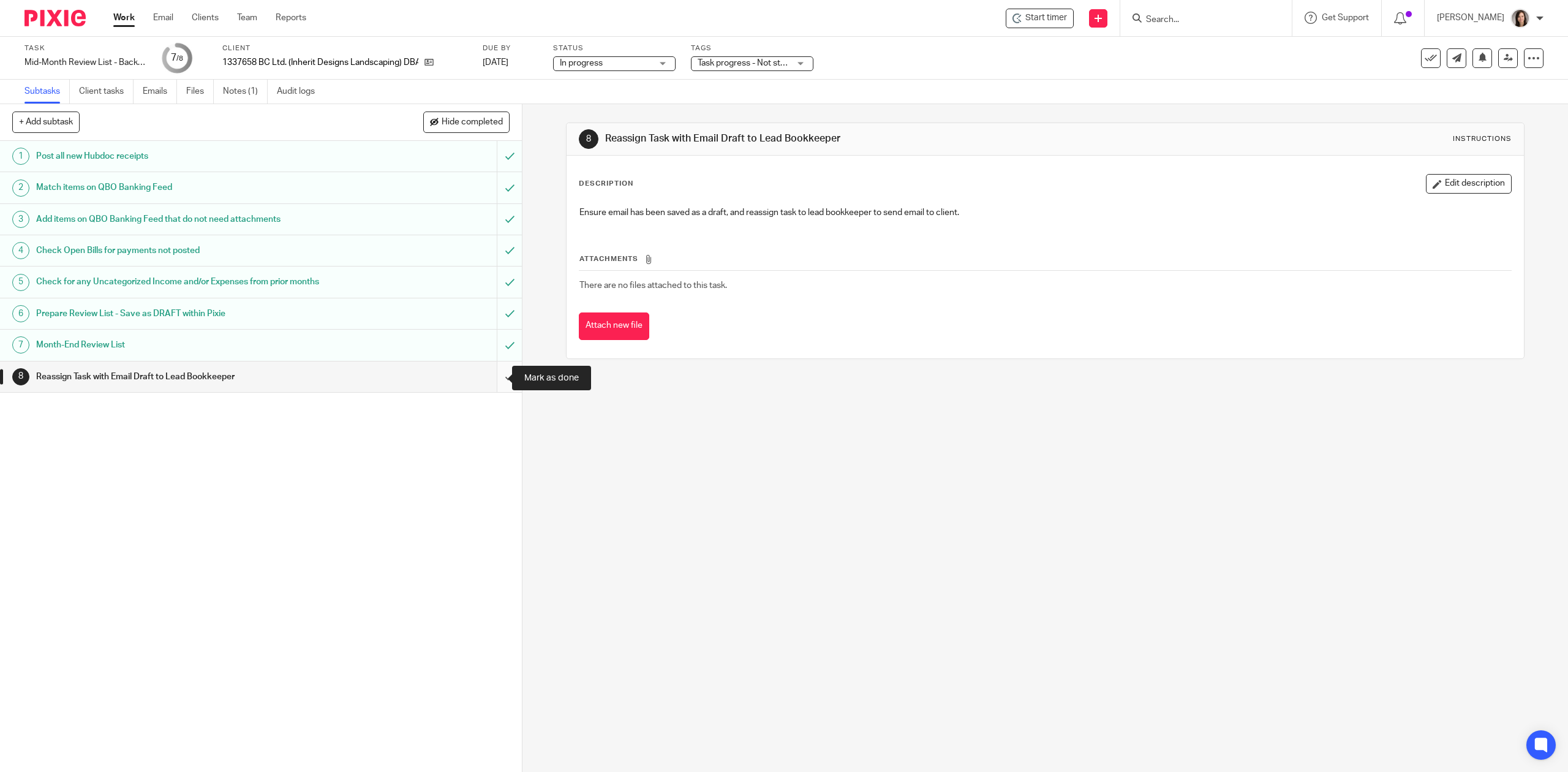
click at [490, 381] on input "submit" at bounding box center [261, 377] width 522 height 30
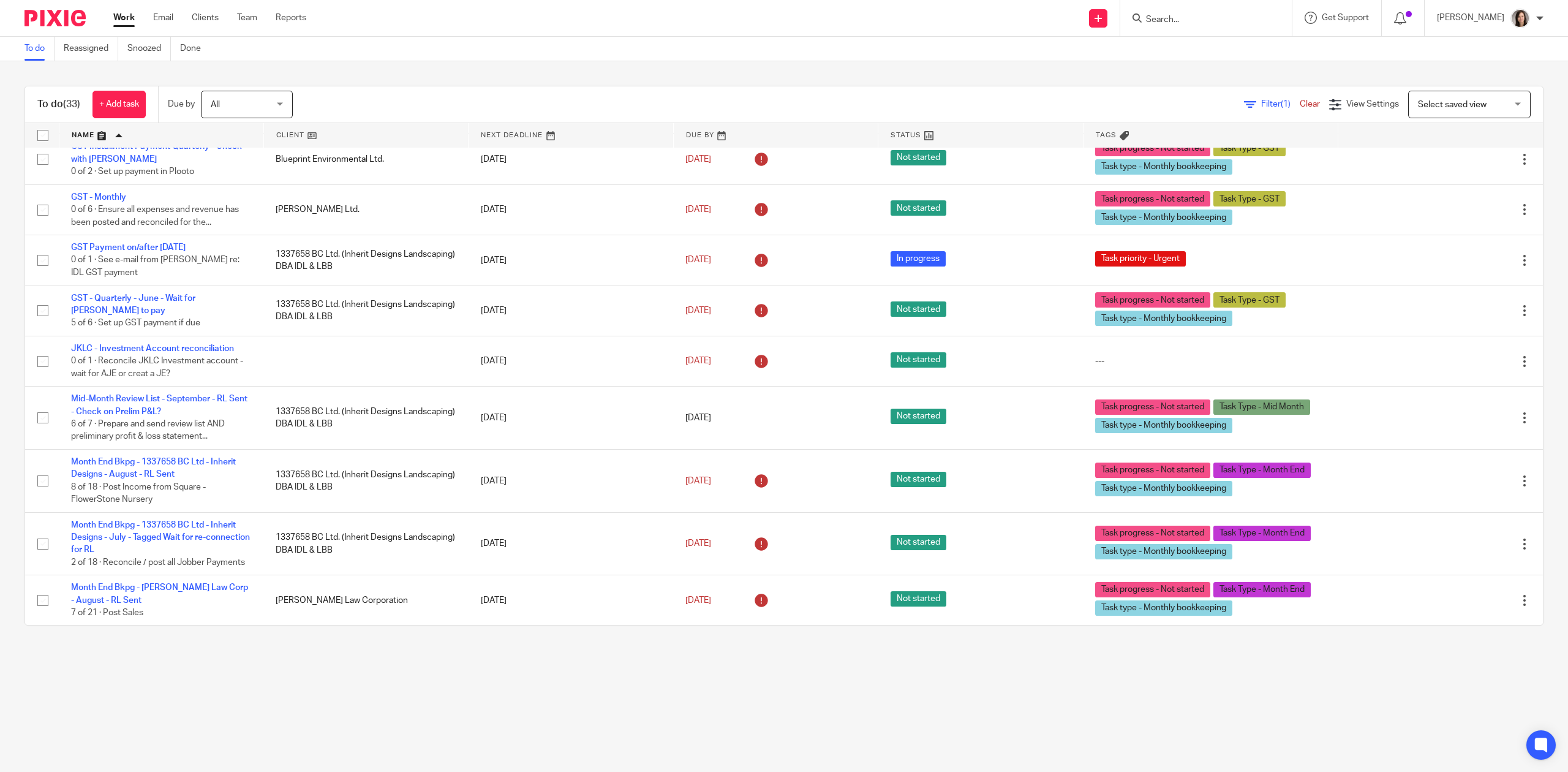
scroll to position [245, 0]
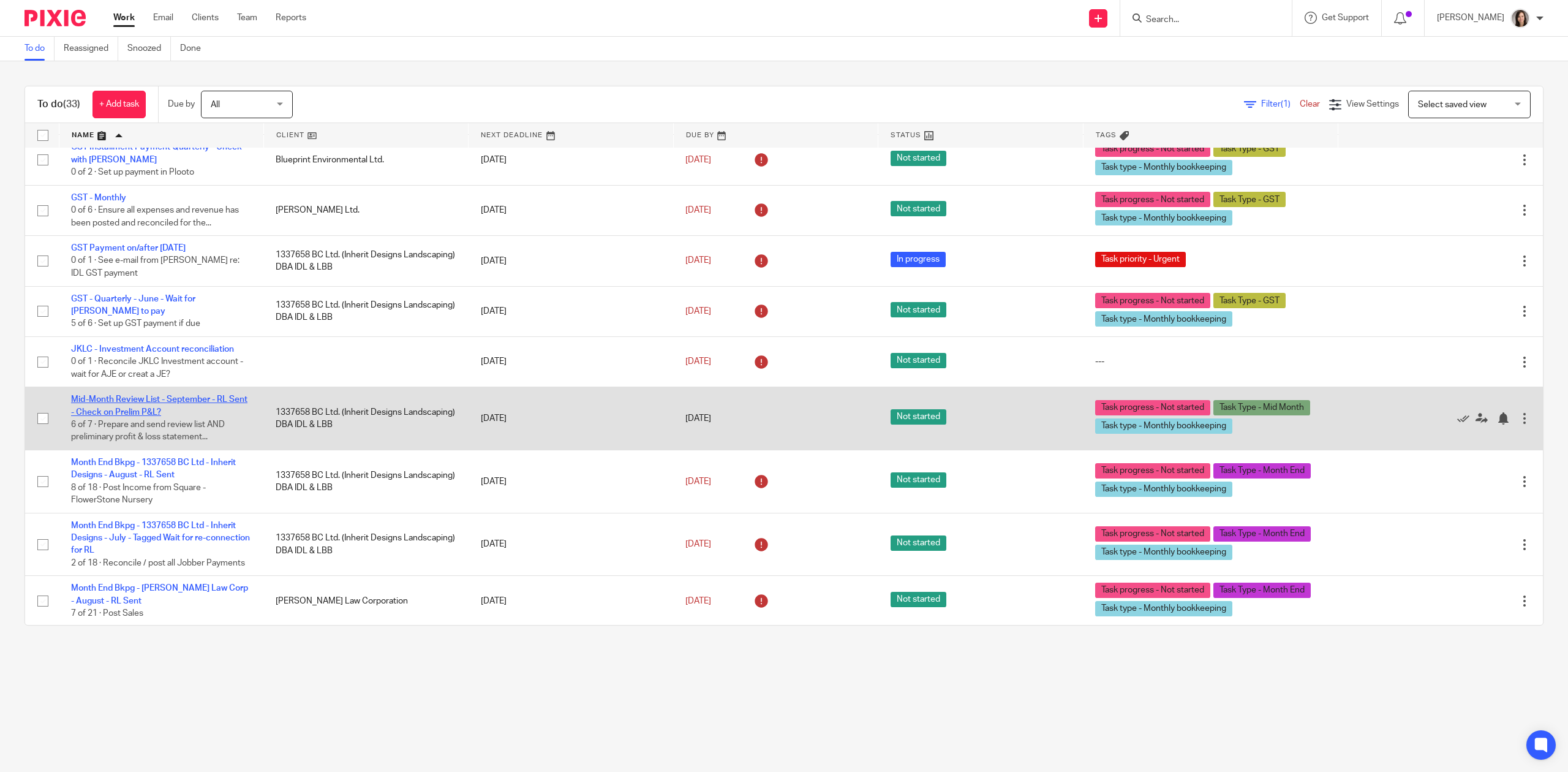
click at [164, 403] on link "Mid-Month Review List - September - RL Sent - Check on Prelim P&L?" at bounding box center [159, 405] width 176 height 21
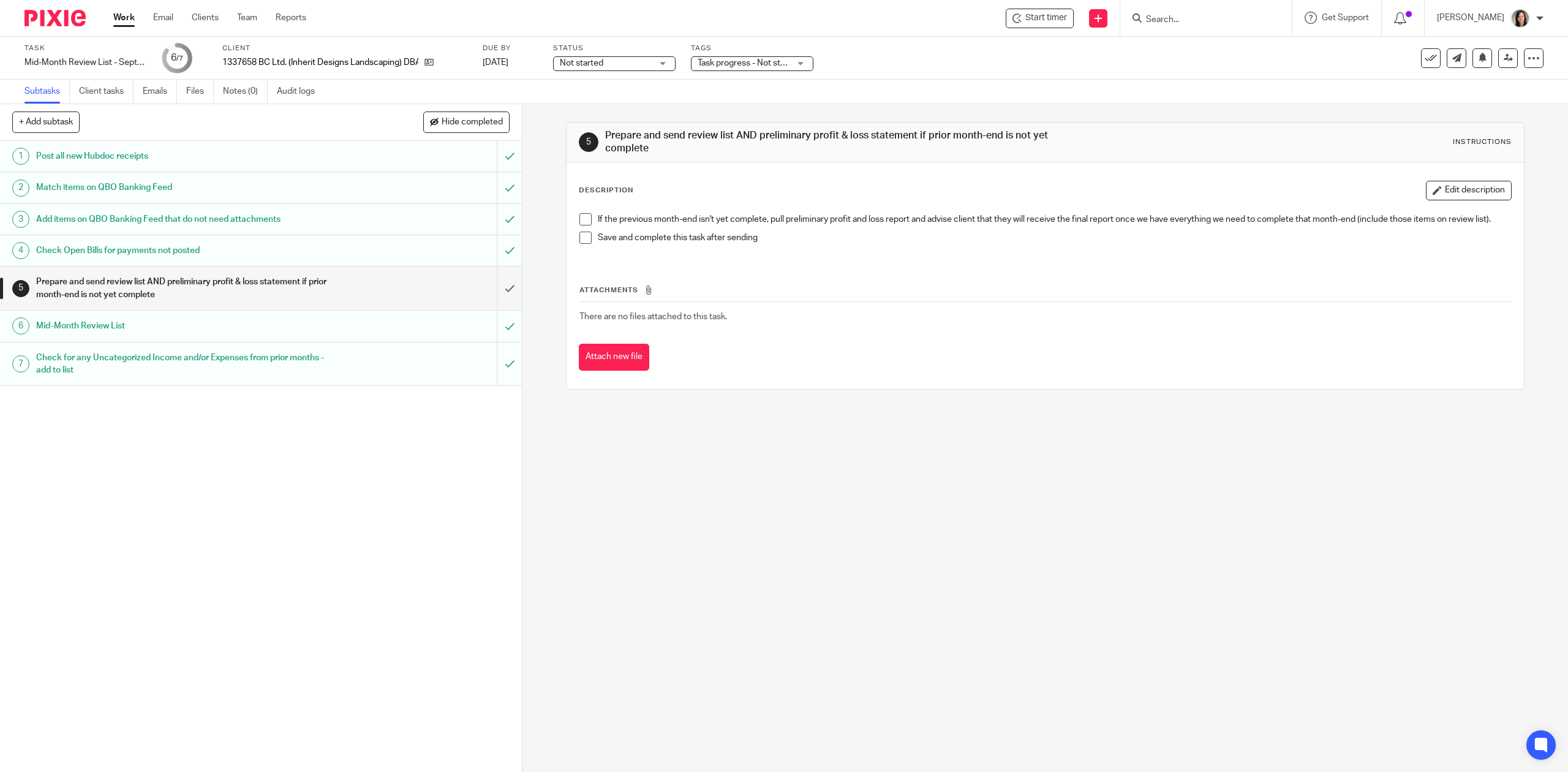
click at [209, 286] on h1 "Prepare and send review list AND preliminary profit & loss statement if prior m…" at bounding box center [185, 288] width 299 height 31
click at [1453, 62] on link at bounding box center [1456, 58] width 20 height 20
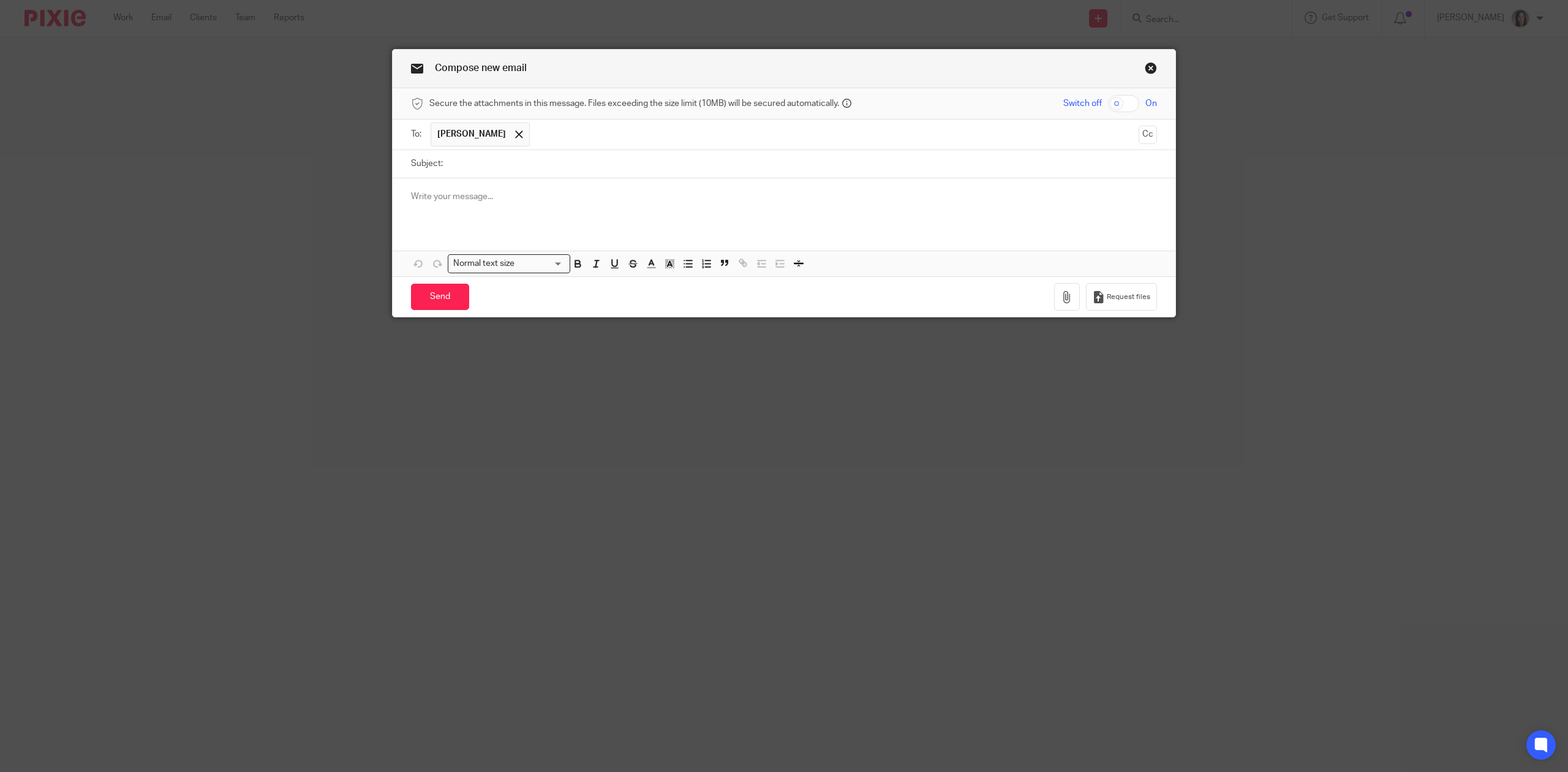
click at [449, 171] on input "Subject:" at bounding box center [804, 164] width 709 height 28
type input "Preliminary P&L"
click at [442, 203] on p at bounding box center [784, 196] width 746 height 12
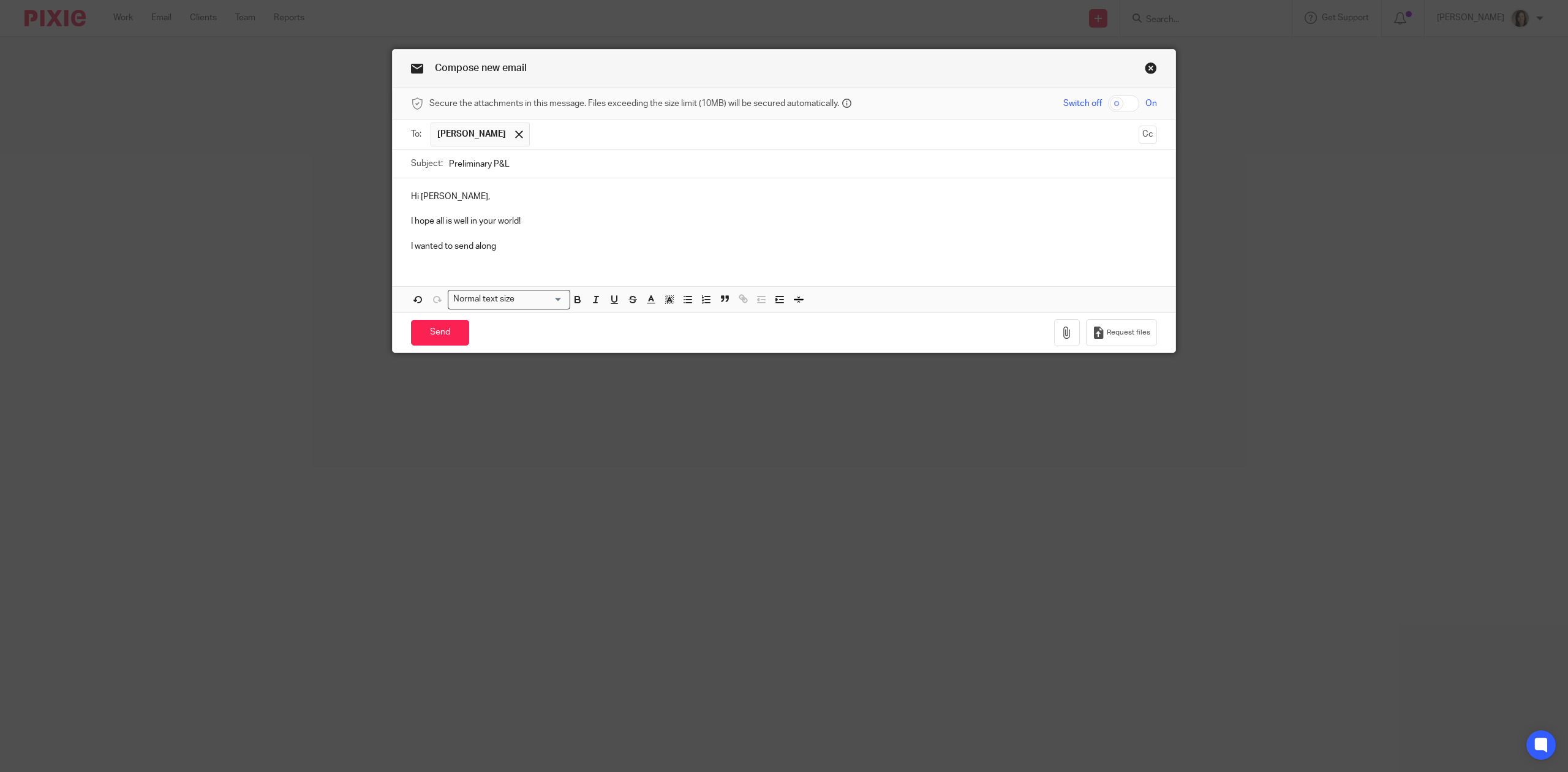
click at [1146, 71] on link "Close this dialog window" at bounding box center [1151, 70] width 12 height 16
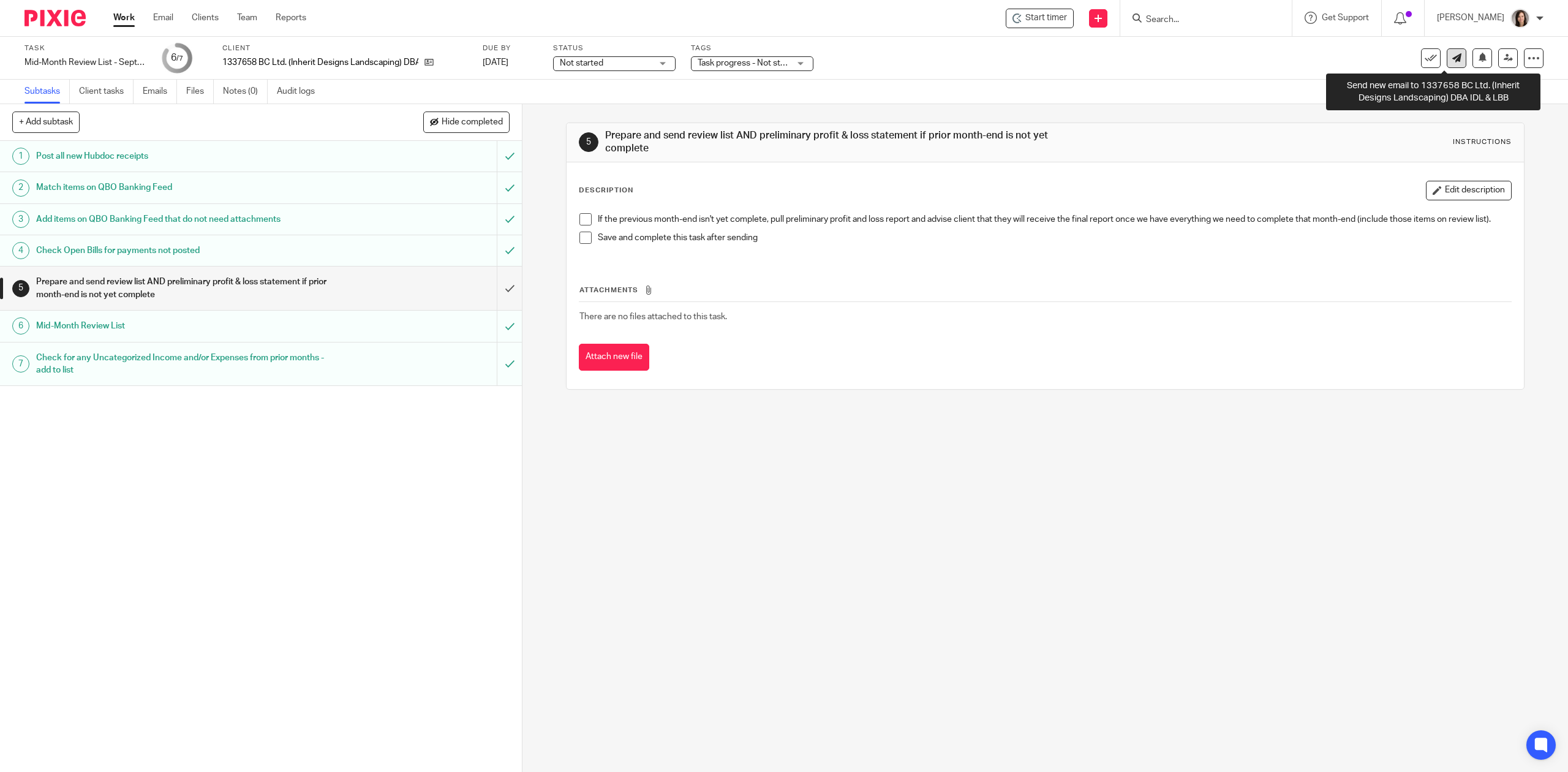
click at [1452, 59] on icon at bounding box center [1456, 57] width 9 height 9
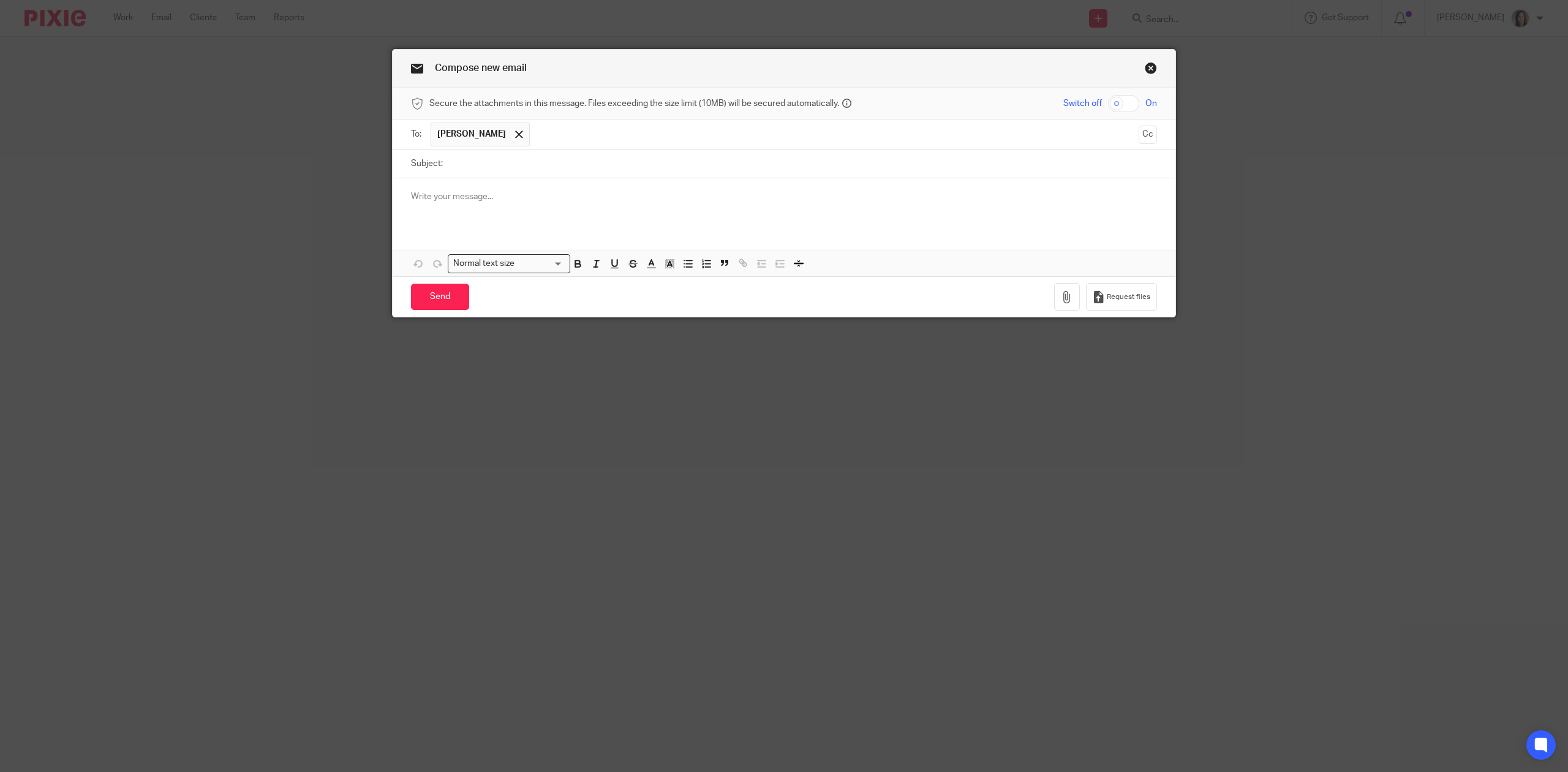
click at [515, 166] on input "Subject:" at bounding box center [804, 164] width 709 height 28
drag, startPoint x: 491, startPoint y: 167, endPoint x: 473, endPoint y: 164, distance: 18.2
click at [473, 164] on input "DRAFT P&L" at bounding box center [804, 164] width 709 height 28
type input "DRAFT Profit and Loss"
click at [503, 195] on p at bounding box center [784, 196] width 746 height 12
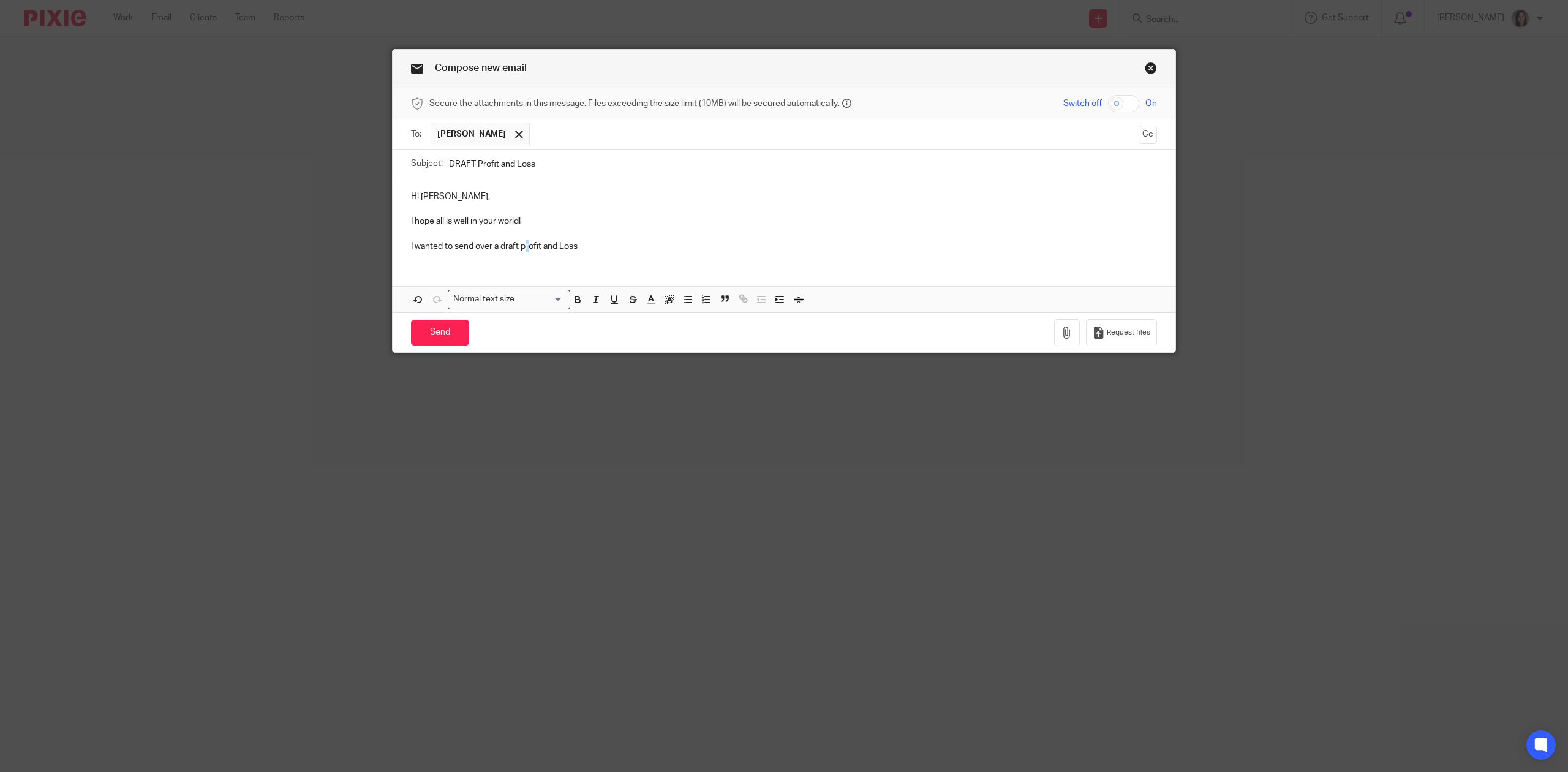
click at [522, 249] on p "I wanted to send over a draft profit and Loss" at bounding box center [784, 246] width 746 height 12
click at [517, 250] on p "I wanted to send over a draft profit and Loss" at bounding box center [784, 246] width 746 height 12
click at [628, 253] on p "I wanted to send over a draft Profit and Loss" at bounding box center [784, 246] width 746 height 12
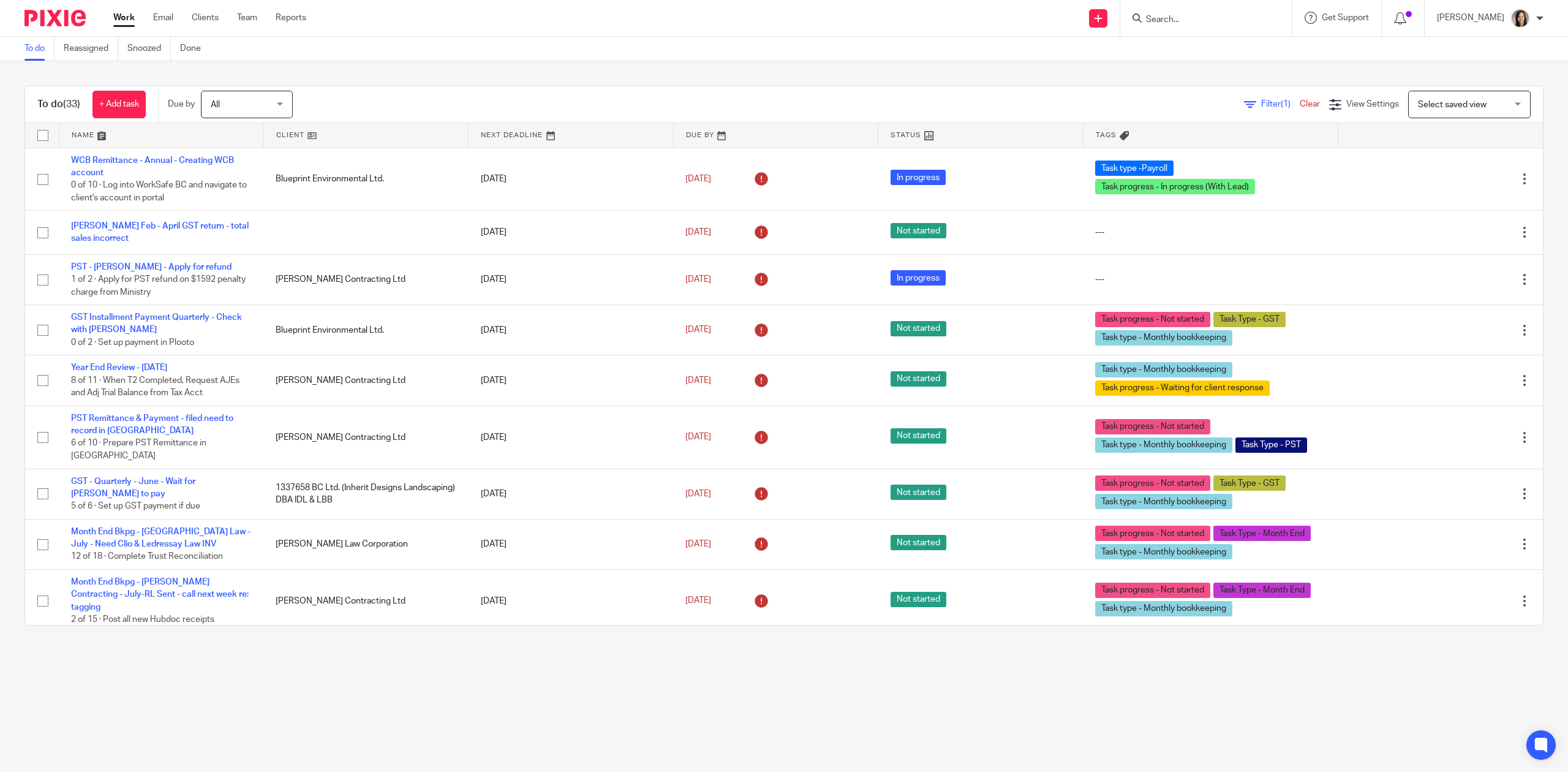
click at [1216, 11] on form at bounding box center [1210, 18] width 130 height 16
click at [1197, 20] on input "Search" at bounding box center [1200, 20] width 110 height 11
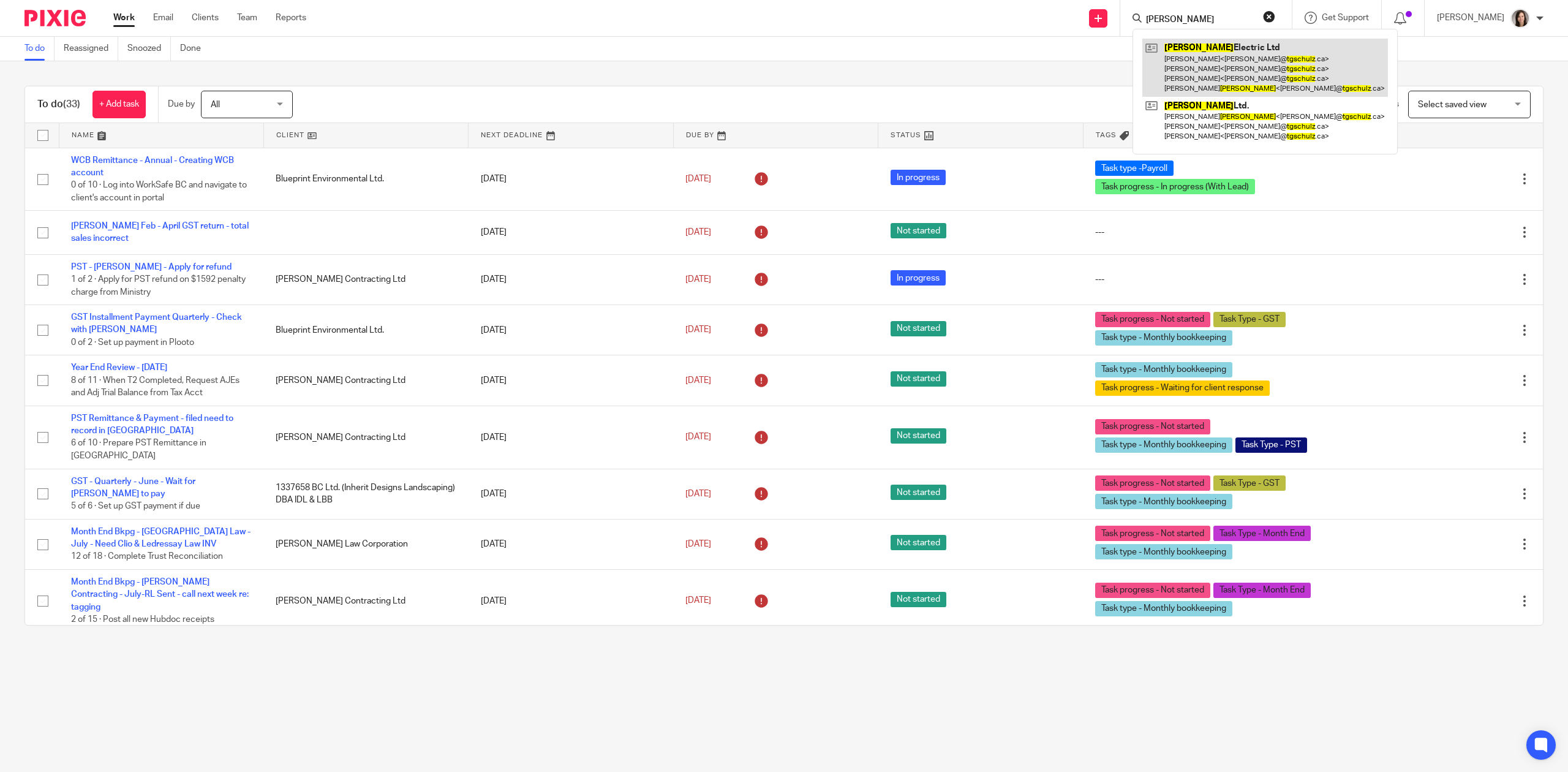
type input "[PERSON_NAME]"
click at [1214, 74] on link at bounding box center [1265, 67] width 246 height 58
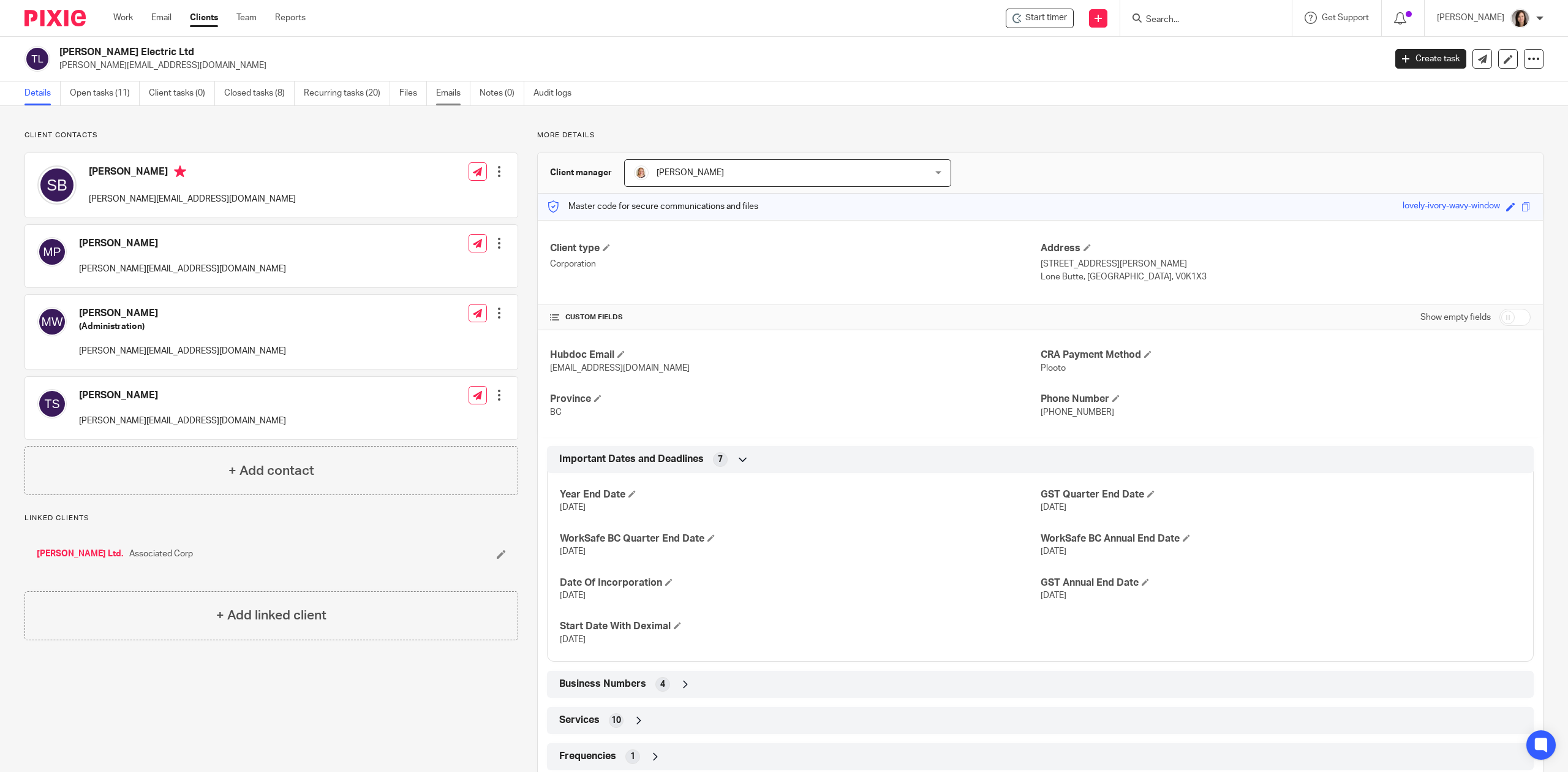
click at [466, 96] on link "Emails" at bounding box center [454, 93] width 34 height 24
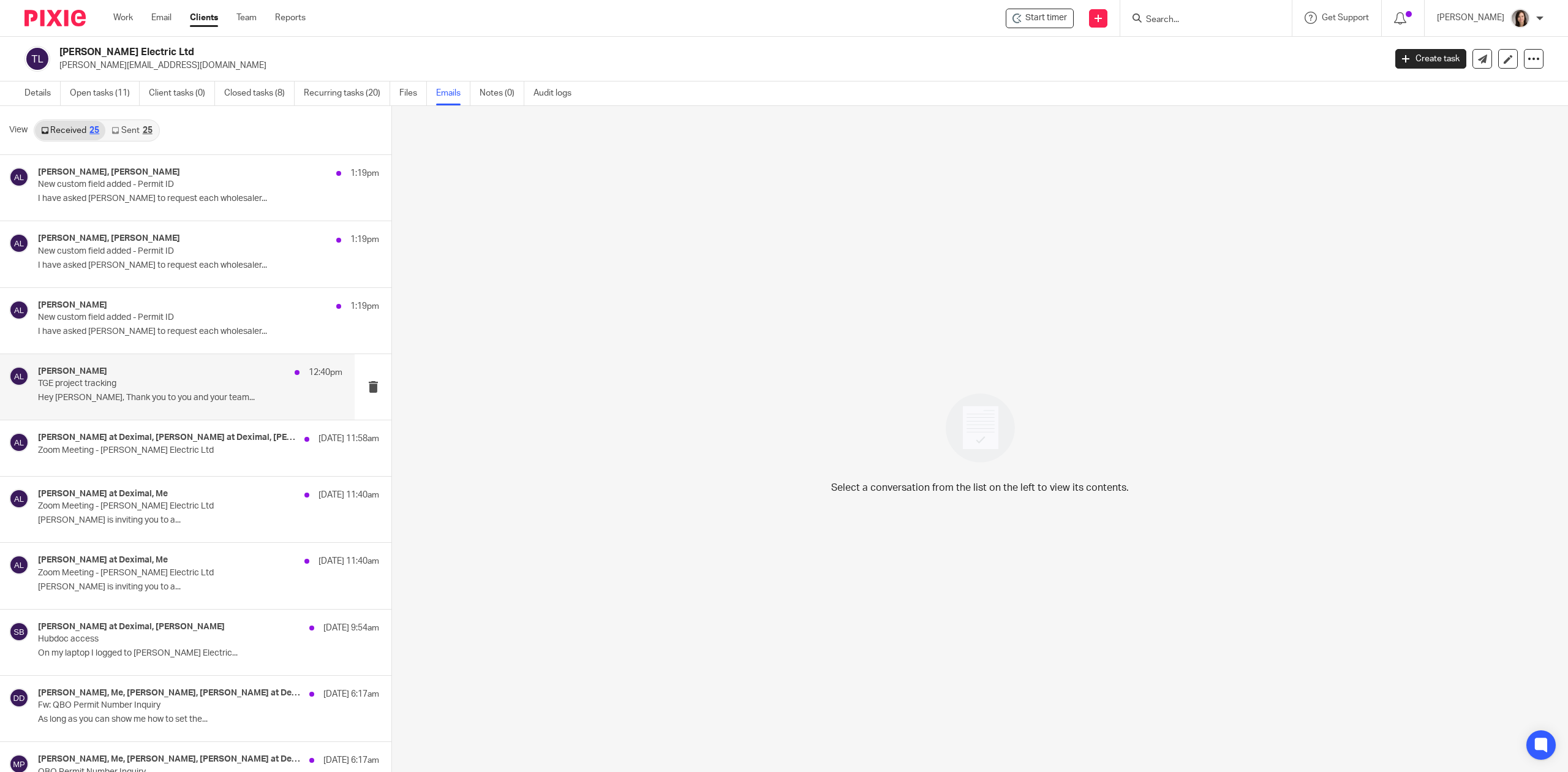
click at [158, 400] on p "Hey [PERSON_NAME], Thank you to you and your team..." at bounding box center [189, 398] width 304 height 11
